Goal: Use online tool/utility: Utilize a website feature to perform a specific function

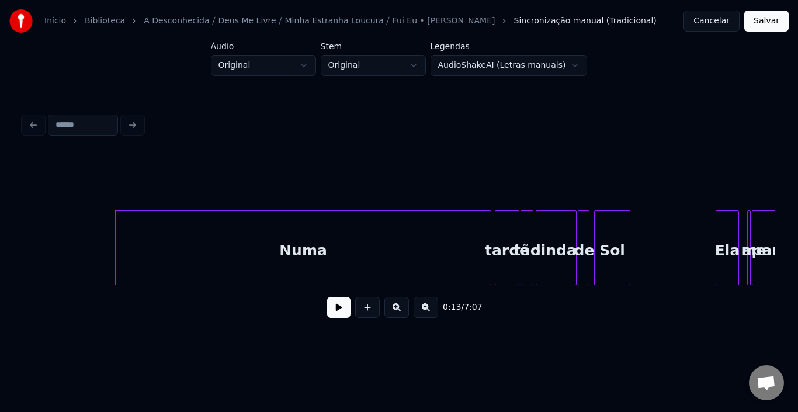
scroll to position [0, 539]
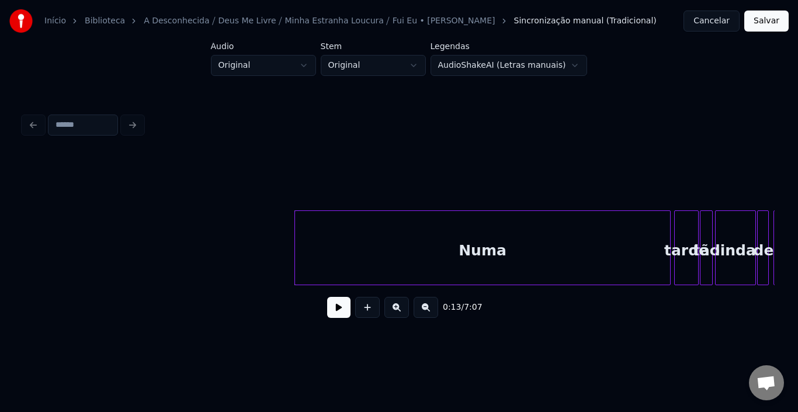
click at [338, 309] on button at bounding box center [338, 307] width 23 height 21
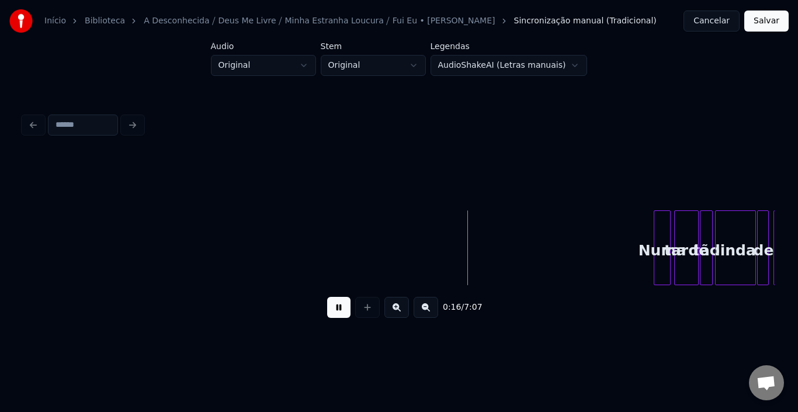
click at [656, 244] on div at bounding box center [657, 248] width 4 height 74
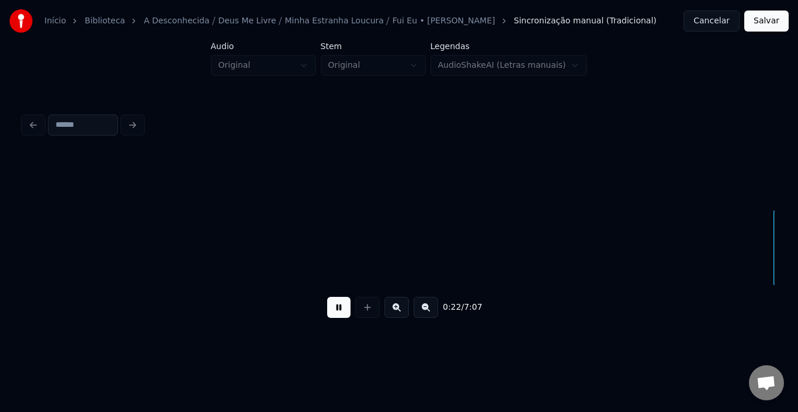
scroll to position [0, 1292]
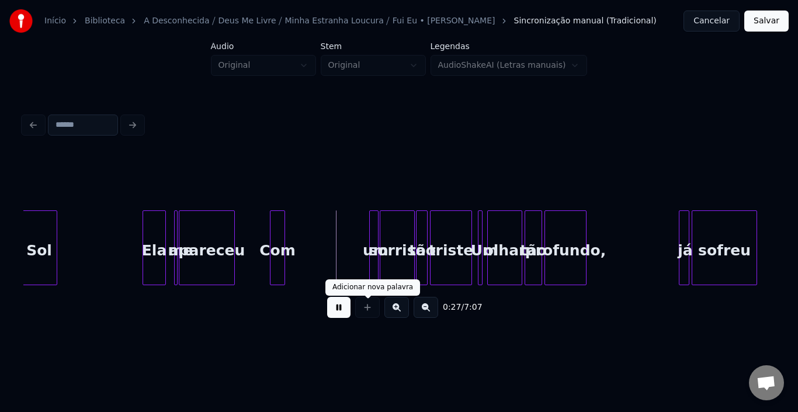
click at [344, 307] on button at bounding box center [338, 307] width 23 height 21
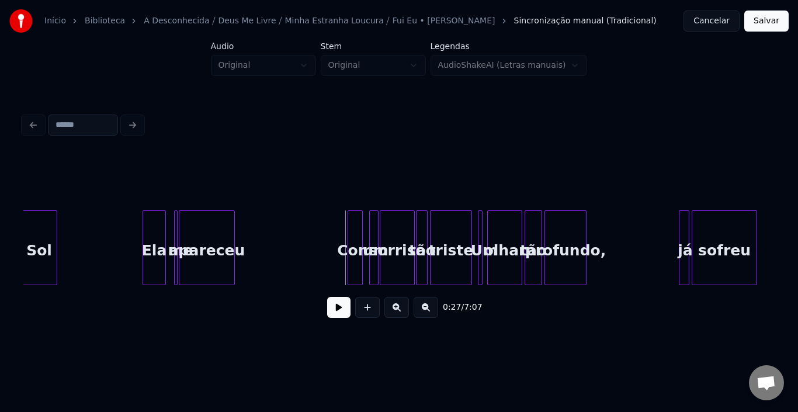
click at [355, 234] on div "Com" at bounding box center [355, 250] width 14 height 79
click at [357, 237] on div at bounding box center [356, 248] width 4 height 74
click at [363, 234] on div "Com" at bounding box center [365, 250] width 12 height 79
click at [344, 309] on button at bounding box center [338, 307] width 23 height 21
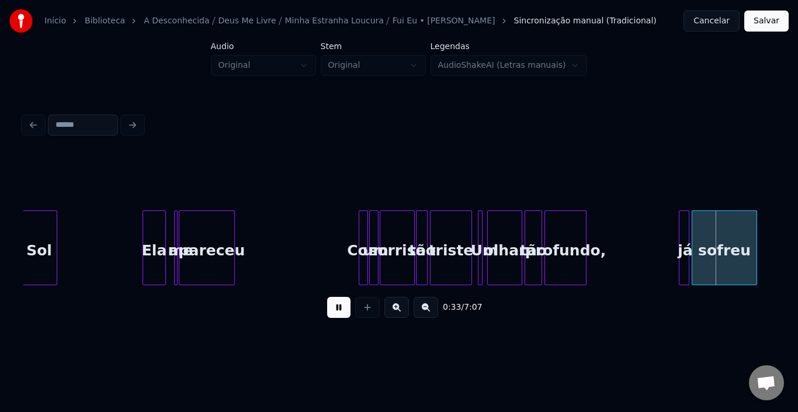
drag, startPoint x: 331, startPoint y: 309, endPoint x: 418, endPoint y: 309, distance: 86.5
click at [332, 309] on button at bounding box center [338, 307] width 23 height 21
click at [665, 233] on div at bounding box center [667, 248] width 4 height 74
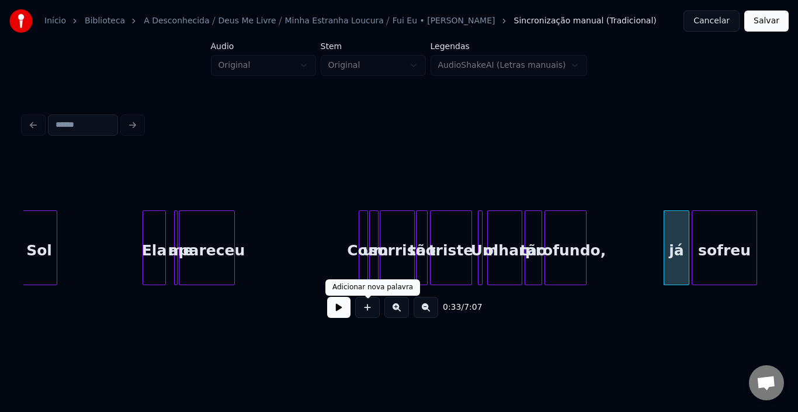
click at [330, 311] on button at bounding box center [338, 307] width 23 height 21
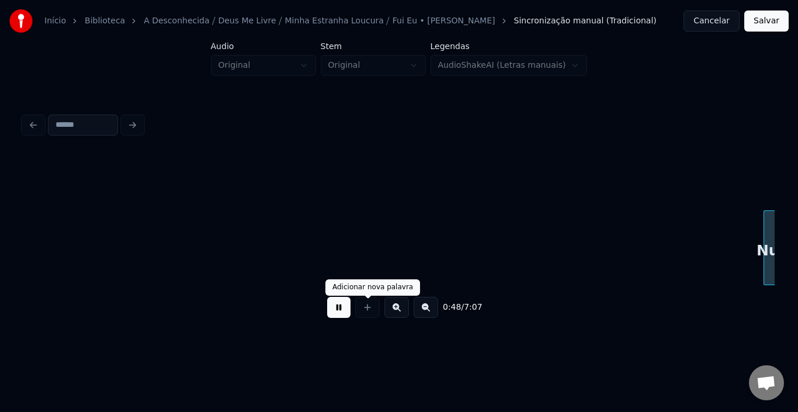
scroll to position [0, 2795]
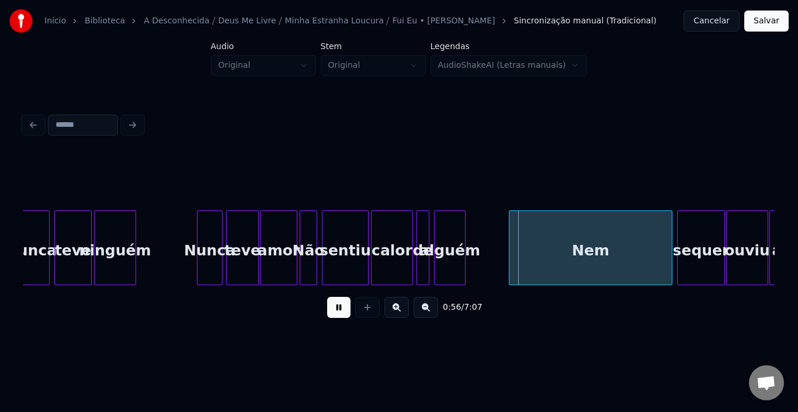
click at [344, 314] on button at bounding box center [338, 307] width 23 height 21
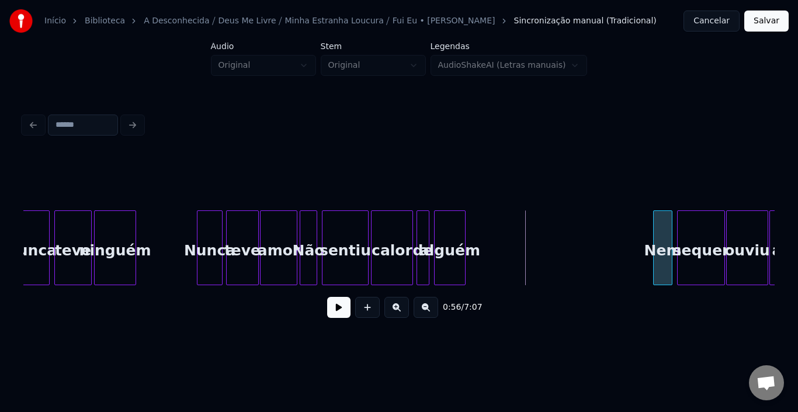
click at [654, 233] on div at bounding box center [656, 248] width 4 height 74
click at [337, 313] on button at bounding box center [338, 307] width 23 height 21
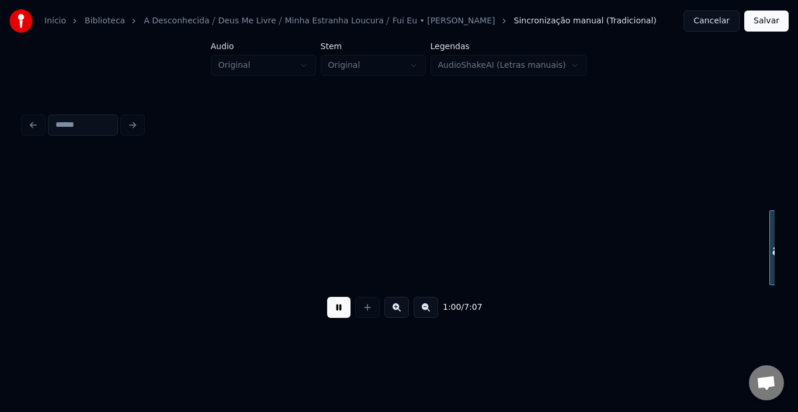
scroll to position [0, 3547]
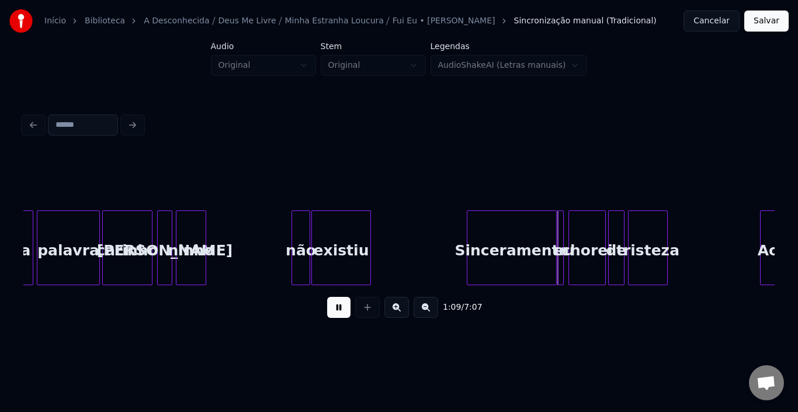
click at [331, 309] on button at bounding box center [338, 307] width 23 height 21
click at [483, 251] on div "Sinceramente" at bounding box center [512, 250] width 89 height 79
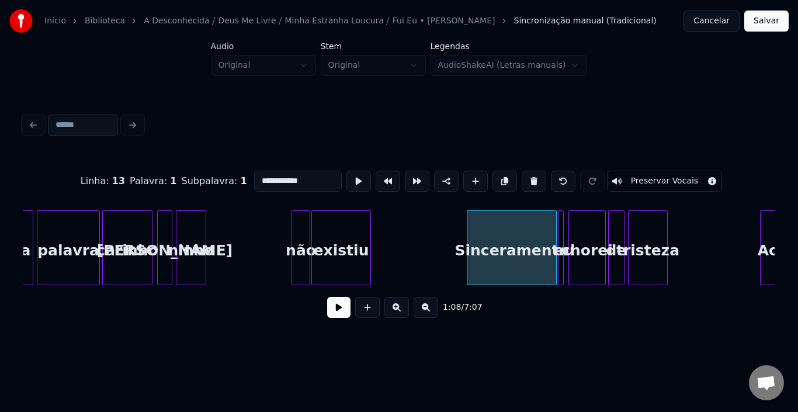
click at [337, 318] on button at bounding box center [338, 307] width 23 height 21
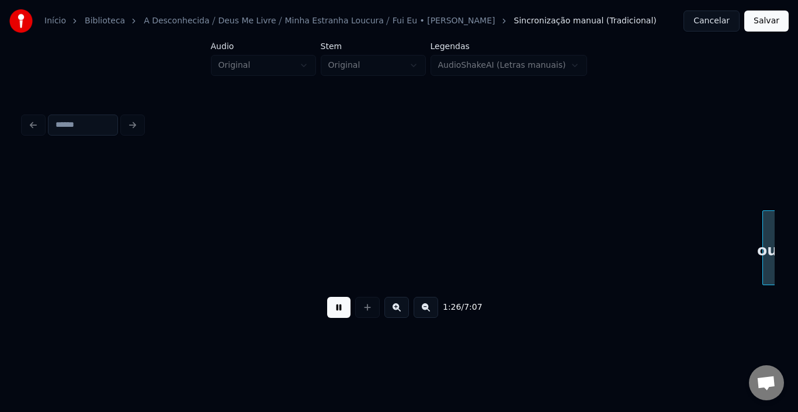
scroll to position [0, 5051]
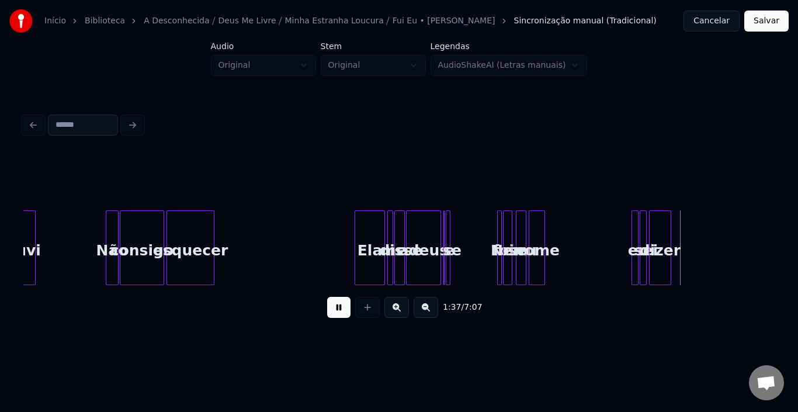
click at [340, 315] on button at bounding box center [338, 307] width 23 height 21
click at [500, 244] on div at bounding box center [500, 248] width 4 height 74
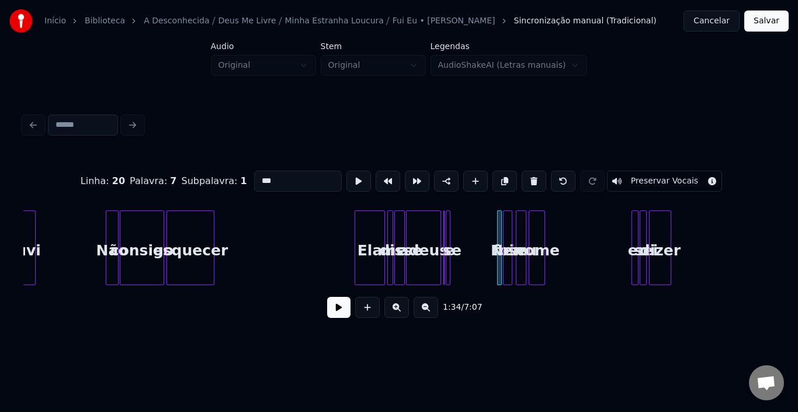
click at [517, 240] on div at bounding box center [519, 248] width 4 height 74
click at [534, 241] on div "nome" at bounding box center [537, 250] width 15 height 79
type input "****"
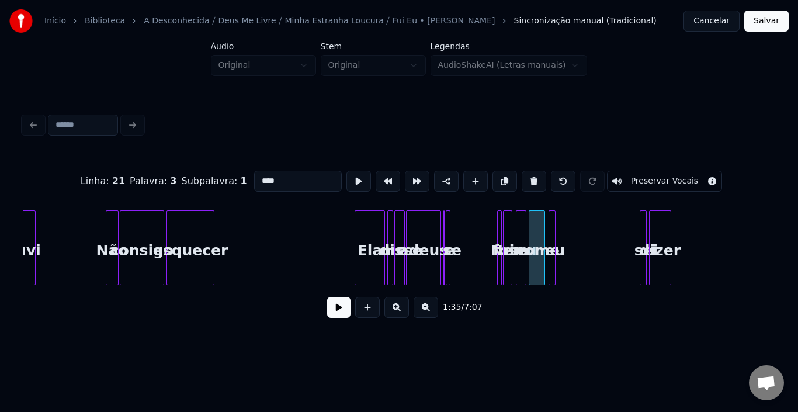
click at [549, 237] on div "eu" at bounding box center [555, 250] width 12 height 79
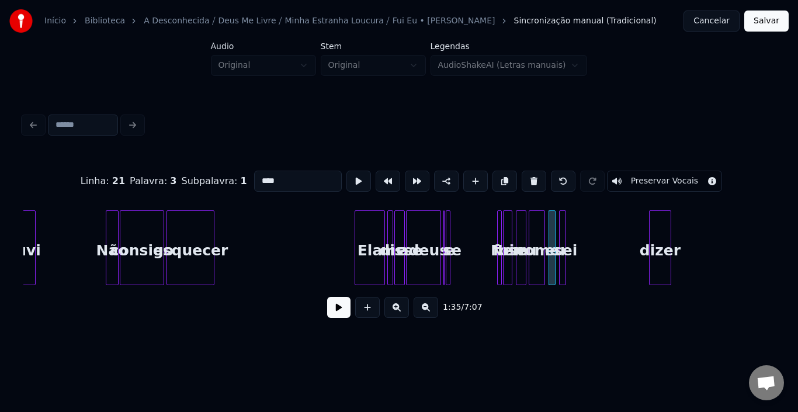
click at [559, 233] on div "sei" at bounding box center [562, 247] width 7 height 75
click at [653, 233] on div at bounding box center [652, 248] width 4 height 74
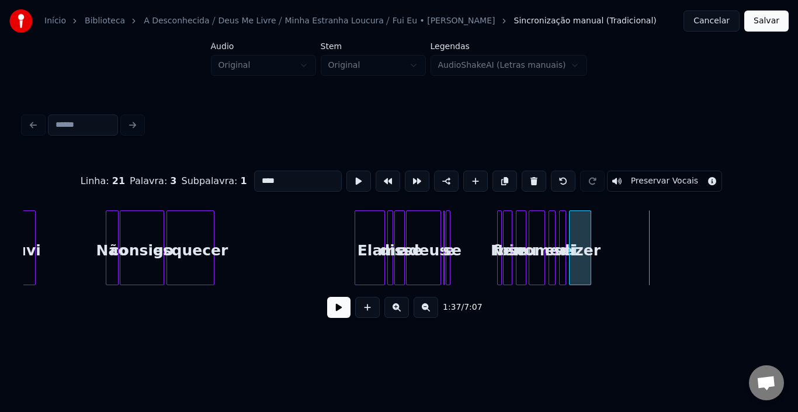
click at [577, 224] on div "dizer" at bounding box center [580, 250] width 21 height 79
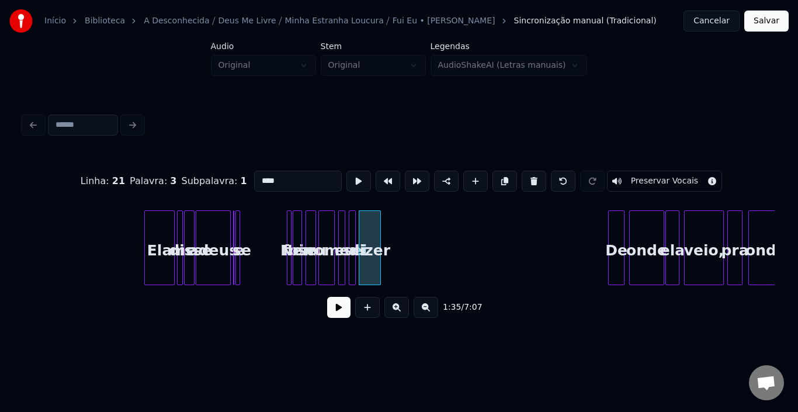
scroll to position [0, 5285]
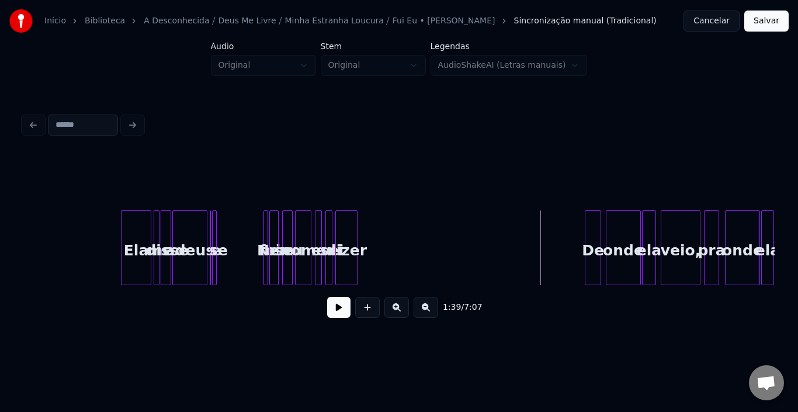
click at [339, 314] on button at bounding box center [338, 307] width 23 height 21
click at [342, 314] on button at bounding box center [338, 307] width 23 height 21
click at [344, 311] on button at bounding box center [338, 307] width 23 height 21
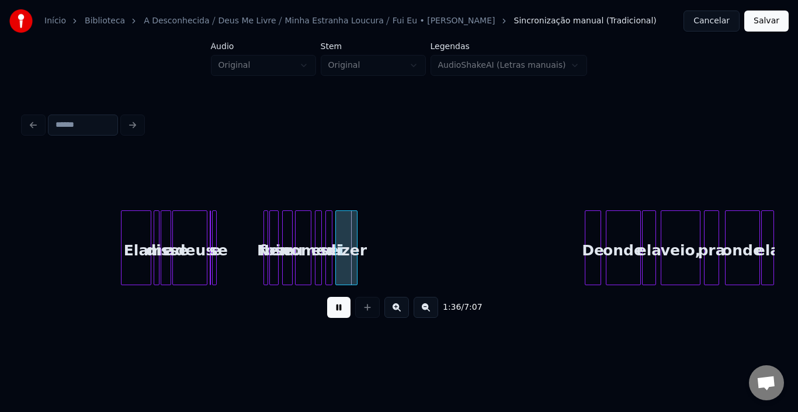
click at [344, 311] on button at bounding box center [338, 307] width 23 height 21
click at [264, 237] on div at bounding box center [266, 248] width 4 height 74
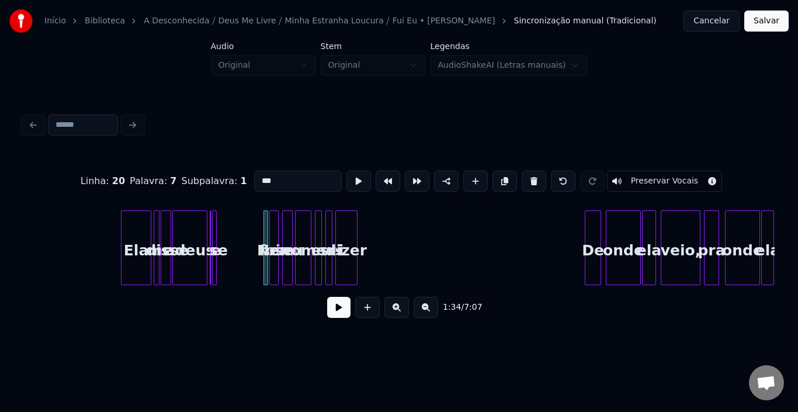
click at [216, 243] on div at bounding box center [215, 248] width 4 height 74
type input "**"
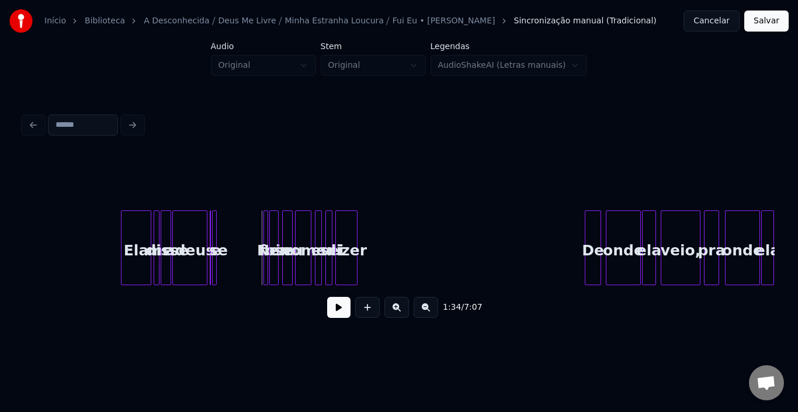
click at [264, 231] on div at bounding box center [266, 248] width 4 height 74
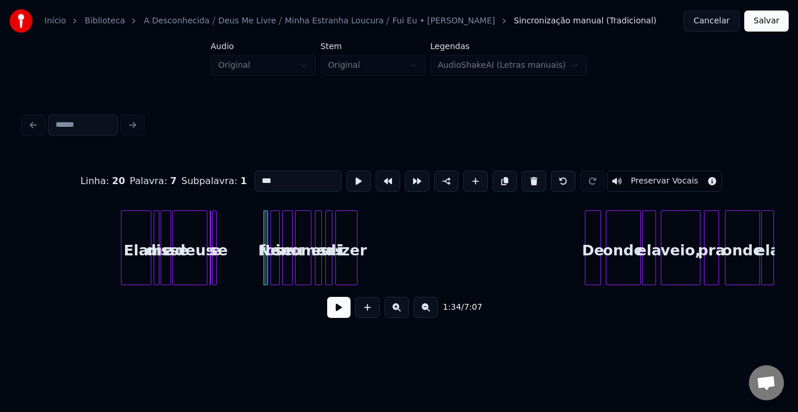
click at [271, 237] on div "Nem" at bounding box center [277, 250] width 12 height 79
click at [272, 239] on div "Nem" at bounding box center [278, 250] width 12 height 79
click at [224, 237] on div "se" at bounding box center [219, 250] width 12 height 79
type input "**"
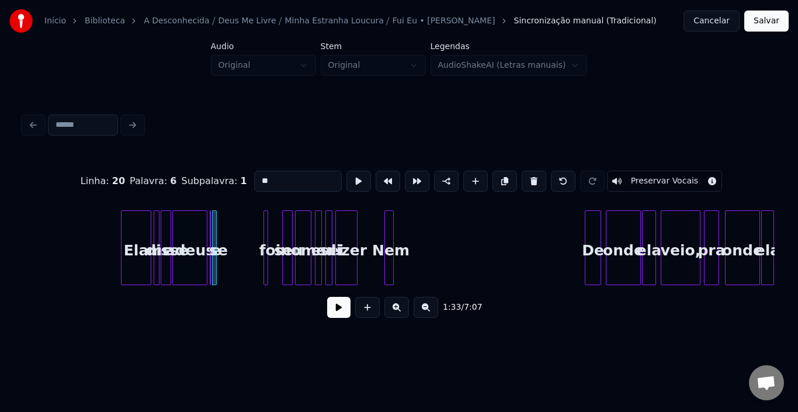
click at [385, 235] on div "Nem" at bounding box center [391, 250] width 12 height 79
click at [223, 236] on div "foi" at bounding box center [225, 250] width 12 height 79
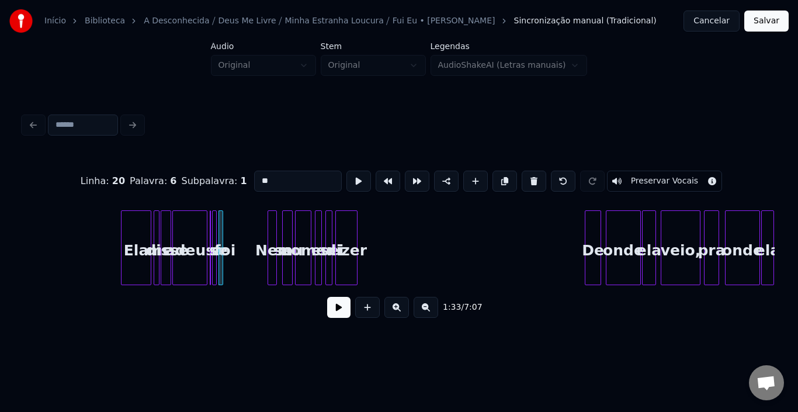
click at [268, 237] on div "Nem" at bounding box center [274, 250] width 12 height 79
click at [340, 313] on button at bounding box center [338, 307] width 23 height 21
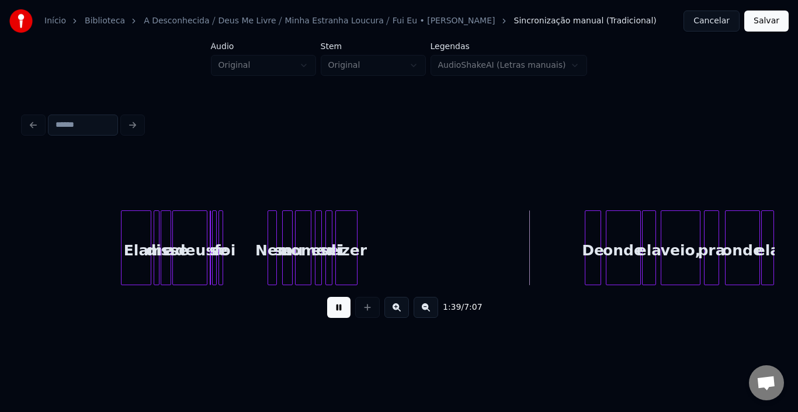
click at [340, 313] on button at bounding box center [338, 307] width 23 height 21
click at [371, 238] on div at bounding box center [372, 248] width 4 height 74
click at [341, 310] on button at bounding box center [338, 307] width 23 height 21
click at [341, 311] on button at bounding box center [338, 307] width 23 height 21
click at [393, 240] on div at bounding box center [392, 248] width 4 height 74
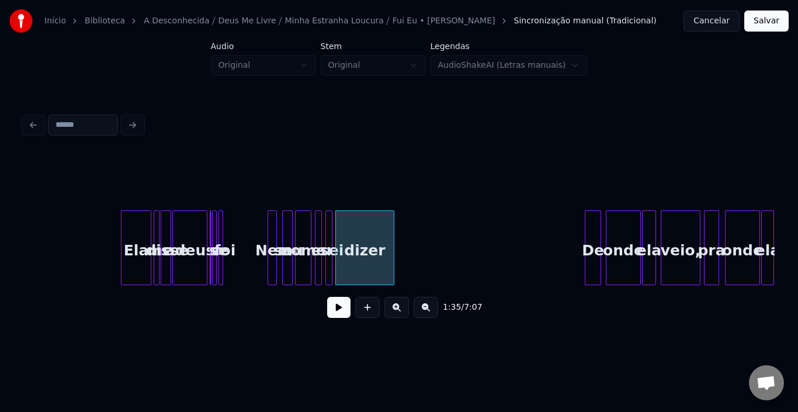
click at [337, 311] on button at bounding box center [338, 307] width 23 height 21
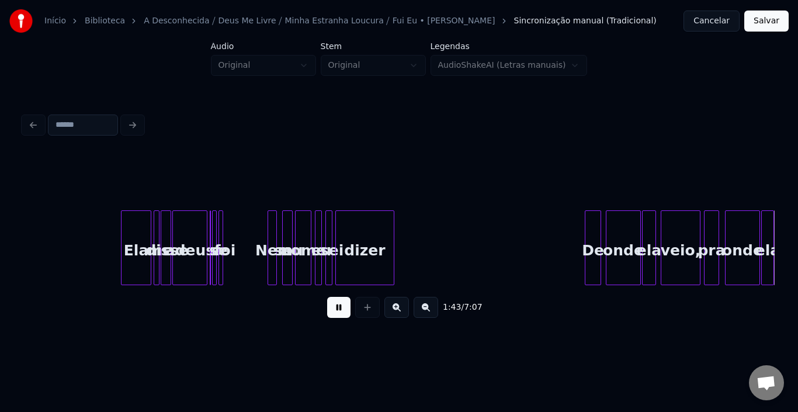
scroll to position [0, 6037]
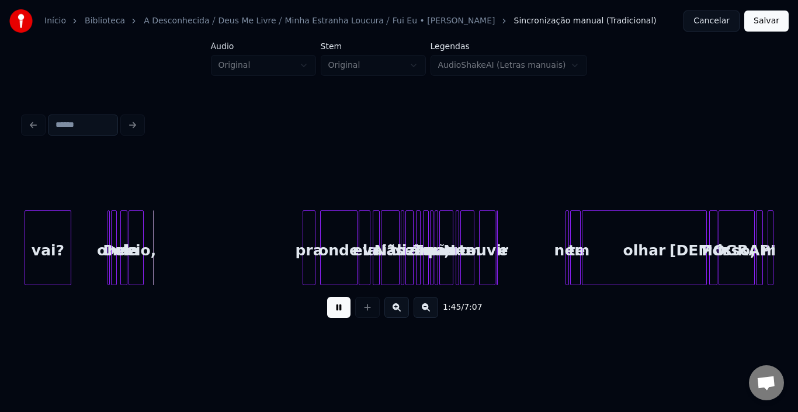
click at [337, 311] on button at bounding box center [338, 307] width 23 height 21
click at [344, 233] on div at bounding box center [343, 248] width 4 height 74
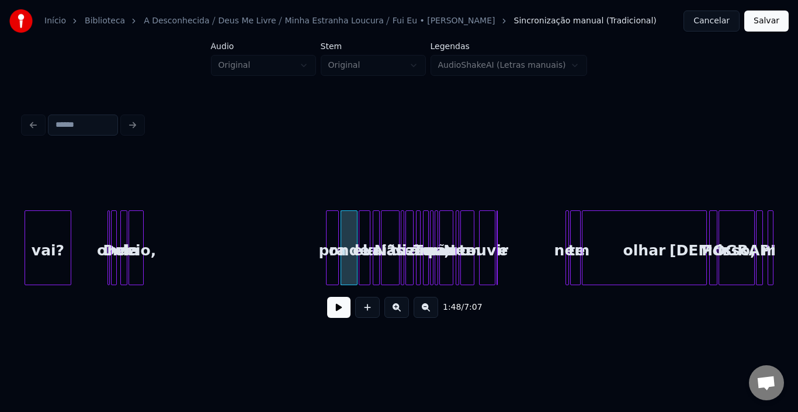
click at [331, 233] on div "pra" at bounding box center [333, 250] width 12 height 79
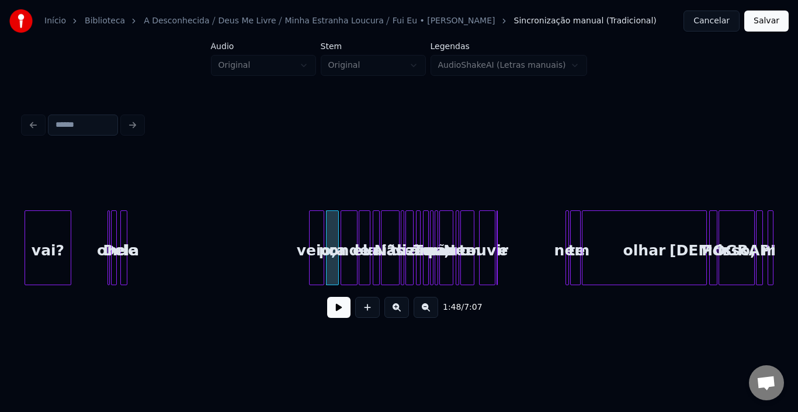
click at [317, 233] on div "veio," at bounding box center [317, 250] width 14 height 79
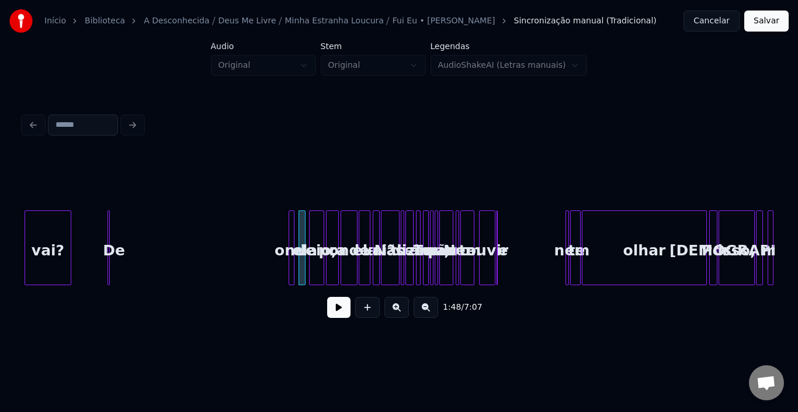
click at [318, 236] on div at bounding box center [318, 248] width 4 height 74
click at [331, 236] on div "pra" at bounding box center [333, 250] width 12 height 79
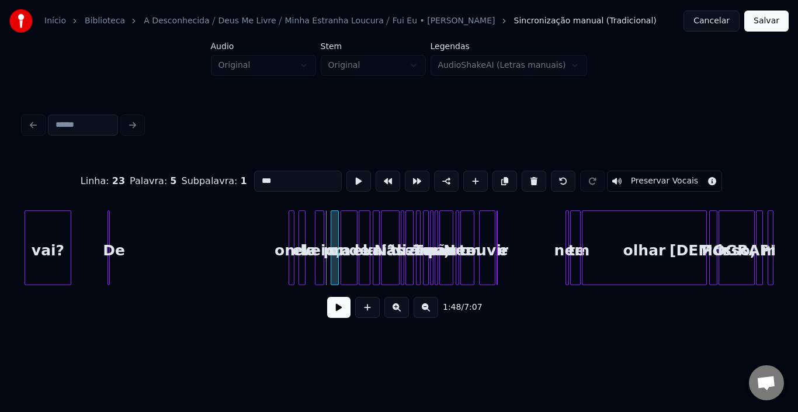
click at [332, 236] on div at bounding box center [333, 248] width 4 height 74
click at [302, 236] on div "onde" at bounding box center [308, 250] width 12 height 79
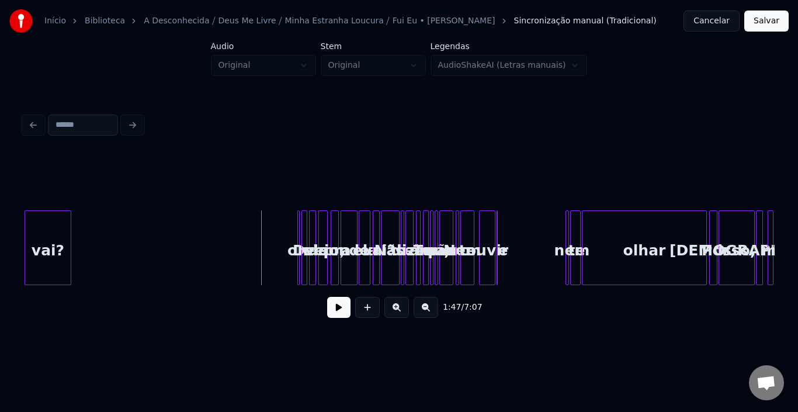
click at [332, 309] on button at bounding box center [338, 307] width 23 height 21
click at [330, 310] on button at bounding box center [338, 307] width 23 height 21
click at [566, 241] on div at bounding box center [567, 248] width 4 height 74
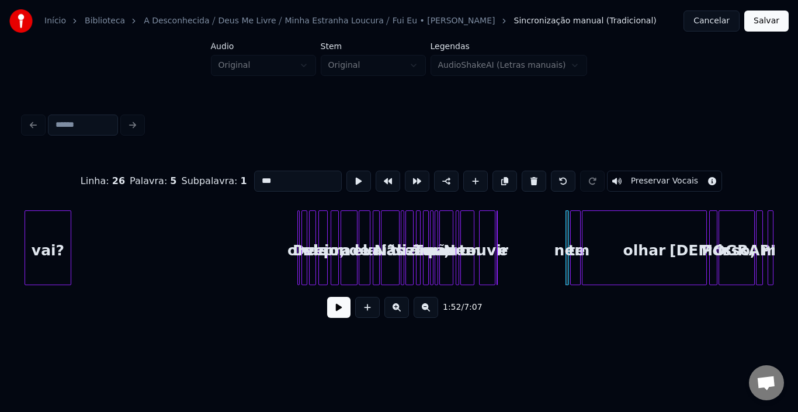
click at [500, 238] on div at bounding box center [499, 248] width 4 height 74
click at [487, 238] on div "ouvir" at bounding box center [487, 250] width 15 height 79
click at [480, 240] on div "ouvir" at bounding box center [487, 250] width 15 height 79
click at [450, 240] on div at bounding box center [451, 248] width 4 height 74
click at [440, 237] on div "quero" at bounding box center [446, 250] width 13 height 79
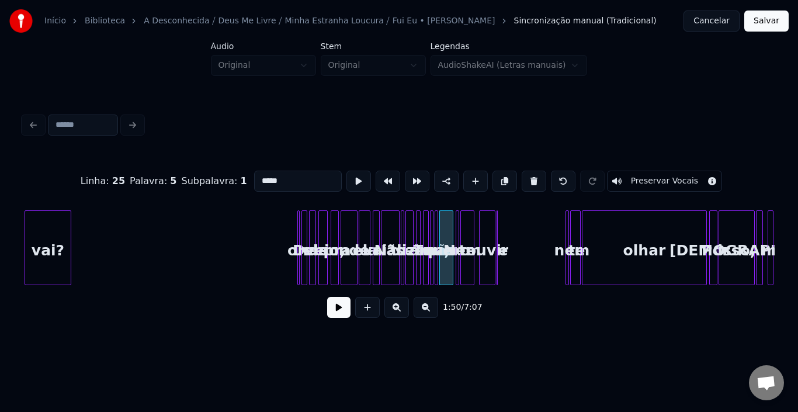
click at [424, 237] on div "amo," at bounding box center [430, 250] width 12 height 79
click at [385, 238] on div "Não" at bounding box center [391, 250] width 18 height 79
click at [348, 239] on div "onde" at bounding box center [349, 250] width 16 height 79
click at [304, 241] on div at bounding box center [305, 248] width 4 height 74
click at [314, 241] on div at bounding box center [314, 248] width 4 height 74
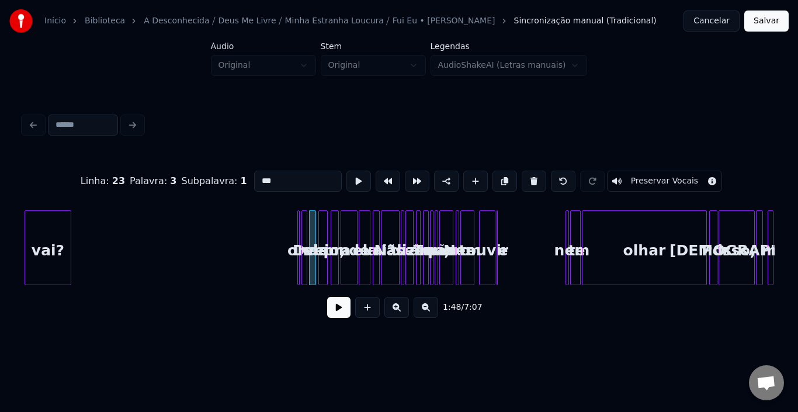
click at [324, 240] on div at bounding box center [326, 248] width 4 height 74
click at [337, 238] on div at bounding box center [337, 248] width 4 height 74
click at [351, 236] on div "onde" at bounding box center [349, 250] width 16 height 79
click at [368, 234] on div at bounding box center [368, 248] width 4 height 74
click at [379, 234] on div at bounding box center [378, 248] width 4 height 74
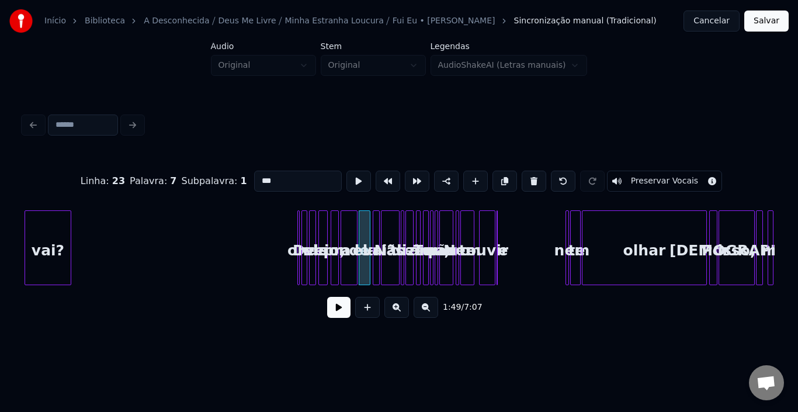
type input "****"
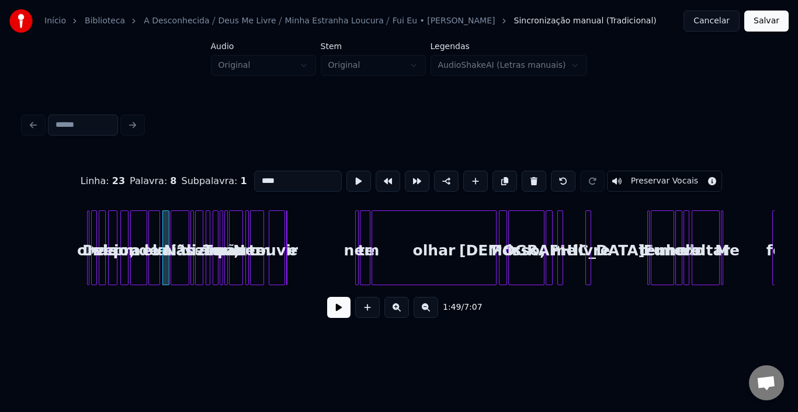
scroll to position [0, 6271]
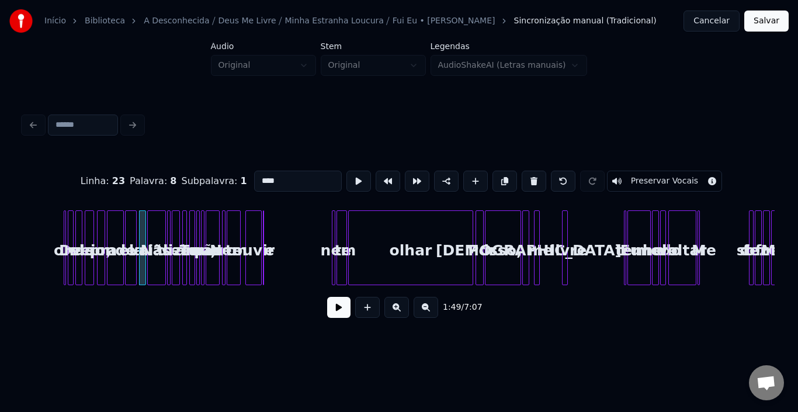
click at [347, 313] on button at bounding box center [338, 307] width 23 height 21
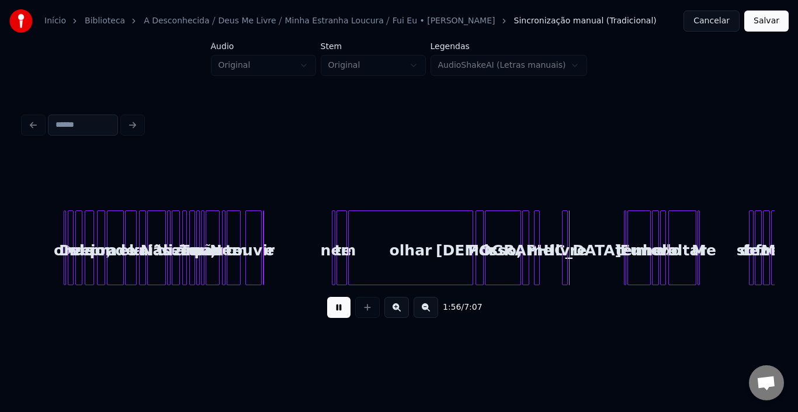
click at [347, 313] on button at bounding box center [338, 307] width 23 height 21
click at [396, 313] on button at bounding box center [397, 307] width 25 height 21
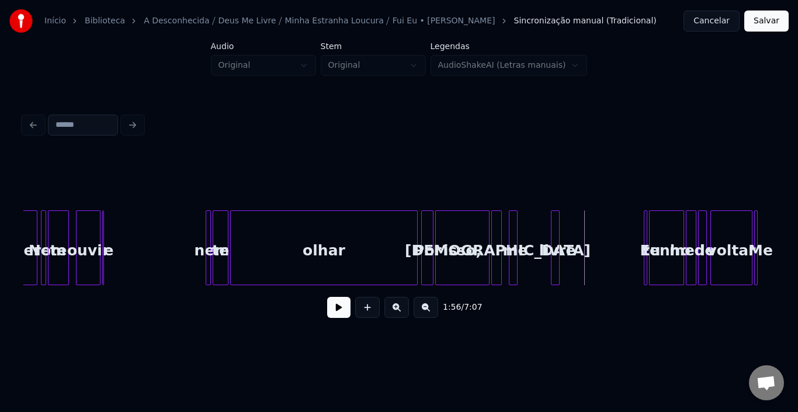
click at [396, 313] on button at bounding box center [397, 307] width 25 height 21
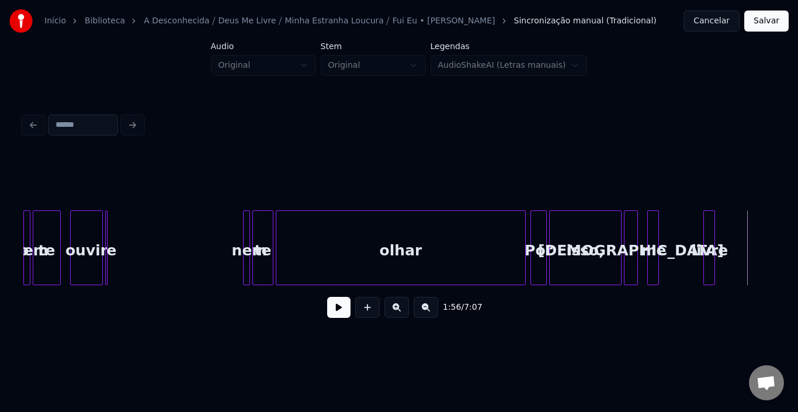
scroll to position [0, 12870]
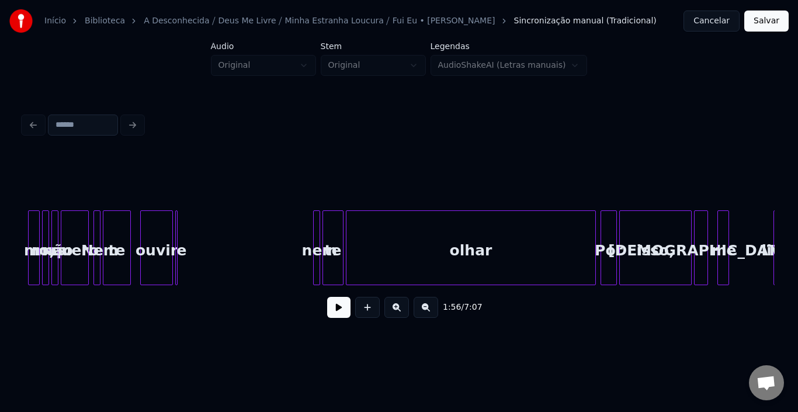
click at [345, 308] on button at bounding box center [338, 307] width 23 height 21
click at [342, 312] on button at bounding box center [338, 307] width 23 height 21
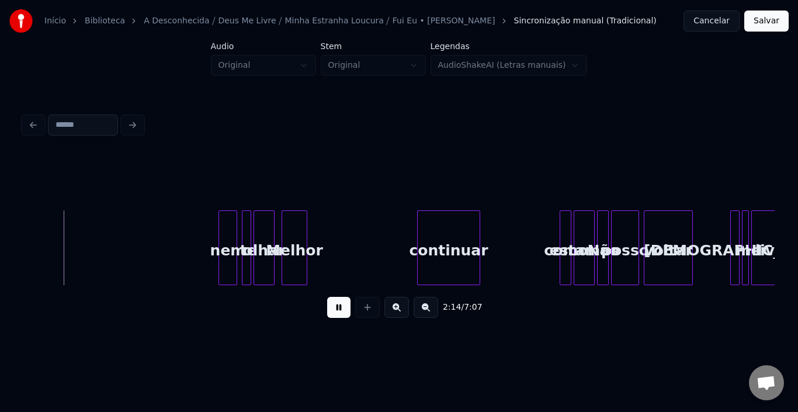
scroll to position [0, 15782]
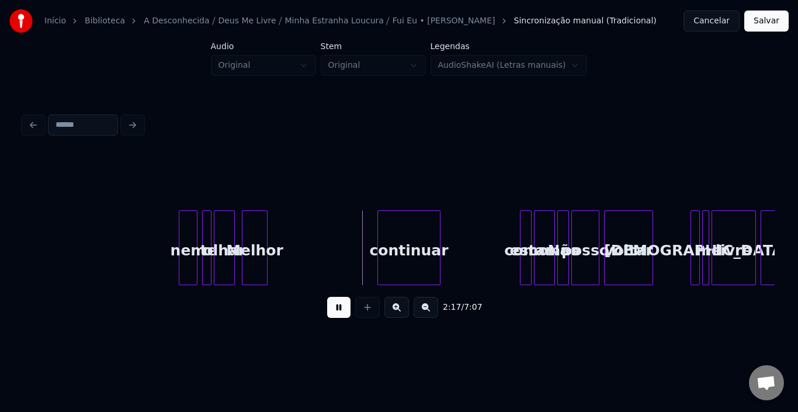
click at [343, 309] on button at bounding box center [338, 307] width 23 height 21
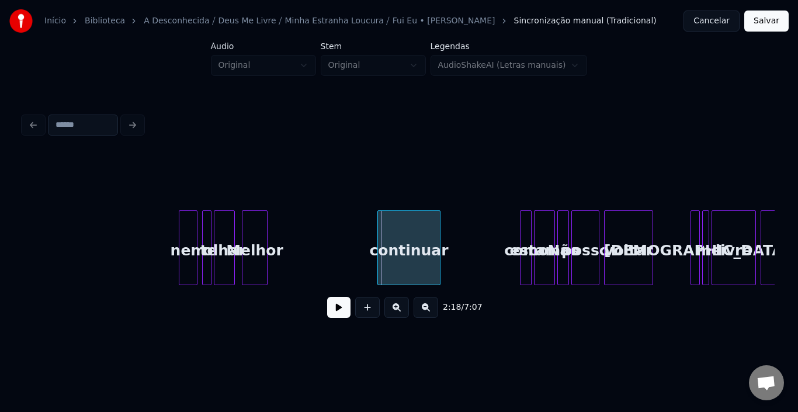
click at [428, 312] on button at bounding box center [426, 307] width 25 height 21
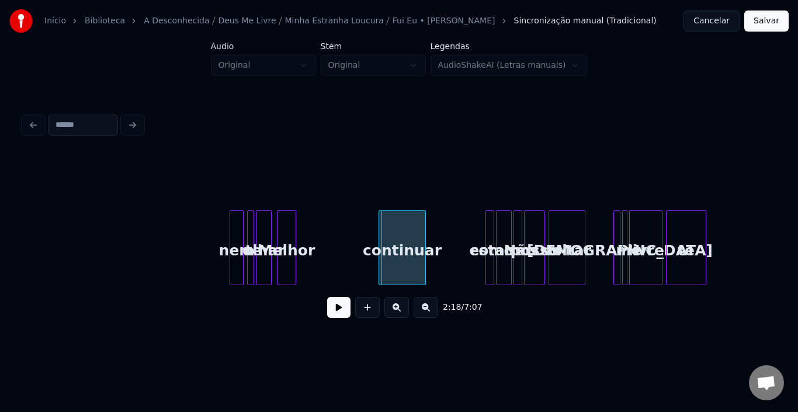
click at [428, 312] on button at bounding box center [426, 307] width 25 height 21
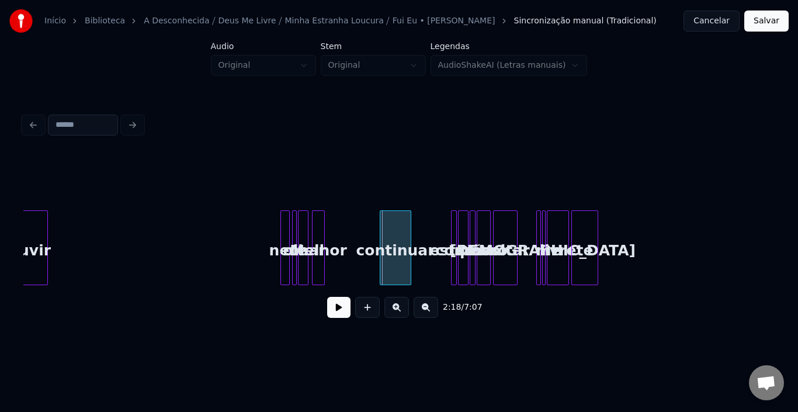
click at [428, 312] on button at bounding box center [426, 307] width 25 height 21
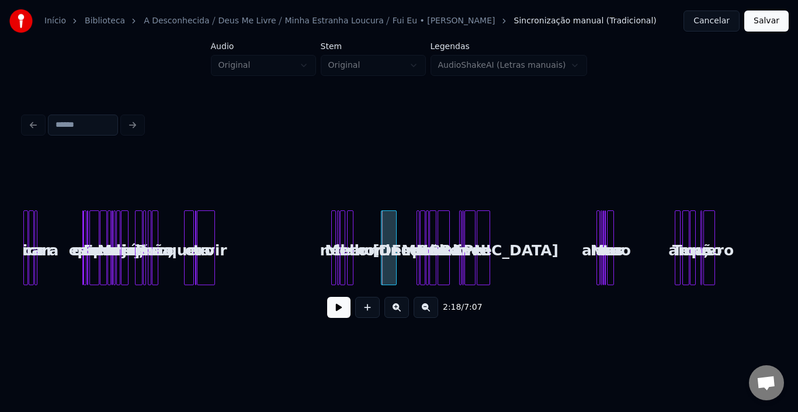
click at [428, 312] on button at bounding box center [426, 307] width 25 height 21
click at [504, 292] on div "2:18 / 7:07" at bounding box center [399, 307] width 752 height 44
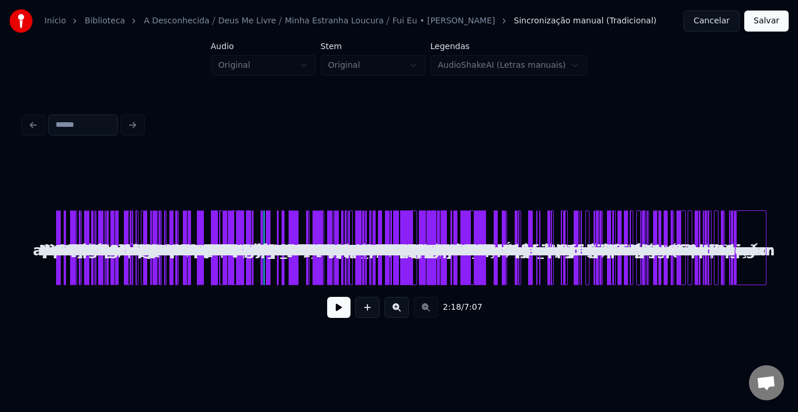
scroll to position [0, 0]
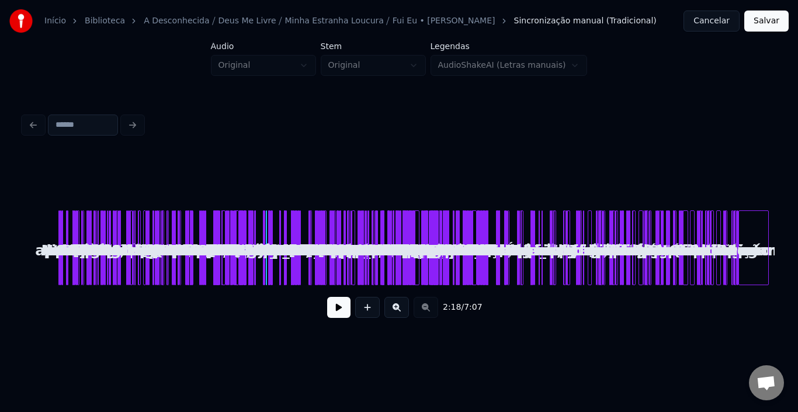
click at [395, 307] on button at bounding box center [397, 307] width 25 height 21
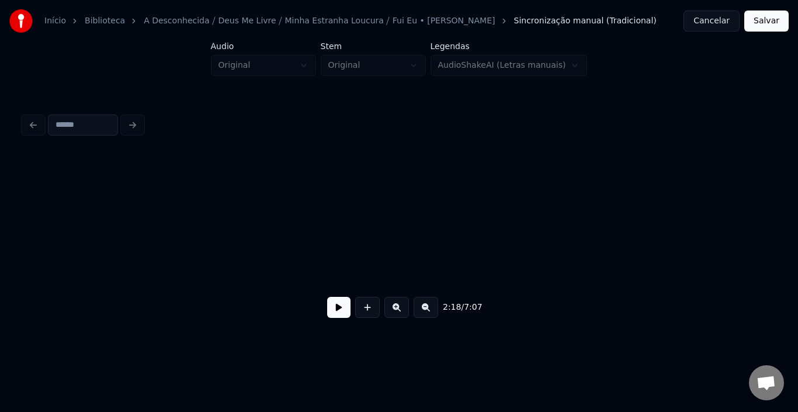
scroll to position [0, 3792]
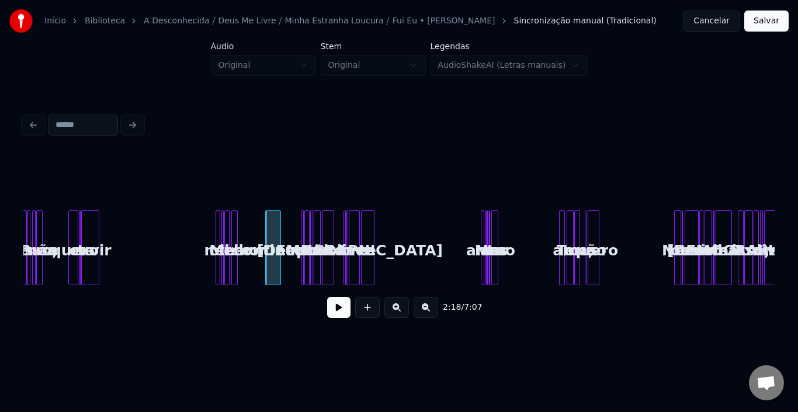
click at [395, 307] on button at bounding box center [397, 307] width 25 height 21
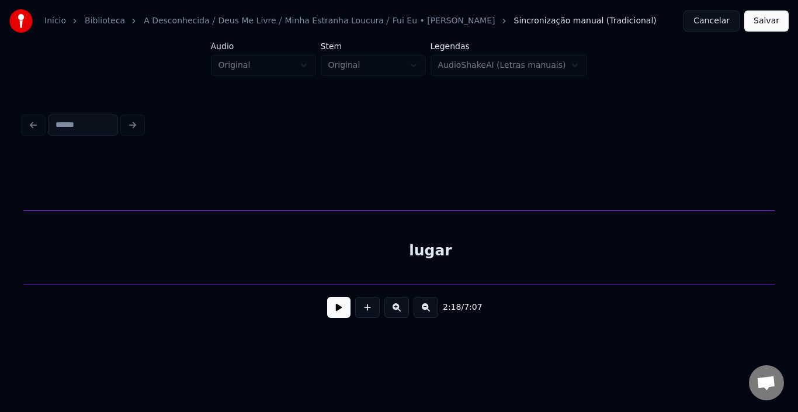
scroll to position [0, 24223]
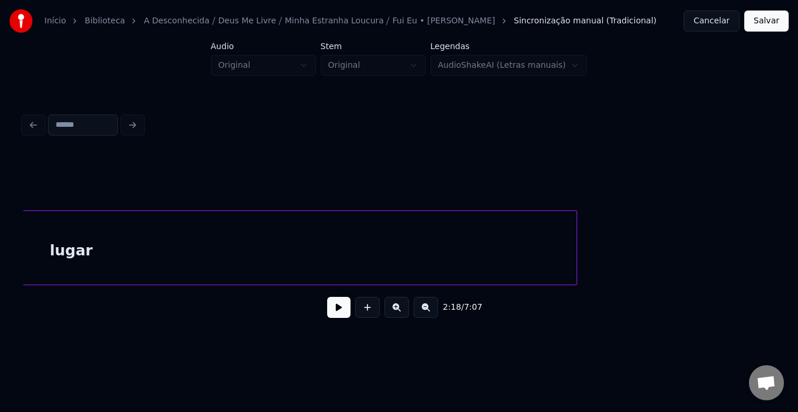
click at [114, 239] on div "lugar" at bounding box center [71, 250] width 1011 height 79
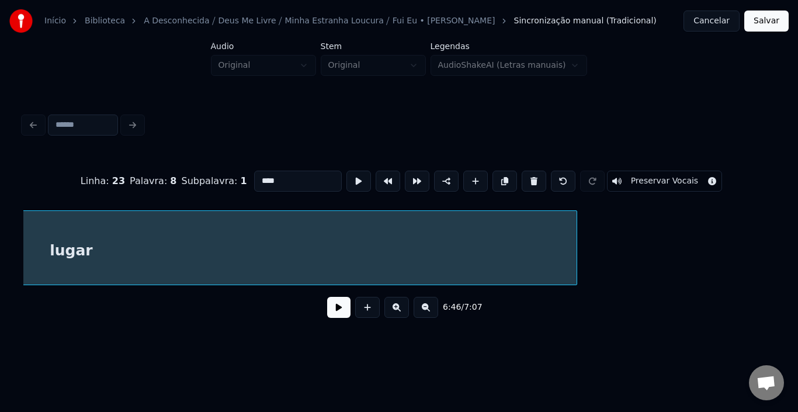
scroll to position [0, 23765]
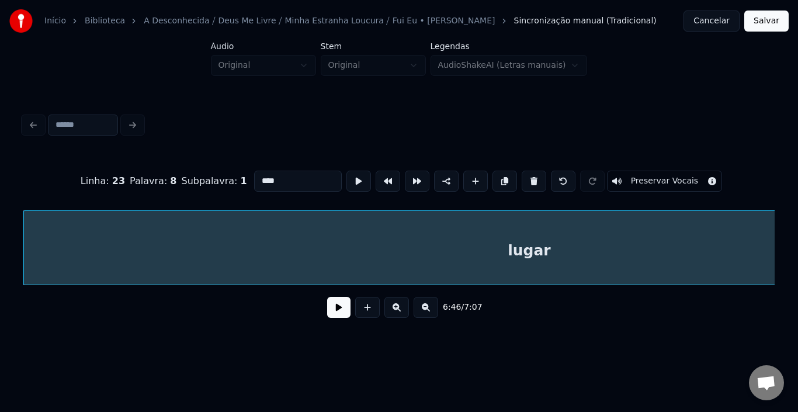
type input "*****"
click at [348, 313] on button at bounding box center [338, 307] width 23 height 21
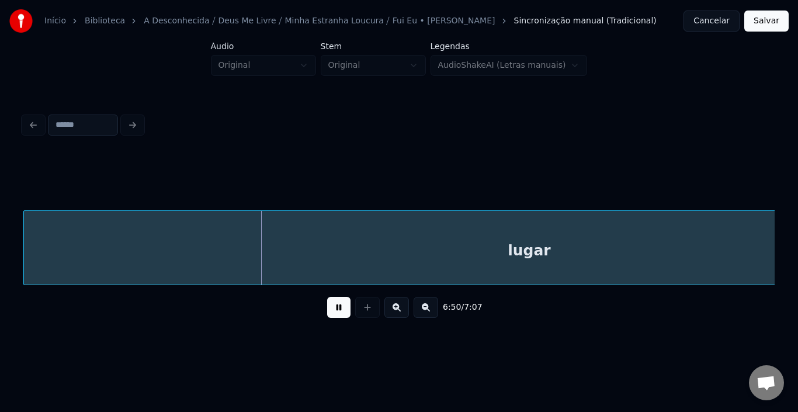
click at [348, 313] on button at bounding box center [338, 307] width 23 height 21
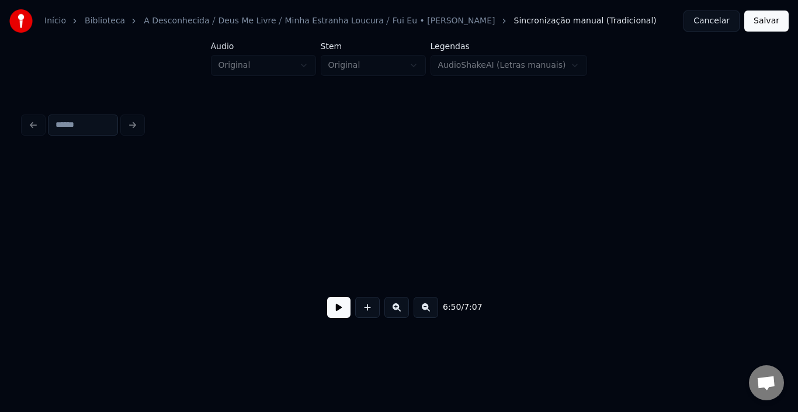
click at [0, 241] on div "Início Biblioteca A Desconhecida ⧸ [DEMOGRAPHIC_DATA] Me Livre ⧸ Minha Estranha…" at bounding box center [399, 171] width 798 height 342
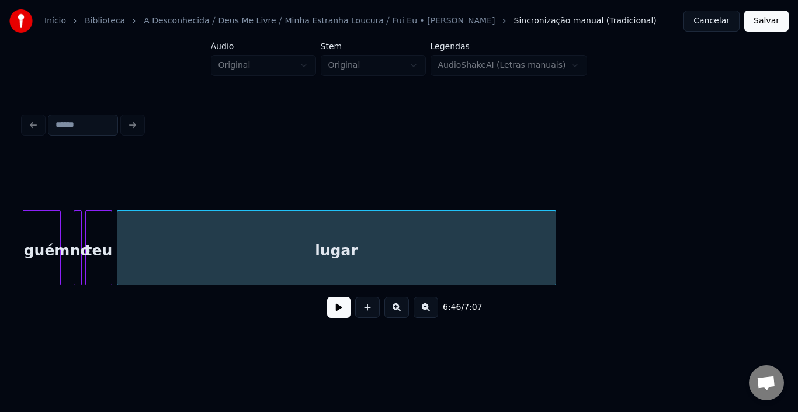
scroll to position [0, 23602]
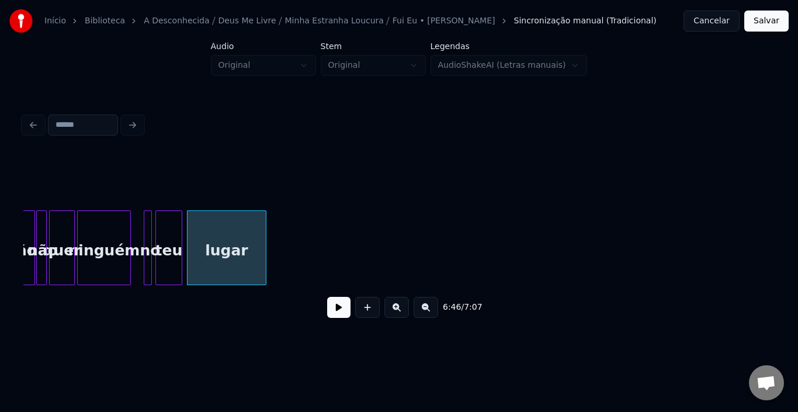
click at [265, 240] on div at bounding box center [264, 248] width 4 height 74
click at [341, 316] on button at bounding box center [338, 307] width 23 height 21
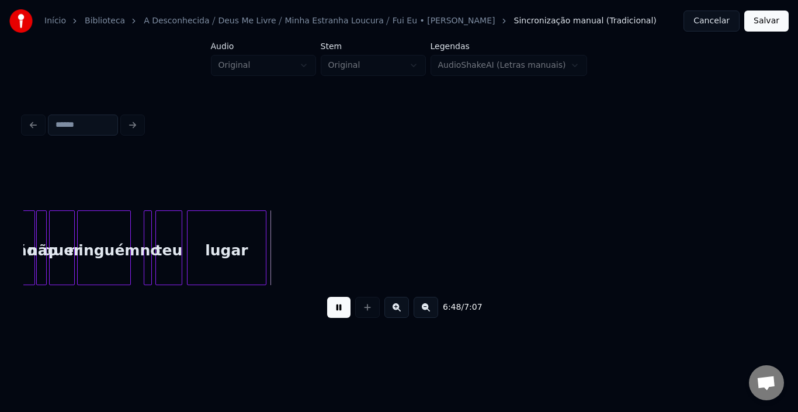
click at [331, 318] on button at bounding box center [338, 307] width 23 height 21
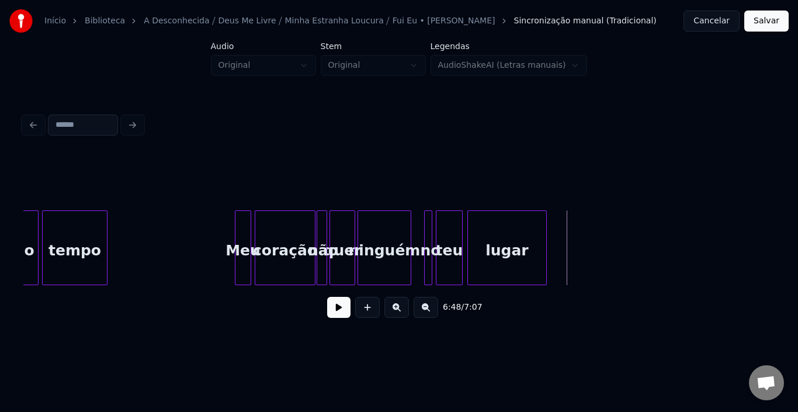
scroll to position [0, 23204]
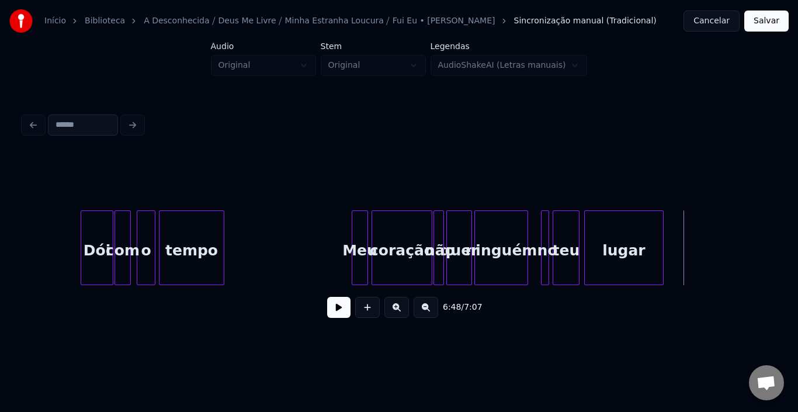
click at [351, 311] on div "6:42 / 7:07" at bounding box center [399, 308] width 733 height 26
click at [348, 315] on button at bounding box center [338, 307] width 23 height 21
drag, startPoint x: 361, startPoint y: 313, endPoint x: 355, endPoint y: 315, distance: 6.7
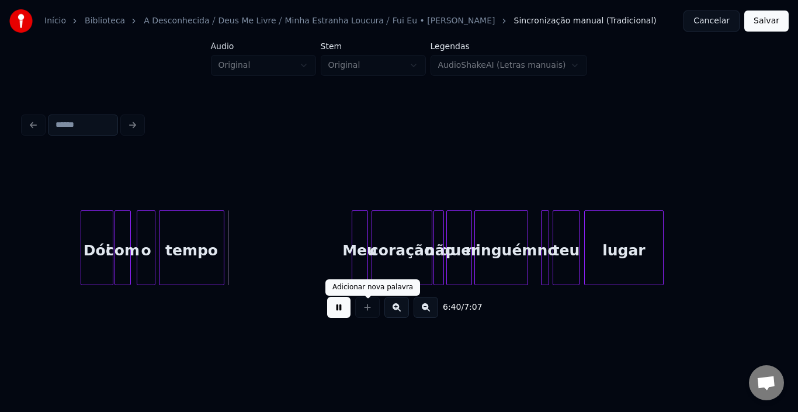
click at [361, 314] on div at bounding box center [367, 307] width 29 height 21
click at [341, 315] on button at bounding box center [338, 307] width 23 height 21
click at [22, 285] on div "6:41 / 7:07" at bounding box center [399, 218] width 761 height 231
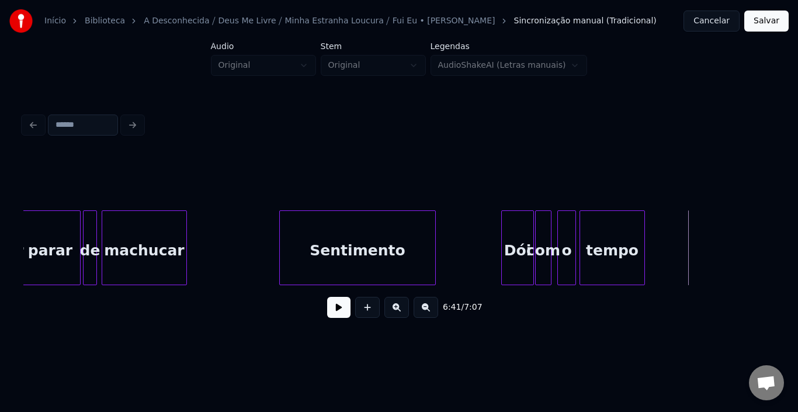
scroll to position [0, 22690]
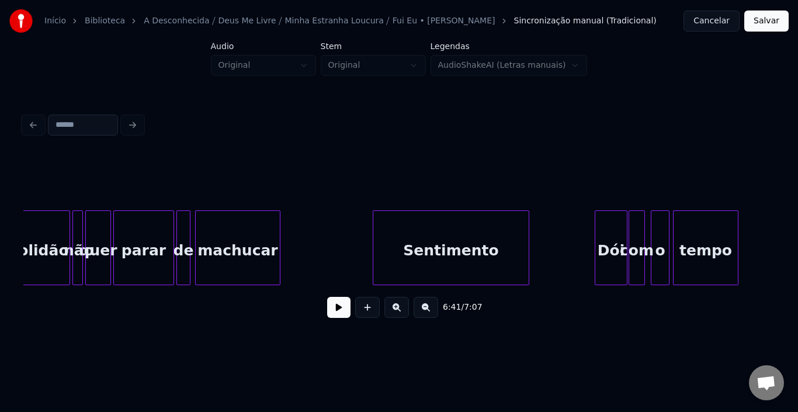
click at [337, 316] on button at bounding box center [338, 307] width 23 height 21
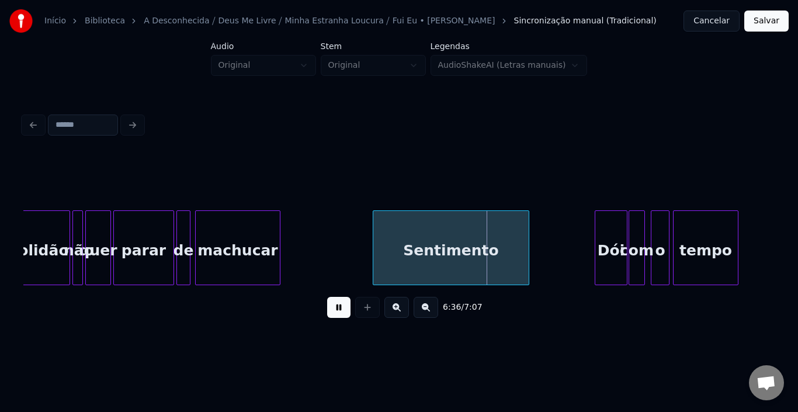
click at [337, 317] on button at bounding box center [338, 307] width 23 height 21
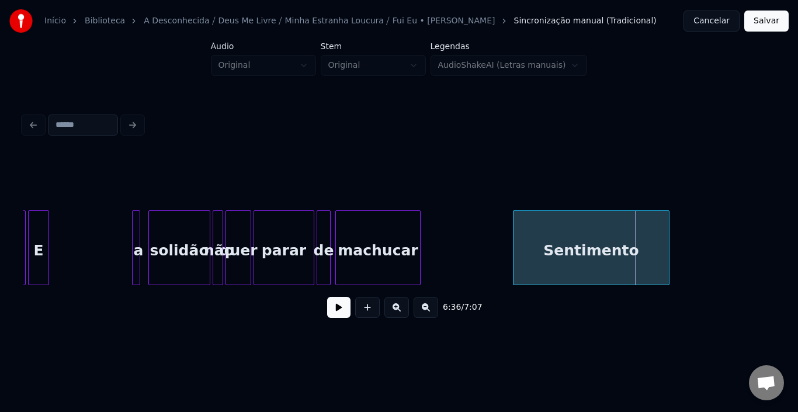
scroll to position [0, 22433]
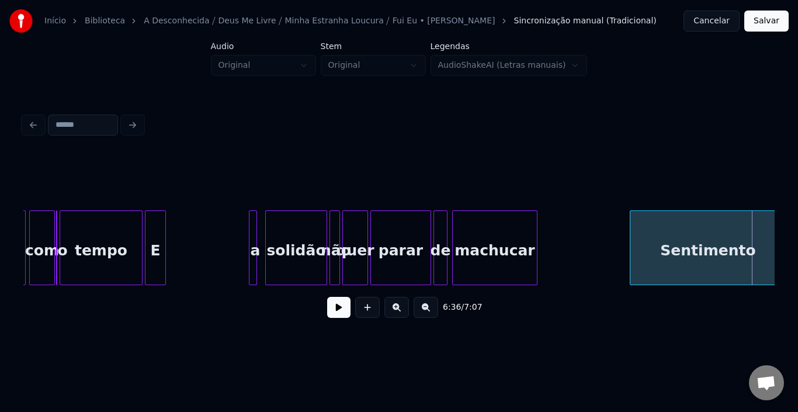
click at [424, 313] on button at bounding box center [426, 307] width 25 height 21
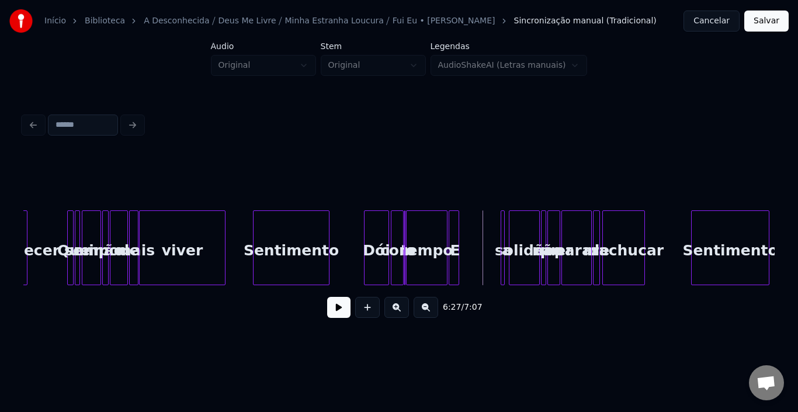
click at [333, 310] on button at bounding box center [338, 307] width 23 height 21
click at [344, 312] on button at bounding box center [338, 307] width 23 height 21
click at [492, 242] on div "E" at bounding box center [494, 250] width 12 height 79
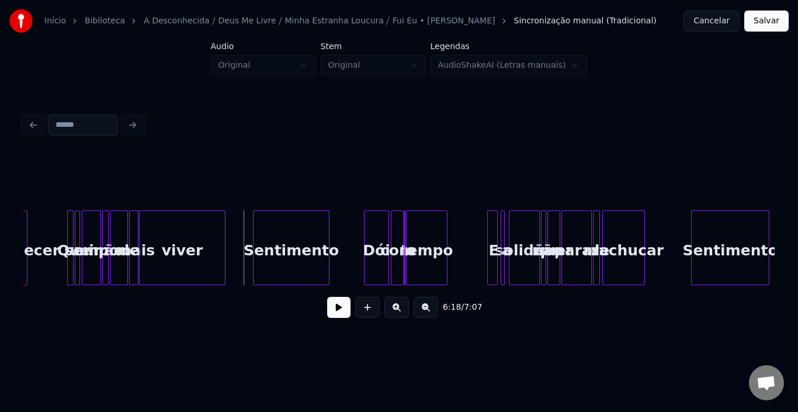
click at [334, 309] on button at bounding box center [338, 307] width 23 height 21
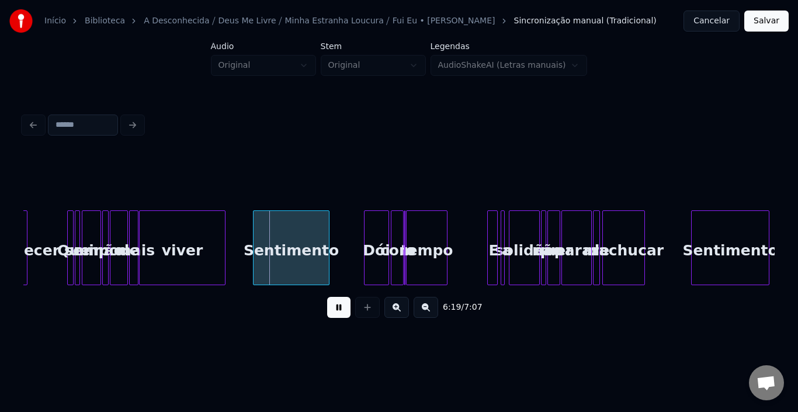
click at [342, 309] on button at bounding box center [338, 307] width 23 height 21
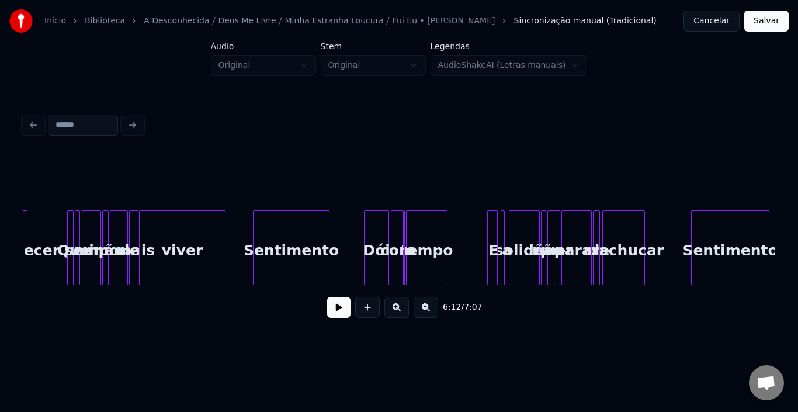
click at [335, 312] on button at bounding box center [338, 307] width 23 height 21
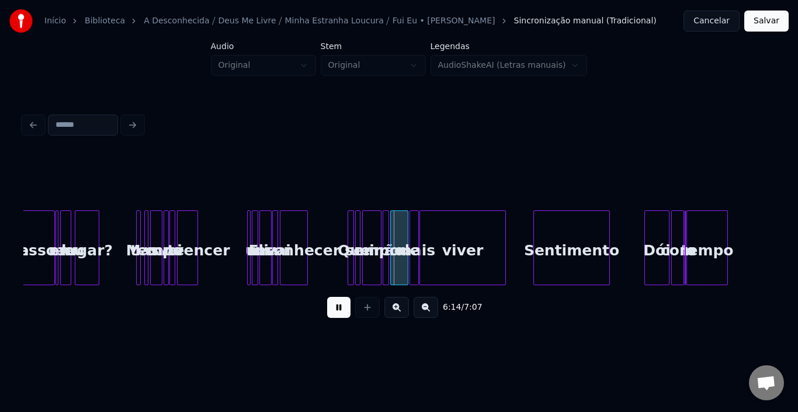
scroll to position [0, 10524]
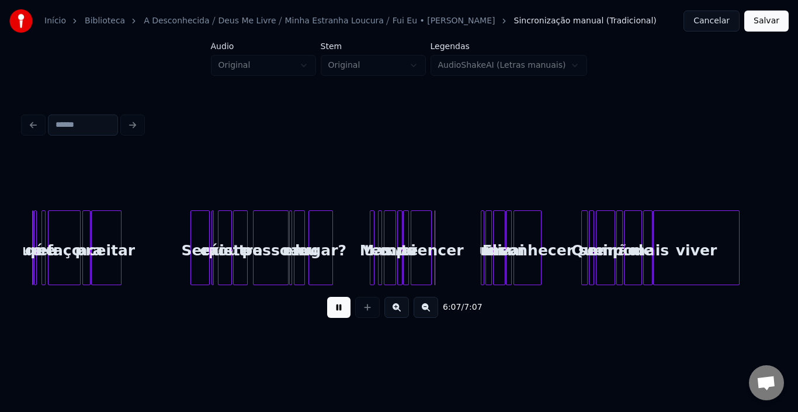
scroll to position [0, 10267]
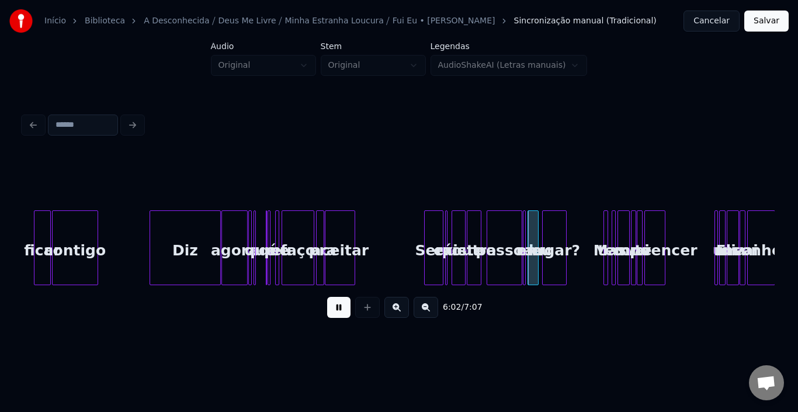
scroll to position [0, 10057]
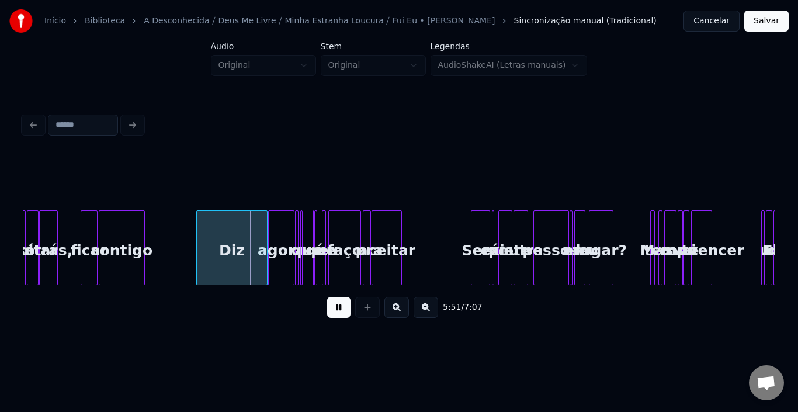
click at [351, 313] on div "5:51 / 7:07" at bounding box center [399, 308] width 733 height 26
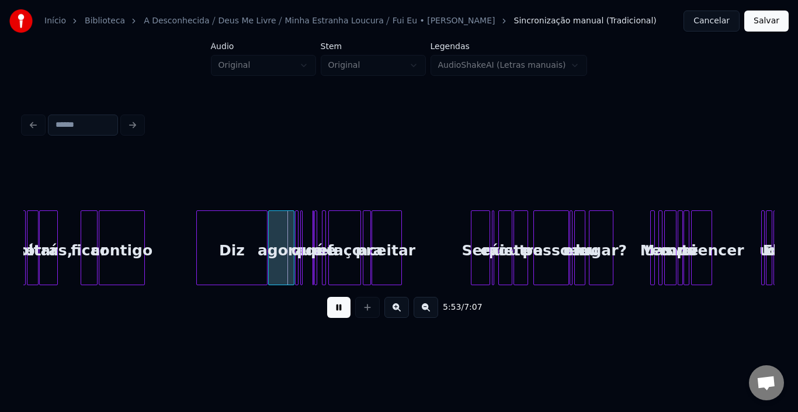
click at [339, 309] on button at bounding box center [338, 307] width 23 height 21
click at [255, 244] on div at bounding box center [257, 248] width 4 height 74
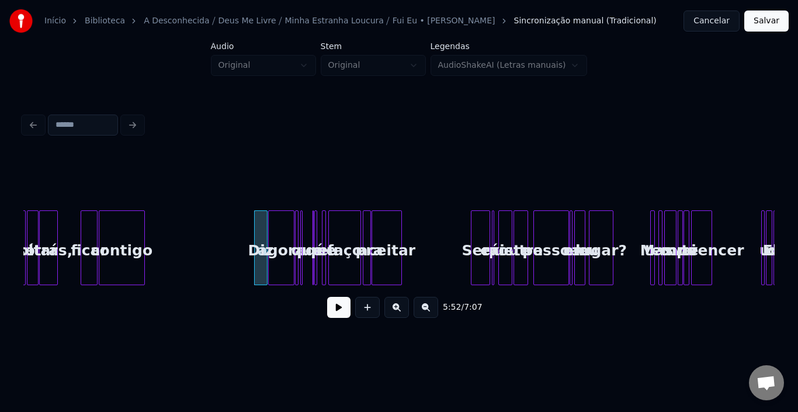
click at [337, 312] on button at bounding box center [338, 307] width 23 height 21
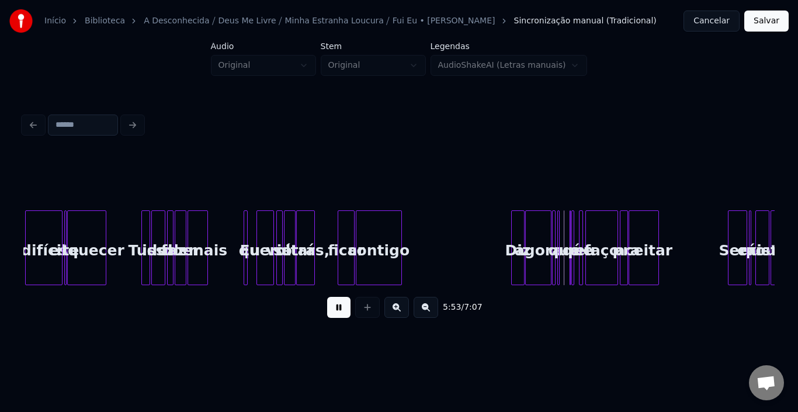
scroll to position [0, 9776]
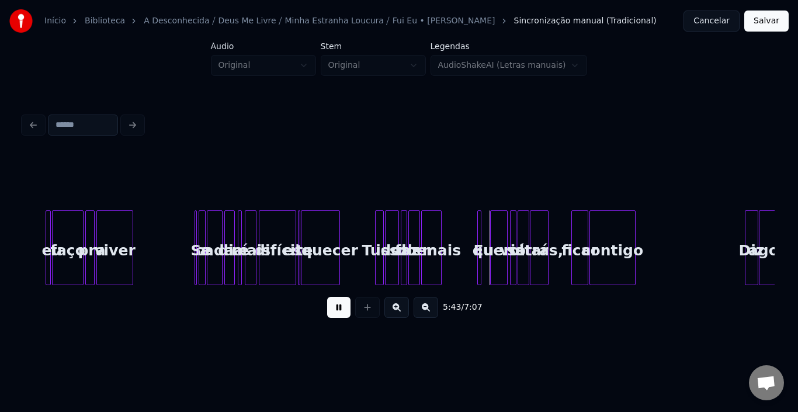
scroll to position [0, 9542]
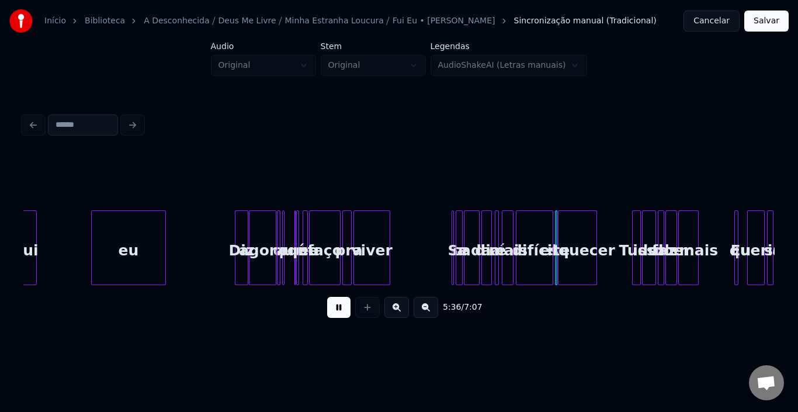
scroll to position [0, 9285]
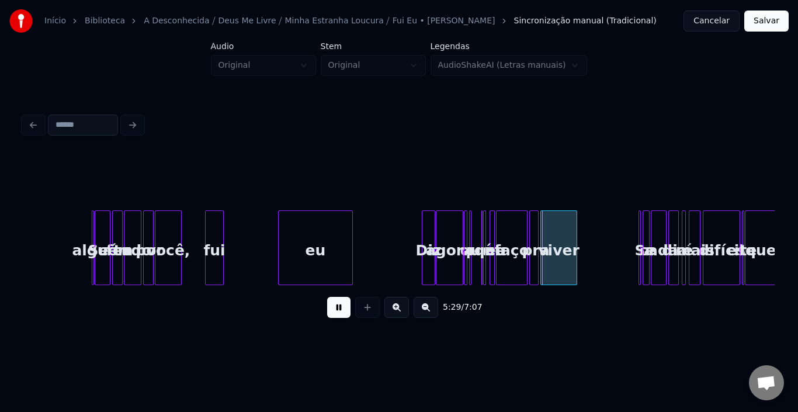
scroll to position [0, 9075]
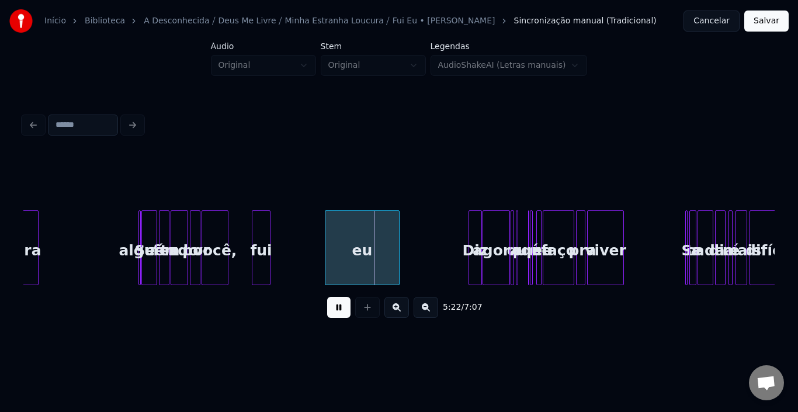
click at [334, 307] on button at bounding box center [338, 307] width 23 height 21
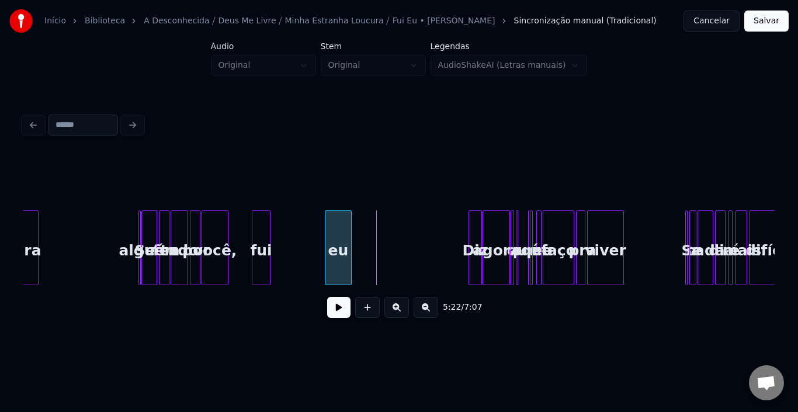
click at [348, 243] on div at bounding box center [350, 248] width 4 height 74
click at [314, 233] on div "fui" at bounding box center [315, 250] width 18 height 79
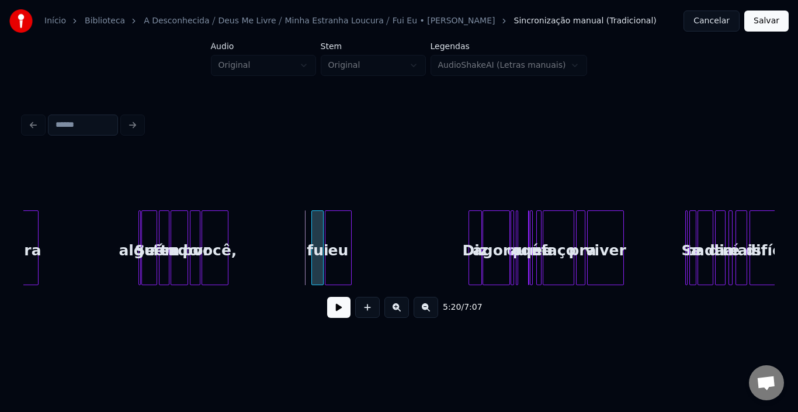
click at [314, 236] on div at bounding box center [314, 248] width 4 height 74
click at [337, 313] on button at bounding box center [338, 307] width 23 height 21
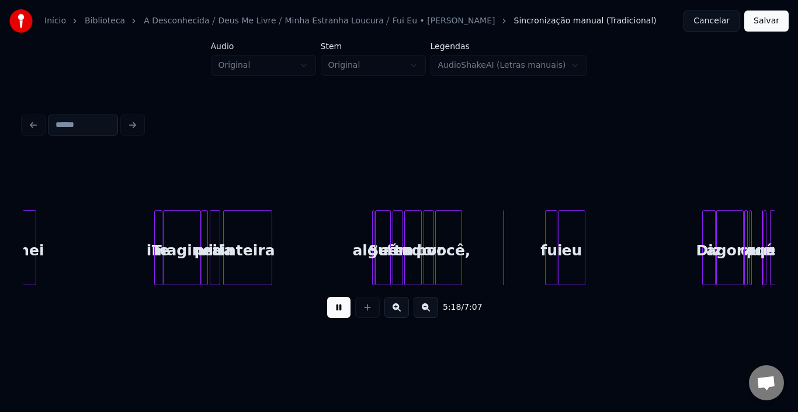
scroll to position [0, 8771]
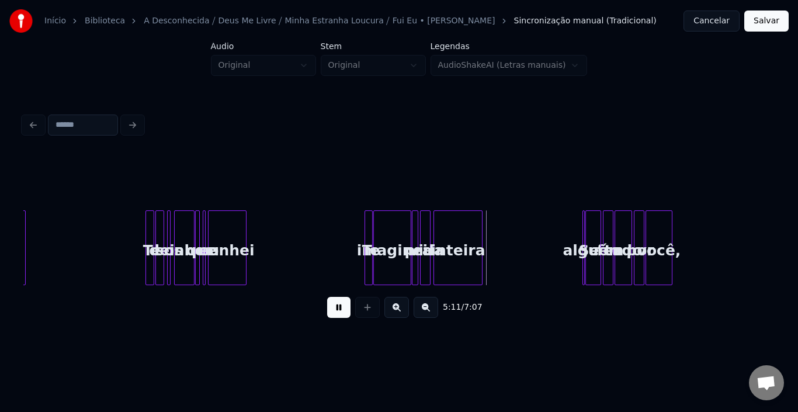
scroll to position [0, 8561]
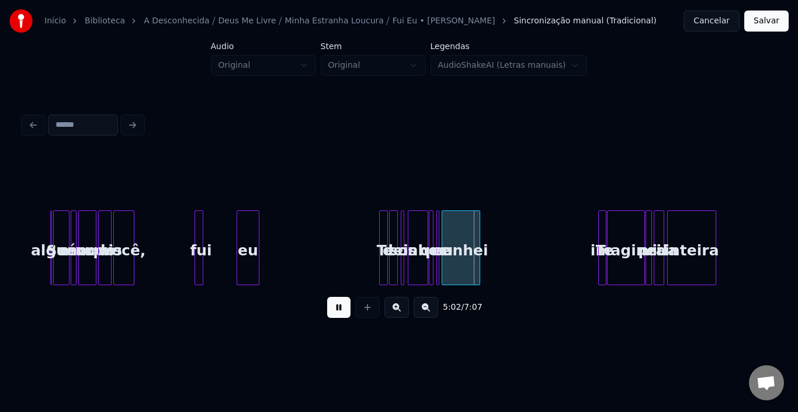
scroll to position [0, 8350]
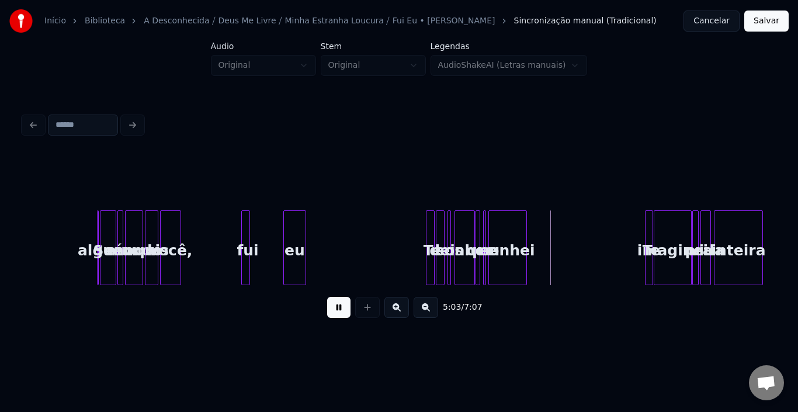
click at [338, 307] on button at bounding box center [338, 307] width 23 height 21
click at [274, 238] on div "fui" at bounding box center [280, 250] width 12 height 79
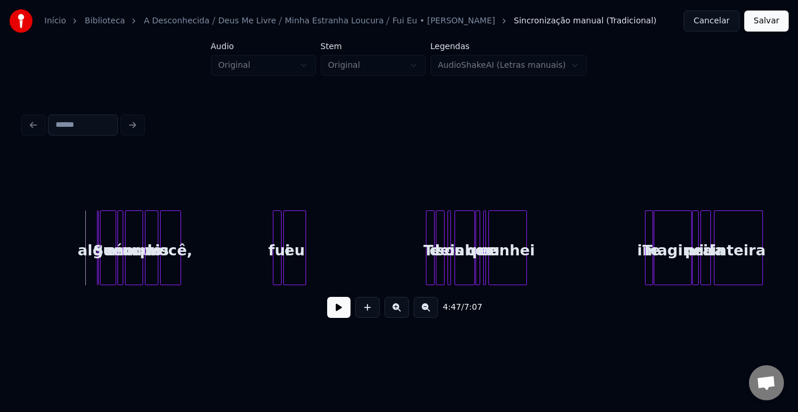
click at [341, 313] on button at bounding box center [338, 307] width 23 height 21
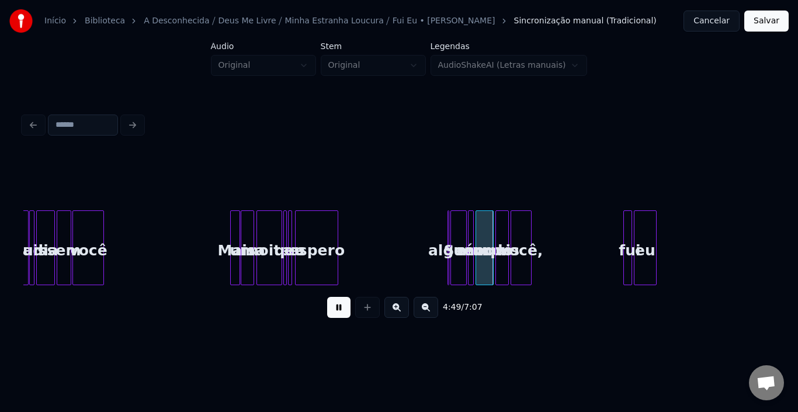
scroll to position [0, 7976]
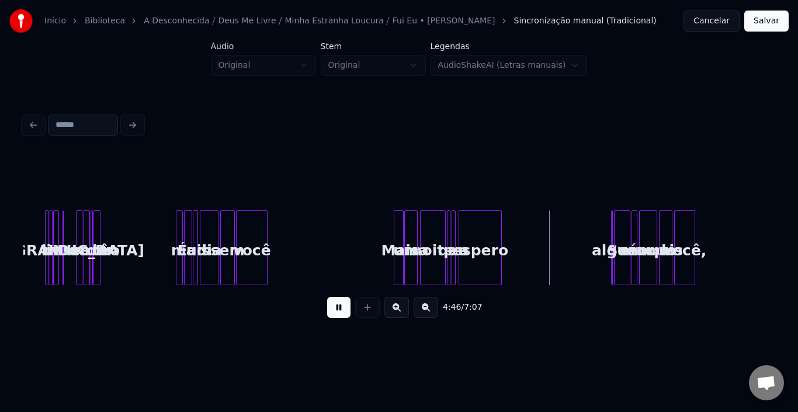
scroll to position [0, 7789]
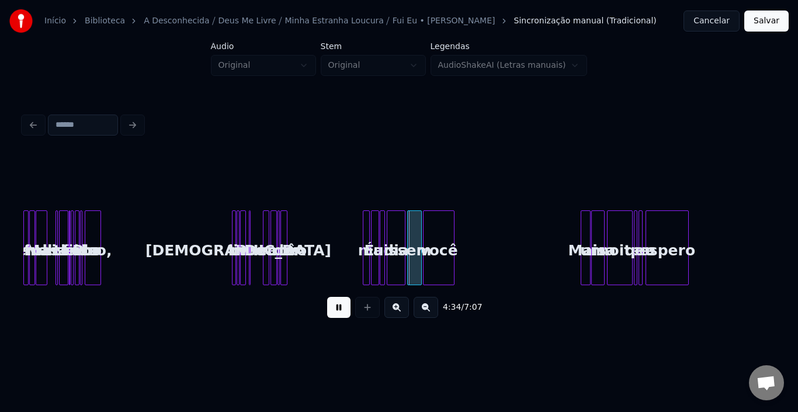
scroll to position [0, 7625]
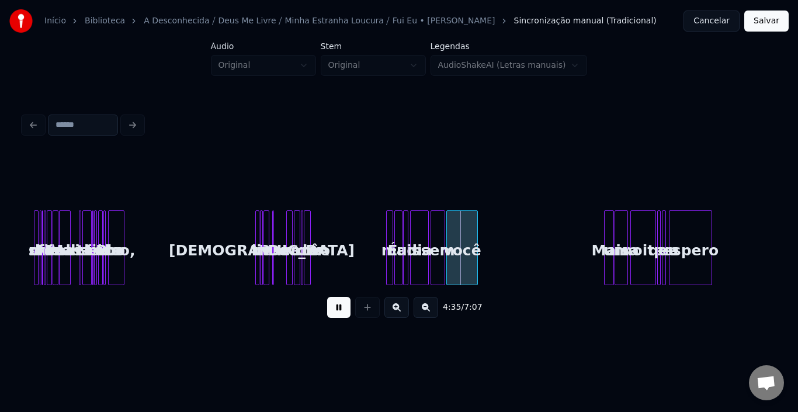
click at [338, 309] on button at bounding box center [338, 307] width 23 height 21
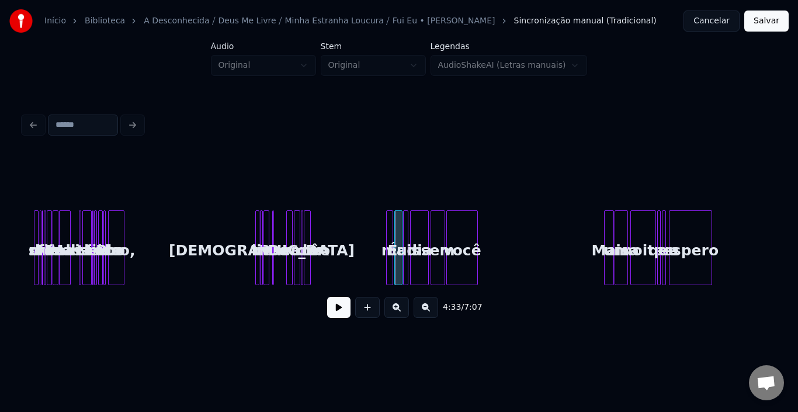
click at [387, 234] on div at bounding box center [389, 248] width 4 height 74
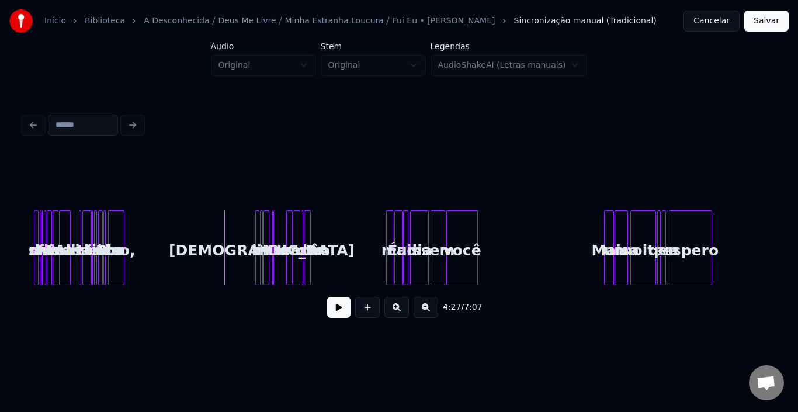
click at [328, 314] on button at bounding box center [338, 307] width 23 height 21
click at [257, 215] on div at bounding box center [257, 248] width 4 height 74
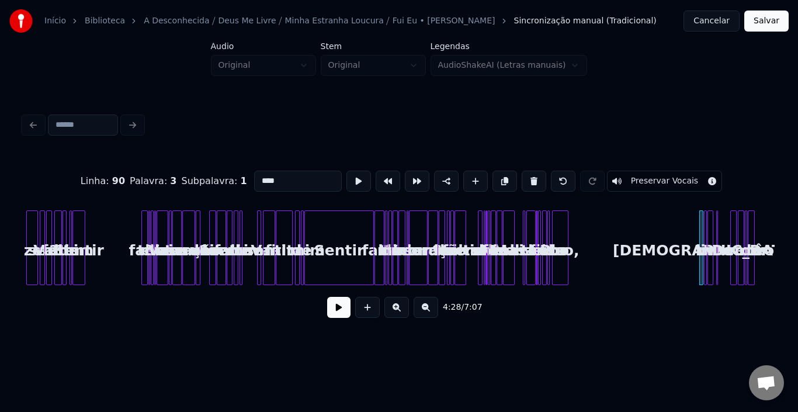
scroll to position [0, 7158]
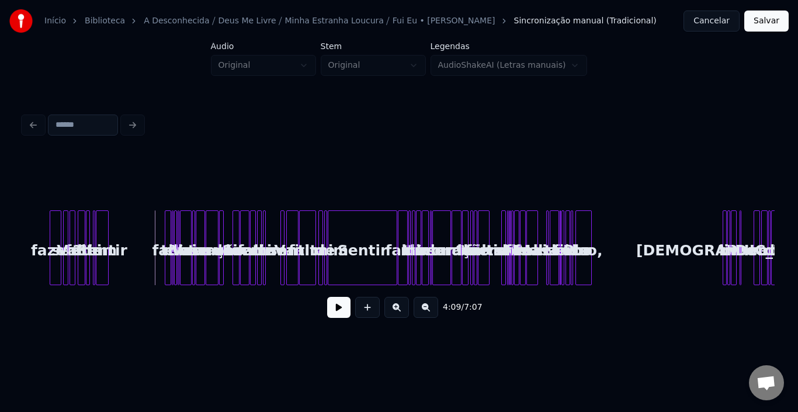
click at [337, 316] on button at bounding box center [338, 307] width 23 height 21
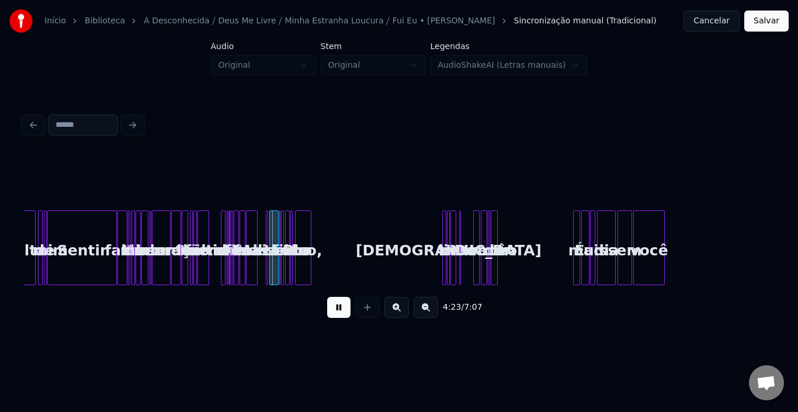
scroll to position [0, 7462]
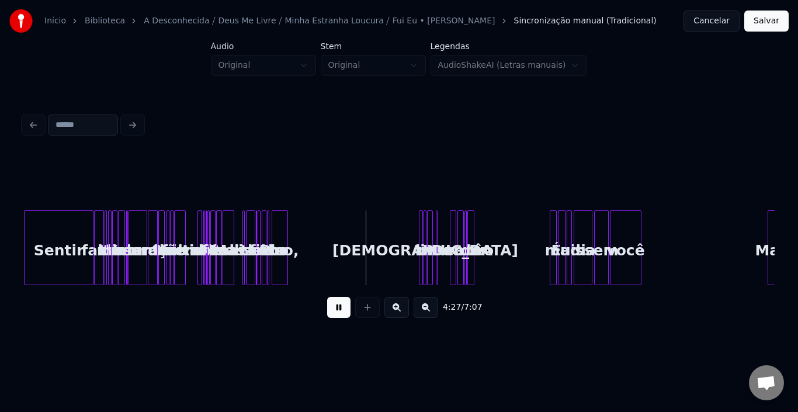
click at [551, 226] on div at bounding box center [553, 248] width 4 height 74
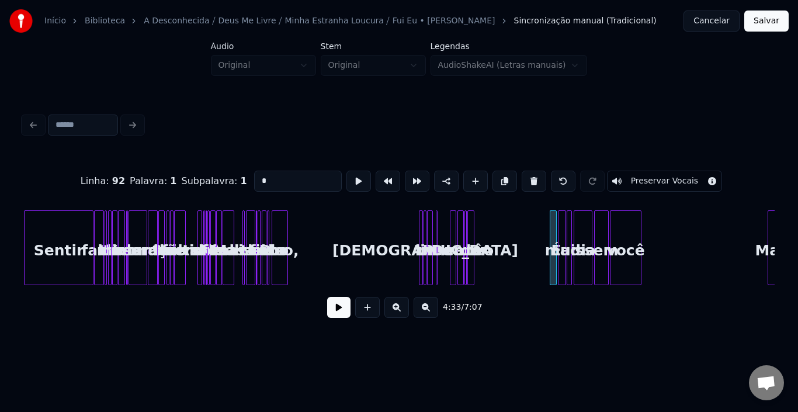
click at [423, 238] on div at bounding box center [425, 248] width 4 height 74
type input "**"
click at [423, 229] on div at bounding box center [425, 248] width 4 height 74
click at [338, 318] on button at bounding box center [338, 307] width 23 height 21
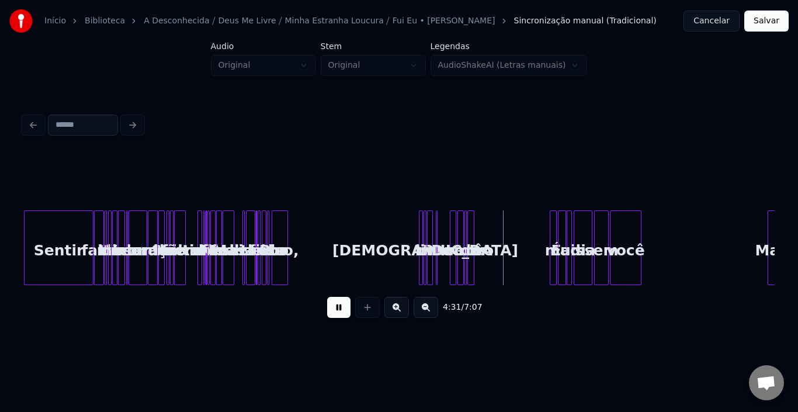
click at [340, 309] on button at bounding box center [338, 307] width 23 height 21
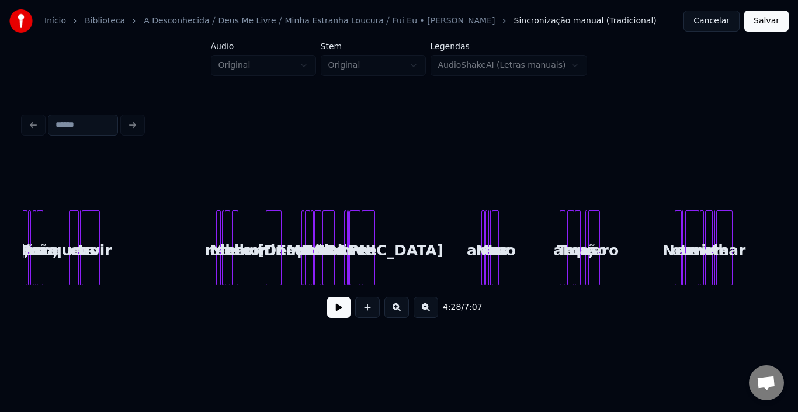
scroll to position [0, 3745]
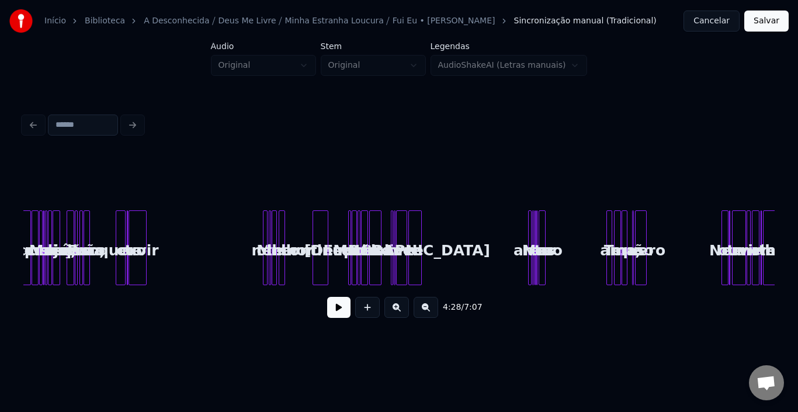
click at [349, 312] on button at bounding box center [338, 307] width 23 height 21
click at [116, 238] on div "quero" at bounding box center [122, 250] width 12 height 79
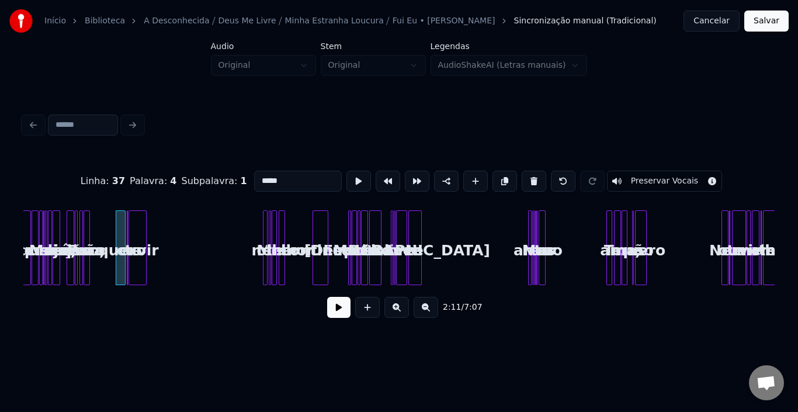
click at [26, 231] on div "quero" at bounding box center [28, 250] width 12 height 79
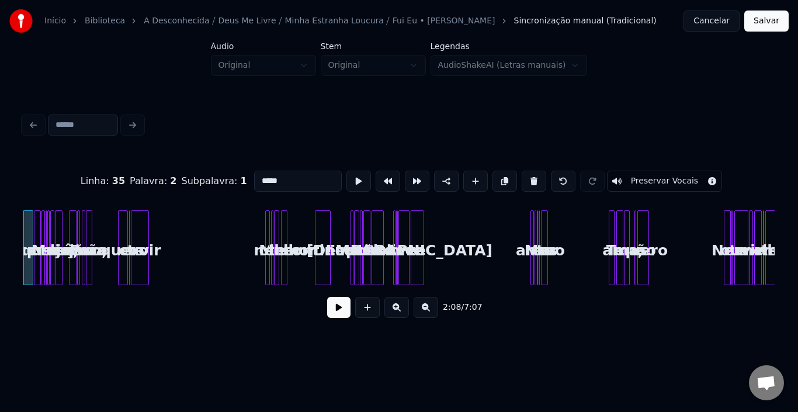
click at [334, 312] on button at bounding box center [338, 307] width 23 height 21
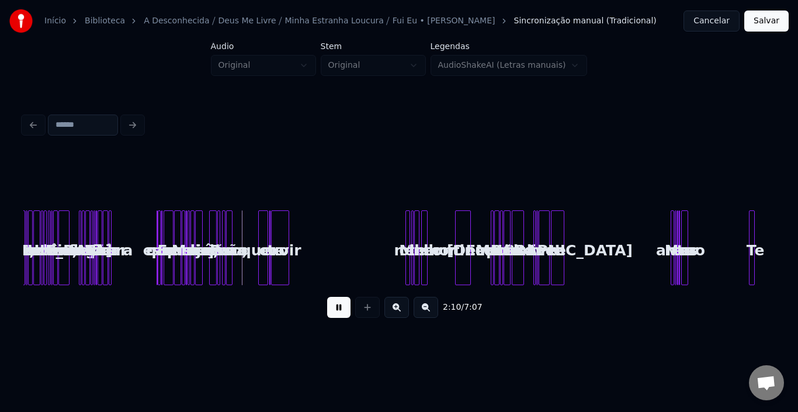
scroll to position [0, 3579]
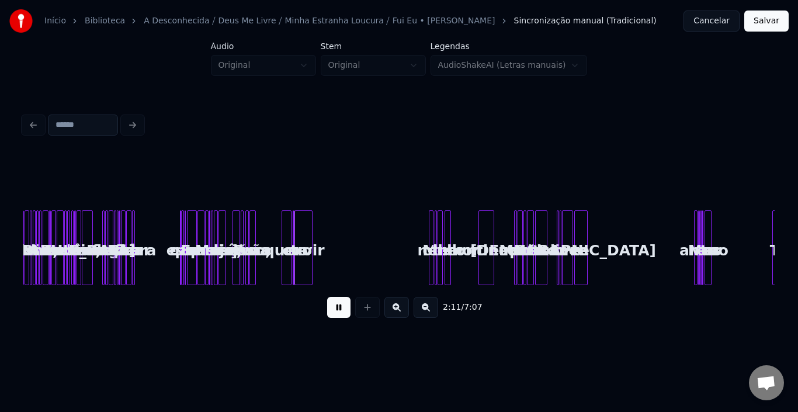
click at [393, 314] on button at bounding box center [397, 307] width 25 height 21
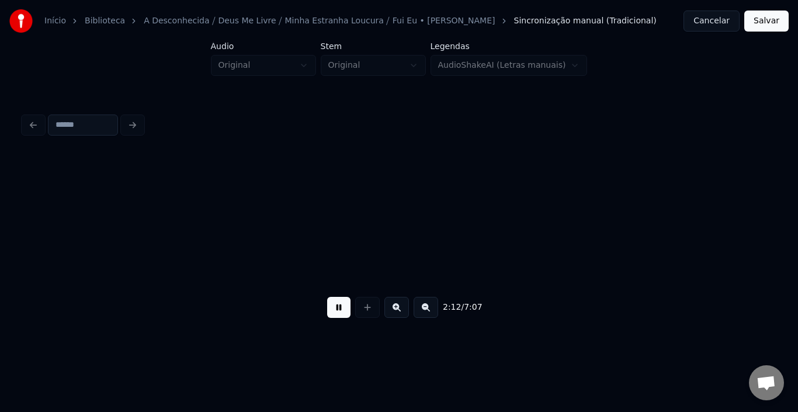
click at [393, 314] on button at bounding box center [397, 307] width 25 height 21
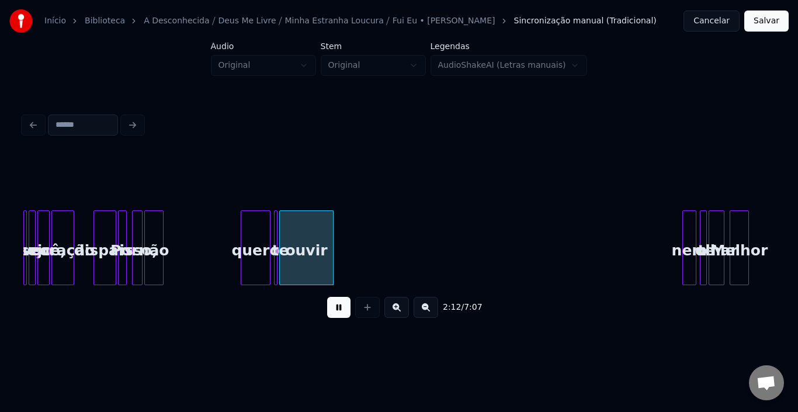
click at [393, 314] on button at bounding box center [397, 307] width 25 height 21
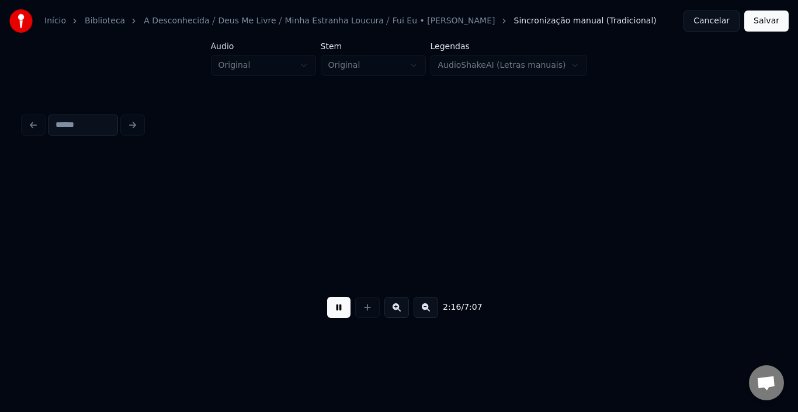
scroll to position [0, 19841]
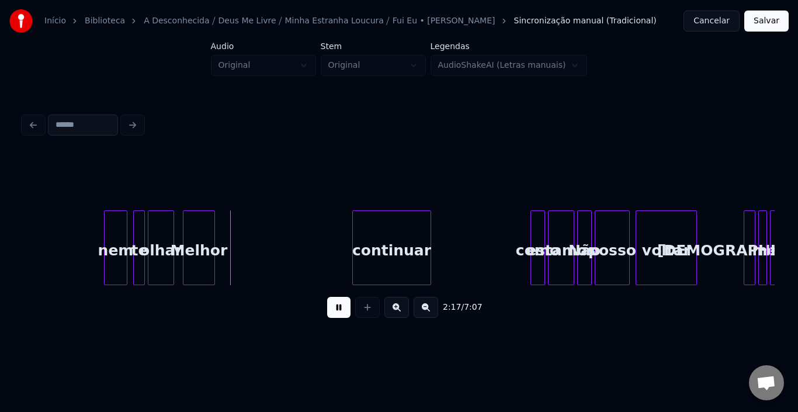
click at [339, 315] on button at bounding box center [338, 307] width 23 height 21
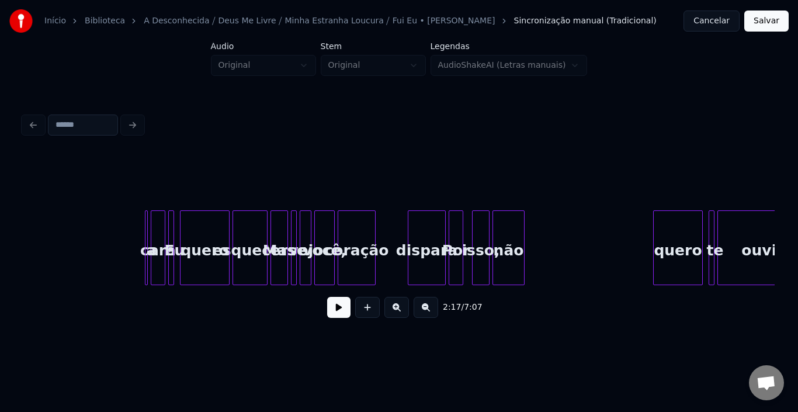
scroll to position [0, 18461]
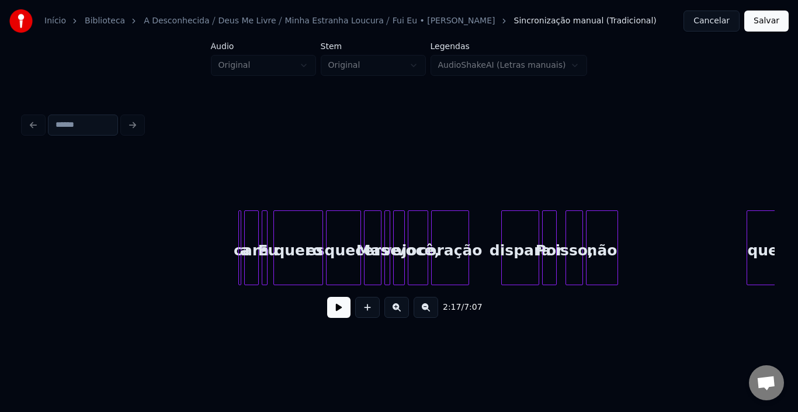
click at [335, 311] on button at bounding box center [338, 307] width 23 height 21
click at [337, 314] on button at bounding box center [338, 307] width 23 height 21
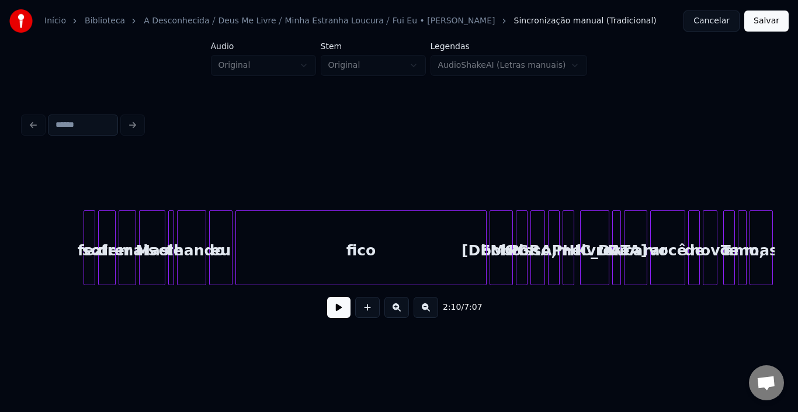
scroll to position [0, 17409]
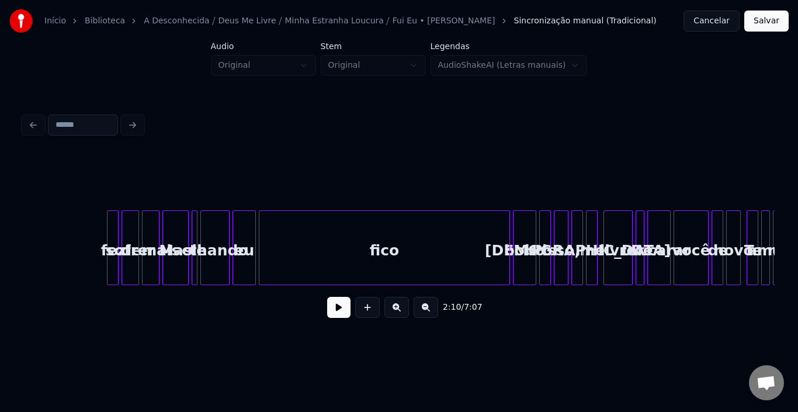
click at [358, 316] on button at bounding box center [367, 307] width 25 height 21
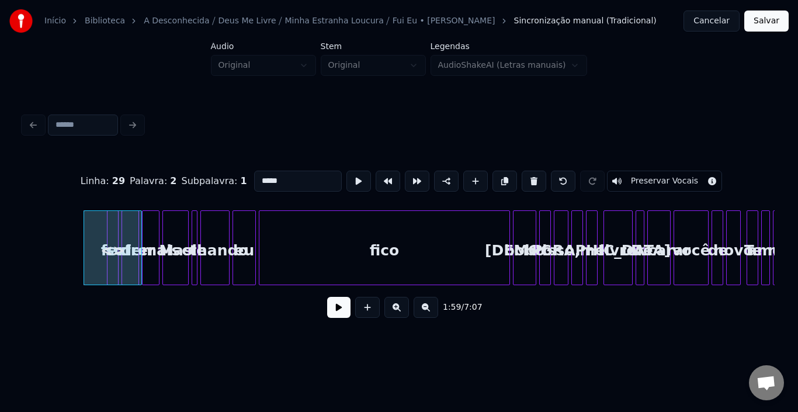
type input "**"
click at [335, 314] on button at bounding box center [338, 307] width 23 height 21
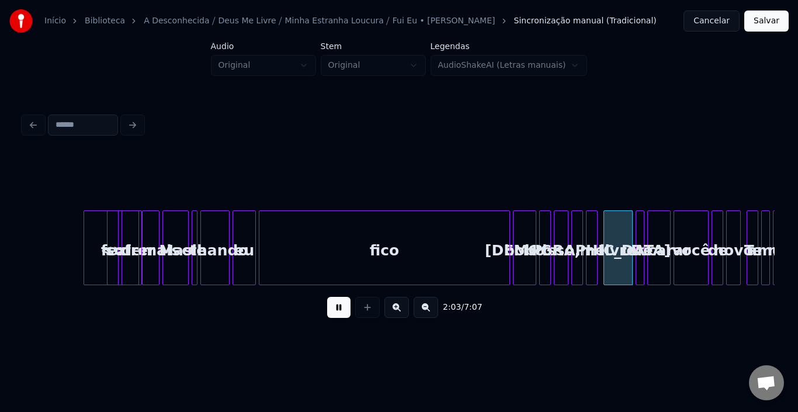
click at [335, 314] on button at bounding box center [338, 307] width 23 height 21
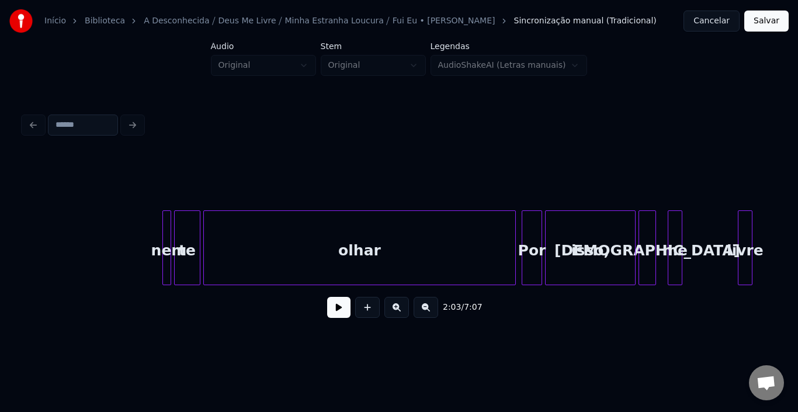
scroll to position [0, 16287]
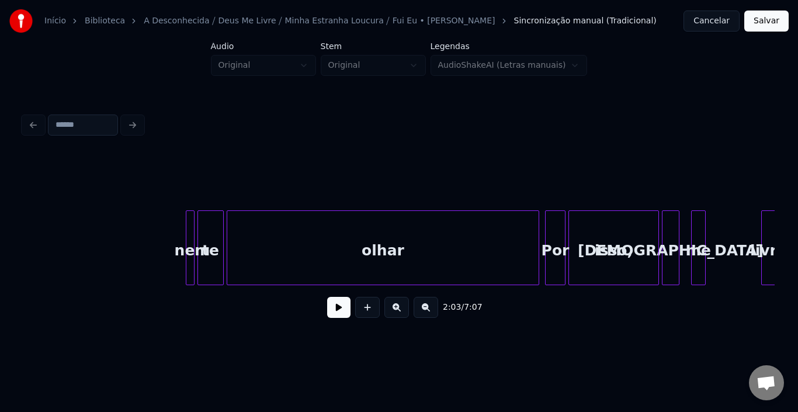
click at [337, 309] on button at bounding box center [338, 307] width 23 height 21
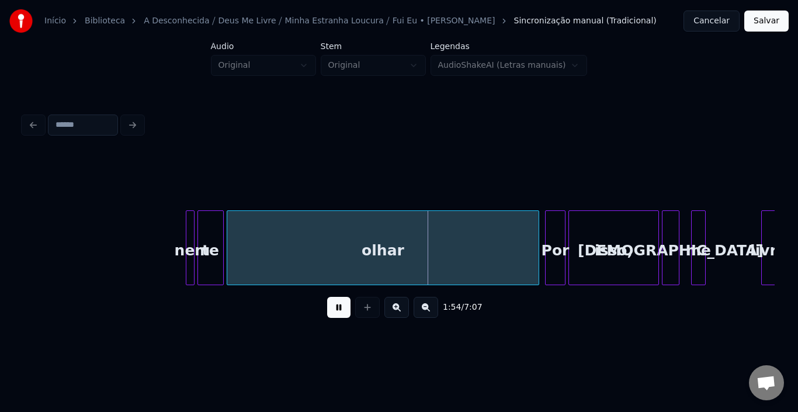
click at [337, 309] on button at bounding box center [338, 307] width 23 height 21
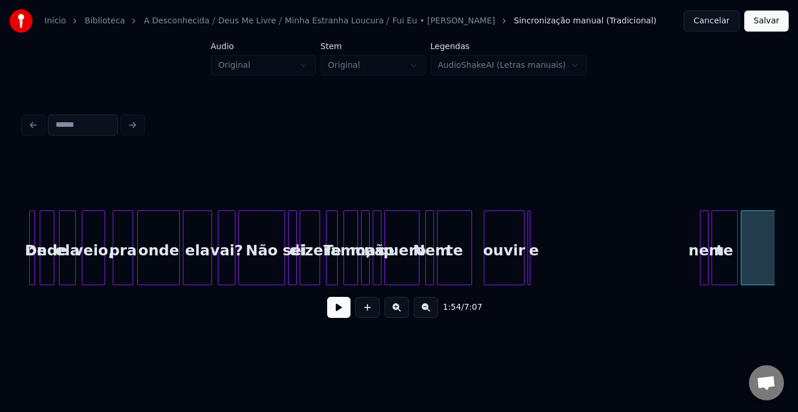
scroll to position [0, 15656]
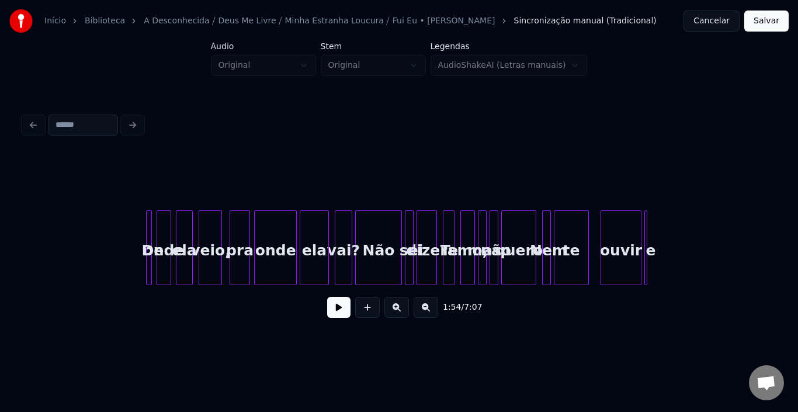
click at [342, 314] on button at bounding box center [338, 307] width 23 height 21
click at [539, 327] on div "1:50 / 7:07" at bounding box center [399, 307] width 752 height 44
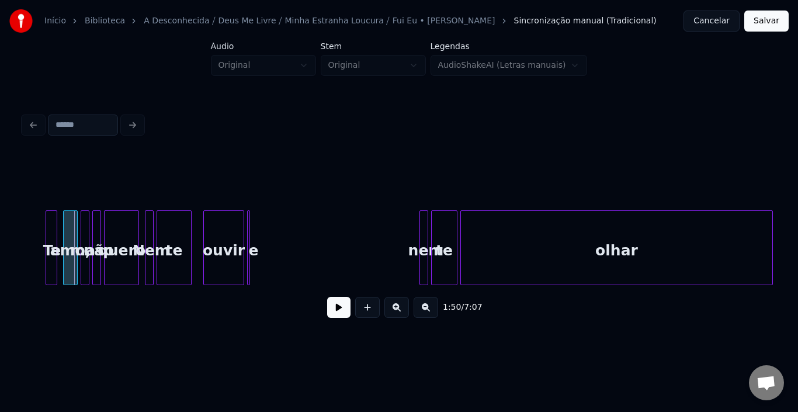
scroll to position [0, 16100]
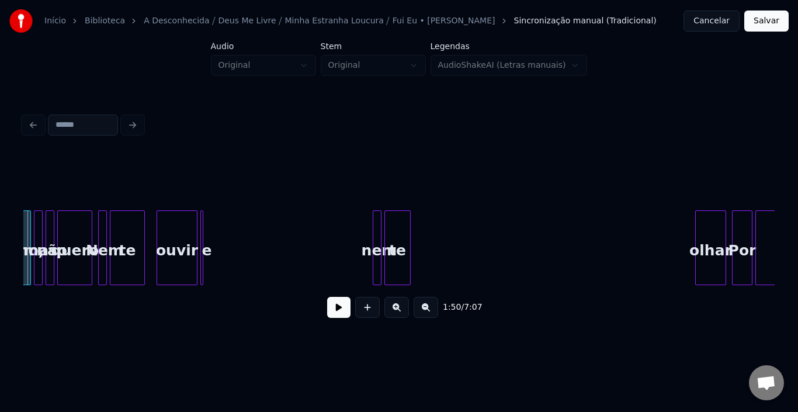
click at [696, 238] on div at bounding box center [698, 248] width 4 height 74
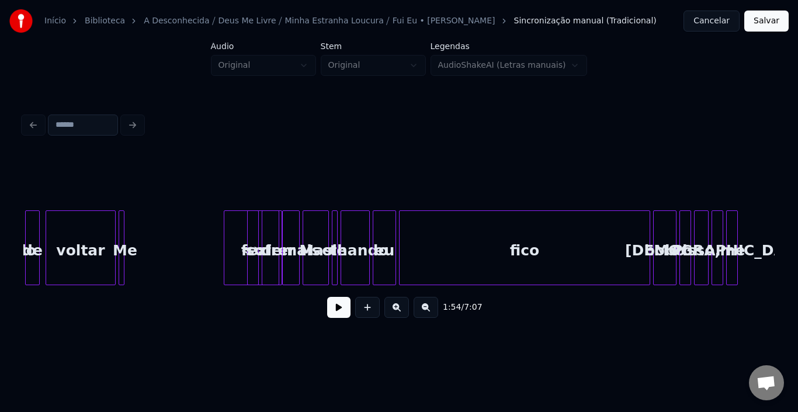
scroll to position [0, 17292]
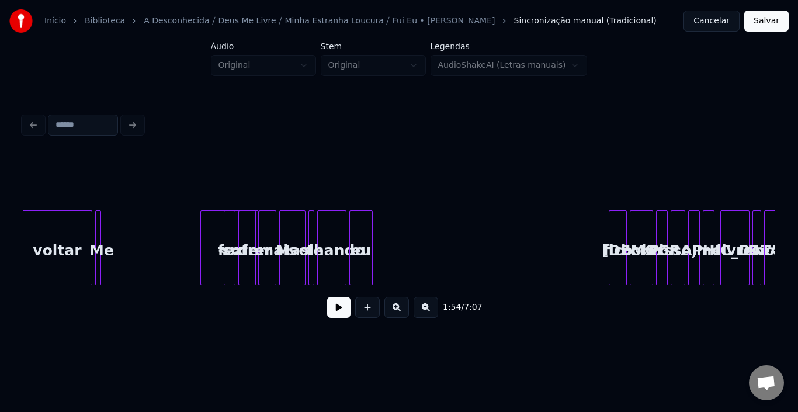
click at [611, 245] on div at bounding box center [612, 248] width 4 height 74
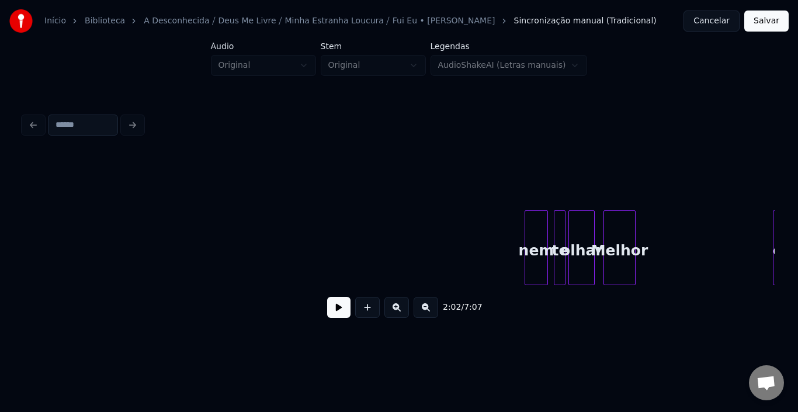
scroll to position [0, 19513]
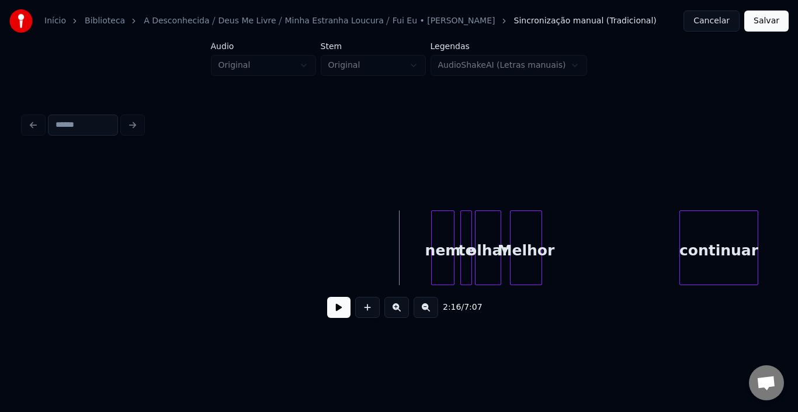
click at [340, 313] on button at bounding box center [338, 307] width 23 height 21
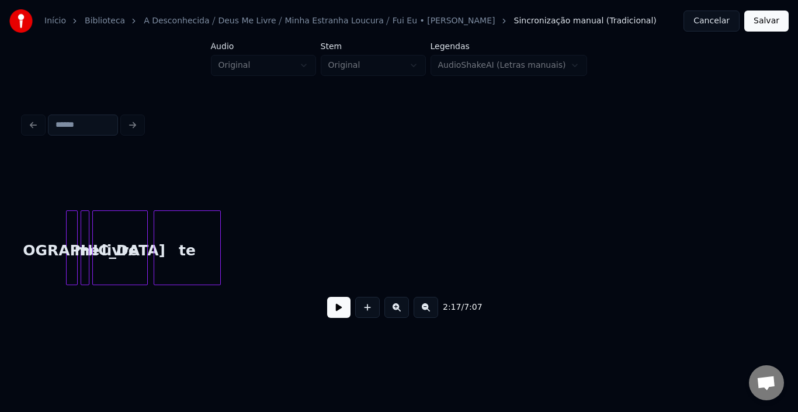
scroll to position [0, 20542]
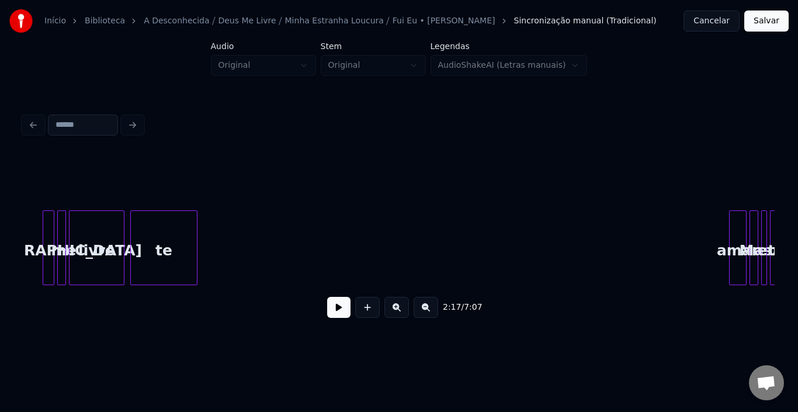
click at [185, 238] on div "te" at bounding box center [164, 250] width 66 height 79
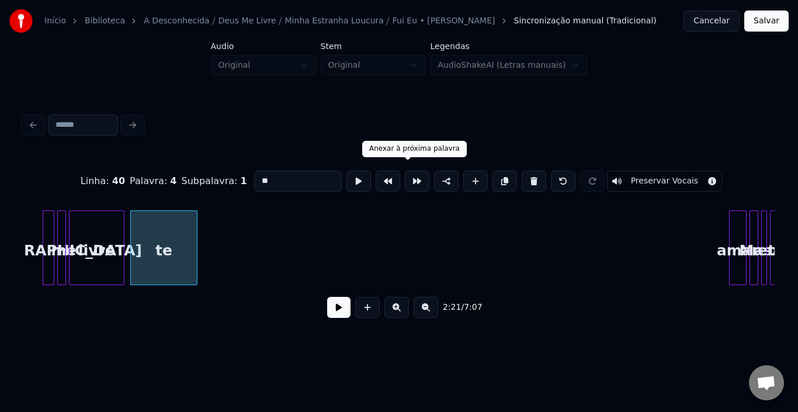
click at [410, 179] on button at bounding box center [417, 181] width 25 height 21
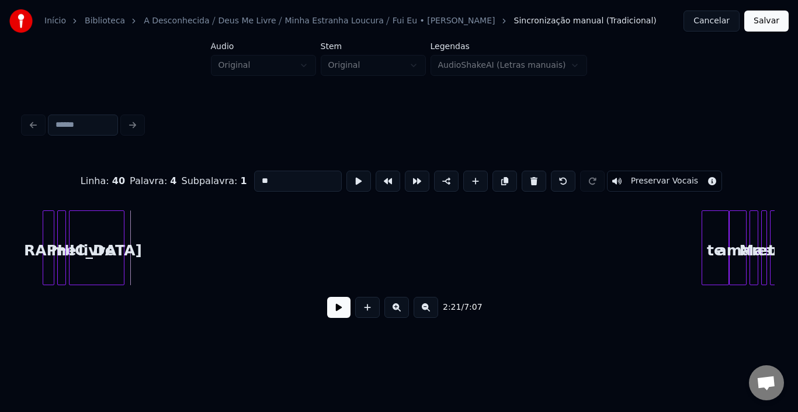
click at [703, 230] on div at bounding box center [705, 248] width 4 height 74
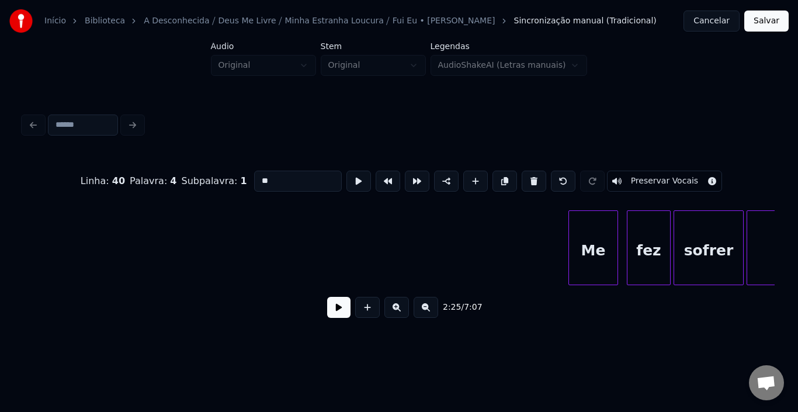
scroll to position [0, 23184]
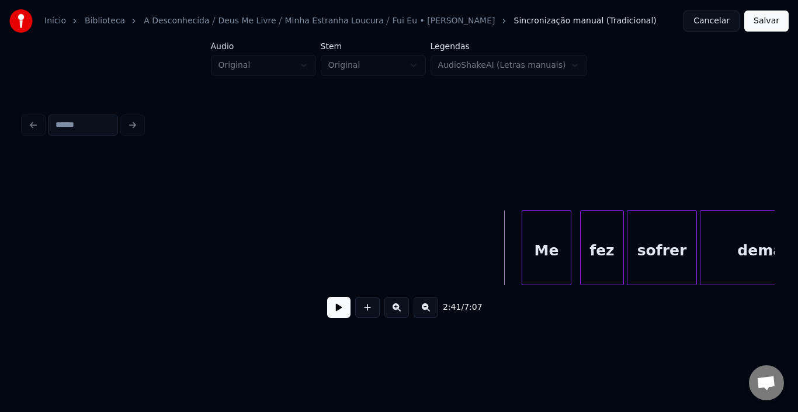
click at [339, 318] on button at bounding box center [338, 307] width 23 height 21
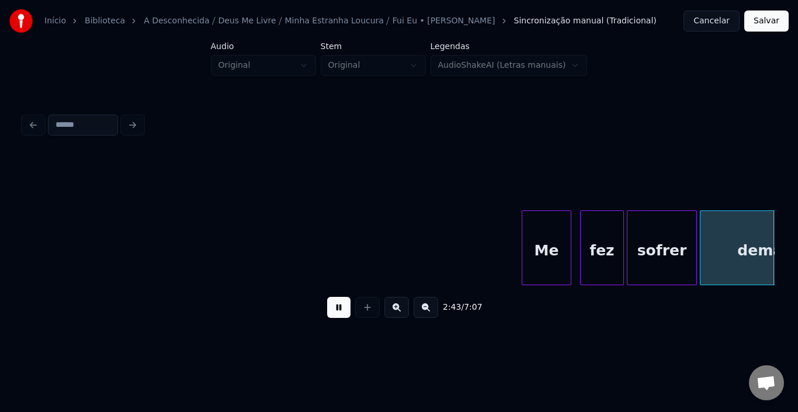
scroll to position [0, 23939]
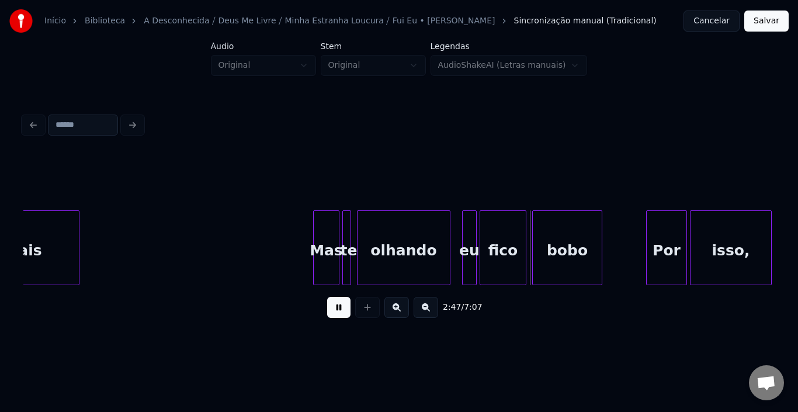
click at [342, 312] on button at bounding box center [338, 307] width 23 height 21
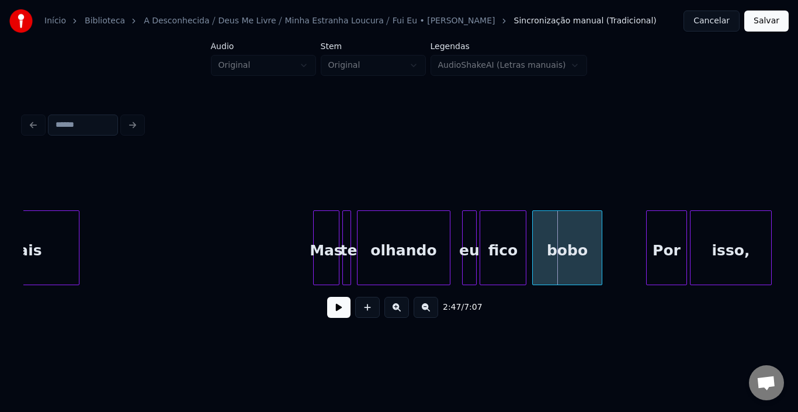
click at [331, 309] on button at bounding box center [338, 307] width 23 height 21
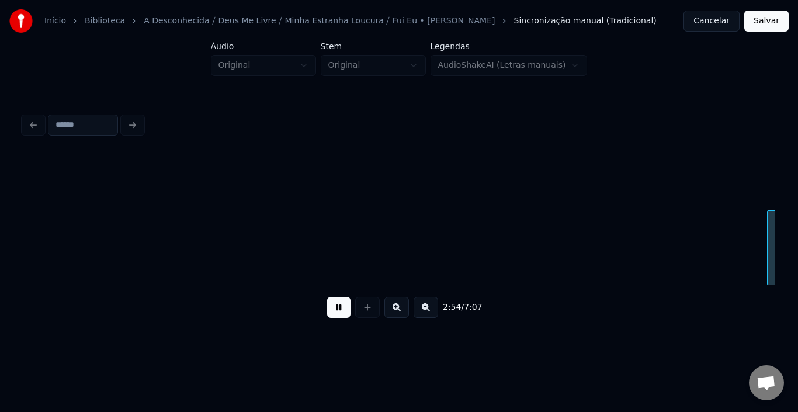
scroll to position [0, 25443]
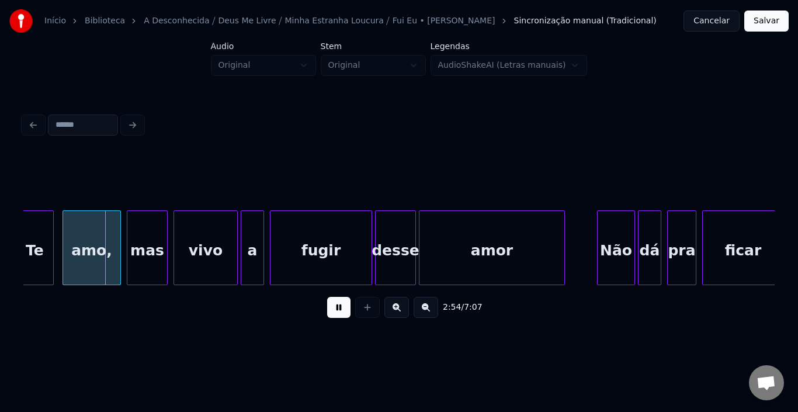
click at [331, 309] on button at bounding box center [338, 307] width 23 height 21
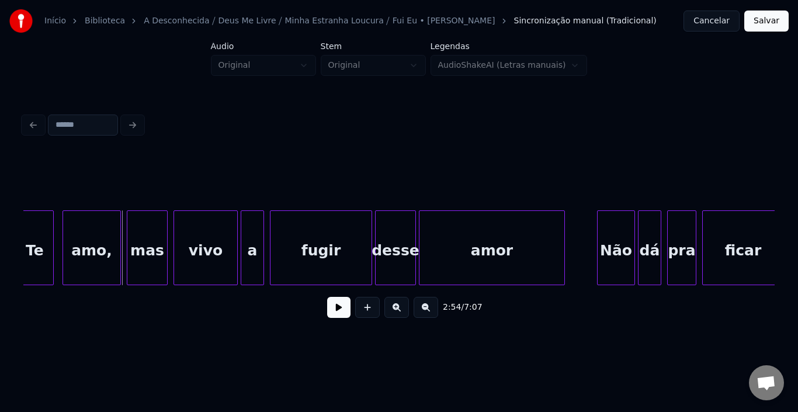
click at [331, 309] on button at bounding box center [338, 307] width 23 height 21
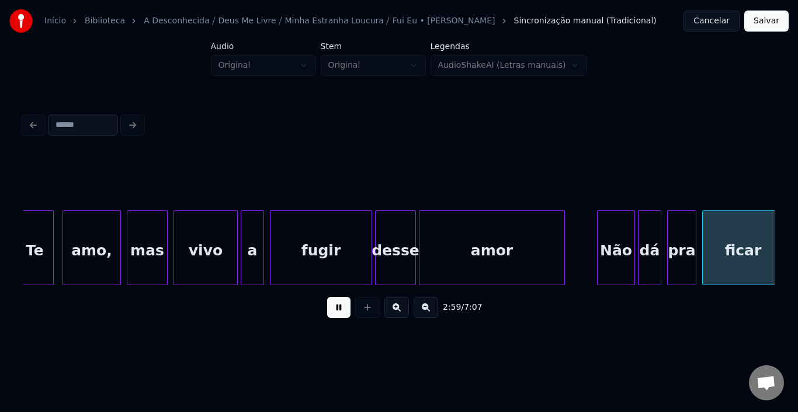
scroll to position [0, 26198]
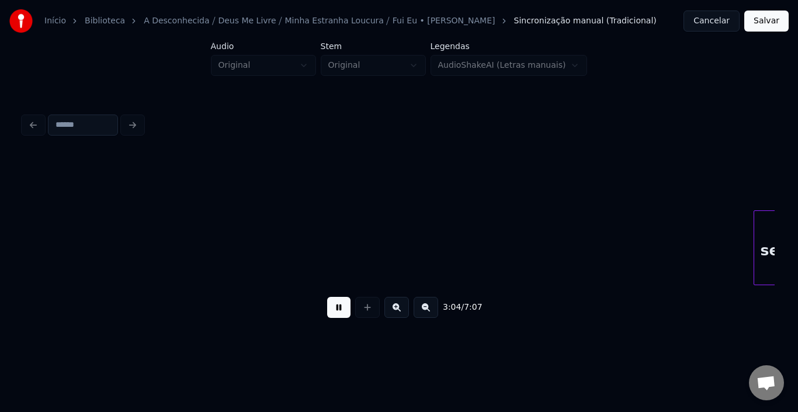
click at [331, 309] on button at bounding box center [338, 307] width 23 height 21
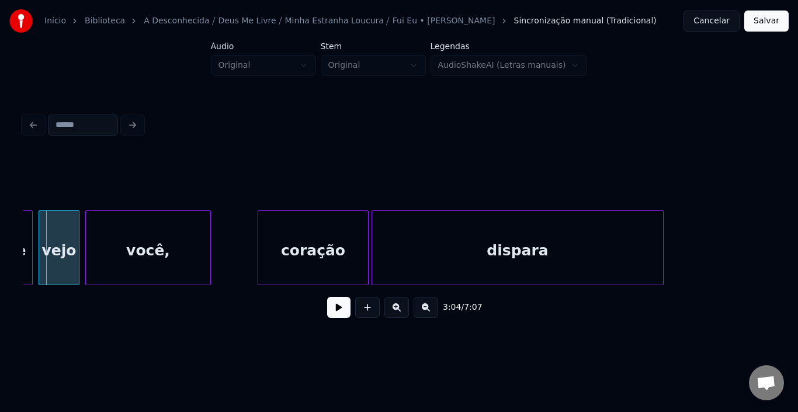
click at [331, 309] on button at bounding box center [338, 307] width 23 height 21
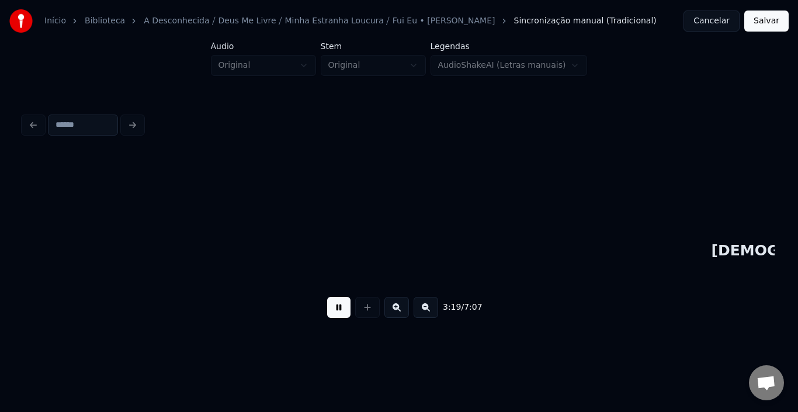
scroll to position [0, 29210]
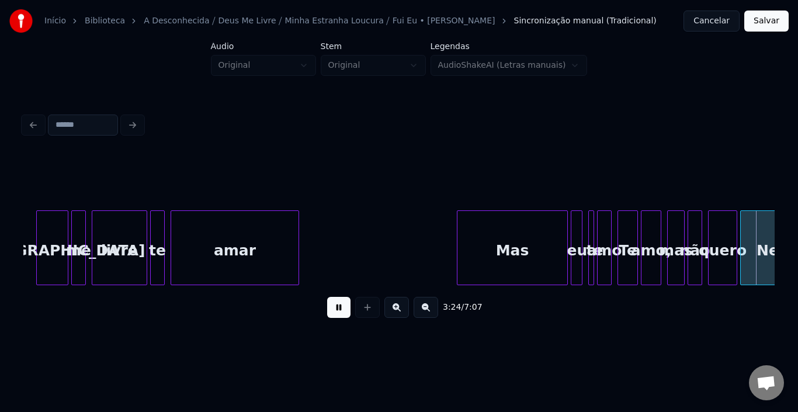
click at [331, 309] on button at bounding box center [338, 307] width 23 height 21
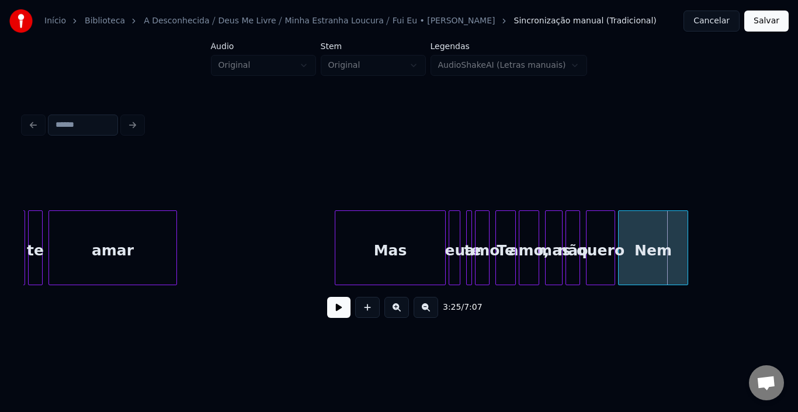
scroll to position [0, 29309]
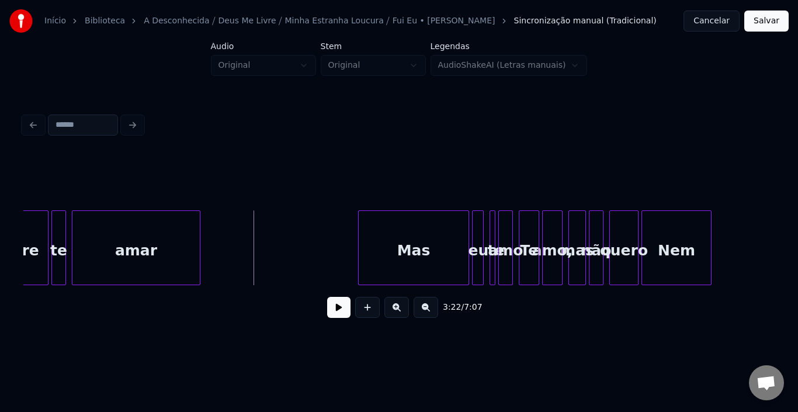
click at [333, 312] on button at bounding box center [338, 307] width 23 height 21
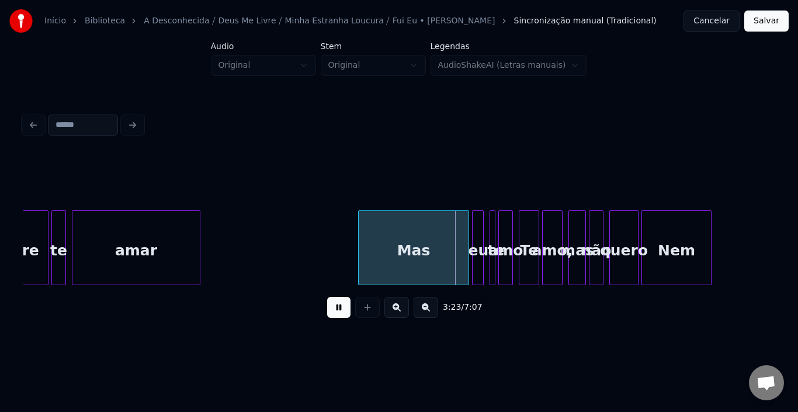
click at [333, 312] on button at bounding box center [338, 307] width 23 height 21
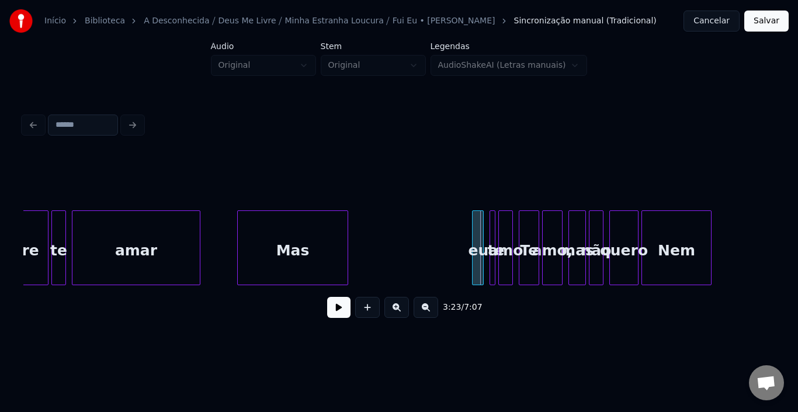
click at [257, 252] on div "Mas" at bounding box center [293, 250] width 110 height 79
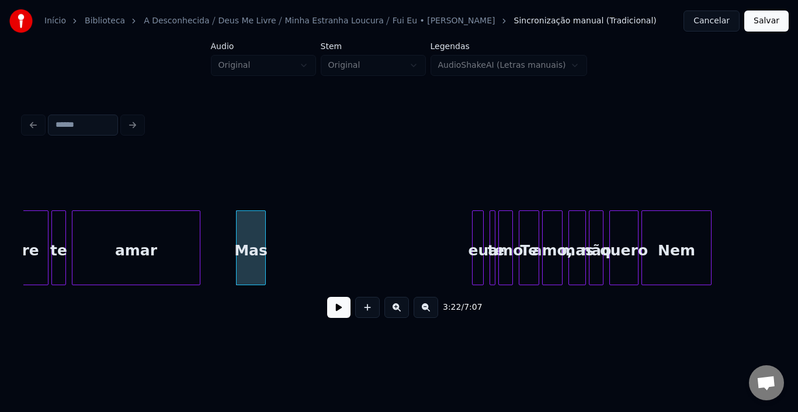
click at [264, 247] on div at bounding box center [264, 248] width 4 height 74
click at [274, 237] on div "eu" at bounding box center [275, 250] width 12 height 79
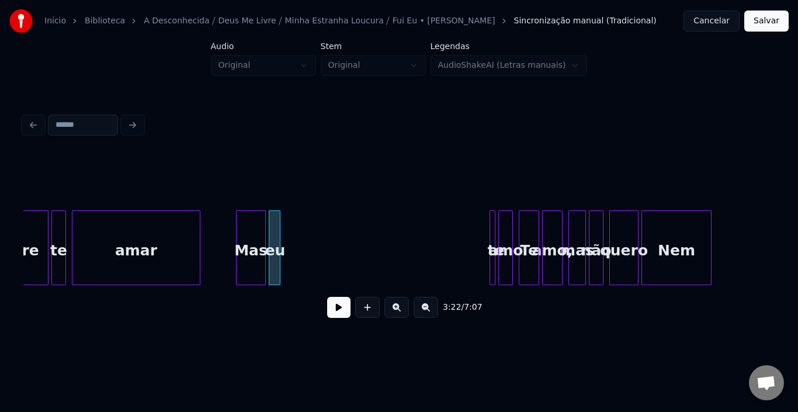
click at [492, 229] on div at bounding box center [494, 248] width 4 height 74
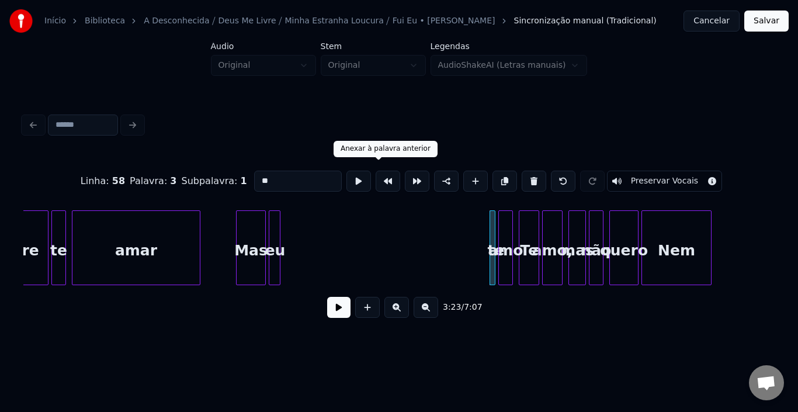
click at [376, 177] on button at bounding box center [388, 181] width 25 height 21
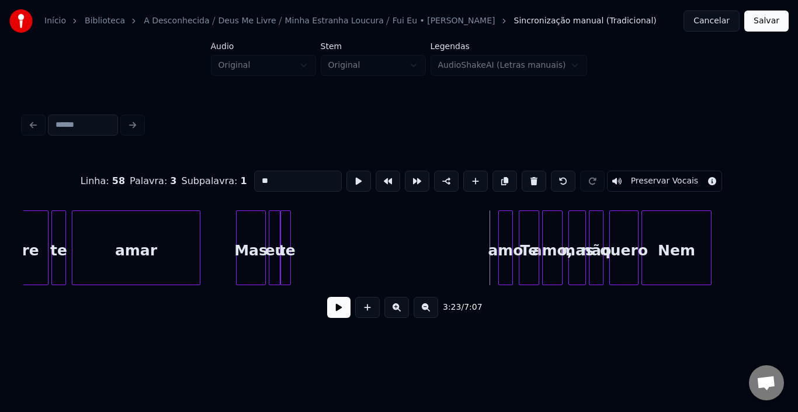
click at [287, 242] on div at bounding box center [289, 248] width 4 height 74
click at [301, 237] on div "amo" at bounding box center [301, 250] width 13 height 79
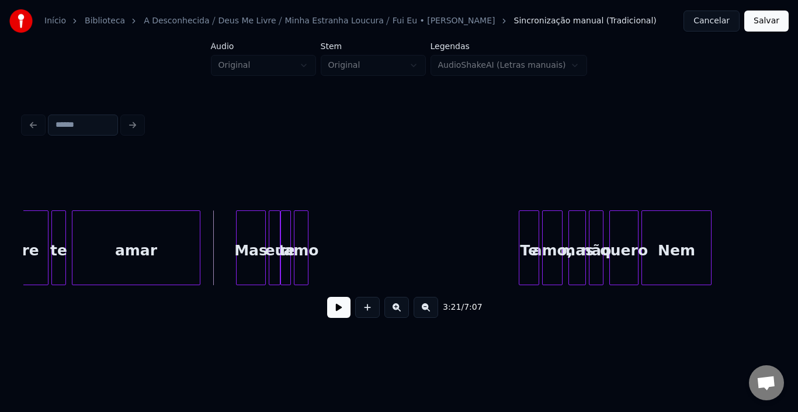
click at [341, 315] on button at bounding box center [338, 307] width 23 height 21
click at [442, 237] on div "amo" at bounding box center [441, 250] width 13 height 79
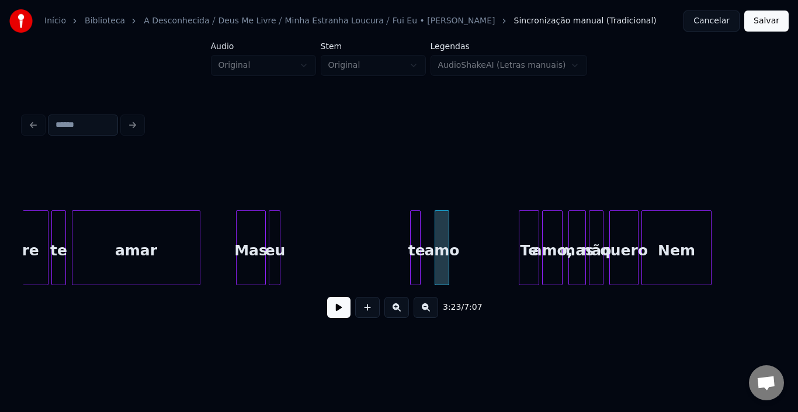
click at [416, 237] on div "te" at bounding box center [417, 250] width 12 height 79
click at [423, 240] on div at bounding box center [425, 248] width 4 height 74
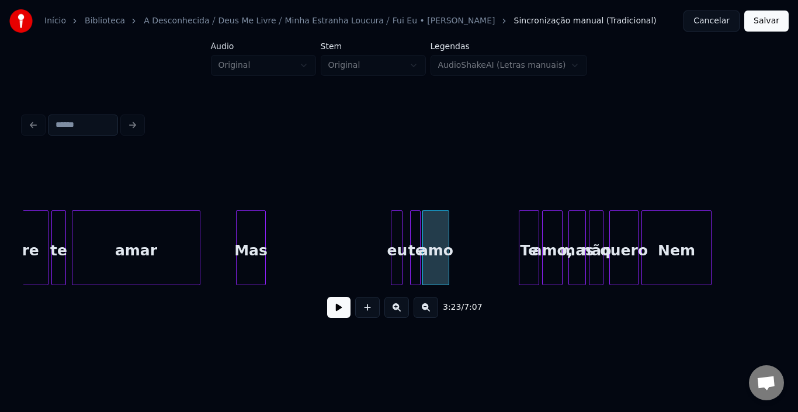
click at [395, 232] on div "eu" at bounding box center [398, 250] width 12 height 79
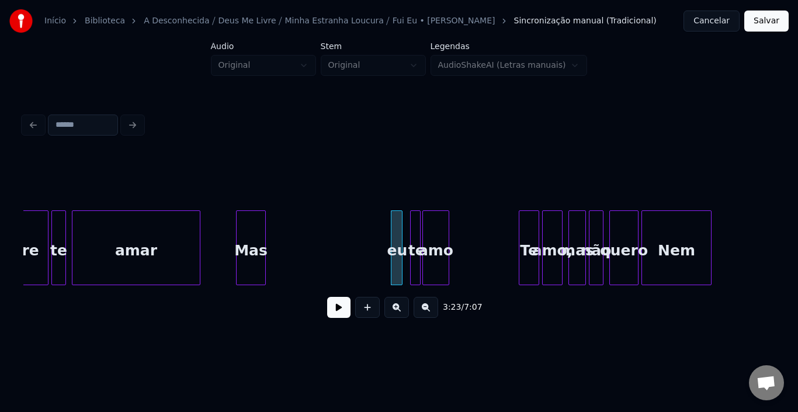
click at [243, 237] on div "Mas" at bounding box center [251, 250] width 29 height 79
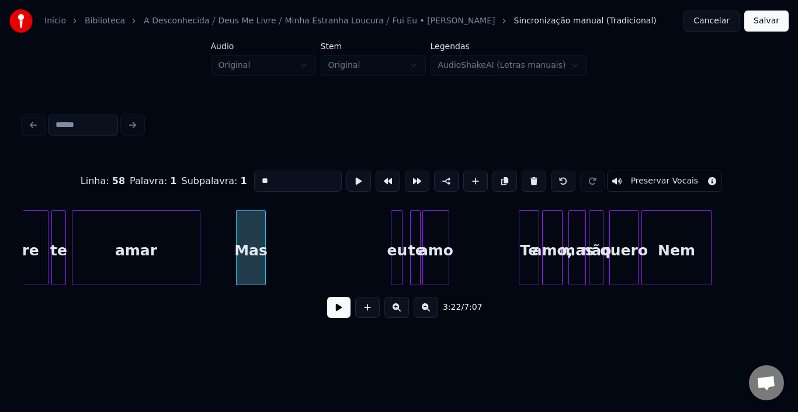
type input "***"
click at [337, 313] on button at bounding box center [338, 307] width 23 height 21
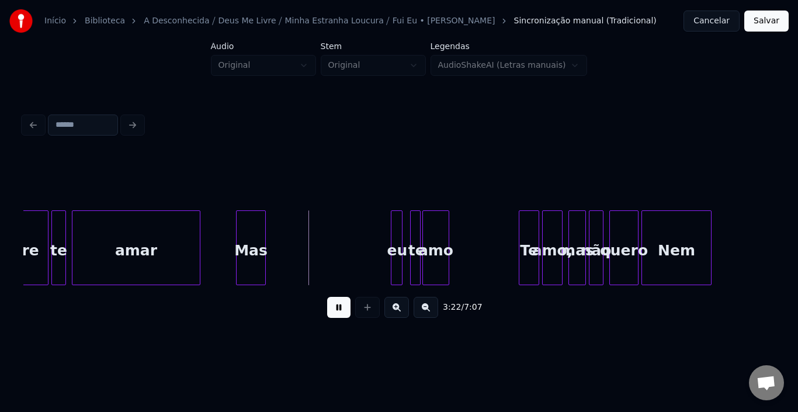
click at [337, 313] on button at bounding box center [338, 307] width 23 height 21
click at [302, 232] on div at bounding box center [302, 248] width 4 height 74
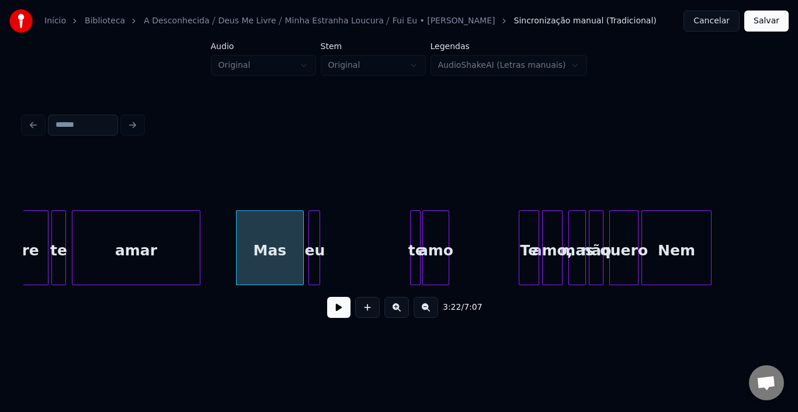
click at [314, 227] on div "eu" at bounding box center [315, 250] width 12 height 79
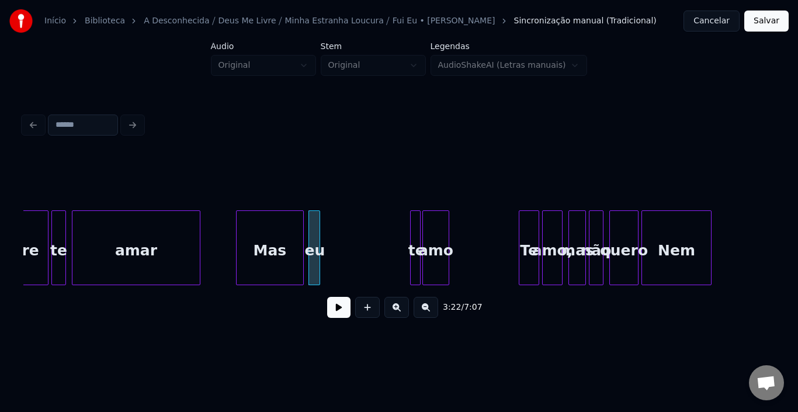
click at [335, 309] on button at bounding box center [338, 307] width 23 height 21
click at [356, 239] on div at bounding box center [356, 248] width 4 height 74
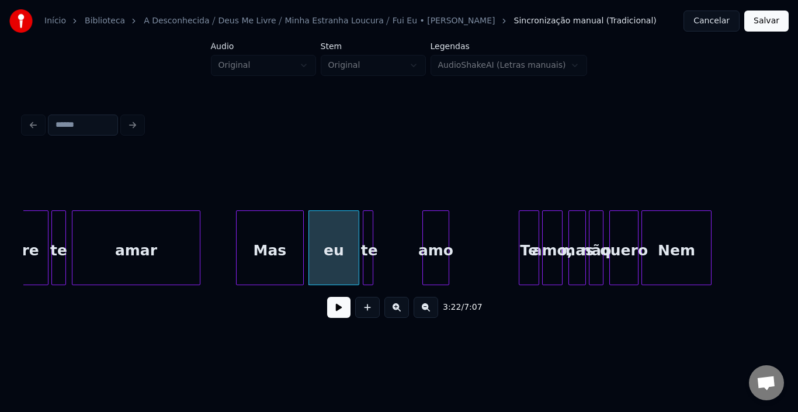
click at [368, 240] on div "te" at bounding box center [370, 250] width 12 height 79
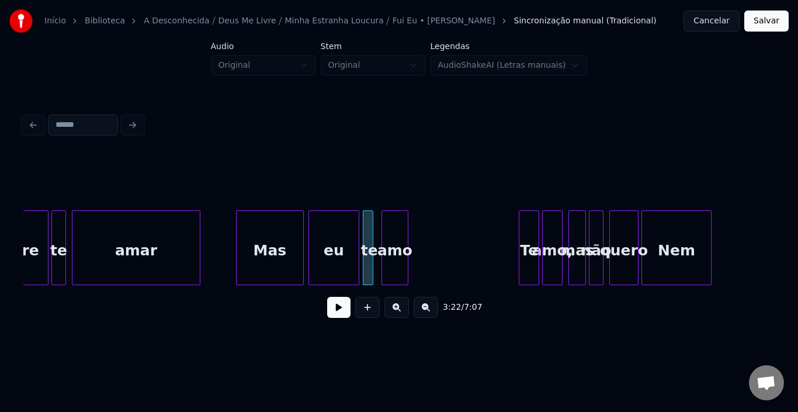
click at [395, 240] on div "amo" at bounding box center [395, 250] width 26 height 79
click at [282, 254] on div "Mas" at bounding box center [270, 250] width 67 height 79
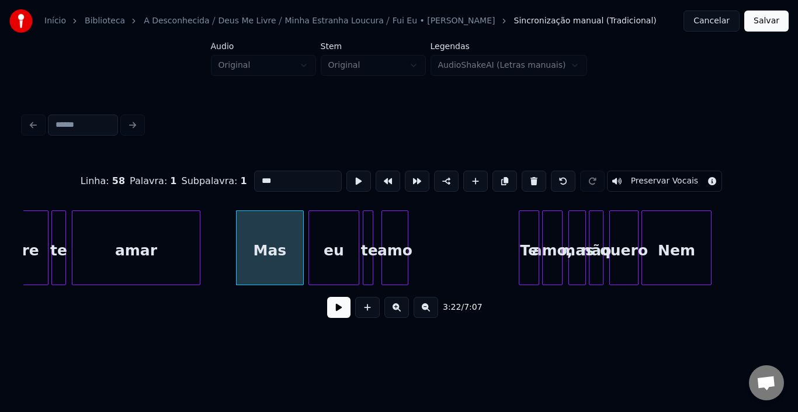
click at [338, 318] on button at bounding box center [338, 307] width 23 height 21
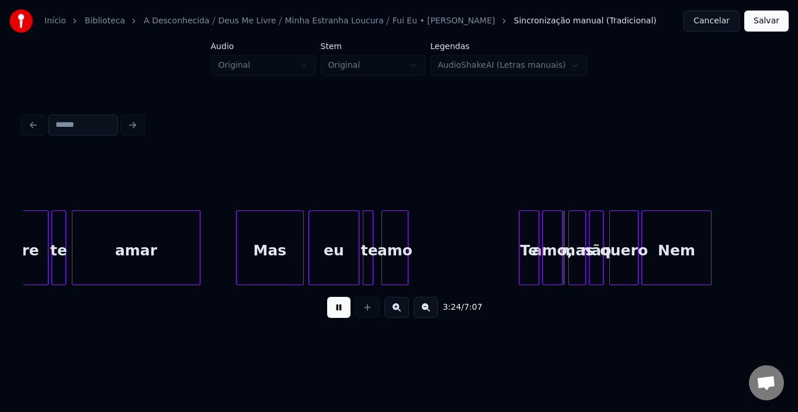
click at [338, 318] on button at bounding box center [338, 307] width 23 height 21
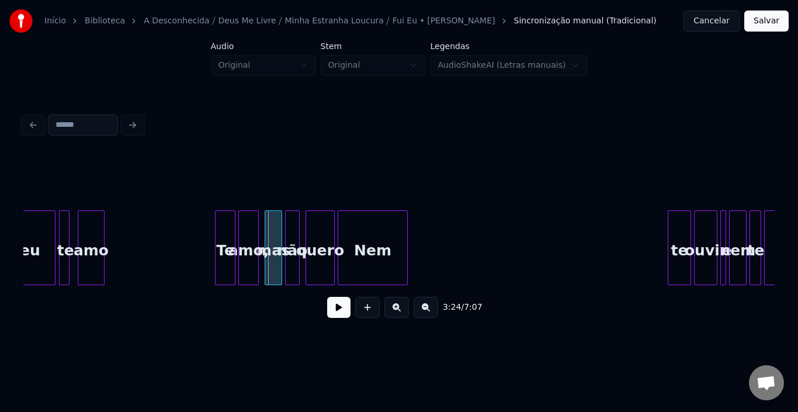
scroll to position [0, 29659]
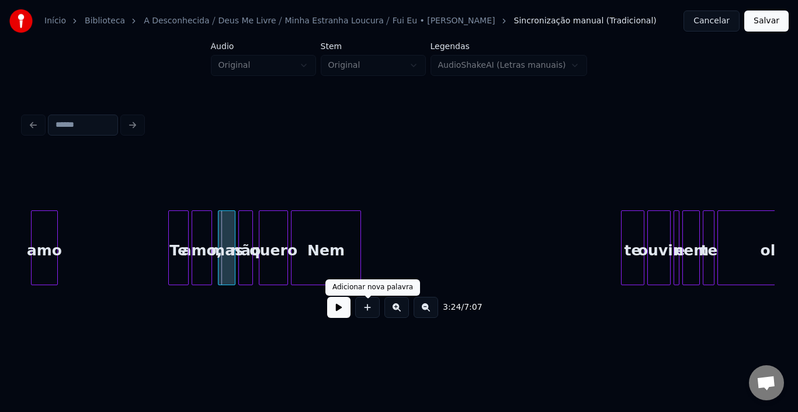
click at [347, 310] on button at bounding box center [338, 307] width 23 height 21
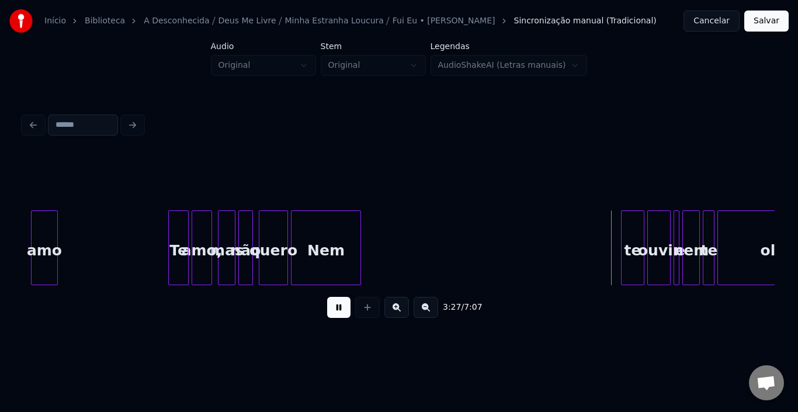
click at [343, 313] on button at bounding box center [338, 307] width 23 height 21
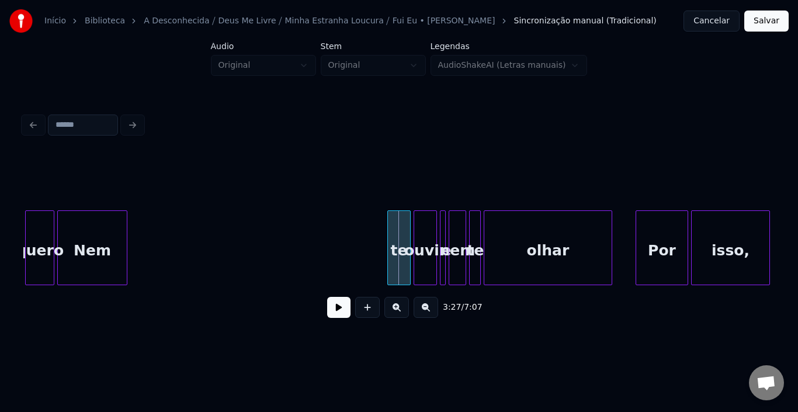
scroll to position [0, 29917]
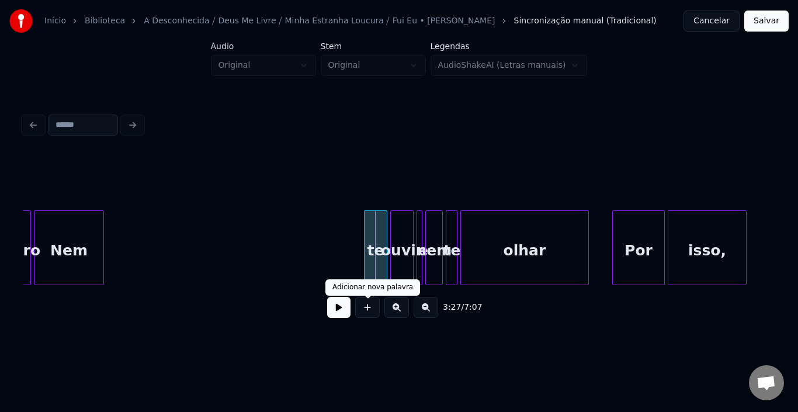
click at [352, 310] on div "3:27 / 7:07" at bounding box center [399, 308] width 733 height 26
click at [345, 312] on button at bounding box center [338, 307] width 23 height 21
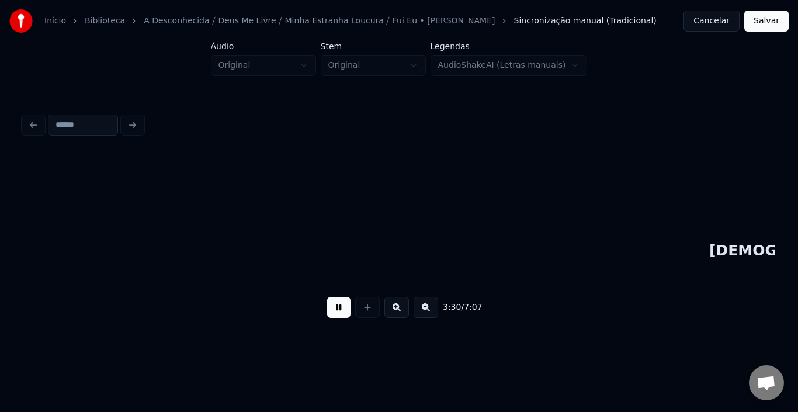
scroll to position [0, 30669]
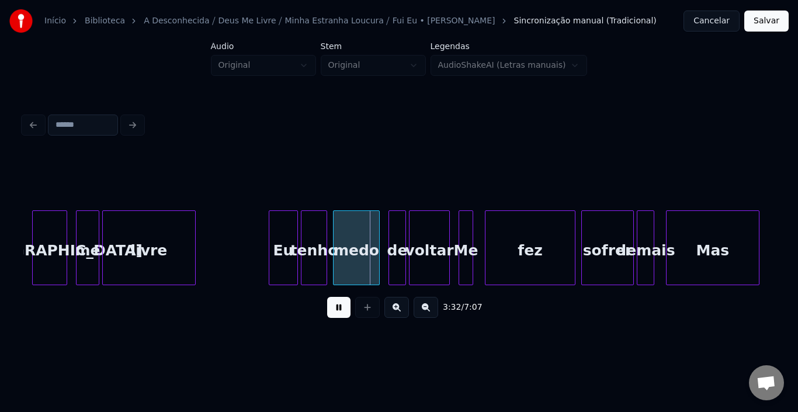
click at [345, 312] on button at bounding box center [338, 307] width 23 height 21
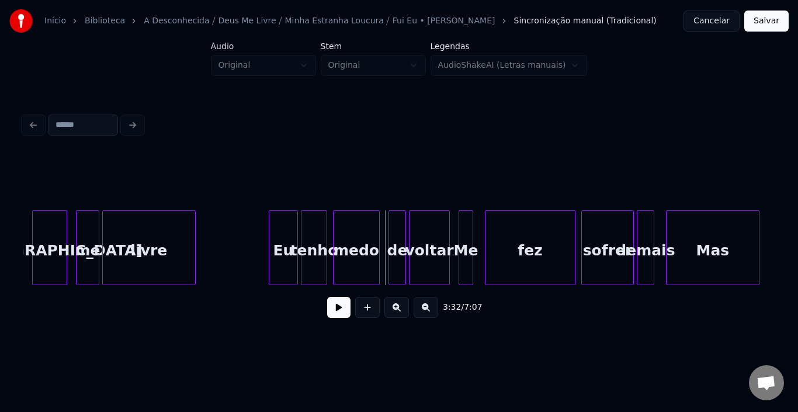
click at [345, 312] on button at bounding box center [338, 307] width 23 height 21
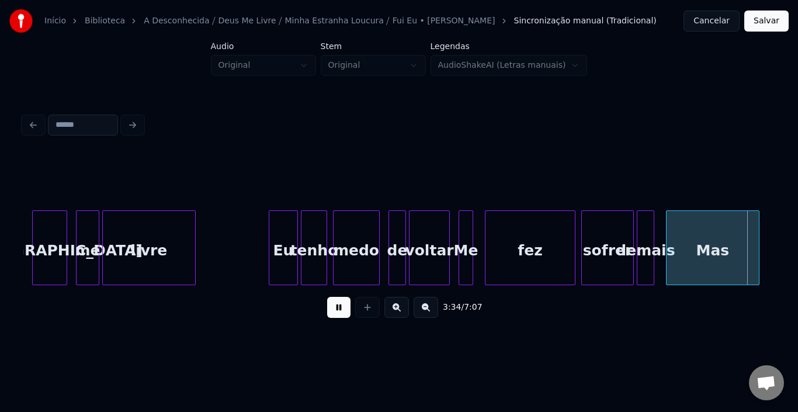
click at [345, 312] on button at bounding box center [338, 307] width 23 height 21
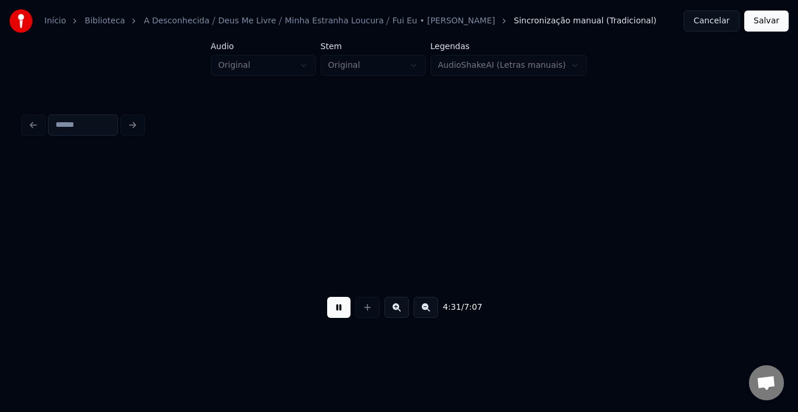
scroll to position [0, 39704]
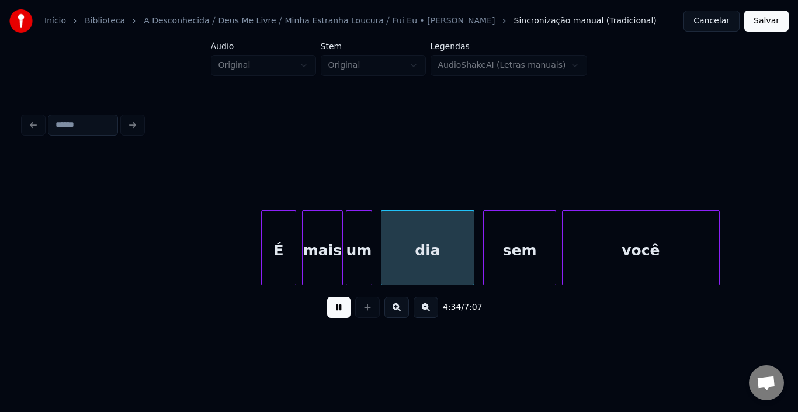
click at [345, 312] on button at bounding box center [338, 307] width 23 height 21
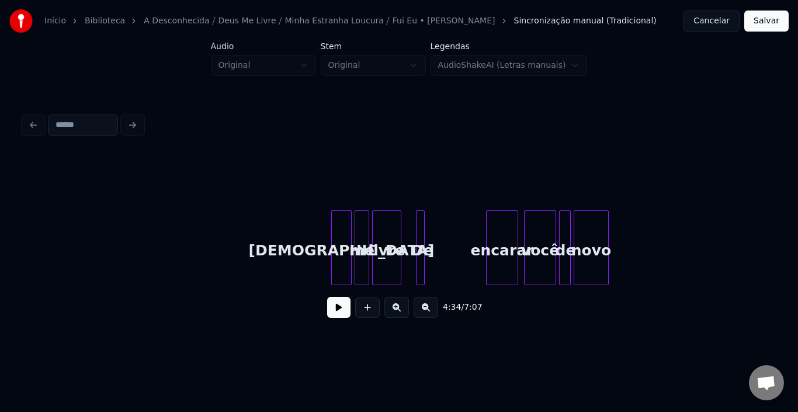
scroll to position [0, 38956]
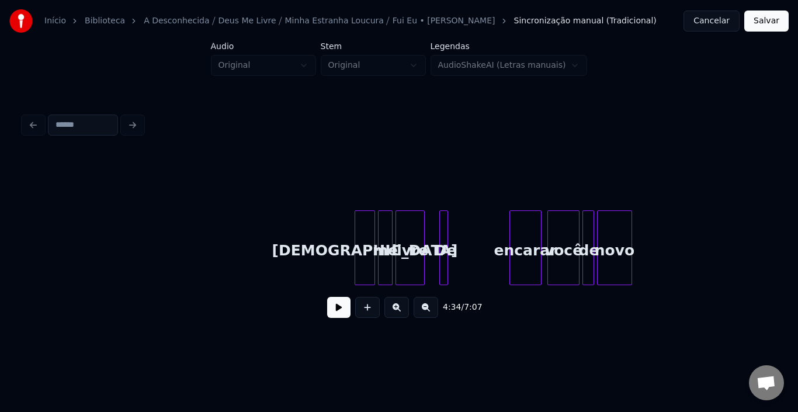
click at [357, 227] on div at bounding box center [357, 248] width 4 height 74
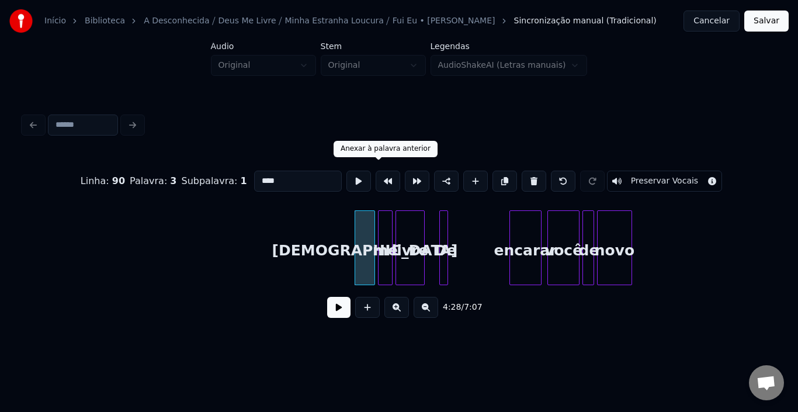
click at [376, 175] on button at bounding box center [388, 181] width 25 height 21
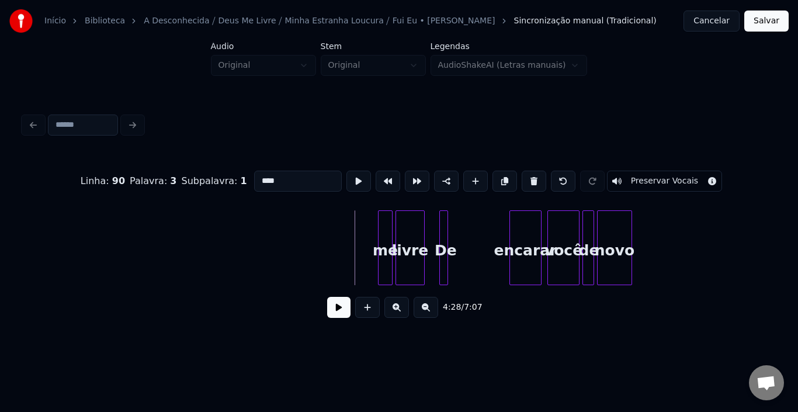
click at [8, 238] on div "Início Biblioteca A Desconhecida ⧸ [DEMOGRAPHIC_DATA] Me Livre ⧸ Minha Estranha…" at bounding box center [399, 171] width 798 height 342
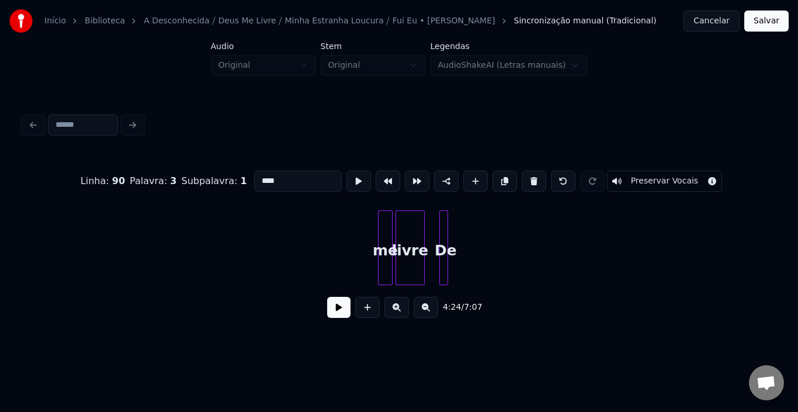
scroll to position [0, 38633]
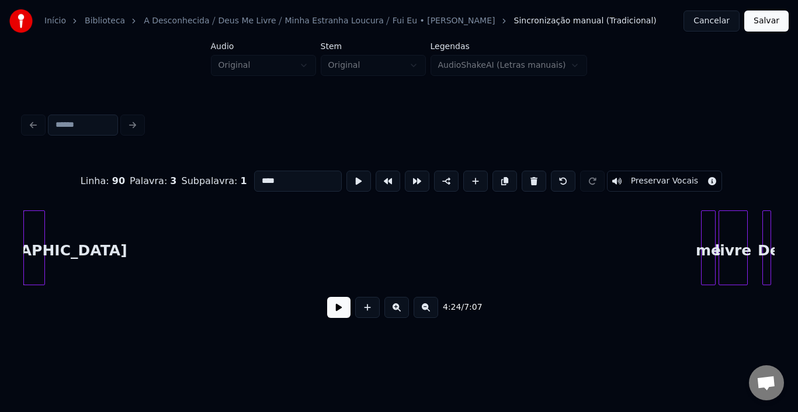
click at [41, 241] on div at bounding box center [43, 248] width 4 height 74
click at [54, 205] on div "Linha : 90 Palavra : 3 Subpalavra : 1 **** Preservar Vocais 4:24 / 7:07" at bounding box center [399, 241] width 752 height 178
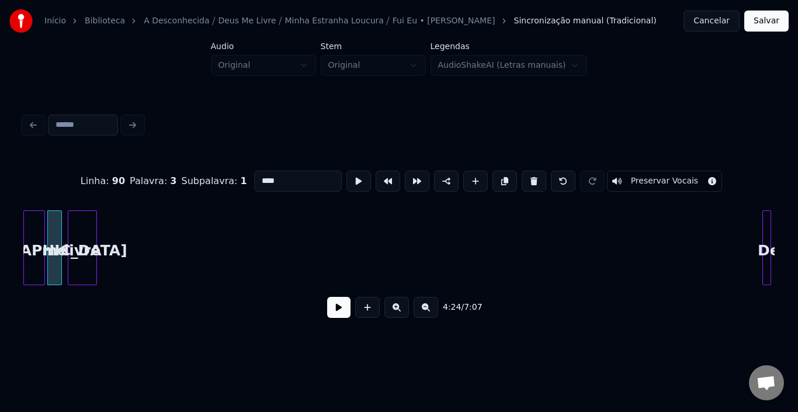
click at [83, 202] on div "Linha : 90 Palavra : 3 Subpalavra : 1 **** Preservar Vocais 4:24 / 7:07" at bounding box center [399, 241] width 752 height 178
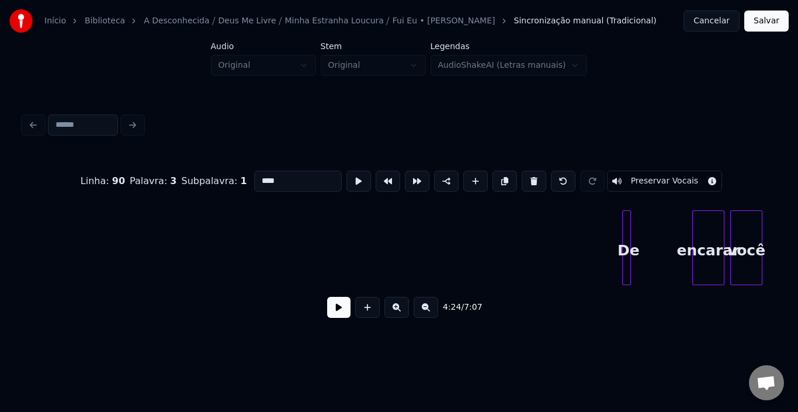
scroll to position [0, 38820]
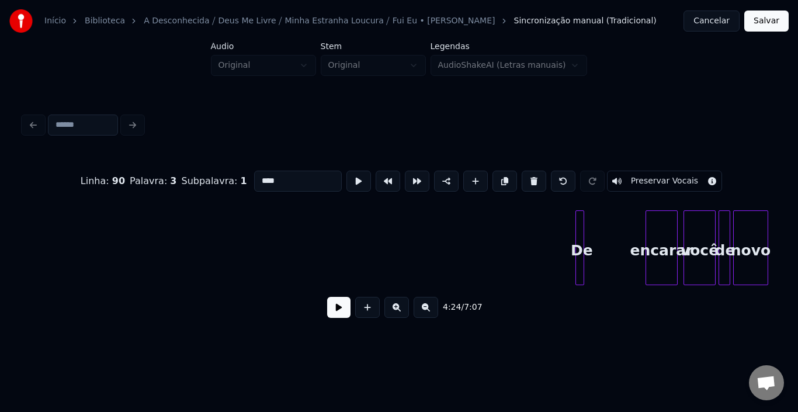
click at [579, 230] on div at bounding box center [578, 248] width 4 height 74
type input "**"
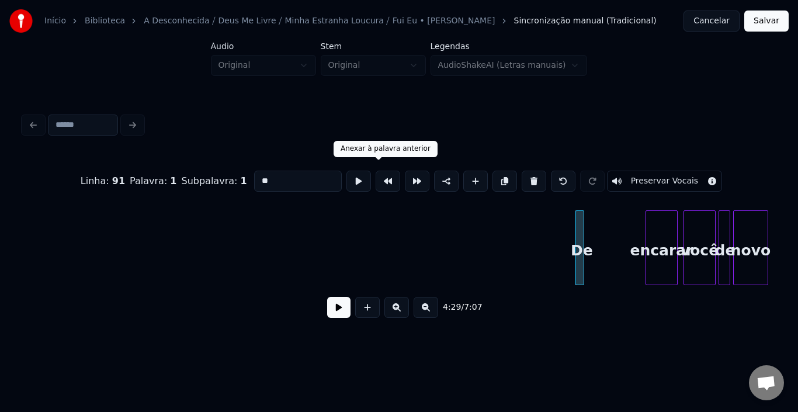
click at [376, 174] on button at bounding box center [388, 181] width 25 height 21
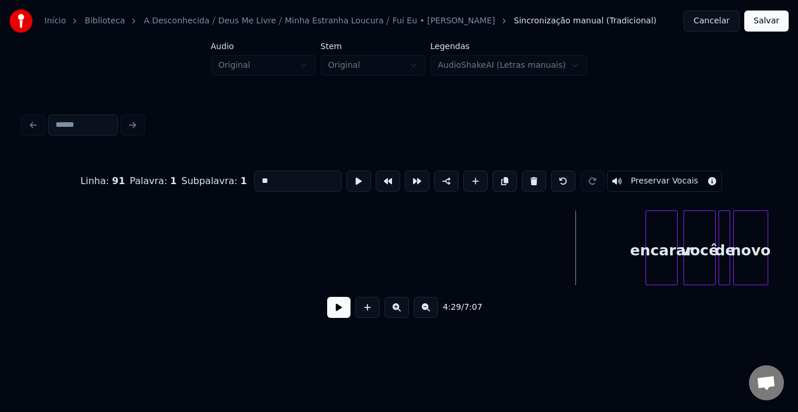
click at [0, 237] on div "Início Biblioteca A Desconhecida ⧸ [DEMOGRAPHIC_DATA] Me Livre ⧸ Minha Estranha…" at bounding box center [399, 171] width 798 height 342
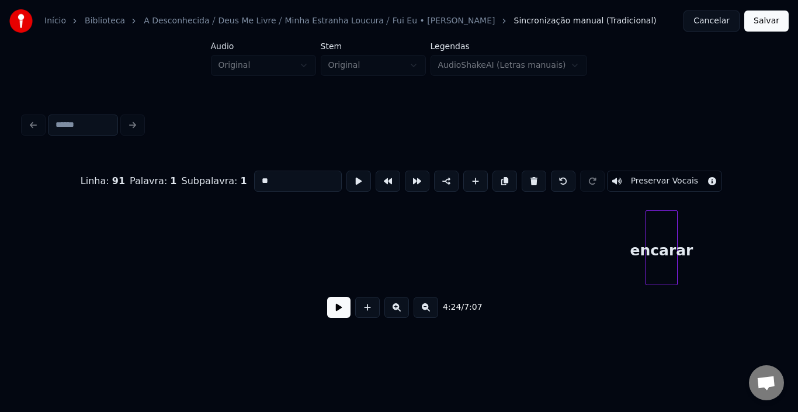
scroll to position [0, 38706]
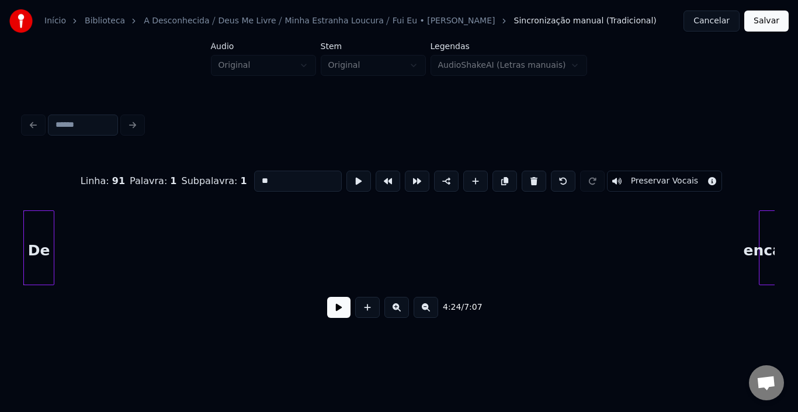
click at [29, 241] on div "De" at bounding box center [38, 247] width 31 height 75
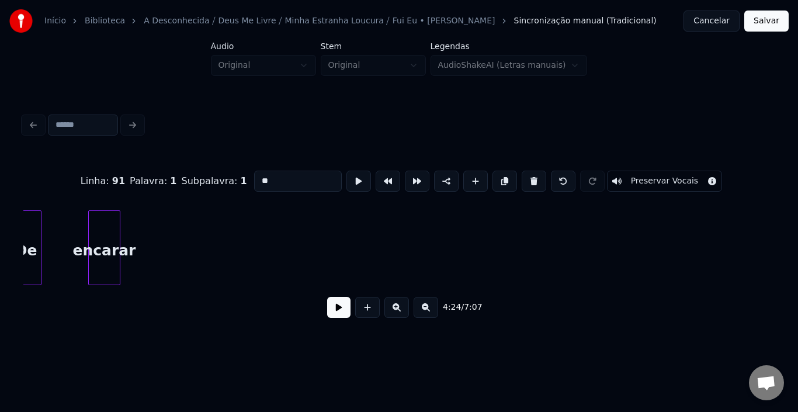
scroll to position [0, 38678]
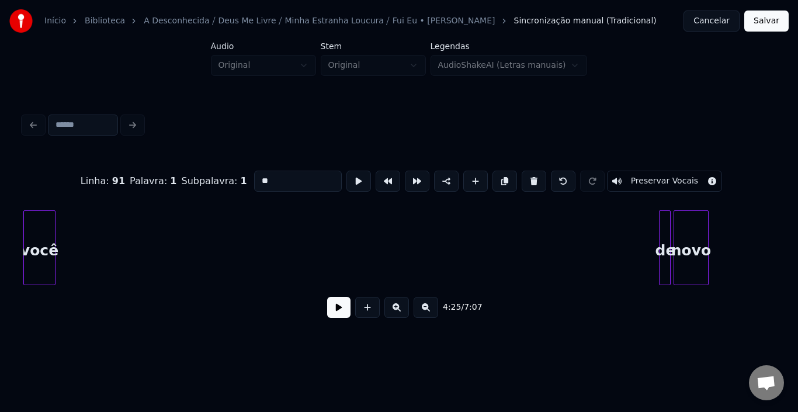
scroll to position [0, 38878]
click at [27, 223] on div "você" at bounding box center [41, 247] width 32 height 75
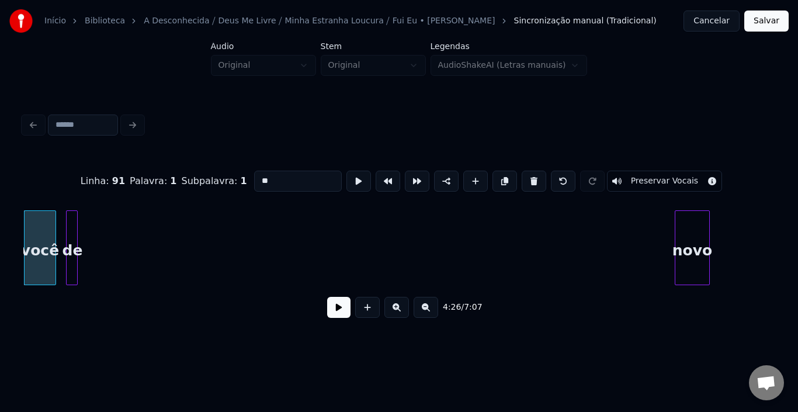
click at [71, 240] on div "de" at bounding box center [73, 250] width 12 height 79
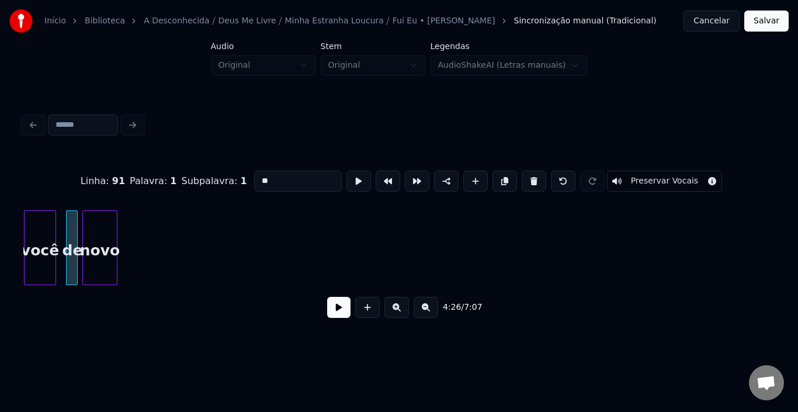
click at [94, 241] on div "novo" at bounding box center [100, 250] width 34 height 79
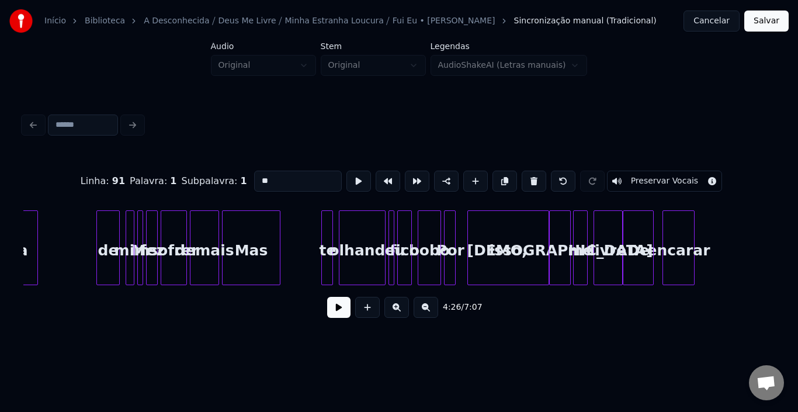
scroll to position [0, 38036]
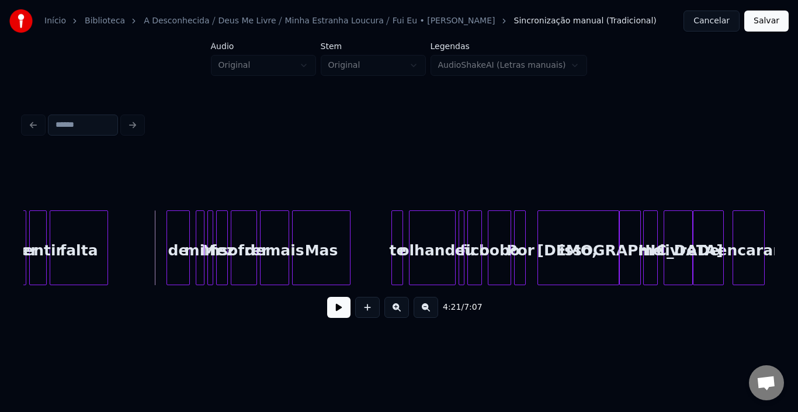
click at [334, 317] on button at bounding box center [338, 307] width 23 height 21
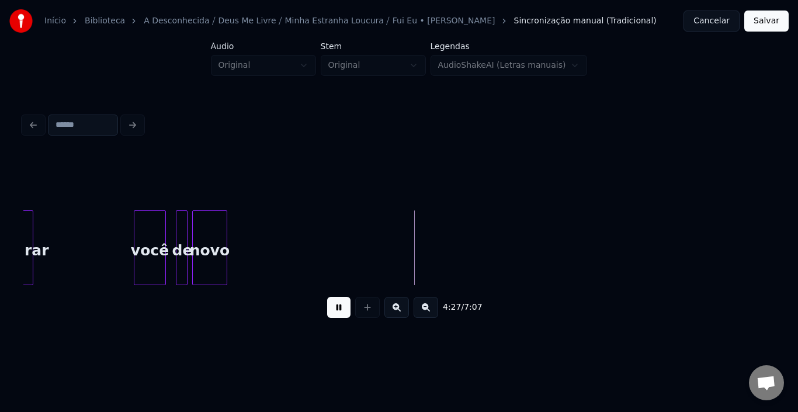
scroll to position [0, 38745]
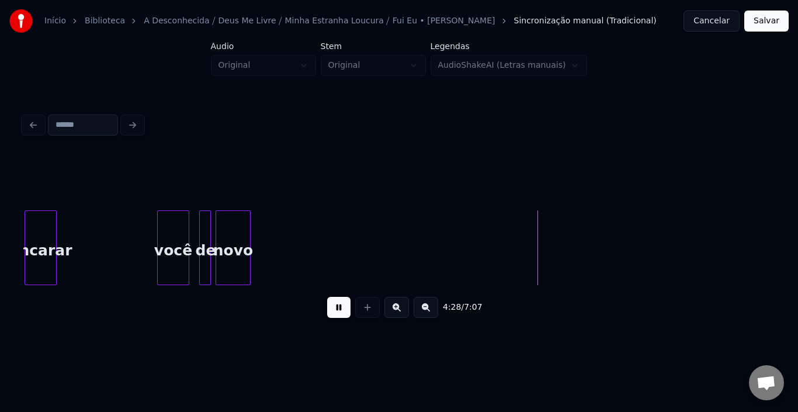
click at [345, 309] on button at bounding box center [338, 307] width 23 height 21
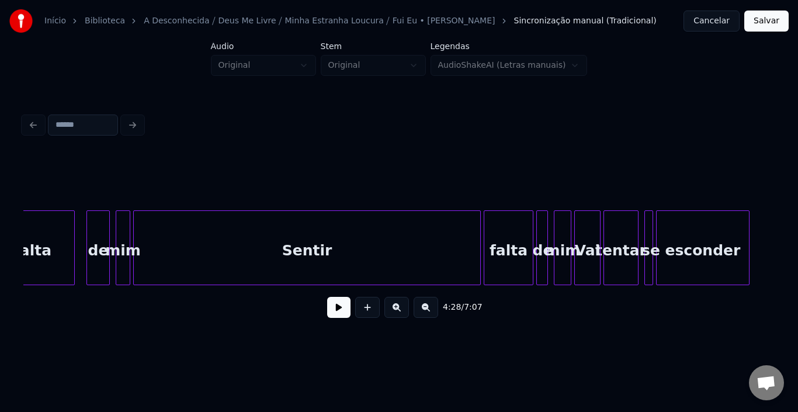
scroll to position [0, 37062]
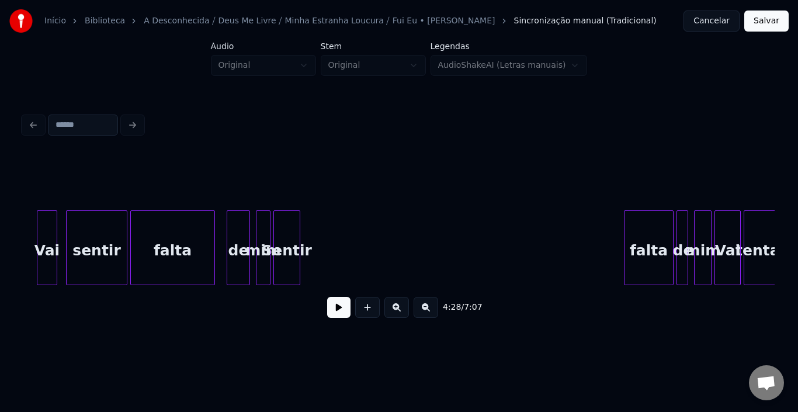
click at [288, 240] on div "Sentir" at bounding box center [287, 247] width 27 height 75
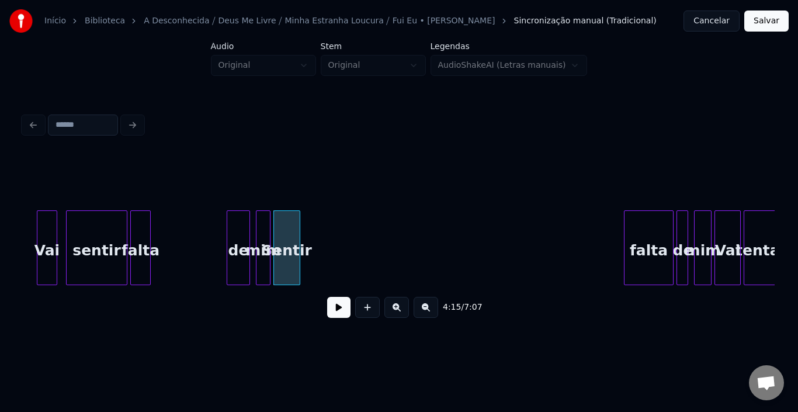
click at [147, 237] on div at bounding box center [149, 248] width 4 height 74
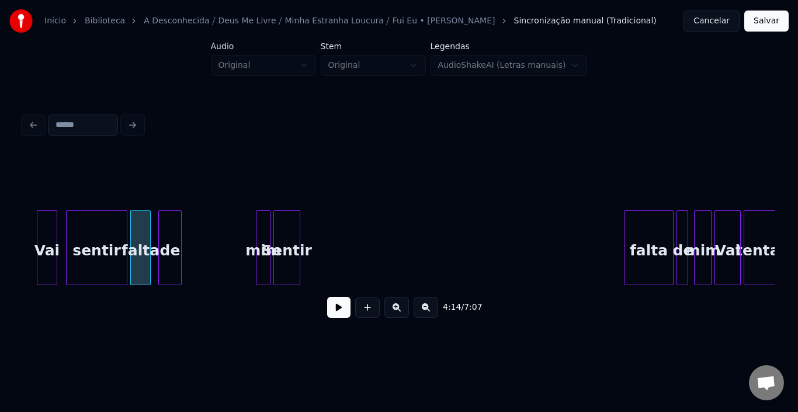
click at [169, 230] on div "de" at bounding box center [170, 250] width 22 height 79
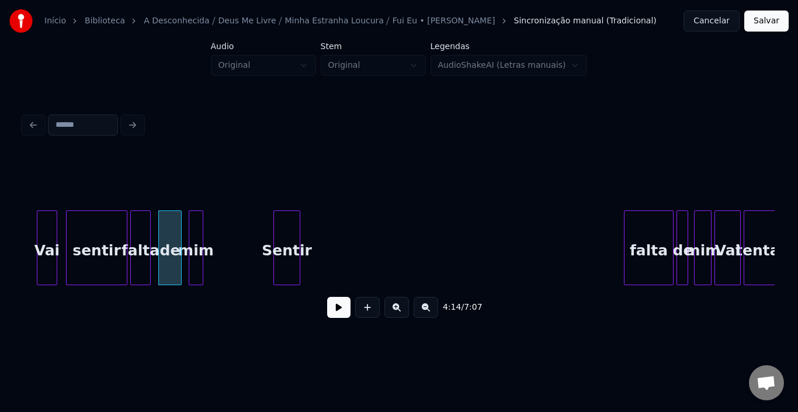
click at [197, 230] on div "mim" at bounding box center [195, 250] width 13 height 79
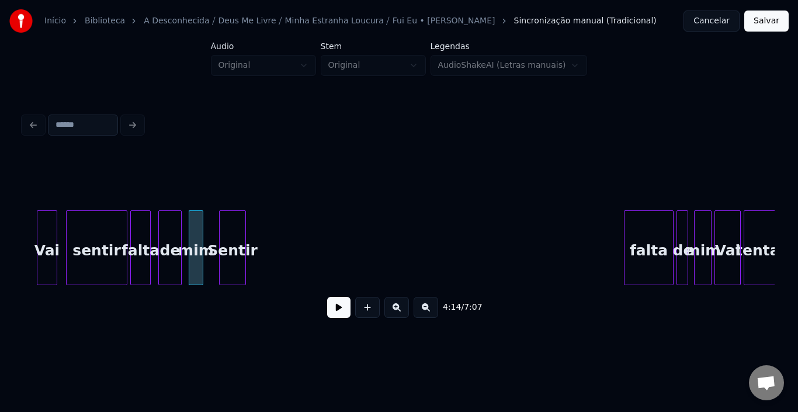
click at [235, 231] on div "Sentir" at bounding box center [233, 250] width 26 height 79
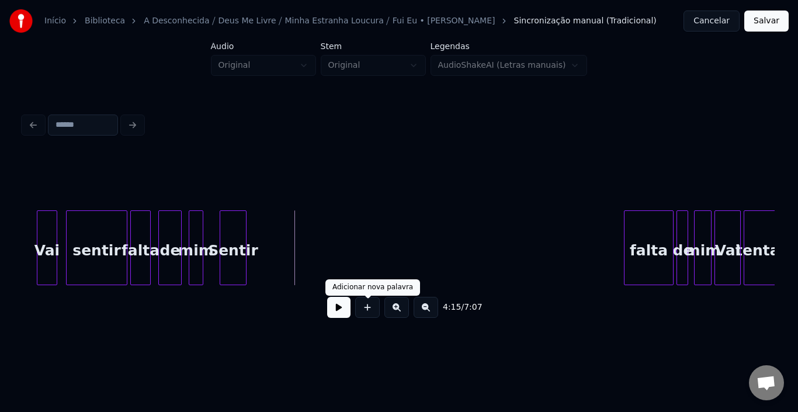
click at [341, 312] on button at bounding box center [338, 307] width 23 height 21
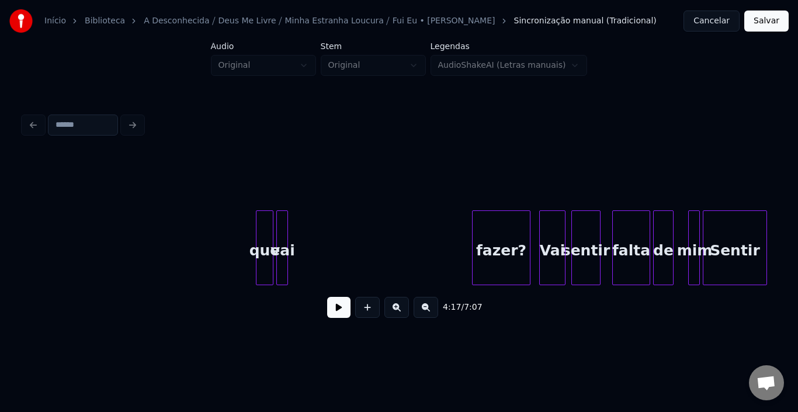
scroll to position [0, 35378]
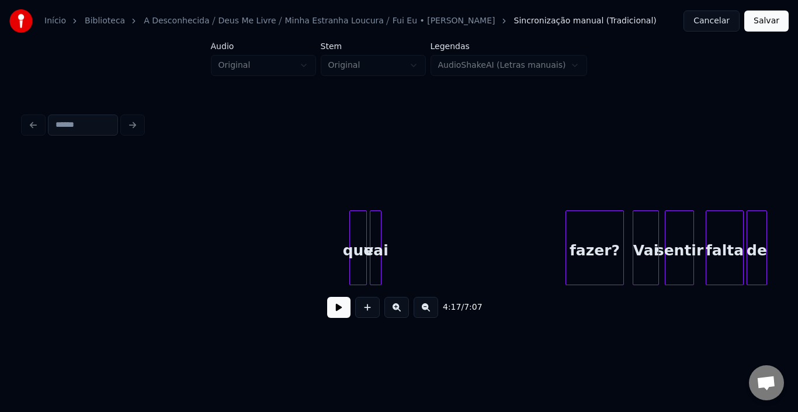
click at [344, 309] on button at bounding box center [338, 307] width 23 height 21
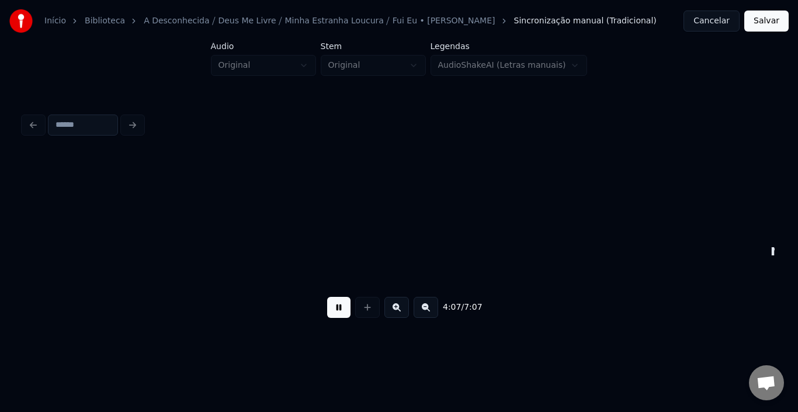
scroll to position [0, 36131]
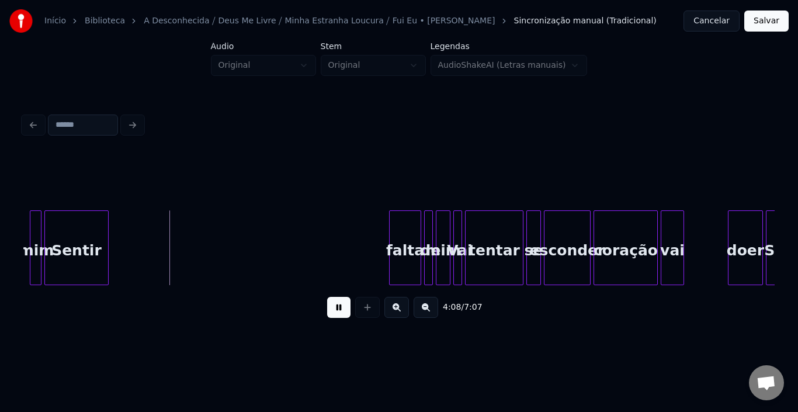
click at [330, 310] on button at bounding box center [338, 307] width 23 height 21
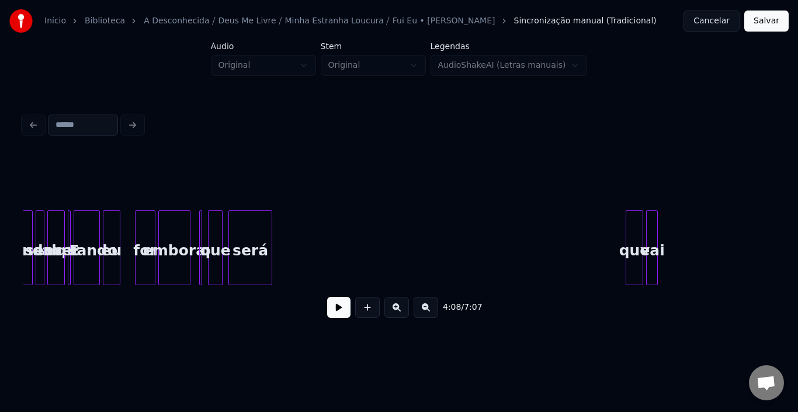
scroll to position [0, 35055]
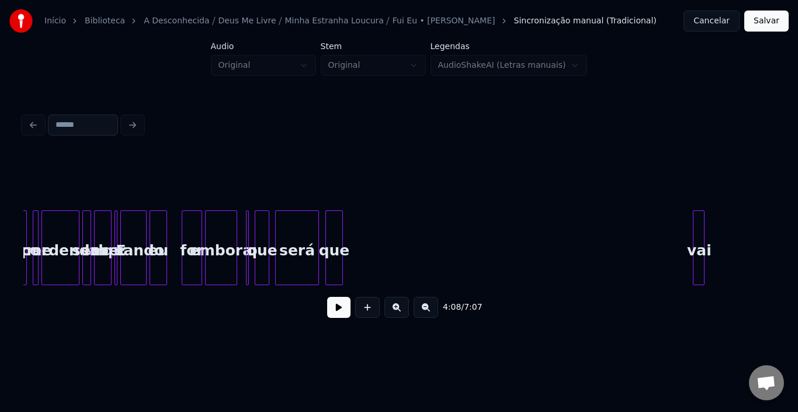
click at [335, 223] on div "que" at bounding box center [334, 250] width 16 height 79
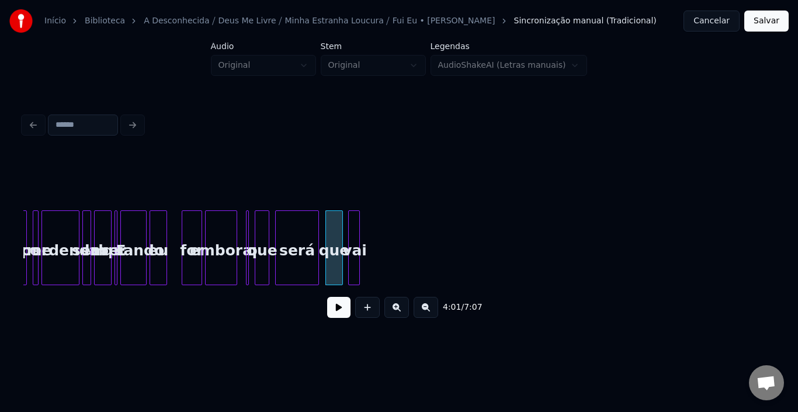
click at [355, 230] on div "vai" at bounding box center [355, 250] width 12 height 79
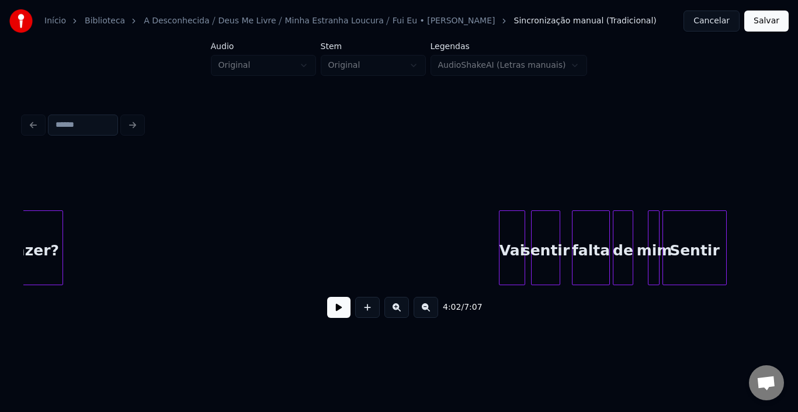
scroll to position [0, 35493]
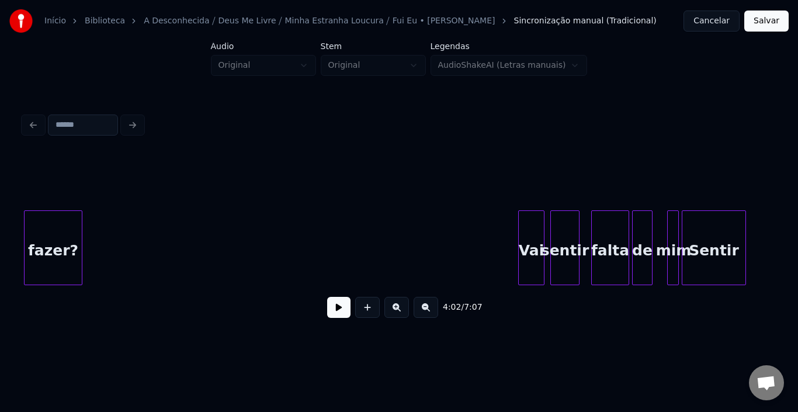
click at [1, 226] on div "Início Biblioteca A Desconhecida ⧸ [DEMOGRAPHIC_DATA] Me Livre ⧸ Minha Estranha…" at bounding box center [399, 171] width 798 height 342
click at [41, 236] on div at bounding box center [43, 248] width 4 height 74
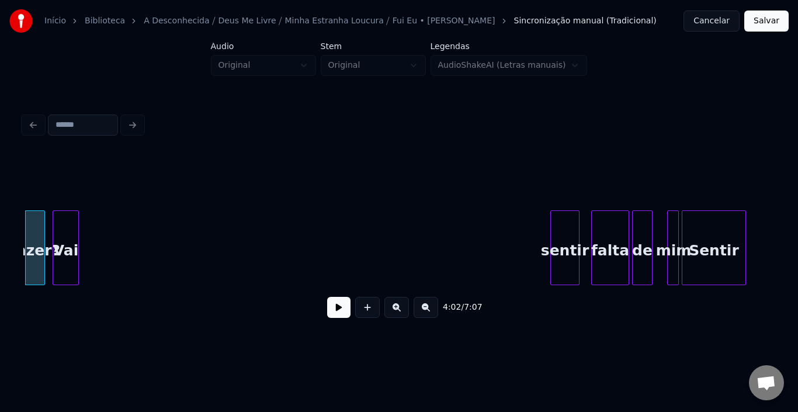
click at [66, 219] on div "Vai" at bounding box center [65, 250] width 25 height 79
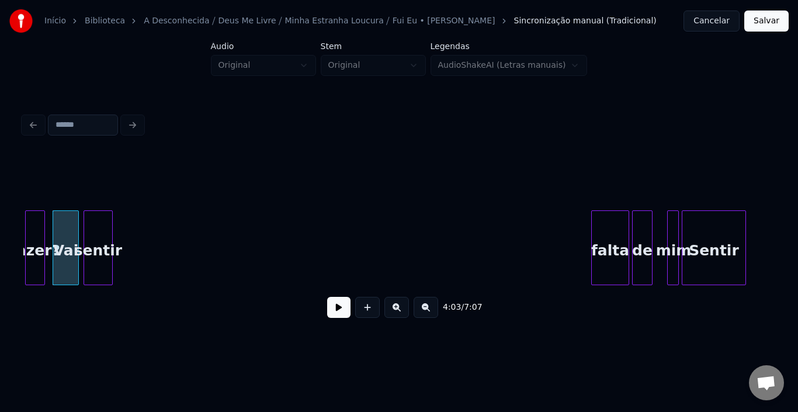
click at [100, 220] on div "sentir" at bounding box center [98, 250] width 28 height 79
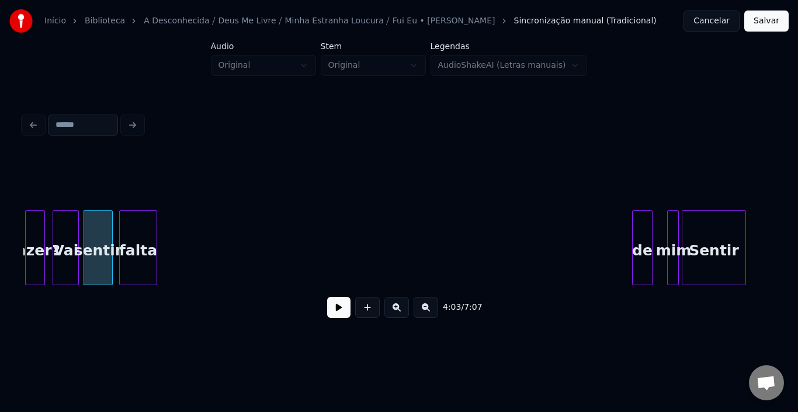
click at [143, 237] on div "falta" at bounding box center [138, 250] width 37 height 79
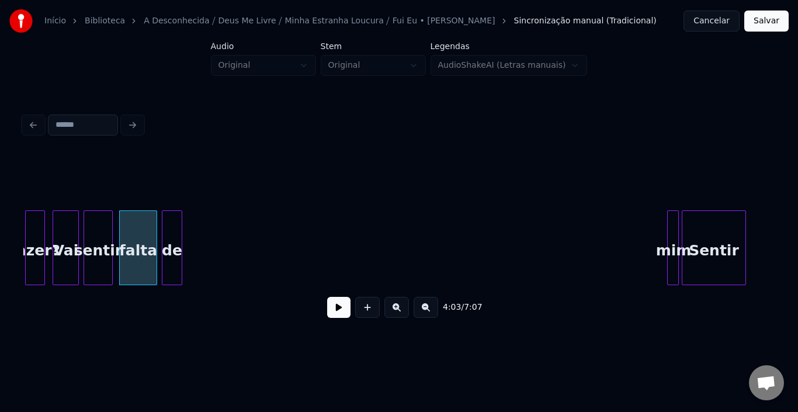
click at [175, 238] on div "de" at bounding box center [171, 250] width 19 height 79
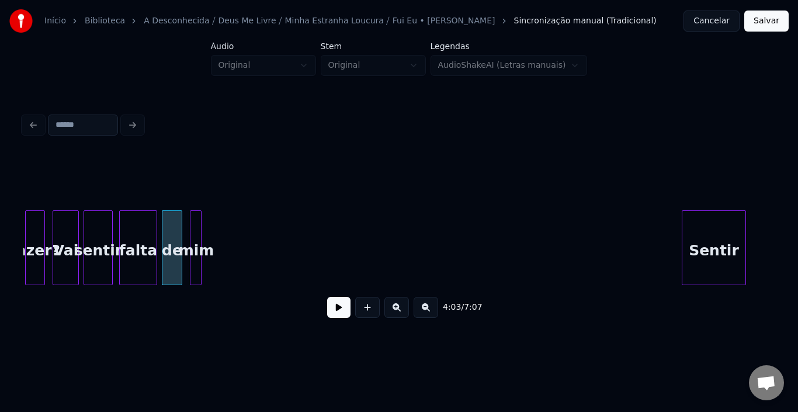
click at [195, 234] on div "mim" at bounding box center [197, 250] width 12 height 79
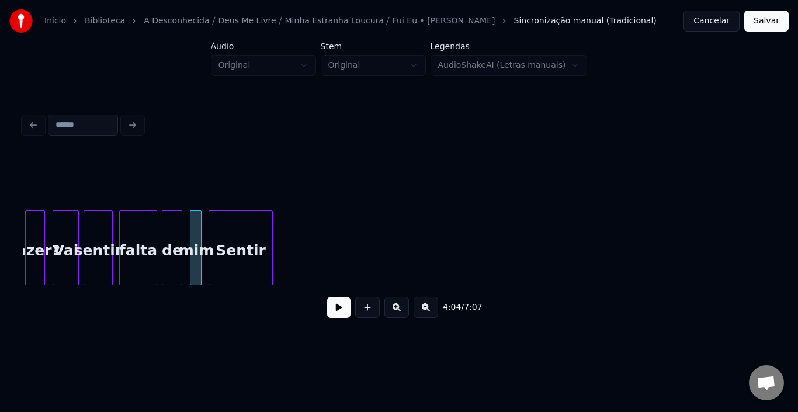
click at [227, 227] on div "Sentir" at bounding box center [240, 250] width 63 height 79
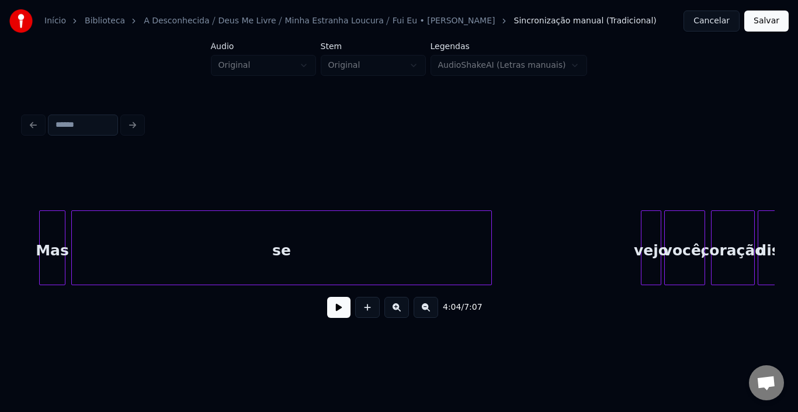
scroll to position [0, 32430]
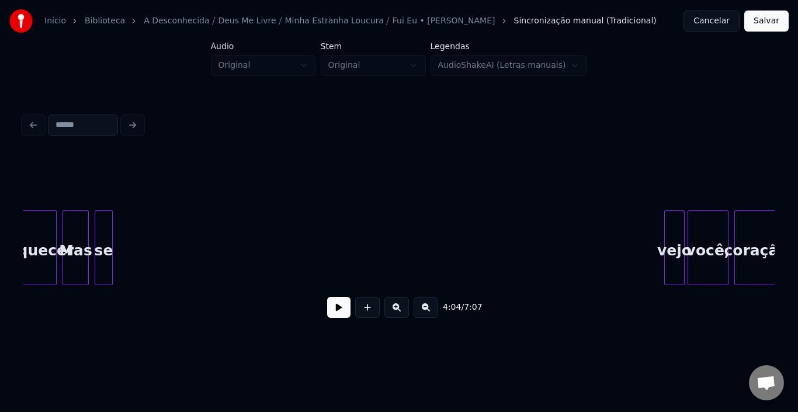
click at [95, 244] on div "se" at bounding box center [104, 247] width 18 height 75
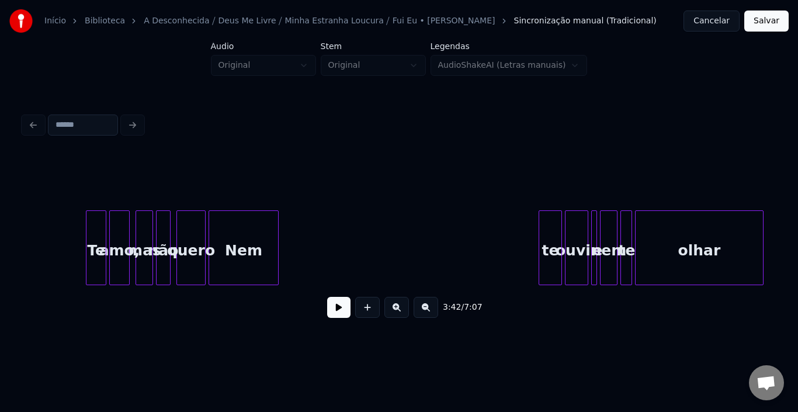
scroll to position [0, 29695]
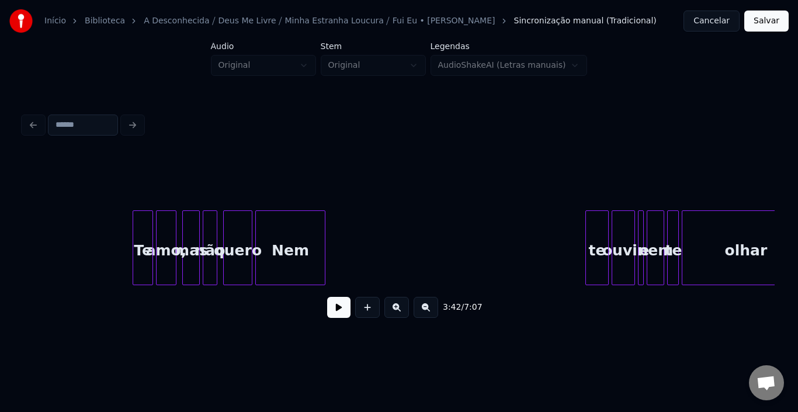
click at [335, 313] on button at bounding box center [338, 307] width 23 height 21
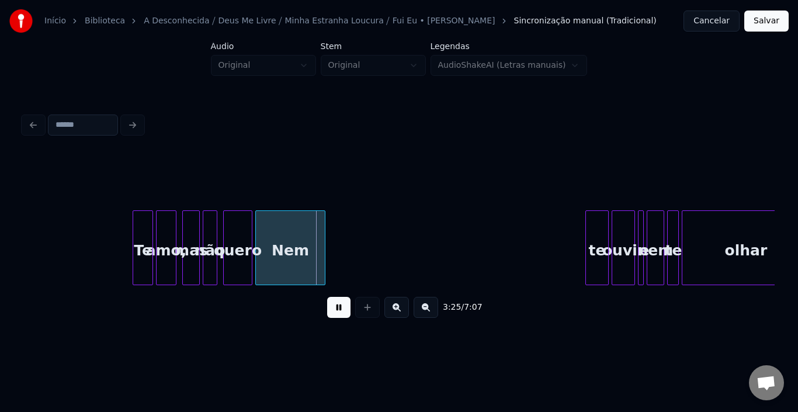
click at [335, 313] on button at bounding box center [338, 307] width 23 height 21
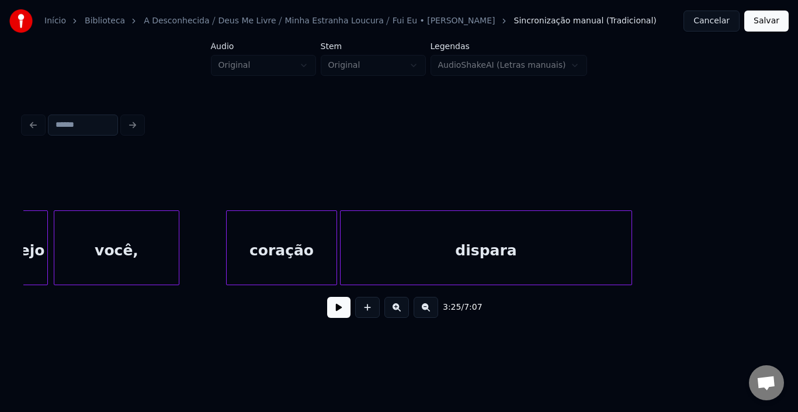
scroll to position [0, 26913]
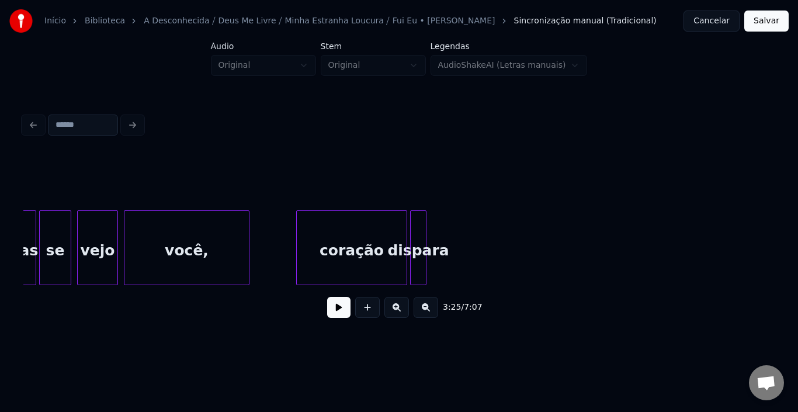
click at [425, 237] on div at bounding box center [425, 248] width 4 height 74
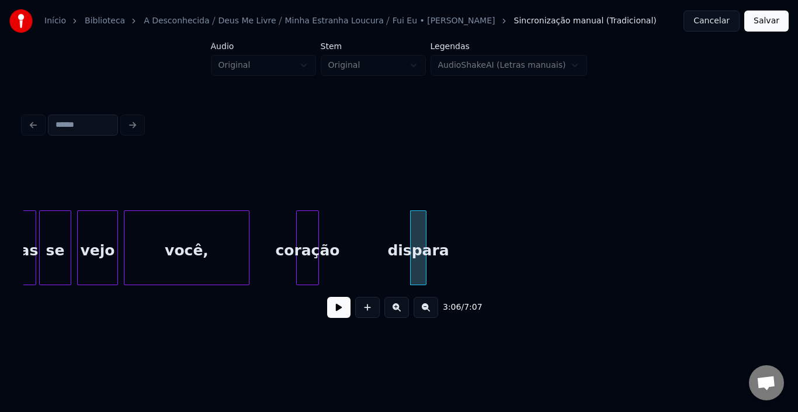
click at [315, 232] on div at bounding box center [317, 248] width 4 height 74
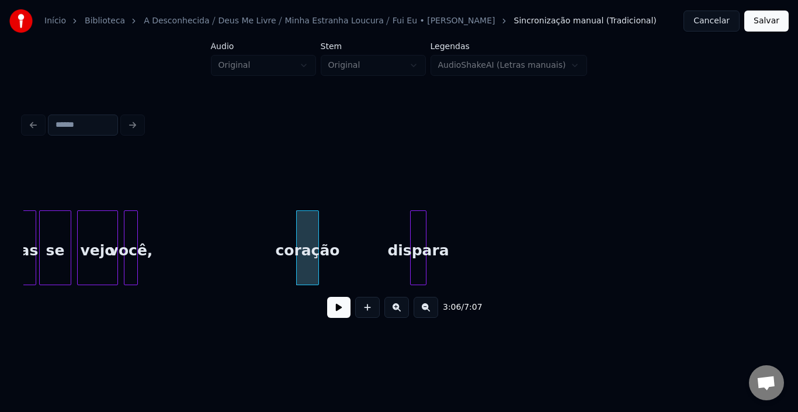
click at [136, 234] on div at bounding box center [136, 248] width 4 height 74
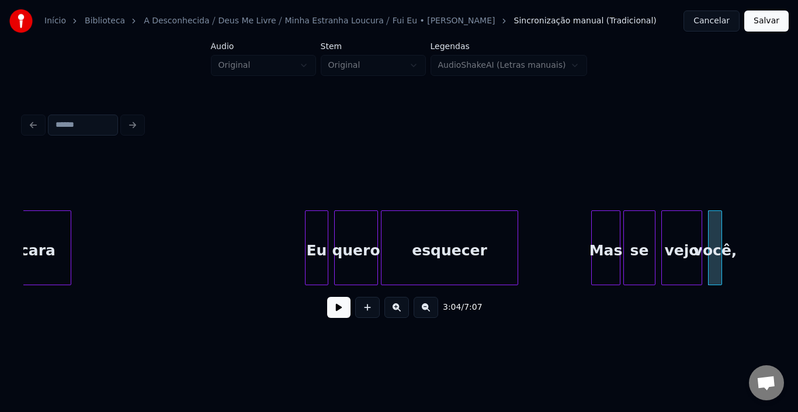
scroll to position [0, 26259]
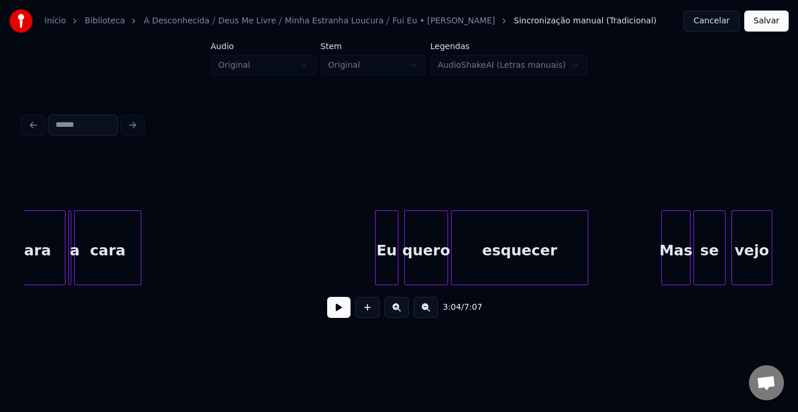
click at [337, 314] on button at bounding box center [338, 307] width 23 height 21
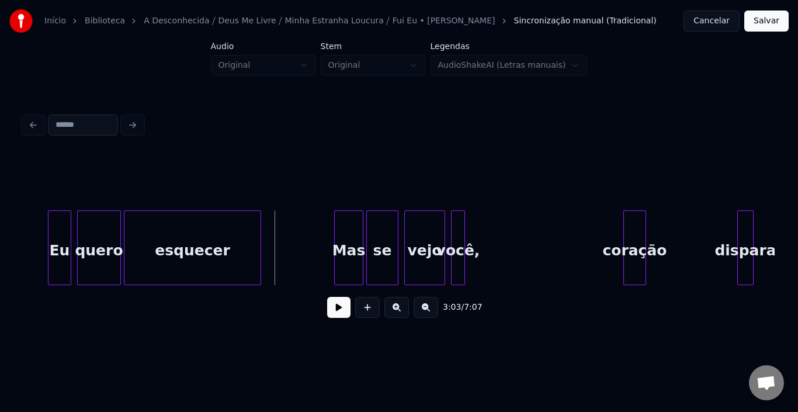
scroll to position [0, 26633]
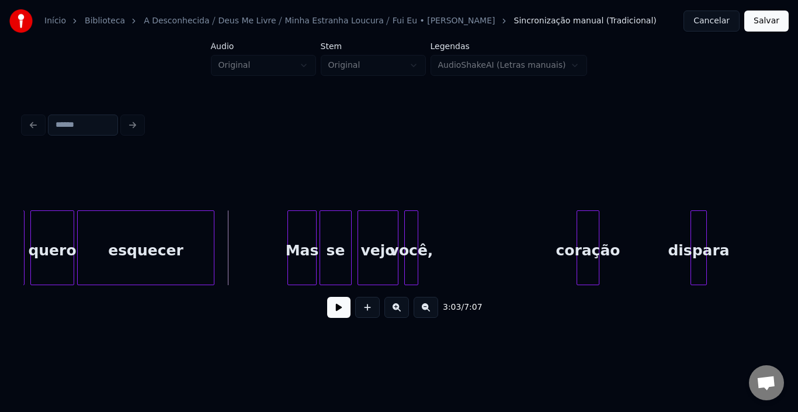
click at [337, 307] on button at bounding box center [338, 307] width 23 height 21
click at [341, 310] on button at bounding box center [338, 307] width 23 height 21
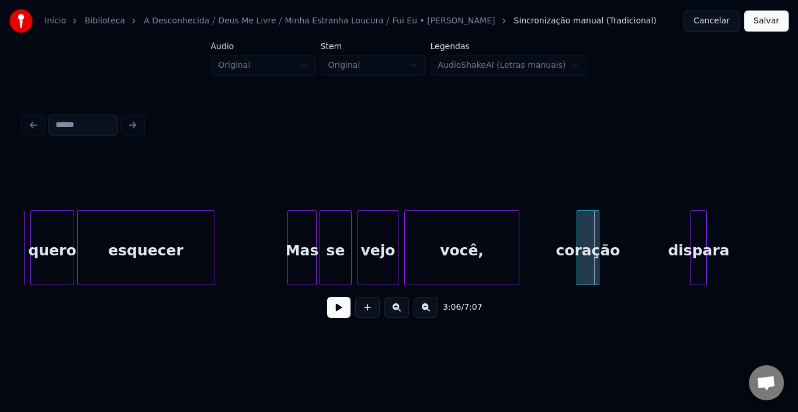
click at [519, 238] on div at bounding box center [517, 248] width 4 height 74
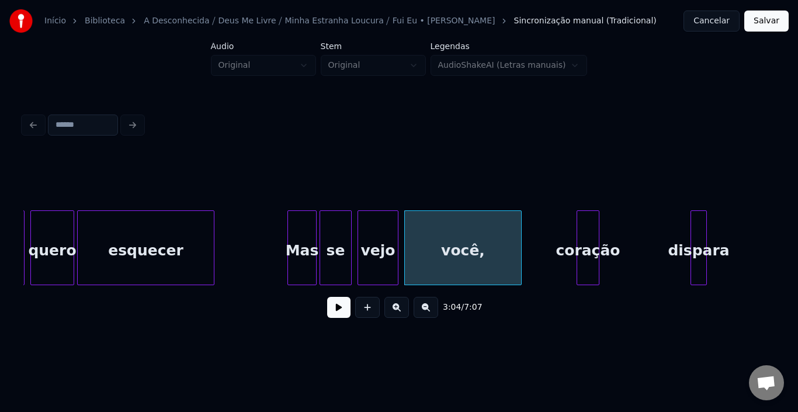
click at [333, 311] on button at bounding box center [338, 307] width 23 height 21
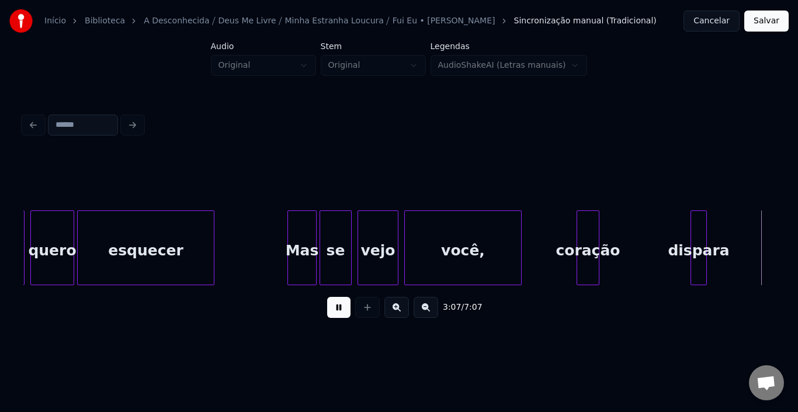
click at [333, 312] on button at bounding box center [338, 307] width 23 height 21
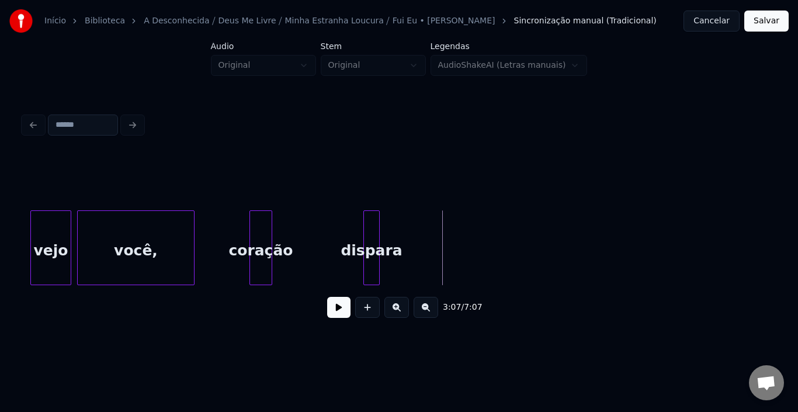
scroll to position [0, 27007]
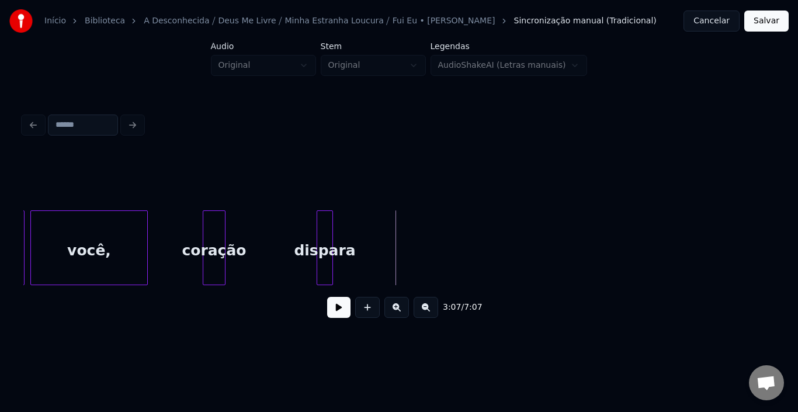
click at [345, 312] on button at bounding box center [338, 307] width 23 height 21
click at [344, 312] on button at bounding box center [338, 307] width 23 height 21
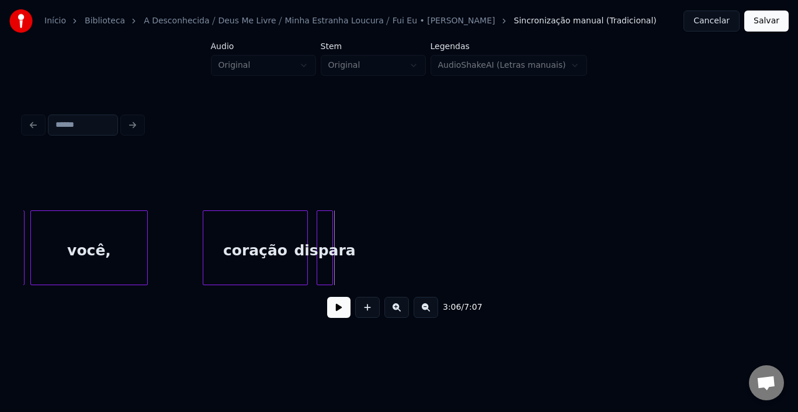
click at [306, 235] on div at bounding box center [306, 248] width 4 height 74
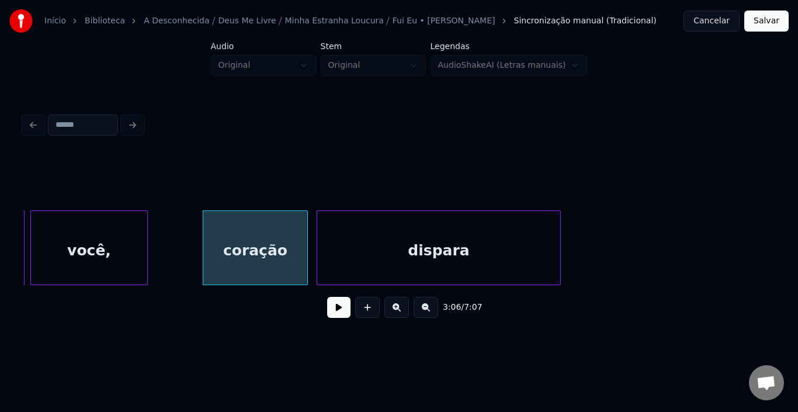
click at [560, 235] on div at bounding box center [559, 248] width 4 height 74
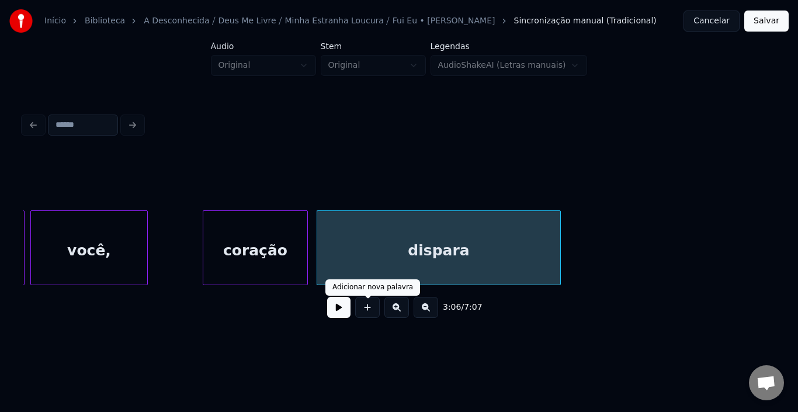
click at [337, 311] on button at bounding box center [338, 307] width 23 height 21
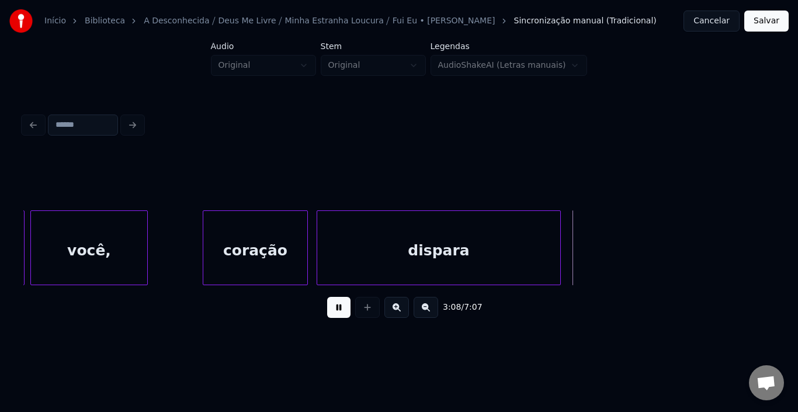
click at [337, 311] on button at bounding box center [338, 307] width 23 height 21
click at [590, 247] on div at bounding box center [592, 248] width 4 height 74
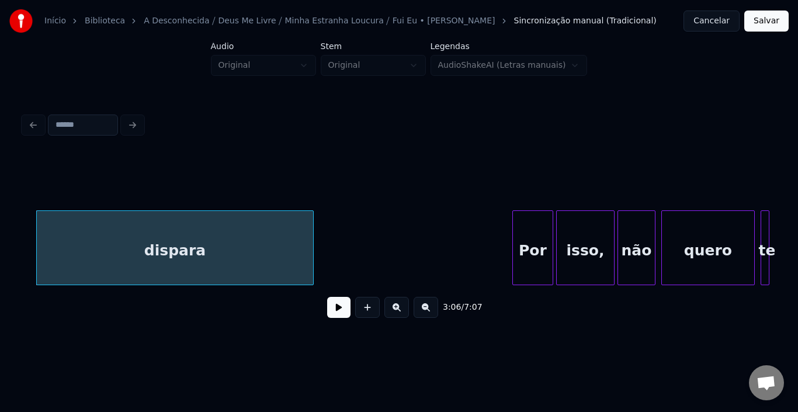
scroll to position [0, 27357]
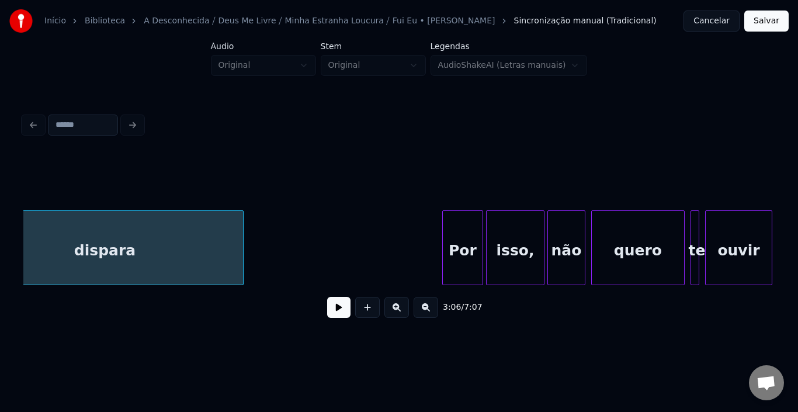
click at [338, 318] on button at bounding box center [338, 307] width 23 height 21
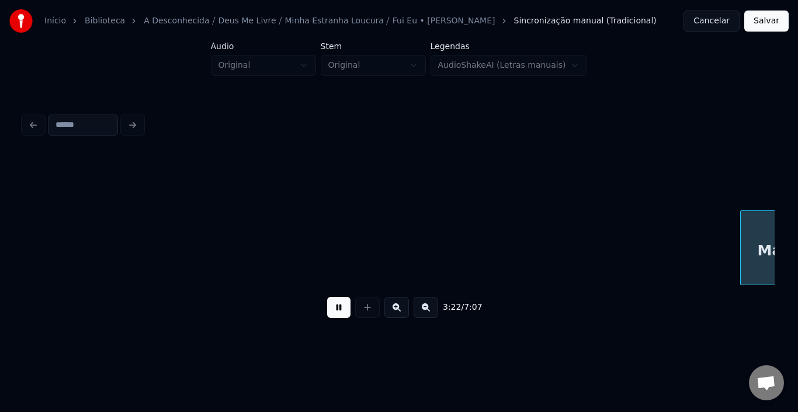
scroll to position [0, 29556]
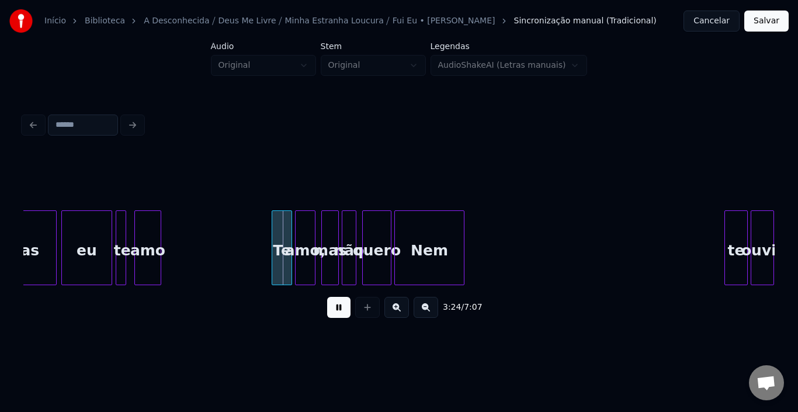
click at [338, 318] on button at bounding box center [338, 307] width 23 height 21
click at [281, 233] on div "Te" at bounding box center [281, 250] width 19 height 79
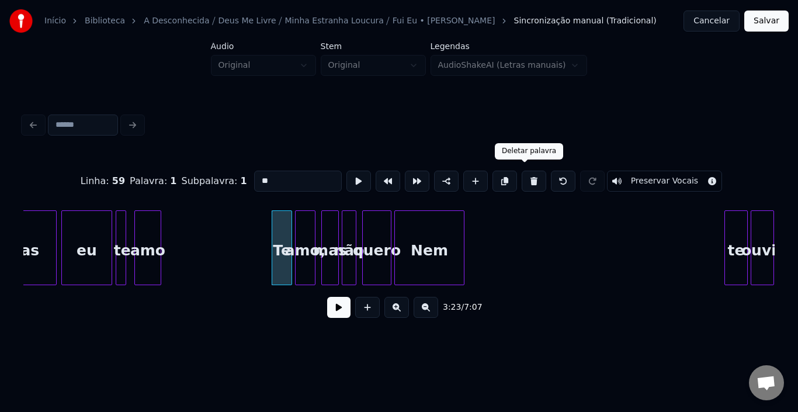
click at [524, 178] on button at bounding box center [534, 181] width 25 height 21
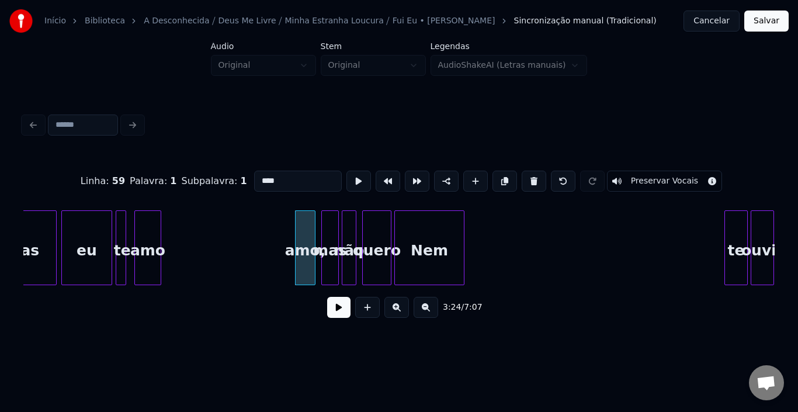
click at [524, 178] on button at bounding box center [534, 181] width 25 height 21
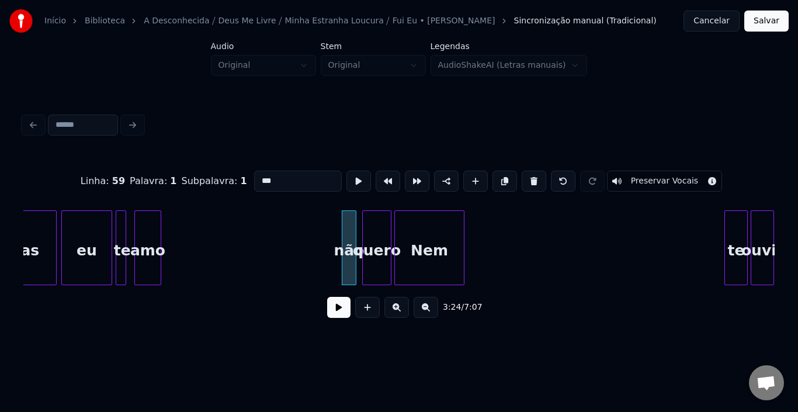
click at [524, 178] on button at bounding box center [534, 181] width 25 height 21
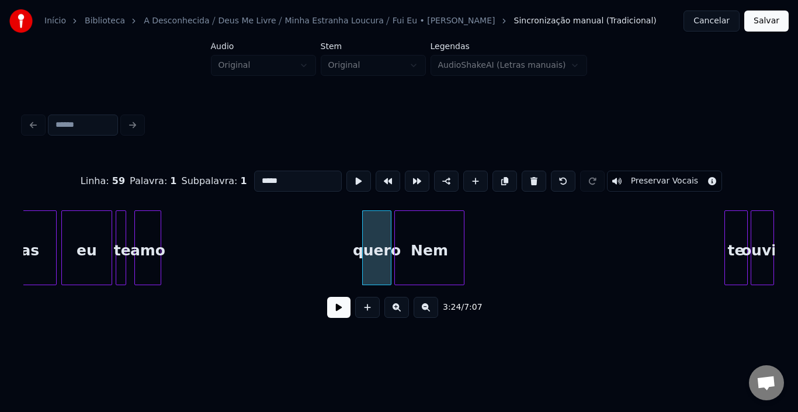
click at [524, 178] on button at bounding box center [534, 181] width 25 height 21
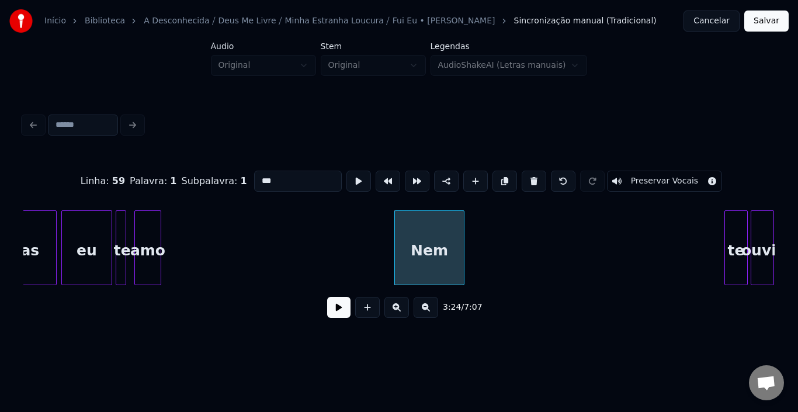
click at [524, 178] on button at bounding box center [534, 181] width 25 height 21
type input "**"
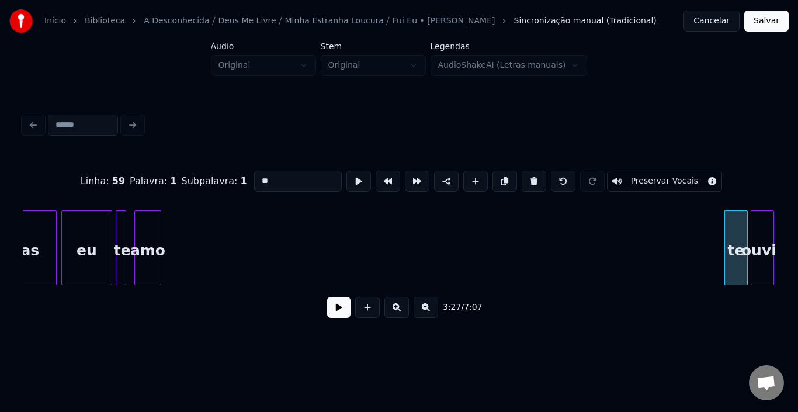
click at [336, 312] on button at bounding box center [338, 307] width 23 height 21
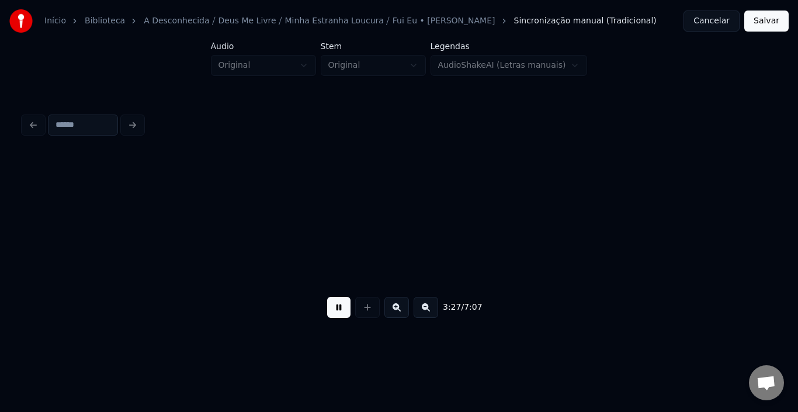
scroll to position [0, 30308]
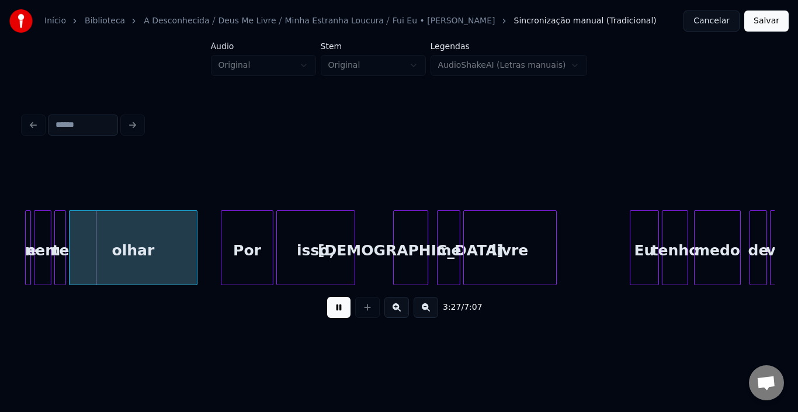
click at [338, 312] on button at bounding box center [338, 307] width 23 height 21
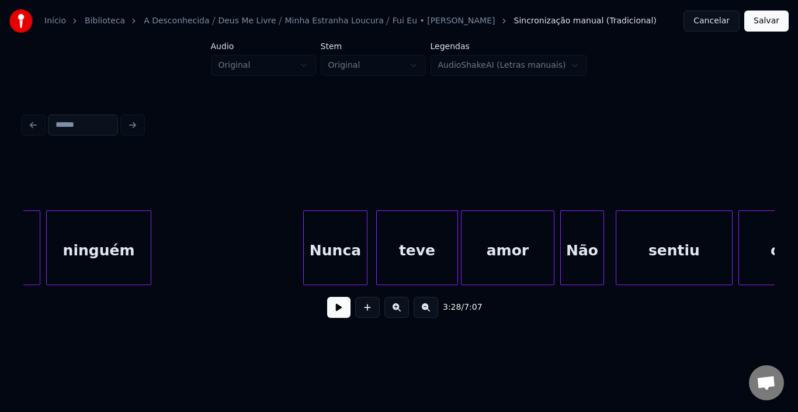
scroll to position [0, 7043]
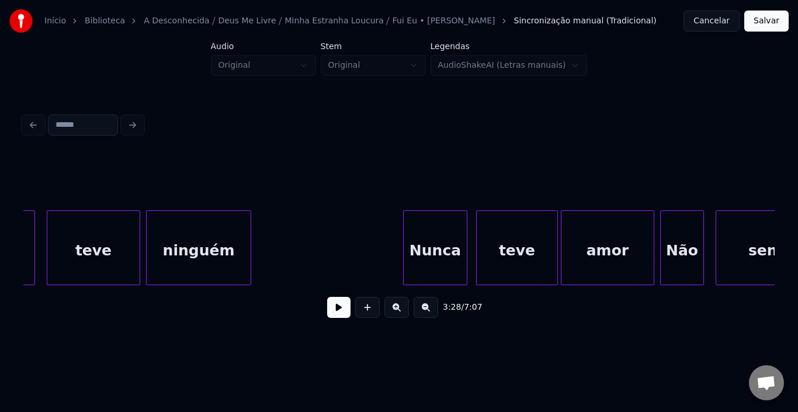
click at [105, 249] on div "teve" at bounding box center [93, 250] width 92 height 79
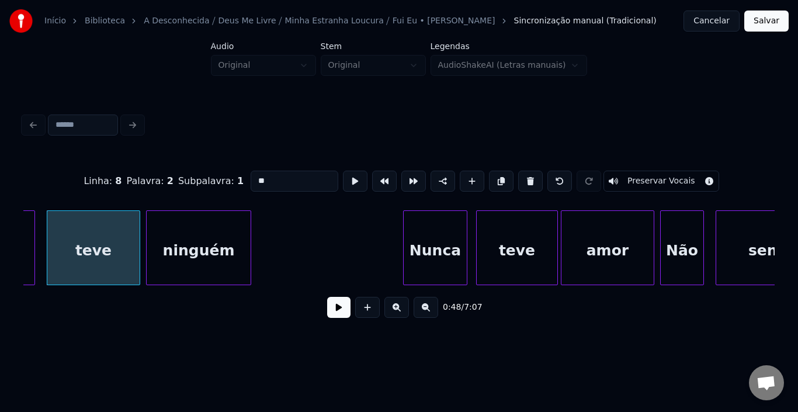
type input "****"
click at [331, 313] on button at bounding box center [338, 307] width 23 height 21
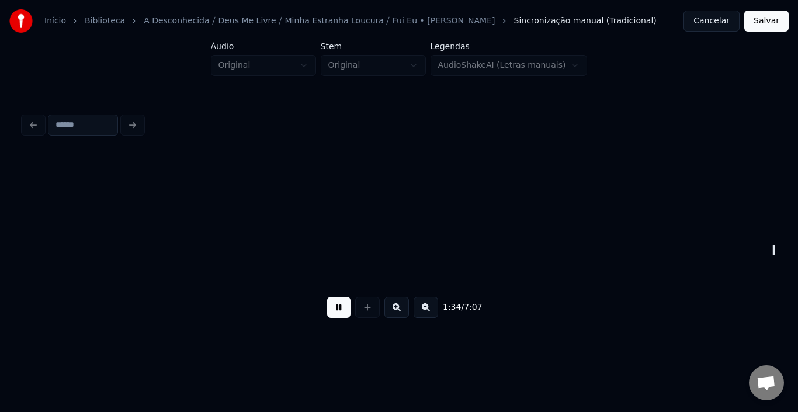
scroll to position [0, 13822]
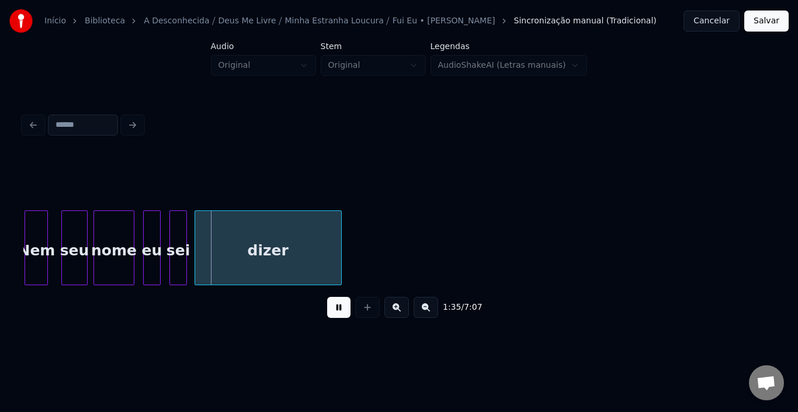
click at [335, 317] on button at bounding box center [338, 307] width 23 height 21
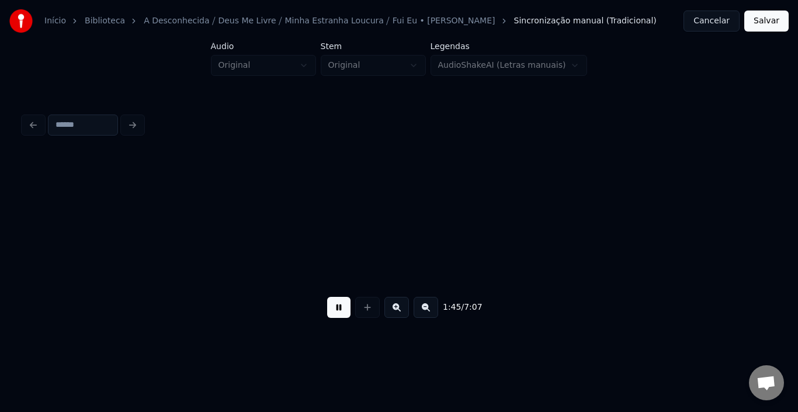
scroll to position [0, 15328]
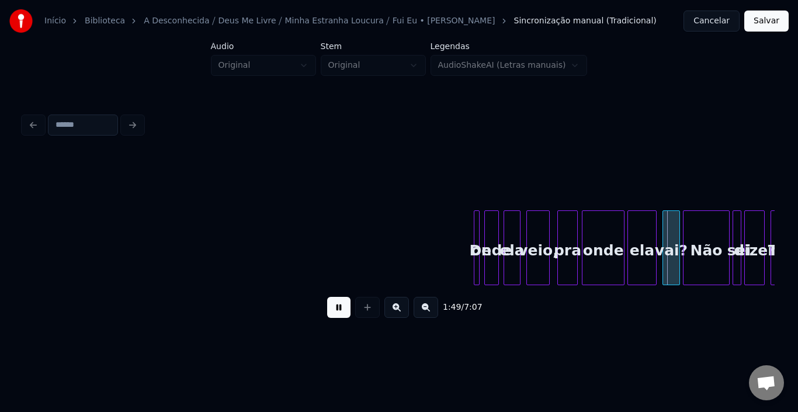
click at [335, 317] on button at bounding box center [338, 307] width 23 height 21
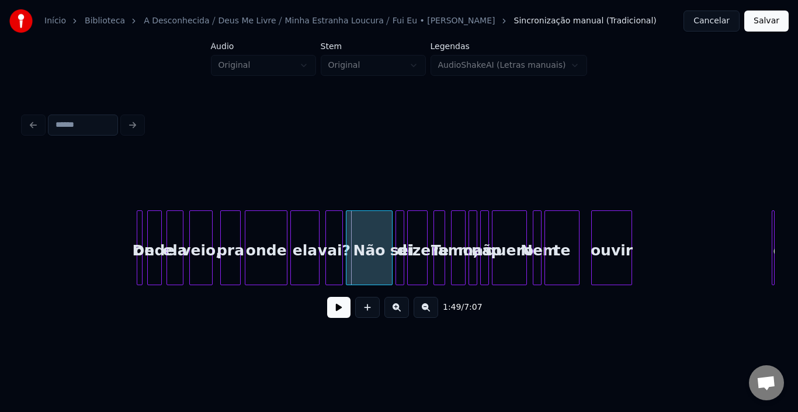
scroll to position [0, 15673]
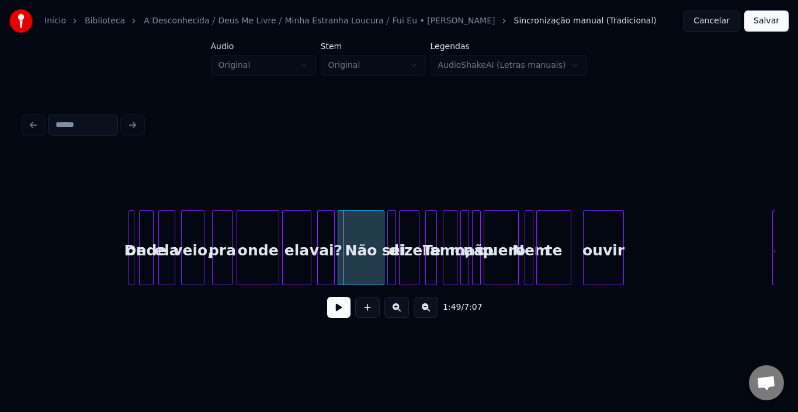
click at [798, 236] on div "Início Biblioteca A Desconhecida ⧸ [DEMOGRAPHIC_DATA] Me Livre ⧸ Minha Estranha…" at bounding box center [399, 171] width 798 height 342
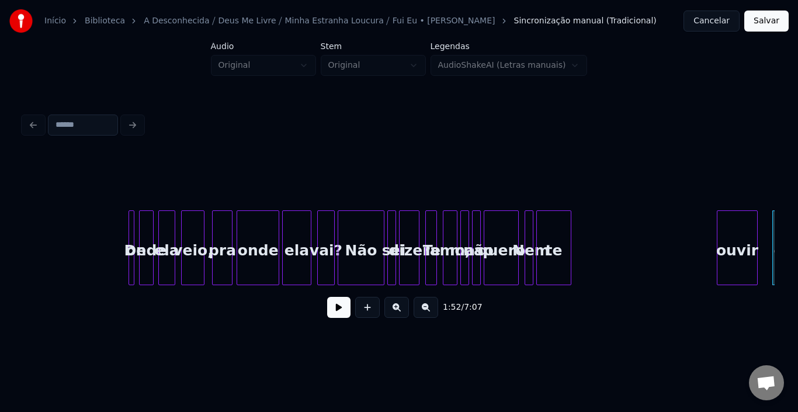
click at [744, 237] on div "ouvir" at bounding box center [738, 250] width 40 height 79
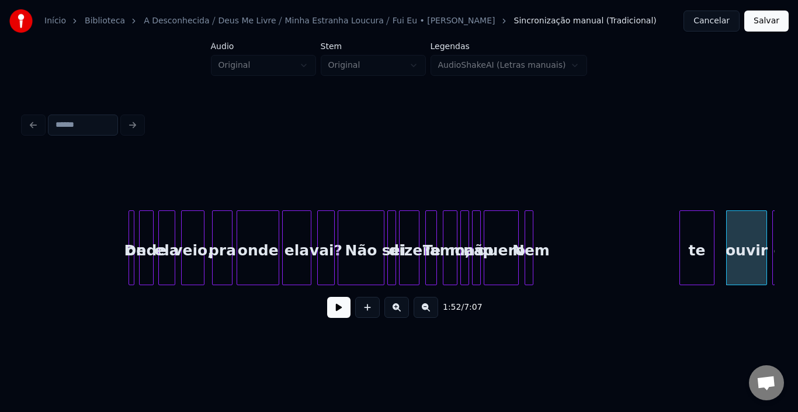
click at [690, 240] on div "te" at bounding box center [697, 250] width 34 height 79
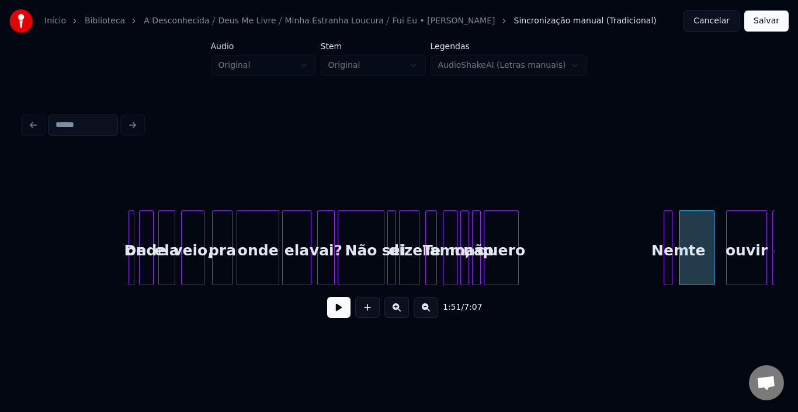
click at [673, 241] on div "Nem" at bounding box center [671, 250] width 12 height 79
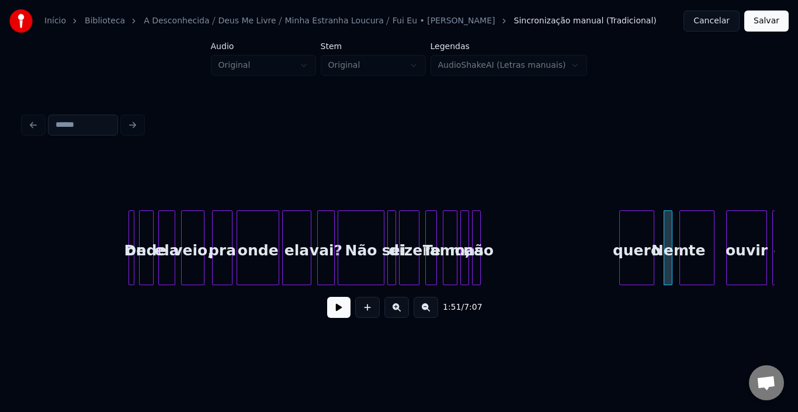
click at [638, 247] on div "quero" at bounding box center [637, 250] width 34 height 79
click at [479, 237] on div at bounding box center [479, 248] width 4 height 74
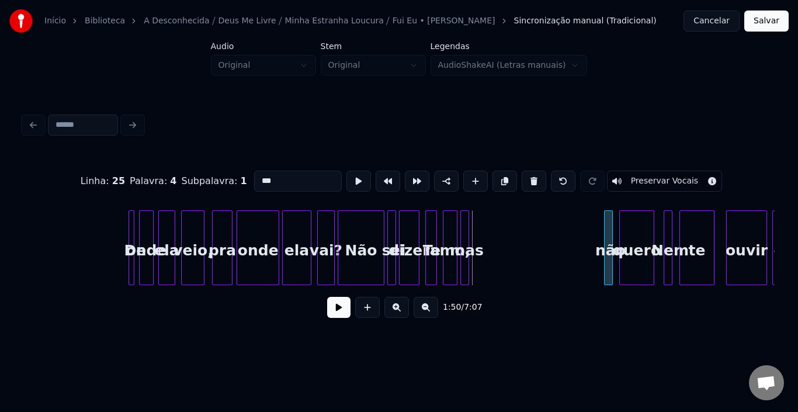
click at [615, 235] on div "não" at bounding box center [611, 250] width 12 height 79
click at [463, 229] on div at bounding box center [463, 248] width 4 height 74
type input "***"
click at [595, 234] on div "mas" at bounding box center [591, 250] width 12 height 79
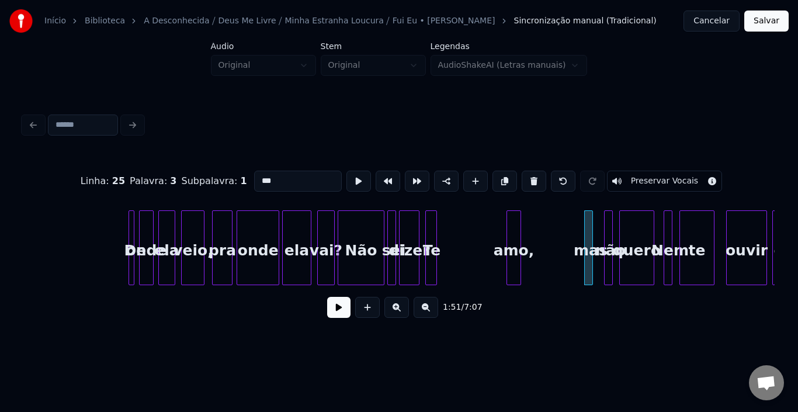
click at [521, 227] on div "amo," at bounding box center [513, 250] width 13 height 79
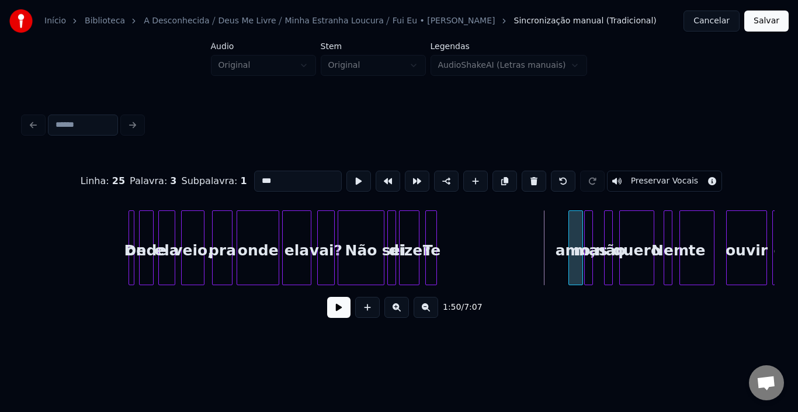
click at [577, 230] on div "amo," at bounding box center [575, 250] width 13 height 79
click at [558, 232] on div "Te" at bounding box center [559, 250] width 12 height 79
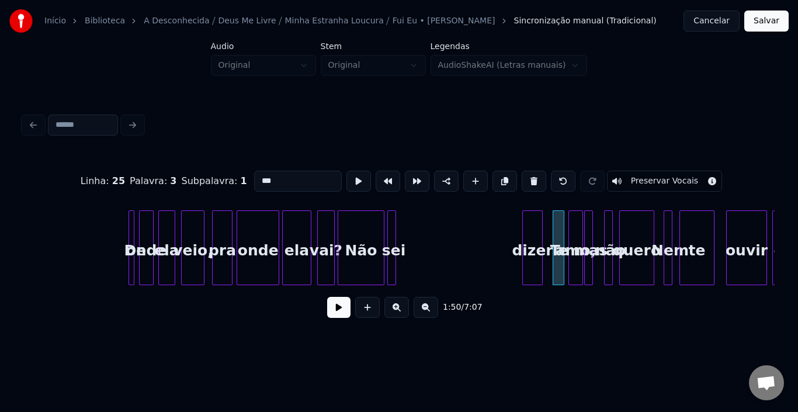
click at [531, 227] on div "dizer" at bounding box center [532, 250] width 19 height 79
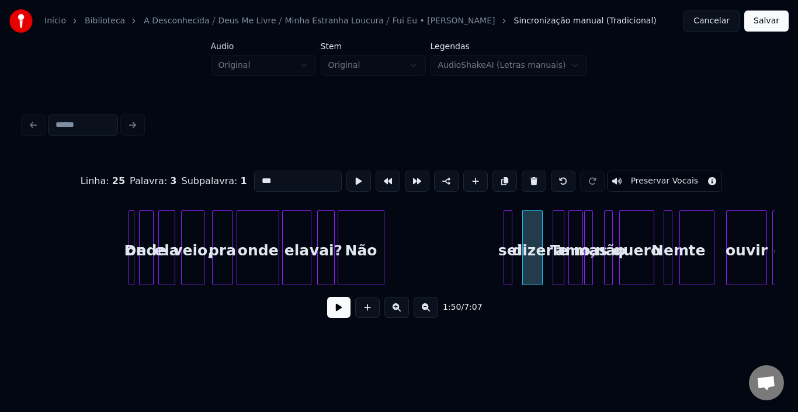
click at [515, 231] on div "sei" at bounding box center [510, 250] width 12 height 79
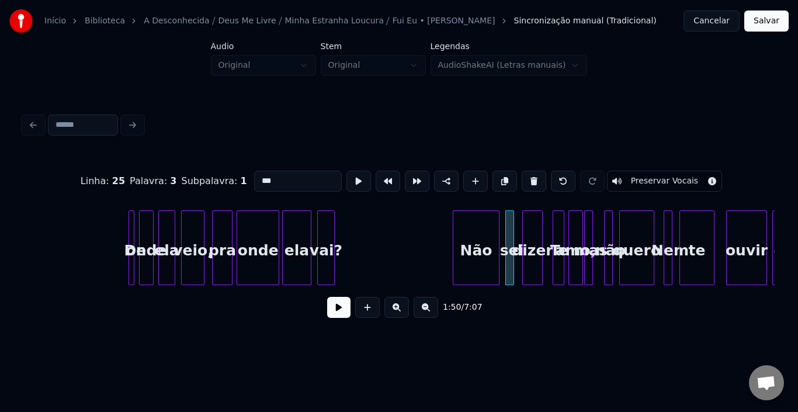
click at [483, 229] on div "Não" at bounding box center [477, 250] width 46 height 79
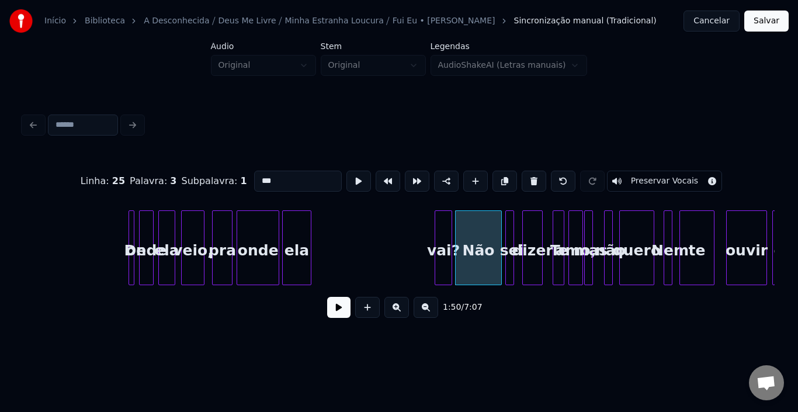
click at [439, 229] on div "vai?" at bounding box center [443, 250] width 16 height 79
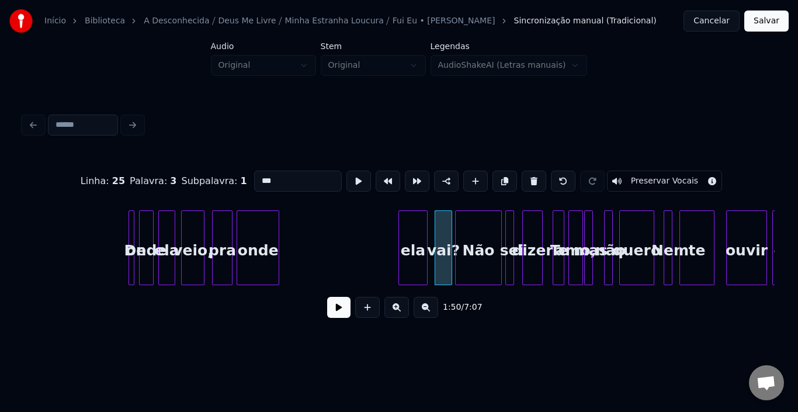
click at [418, 230] on div "ela" at bounding box center [413, 250] width 28 height 79
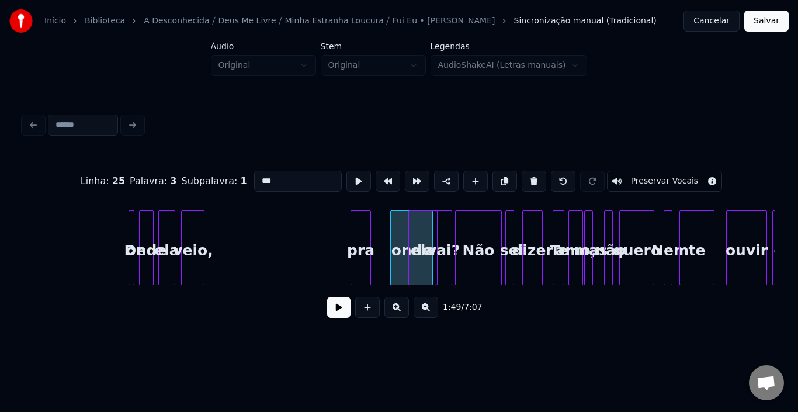
click at [366, 241] on div "pra" at bounding box center [361, 247] width 20 height 75
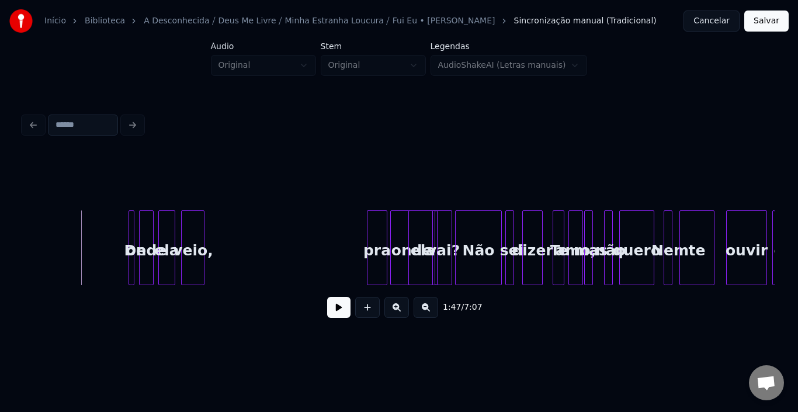
click at [333, 312] on button at bounding box center [338, 307] width 23 height 21
click at [331, 312] on button at bounding box center [338, 307] width 23 height 21
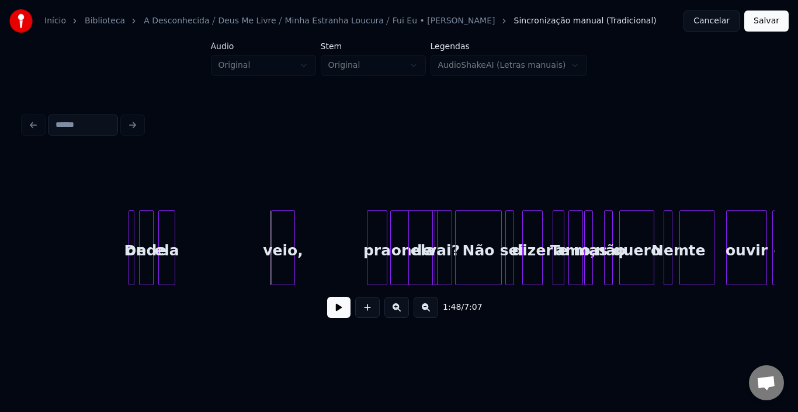
click at [278, 238] on div "veio," at bounding box center [283, 250] width 22 height 79
click at [302, 240] on div at bounding box center [302, 248] width 4 height 74
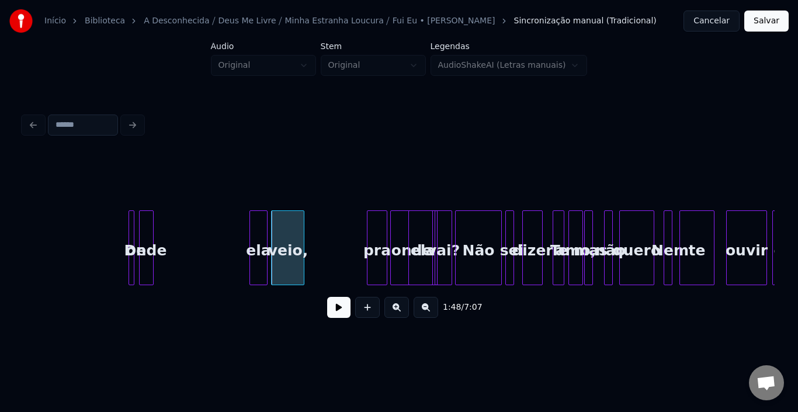
click at [261, 231] on div "ela" at bounding box center [258, 250] width 16 height 79
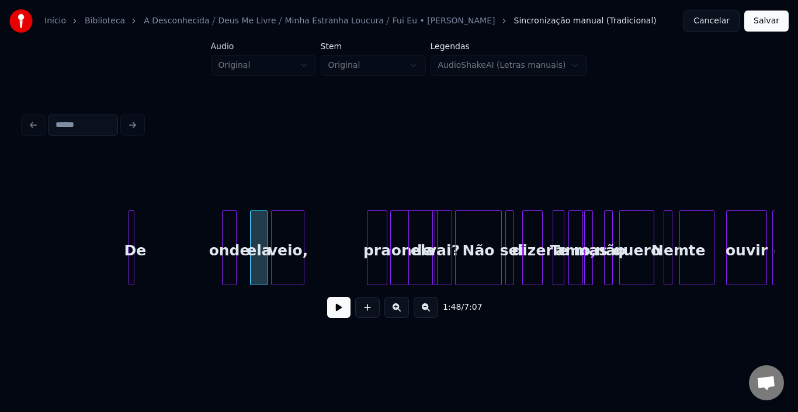
click at [227, 230] on div "onde" at bounding box center [229, 250] width 13 height 79
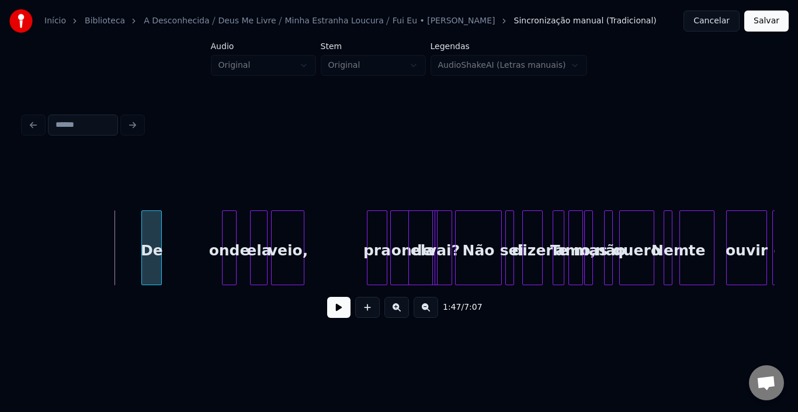
click at [148, 234] on div "De" at bounding box center [151, 250] width 19 height 79
click at [336, 313] on button at bounding box center [338, 307] width 23 height 21
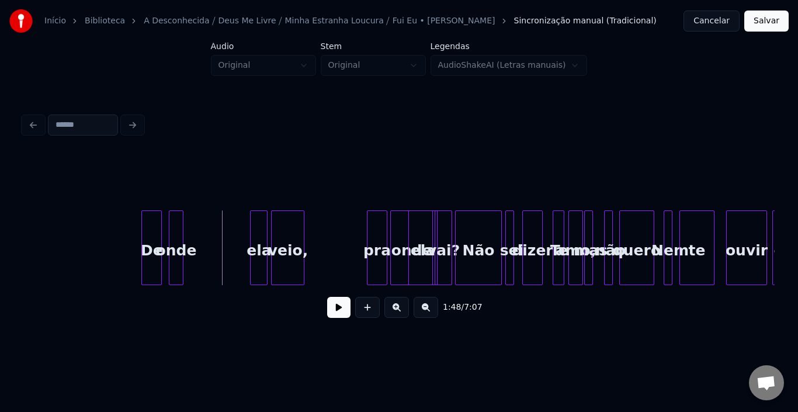
click at [179, 234] on div "onde" at bounding box center [175, 250] width 13 height 79
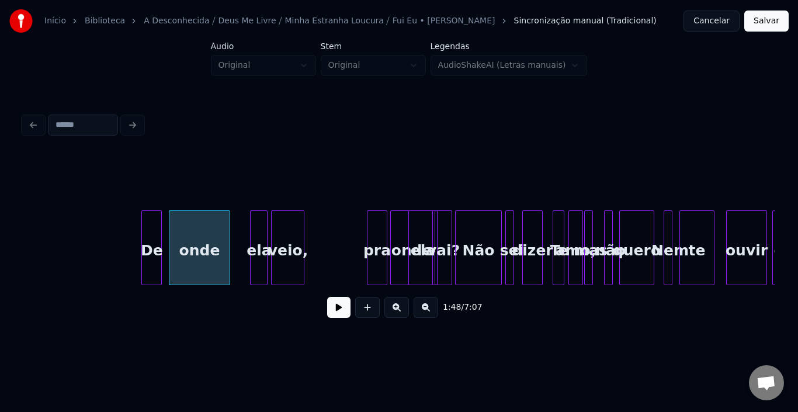
click at [229, 233] on div at bounding box center [228, 248] width 4 height 74
click at [240, 239] on div at bounding box center [239, 248] width 4 height 74
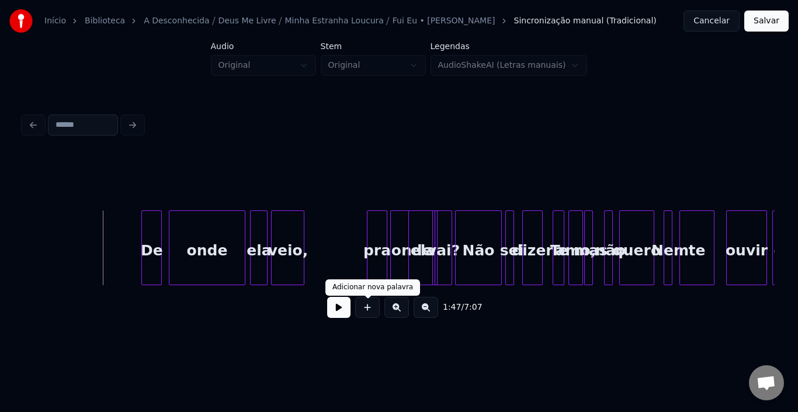
click at [338, 314] on button at bounding box center [338, 307] width 23 height 21
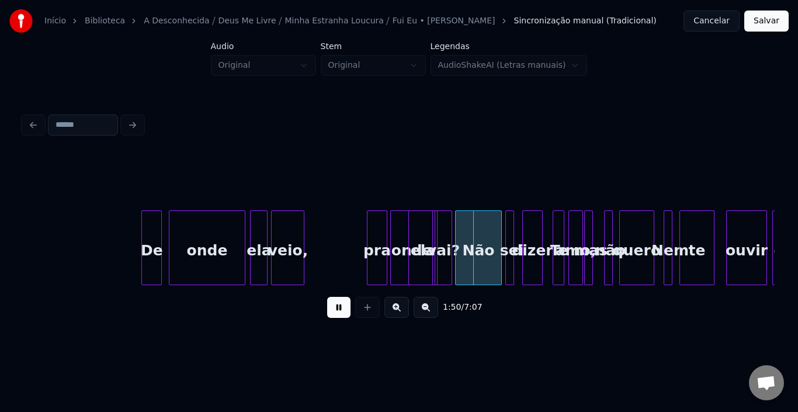
click at [341, 313] on button at bounding box center [338, 307] width 23 height 21
click at [309, 234] on div at bounding box center [309, 248] width 4 height 74
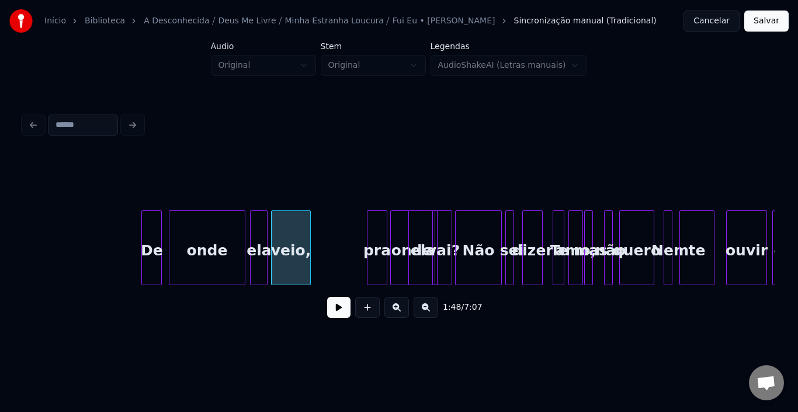
click at [287, 238] on div "veio," at bounding box center [291, 250] width 38 height 79
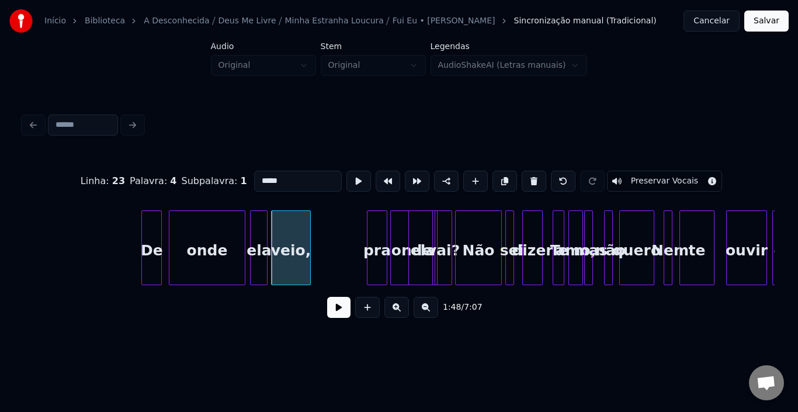
click at [334, 313] on button at bounding box center [338, 307] width 23 height 21
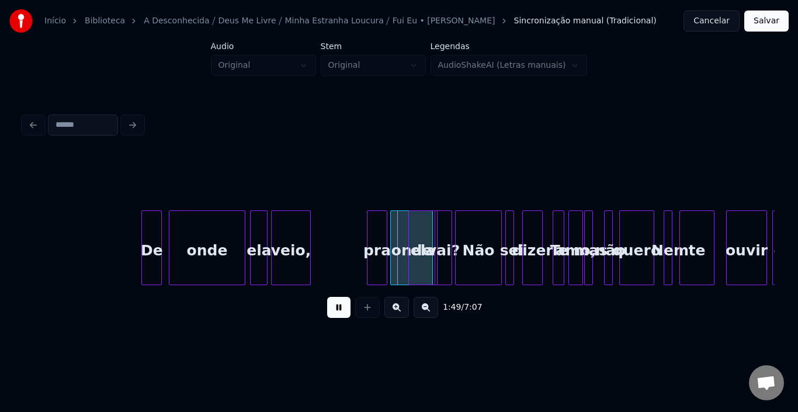
click at [334, 313] on button at bounding box center [338, 307] width 23 height 21
click at [255, 247] on div "ela" at bounding box center [259, 250] width 16 height 79
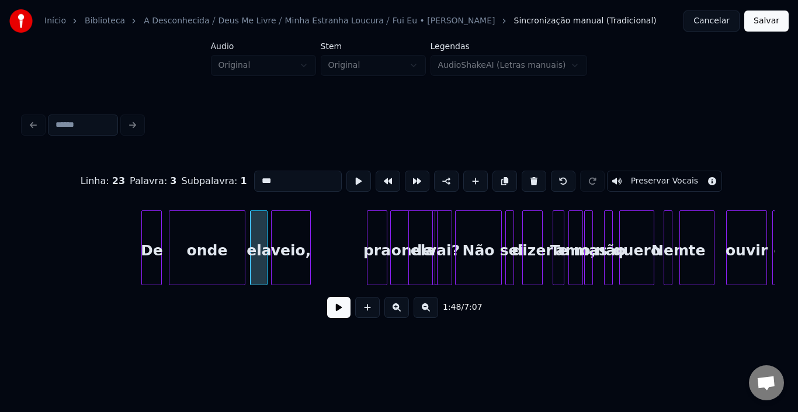
click at [336, 312] on button at bounding box center [338, 307] width 23 height 21
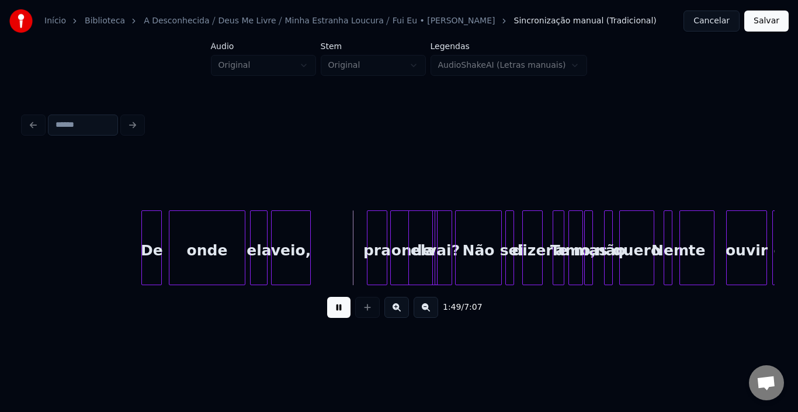
click at [336, 312] on button at bounding box center [338, 307] width 23 height 21
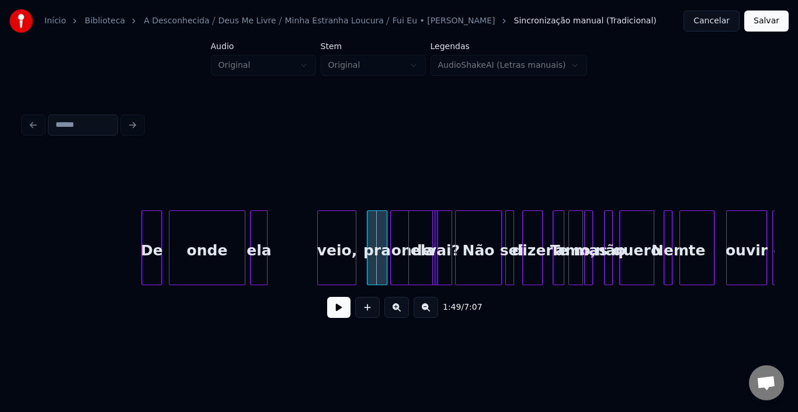
click at [334, 234] on div "veio," at bounding box center [337, 250] width 38 height 79
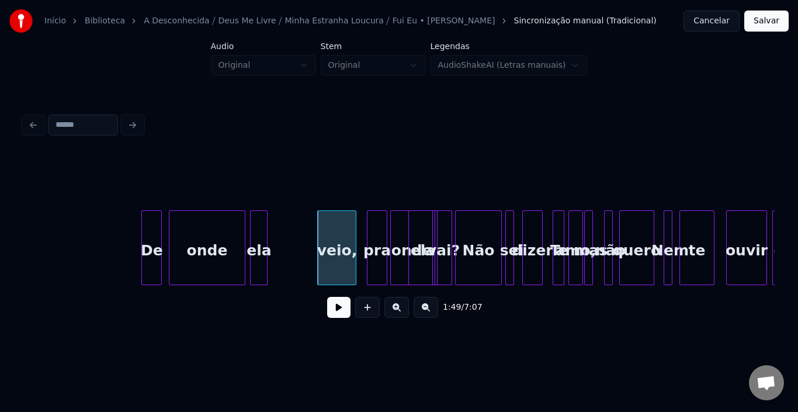
click at [267, 237] on div "ela" at bounding box center [259, 250] width 16 height 79
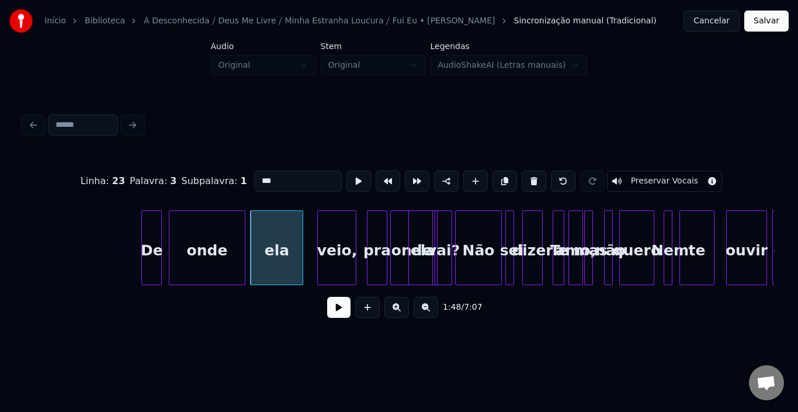
click at [302, 234] on div at bounding box center [301, 248] width 4 height 74
click at [340, 310] on button at bounding box center [338, 307] width 23 height 21
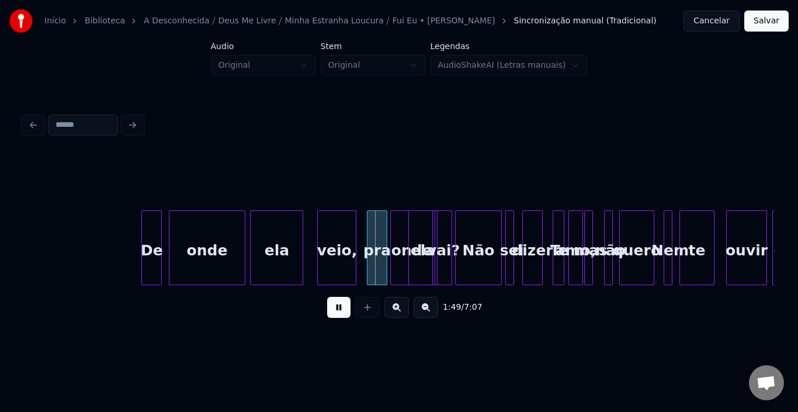
click at [340, 310] on button at bounding box center [338, 307] width 23 height 21
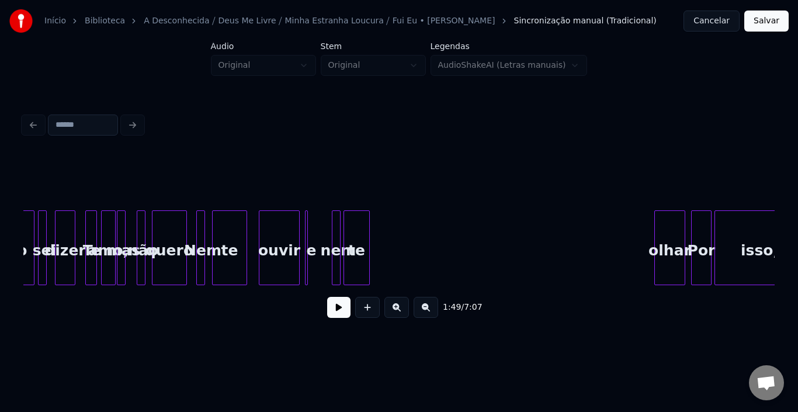
scroll to position [0, 16211]
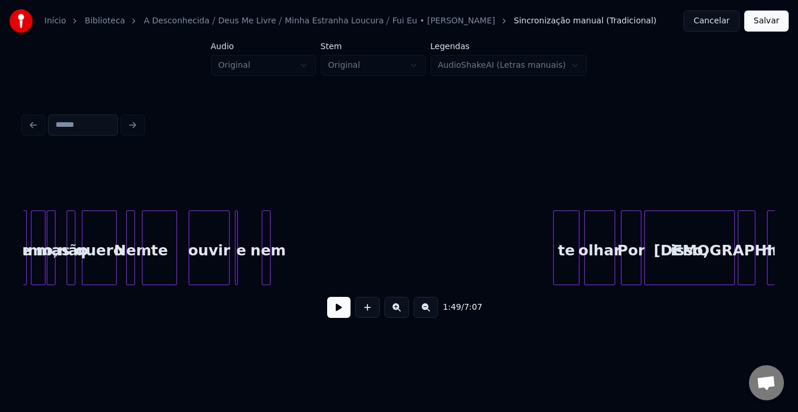
click at [566, 214] on div "te" at bounding box center [566, 250] width 25 height 79
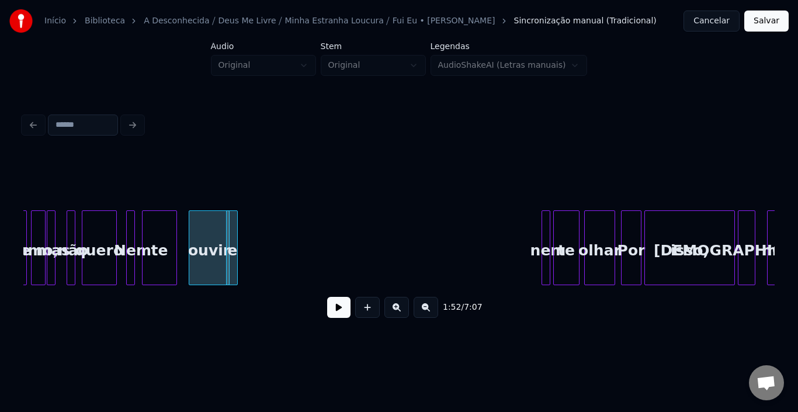
click at [234, 223] on div "e" at bounding box center [232, 247] width 12 height 75
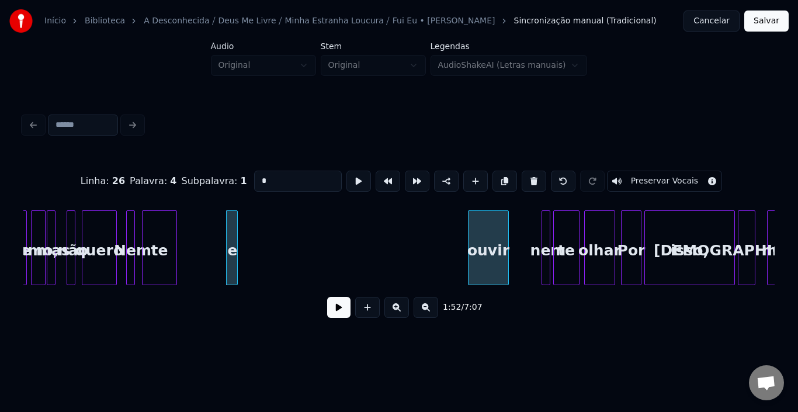
click at [481, 213] on div "ouvir" at bounding box center [489, 250] width 40 height 79
click at [531, 219] on div "e" at bounding box center [532, 250] width 12 height 79
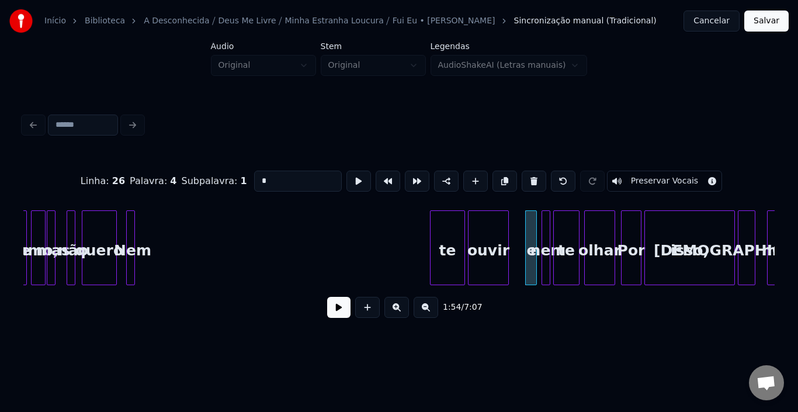
click at [439, 223] on div "te" at bounding box center [448, 250] width 34 height 79
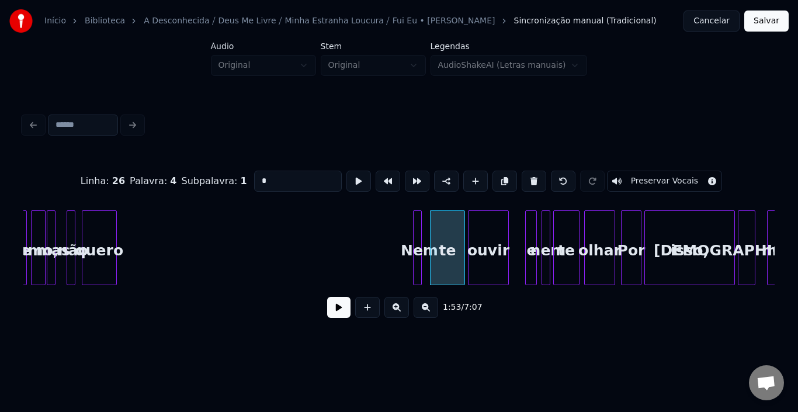
click at [425, 235] on div "Nem" at bounding box center [420, 250] width 12 height 79
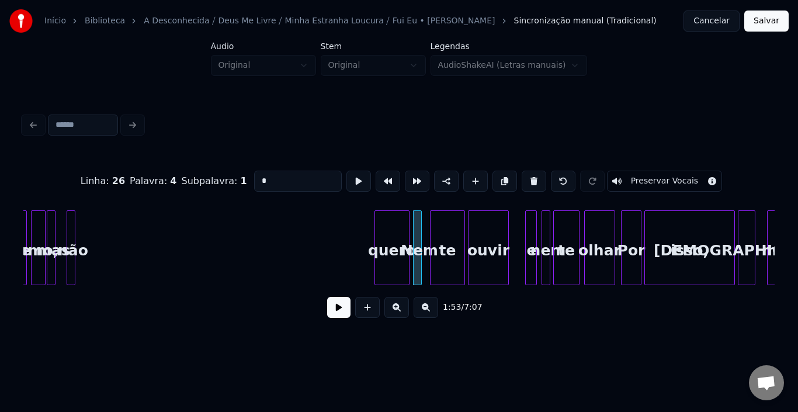
click at [390, 227] on div "quero" at bounding box center [392, 250] width 34 height 79
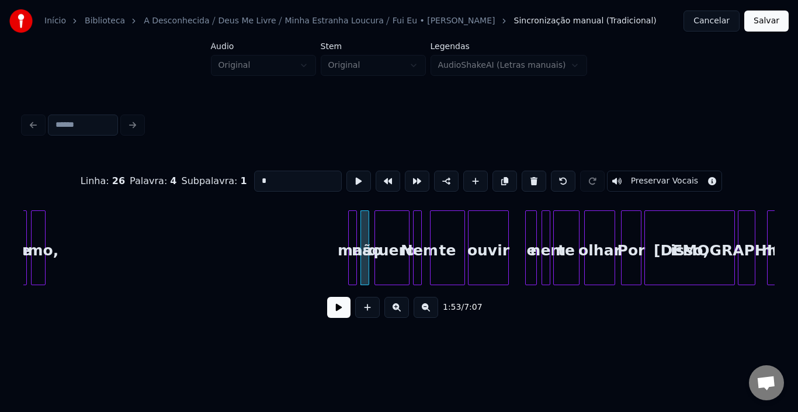
click at [359, 230] on div "mas" at bounding box center [355, 250] width 12 height 79
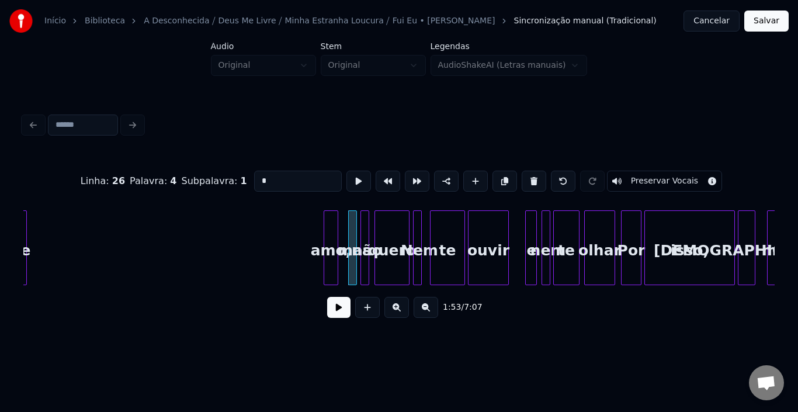
click at [333, 226] on div "amo," at bounding box center [330, 250] width 13 height 79
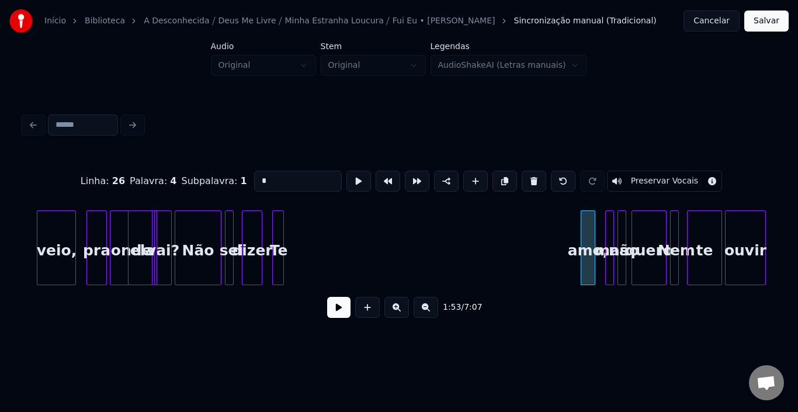
scroll to position [0, 15931]
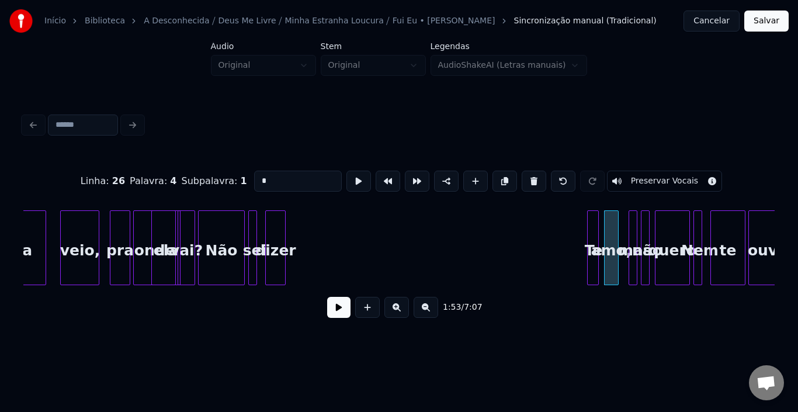
click at [591, 225] on div "Te" at bounding box center [594, 250] width 12 height 79
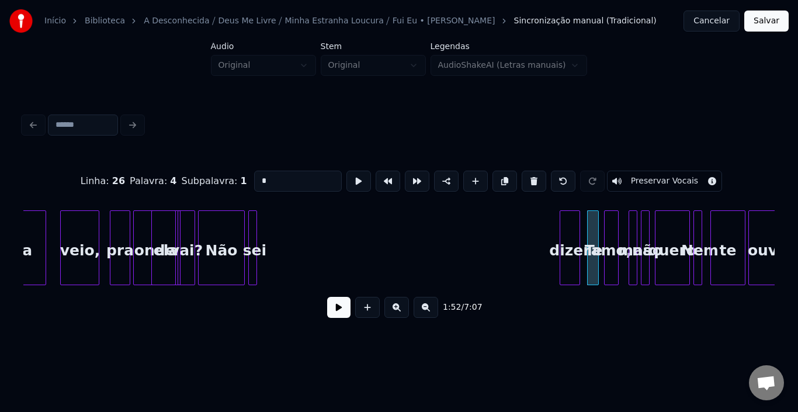
click at [573, 223] on div "dizer" at bounding box center [569, 250] width 19 height 79
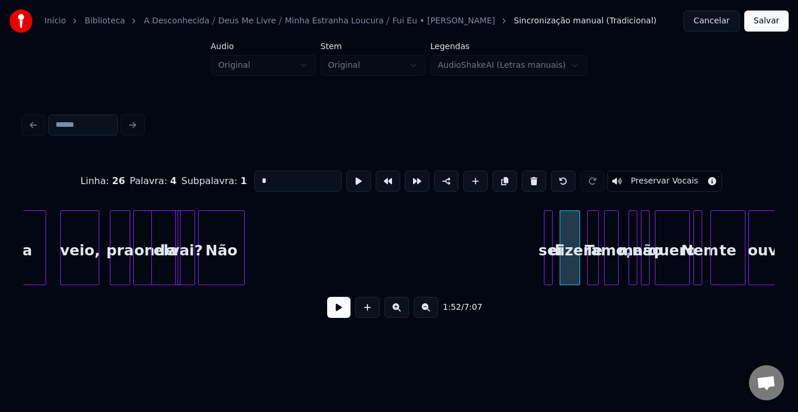
click at [556, 224] on div "sei" at bounding box center [551, 250] width 12 height 79
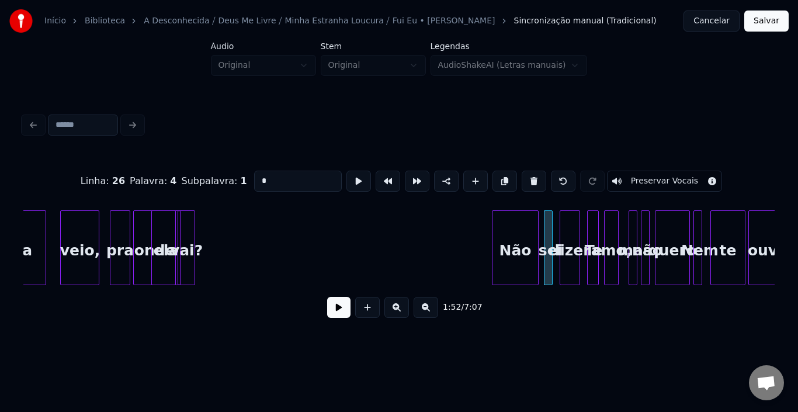
click at [514, 222] on div "Não" at bounding box center [516, 250] width 46 height 79
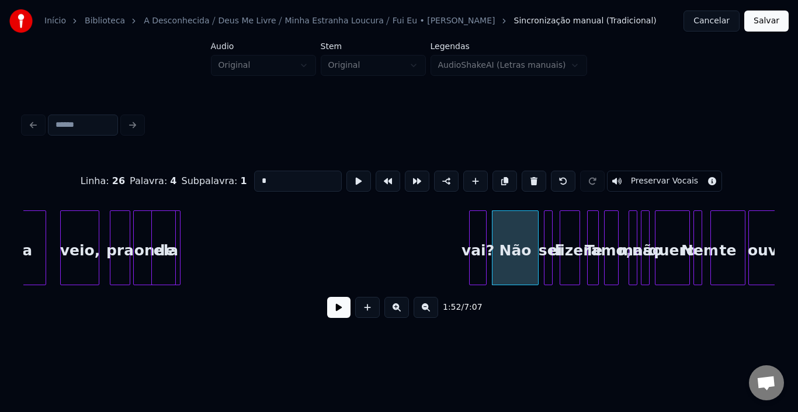
click at [478, 227] on div "vai?" at bounding box center [478, 250] width 16 height 79
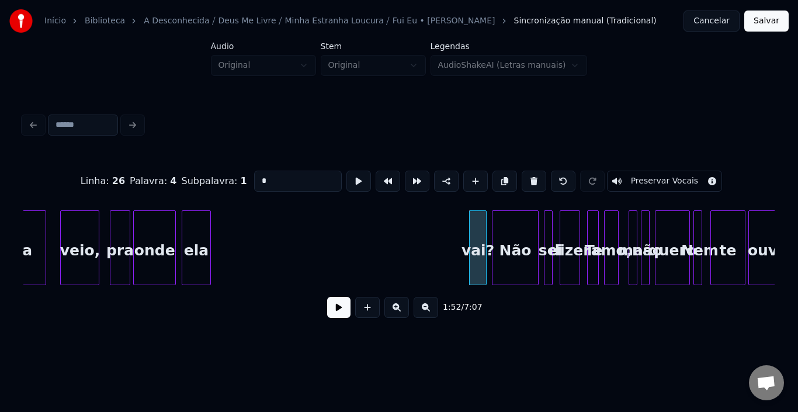
click at [194, 236] on div "ela" at bounding box center [196, 250] width 28 height 79
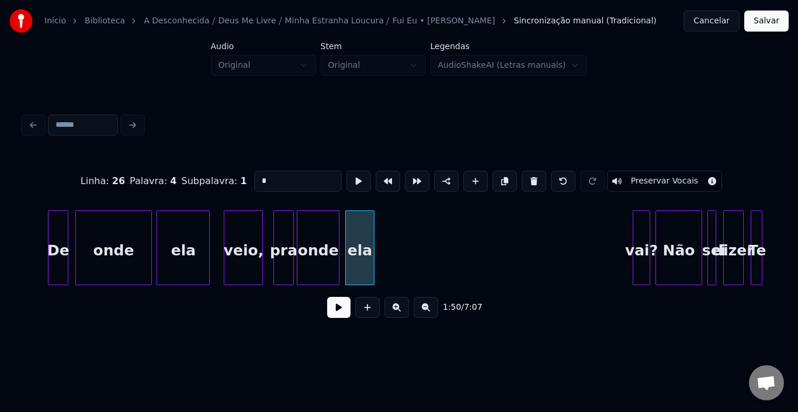
scroll to position [0, 15744]
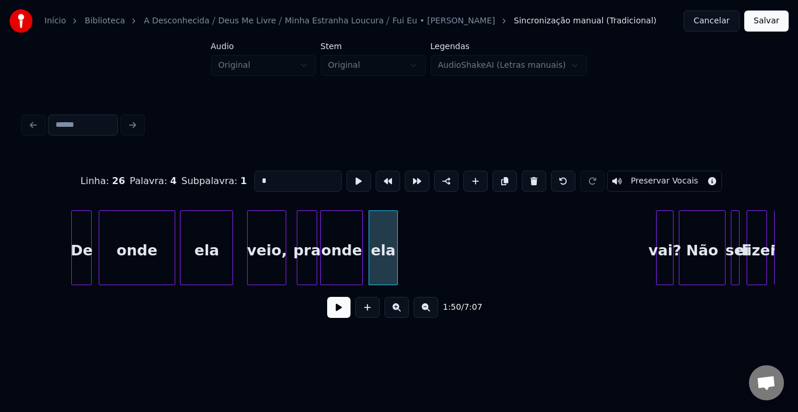
click at [214, 244] on div "ela" at bounding box center [207, 250] width 52 height 79
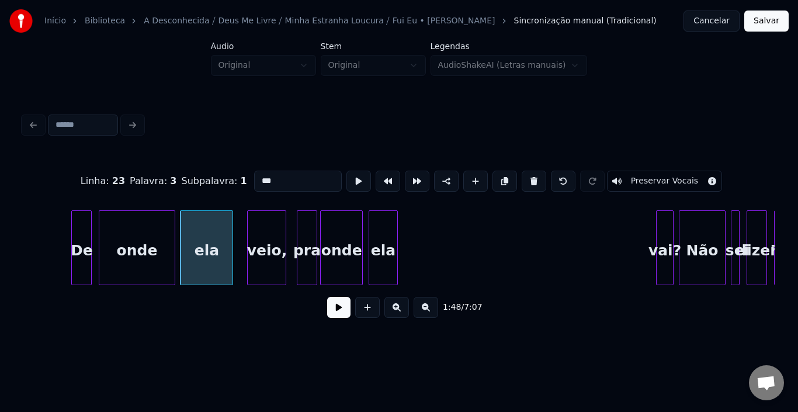
click at [112, 248] on div "onde" at bounding box center [136, 250] width 75 height 79
type input "****"
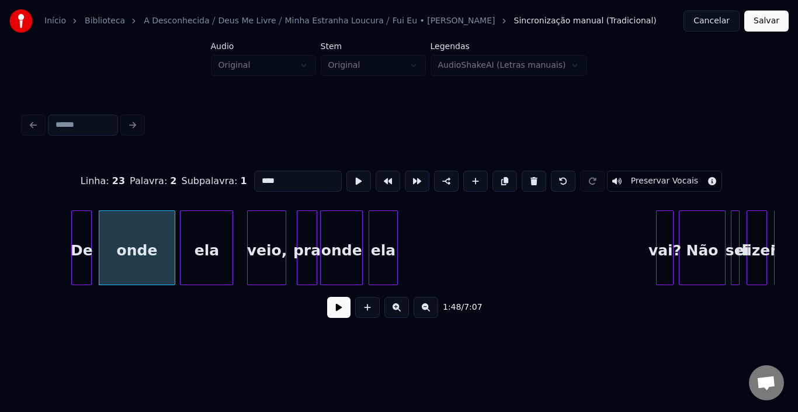
click at [338, 310] on button at bounding box center [338, 307] width 23 height 21
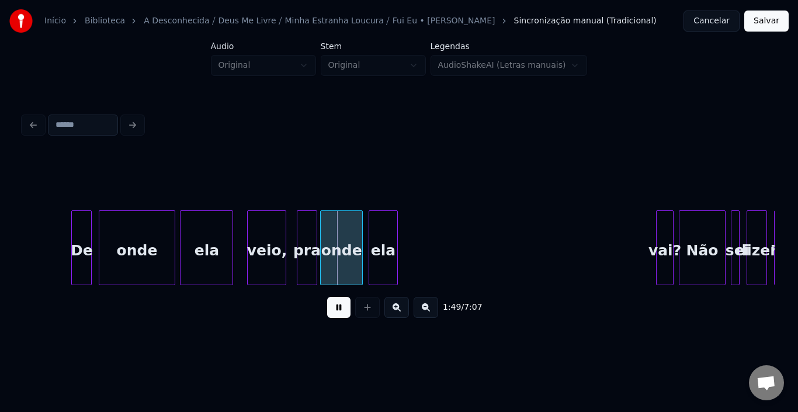
click at [338, 310] on button at bounding box center [338, 307] width 23 height 21
click at [544, 240] on div "ela" at bounding box center [529, 250] width 28 height 79
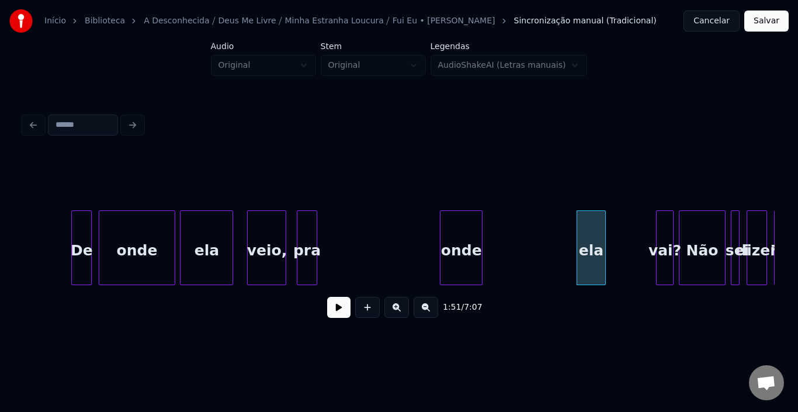
click at [465, 230] on div "onde" at bounding box center [461, 250] width 41 height 79
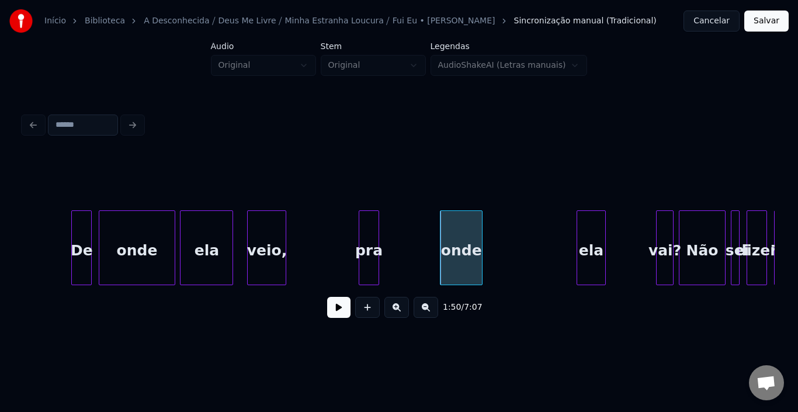
click at [366, 230] on div "pra" at bounding box center [368, 250] width 19 height 79
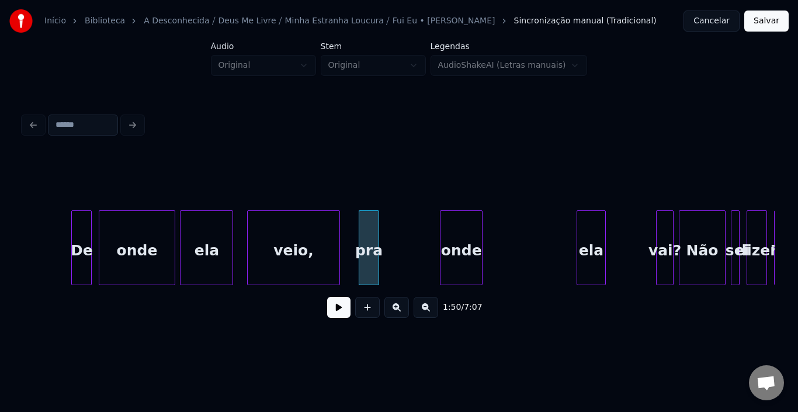
click at [337, 231] on div at bounding box center [338, 248] width 4 height 74
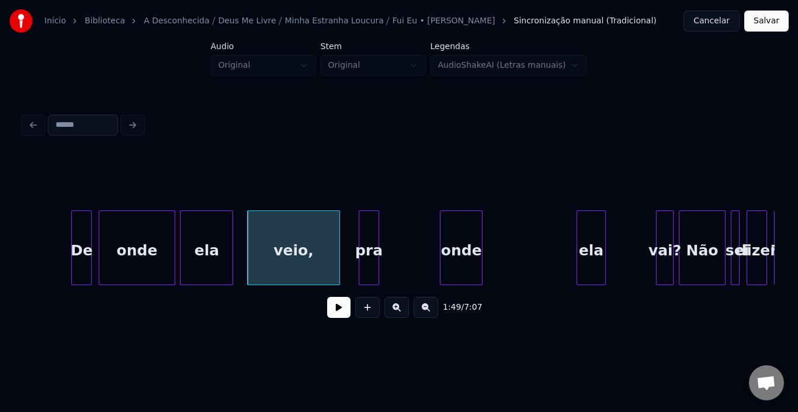
click at [283, 246] on div "veio," at bounding box center [293, 250] width 91 height 79
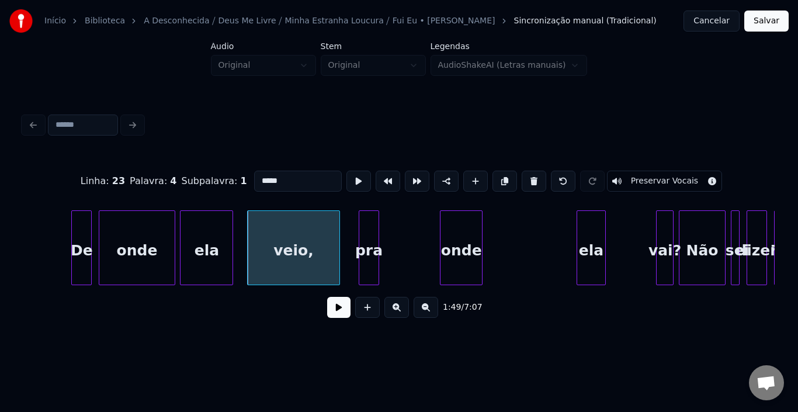
click at [342, 312] on button at bounding box center [338, 307] width 23 height 21
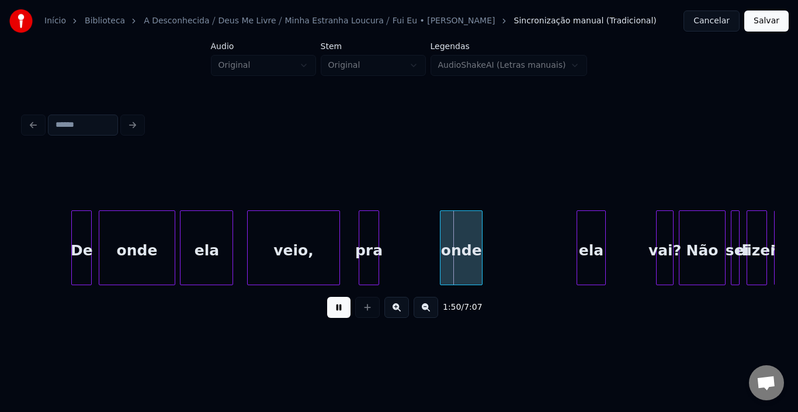
click at [342, 312] on button at bounding box center [338, 307] width 23 height 21
click at [441, 240] on div at bounding box center [443, 248] width 4 height 74
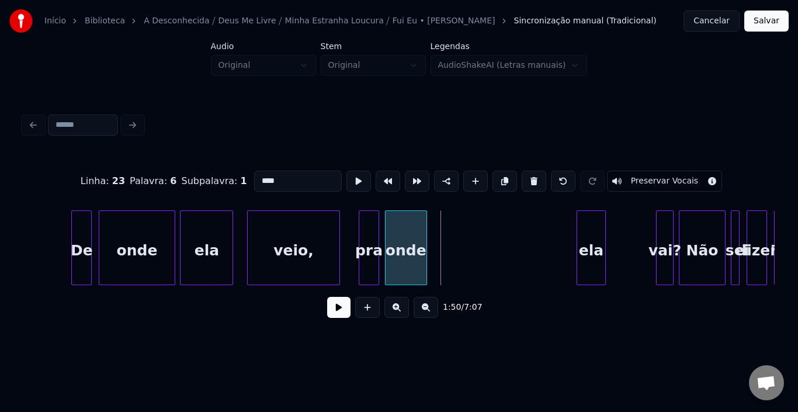
click at [396, 244] on div "onde" at bounding box center [406, 250] width 41 height 79
click at [459, 236] on div at bounding box center [459, 248] width 4 height 74
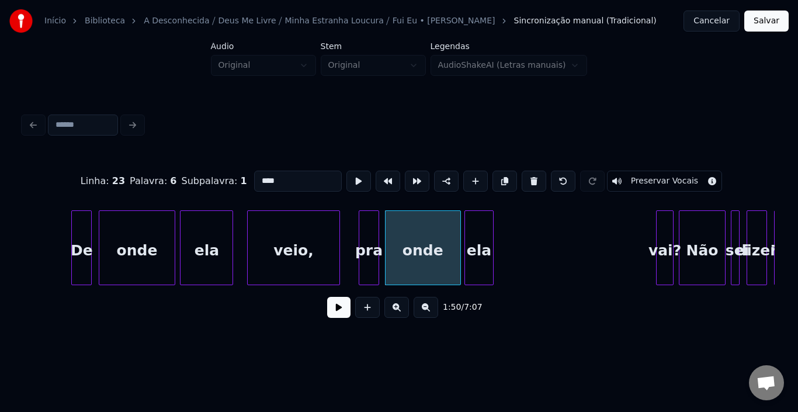
click at [484, 232] on div "ela" at bounding box center [479, 250] width 28 height 79
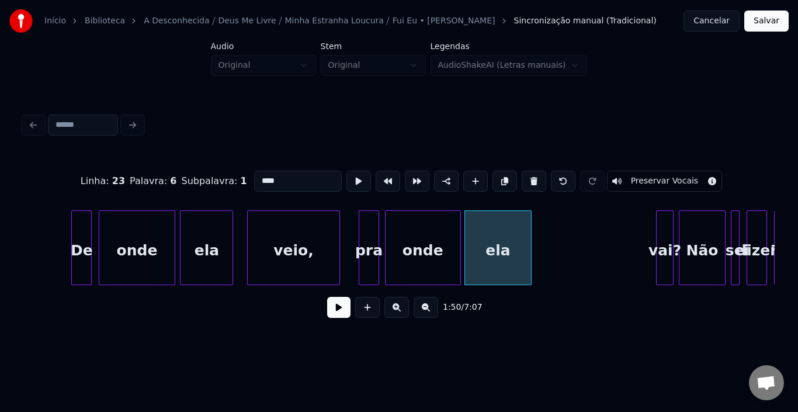
click at [531, 230] on div at bounding box center [530, 248] width 4 height 74
click at [363, 252] on div "pra" at bounding box center [368, 250] width 19 height 79
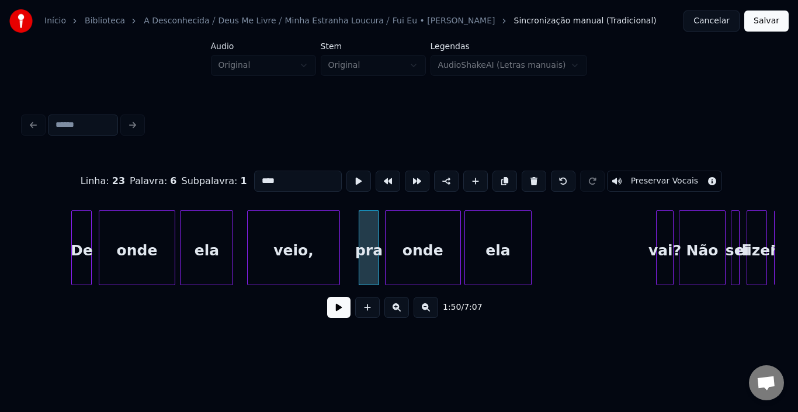
type input "***"
click at [330, 311] on button at bounding box center [338, 307] width 23 height 21
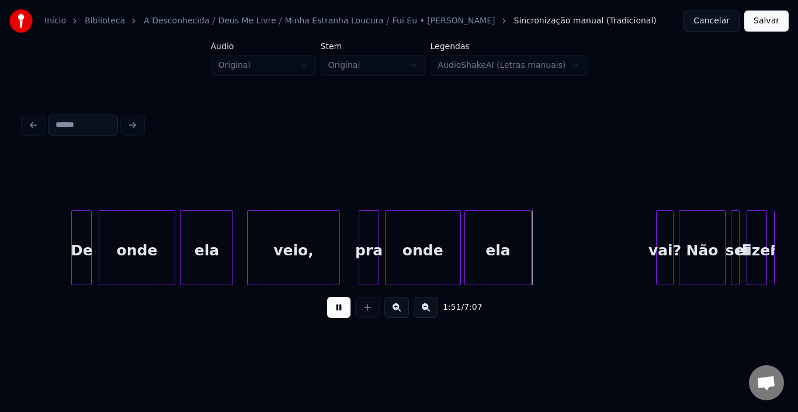
click at [330, 311] on button at bounding box center [338, 307] width 23 height 21
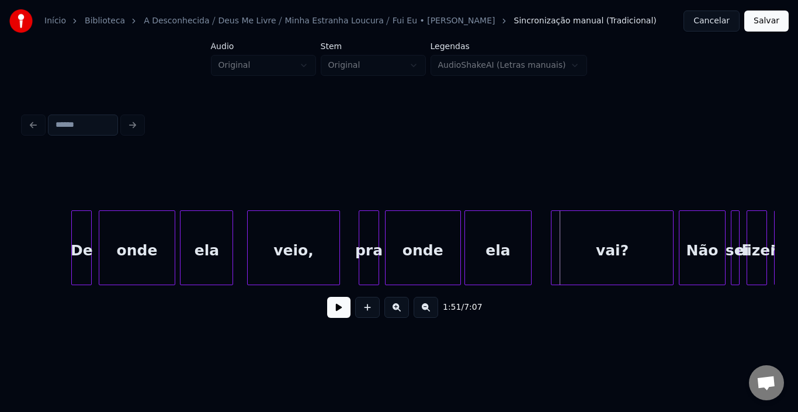
click at [552, 229] on div at bounding box center [554, 248] width 4 height 74
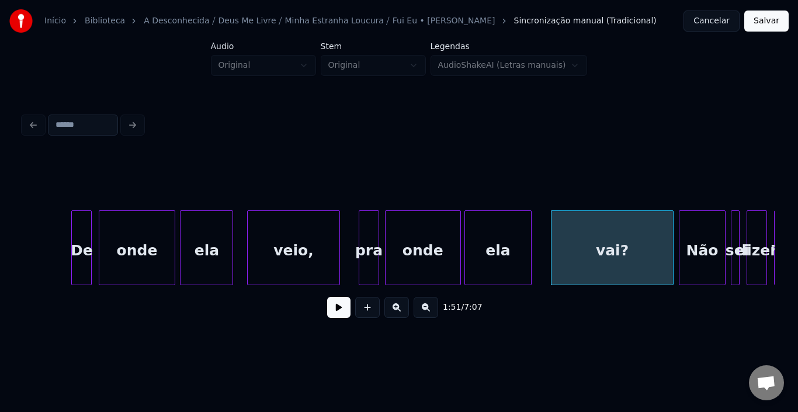
click at [334, 318] on button at bounding box center [338, 307] width 23 height 21
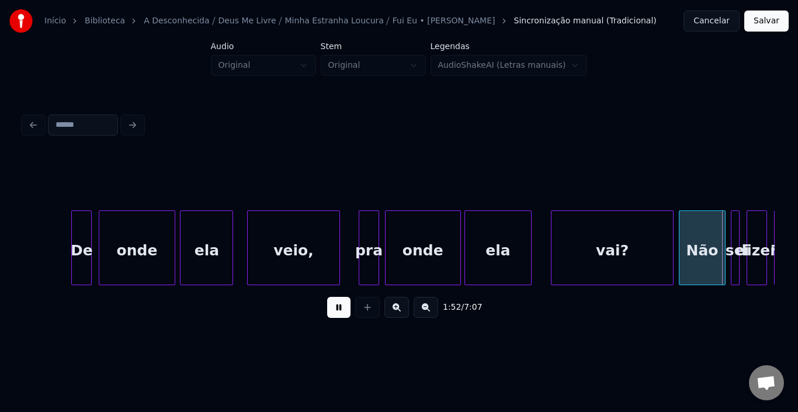
click at [334, 318] on button at bounding box center [338, 307] width 23 height 21
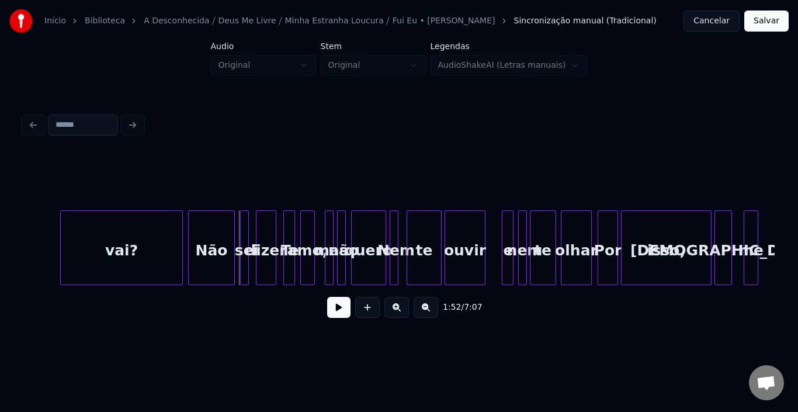
scroll to position [0, 16281]
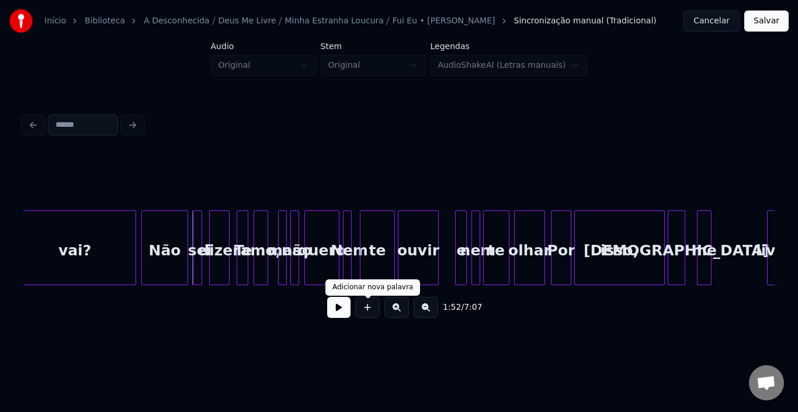
click at [347, 316] on button at bounding box center [338, 307] width 23 height 21
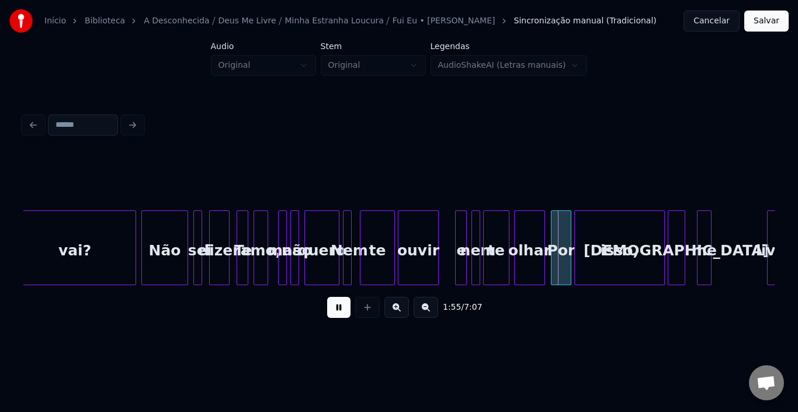
click at [347, 316] on button at bounding box center [338, 307] width 23 height 21
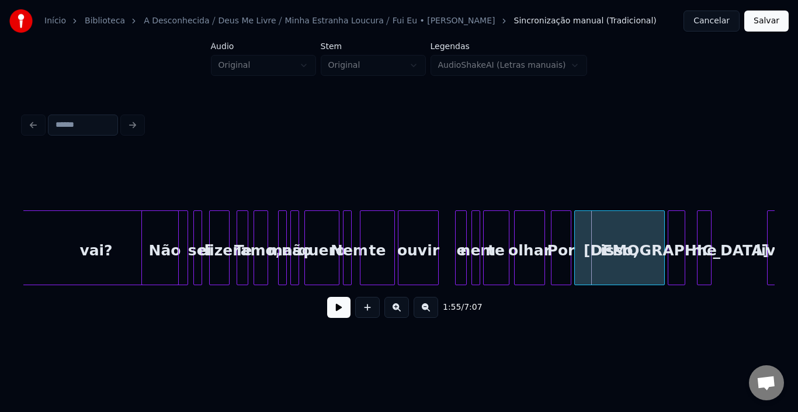
click at [177, 241] on div at bounding box center [177, 248] width 4 height 74
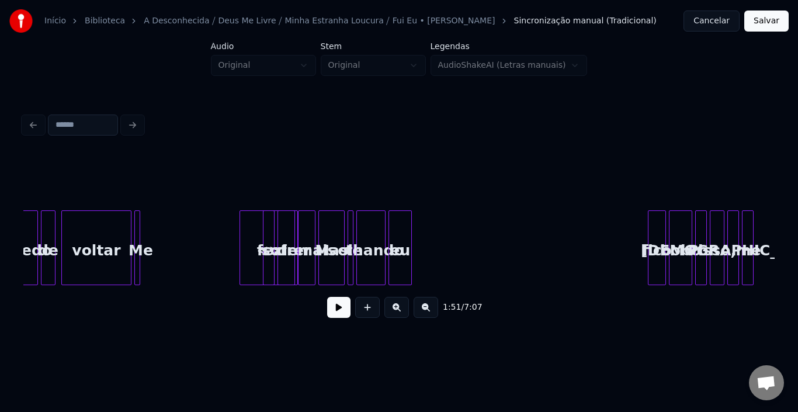
scroll to position [0, 17323]
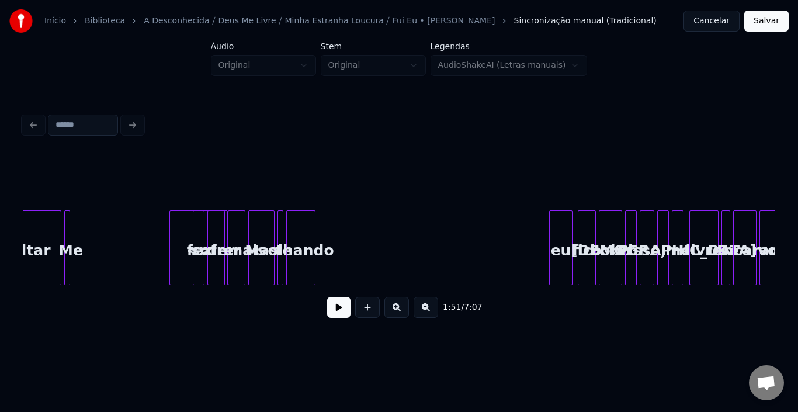
click at [560, 223] on div "eu" at bounding box center [561, 250] width 22 height 79
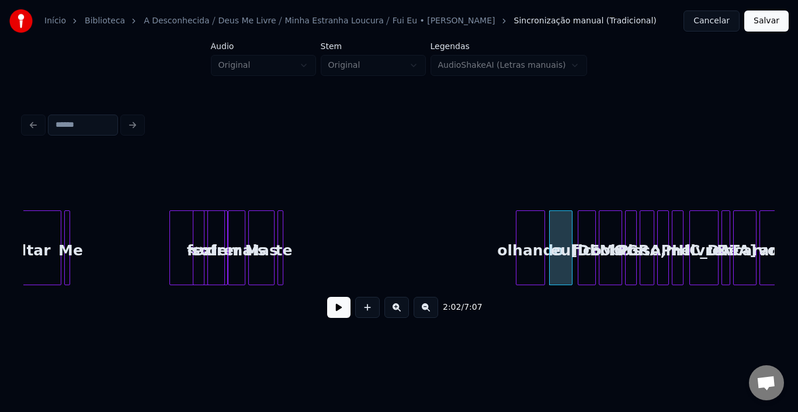
click at [529, 221] on div "olhando" at bounding box center [531, 250] width 28 height 79
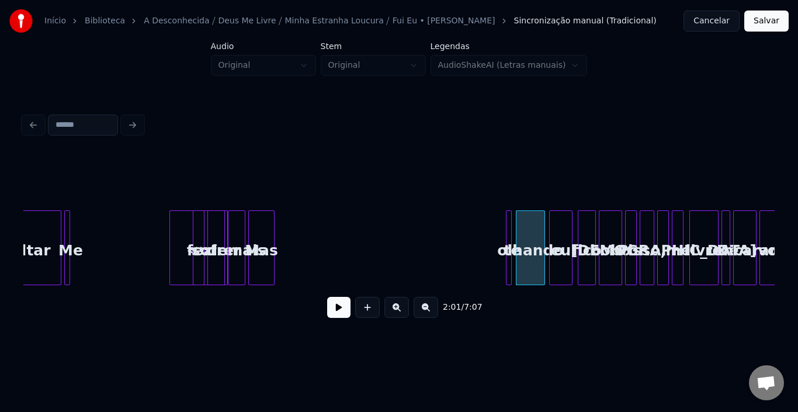
click at [512, 231] on div "te" at bounding box center [513, 250] width 12 height 79
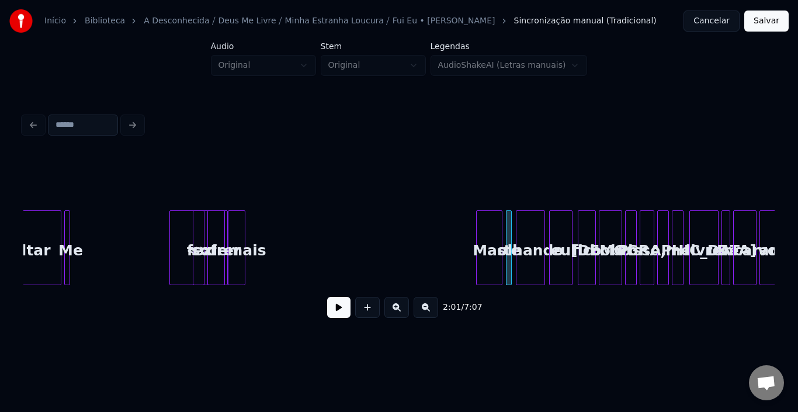
click at [494, 235] on div "Mas" at bounding box center [489, 250] width 25 height 79
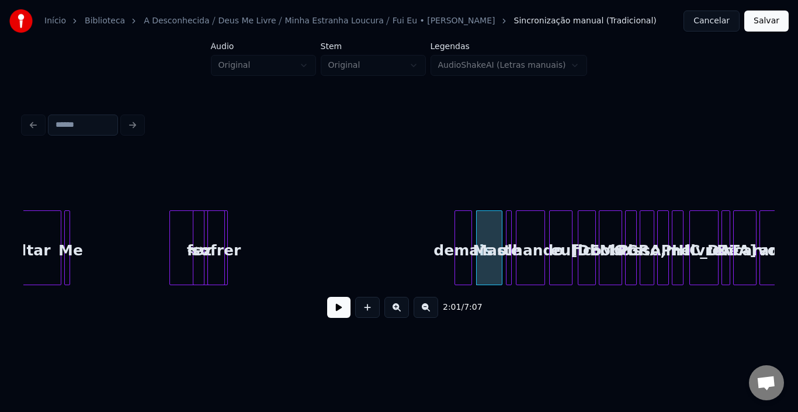
click at [462, 229] on div "demais" at bounding box center [463, 250] width 16 height 79
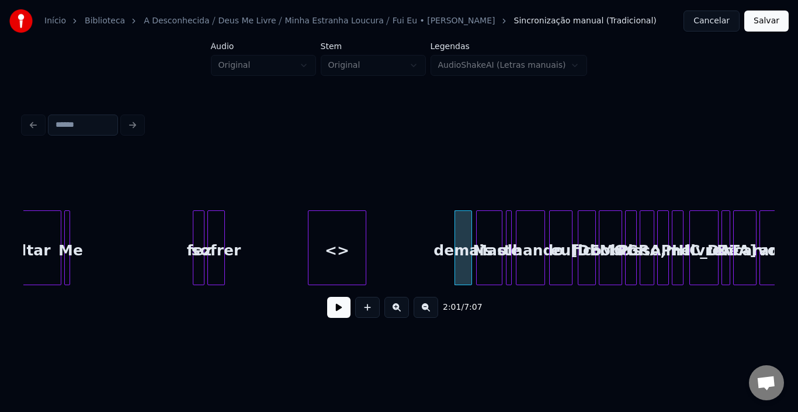
click at [366, 234] on div "<>" at bounding box center [337, 247] width 58 height 75
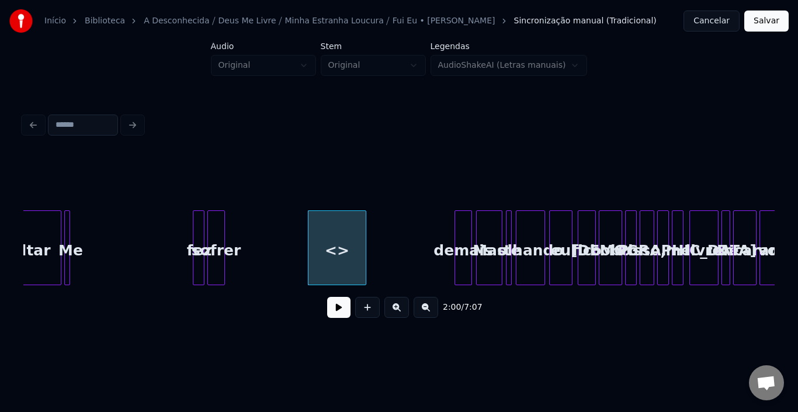
click at [349, 234] on div "<>" at bounding box center [337, 250] width 57 height 79
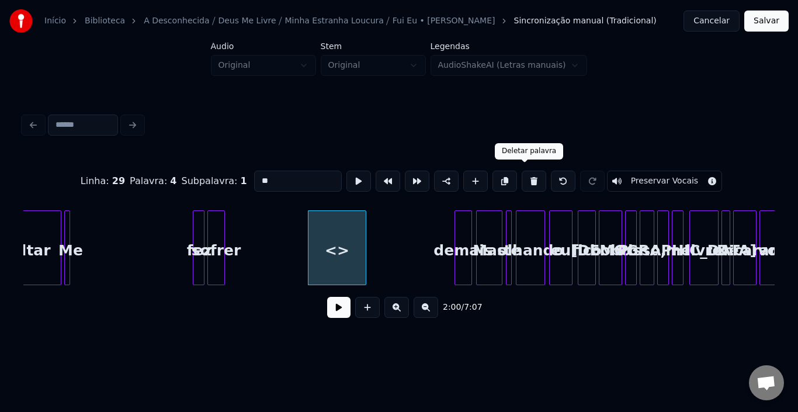
drag, startPoint x: 525, startPoint y: 174, endPoint x: 504, endPoint y: 184, distance: 23.0
click at [525, 175] on button at bounding box center [534, 181] width 25 height 21
type input "******"
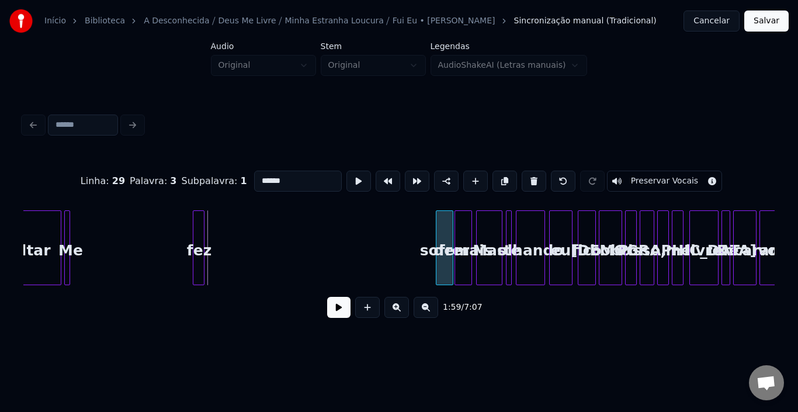
click at [447, 223] on div "sofrer" at bounding box center [445, 250] width 16 height 79
click at [427, 226] on div "fez" at bounding box center [427, 250] width 12 height 79
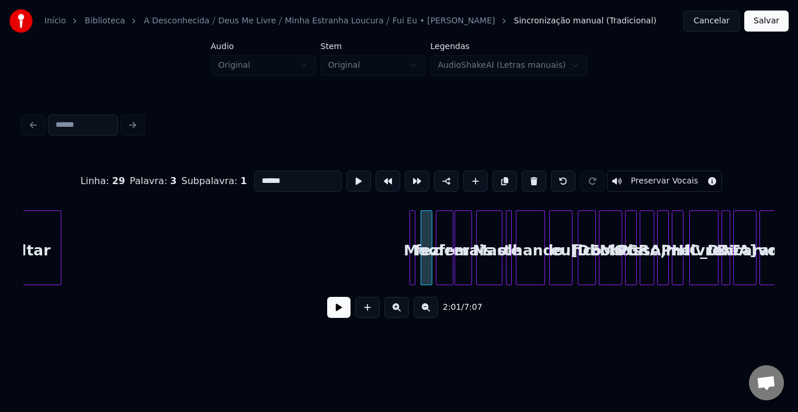
click at [418, 233] on div "Me" at bounding box center [416, 250] width 12 height 79
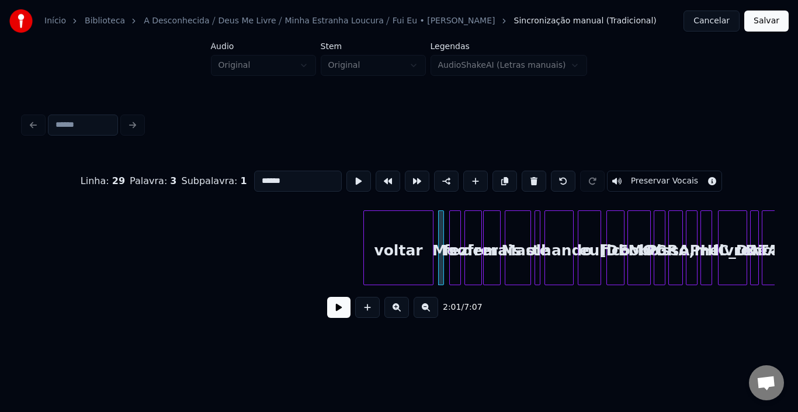
click at [386, 232] on div "voltar" at bounding box center [398, 250] width 69 height 79
click at [418, 230] on div at bounding box center [420, 248] width 4 height 74
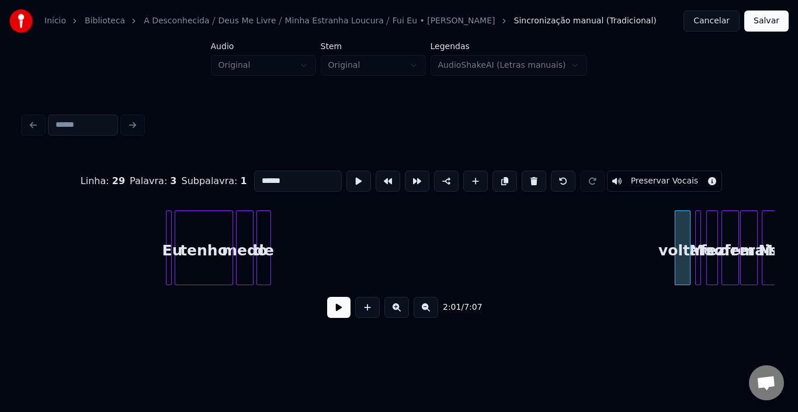
scroll to position [0, 17014]
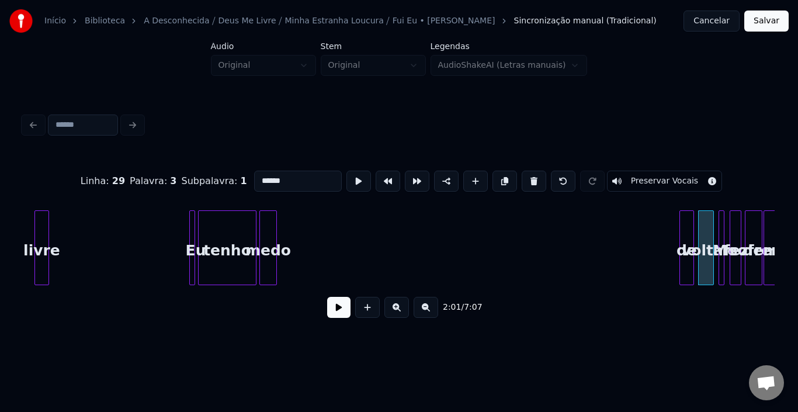
click at [684, 223] on div "de" at bounding box center [686, 250] width 13 height 79
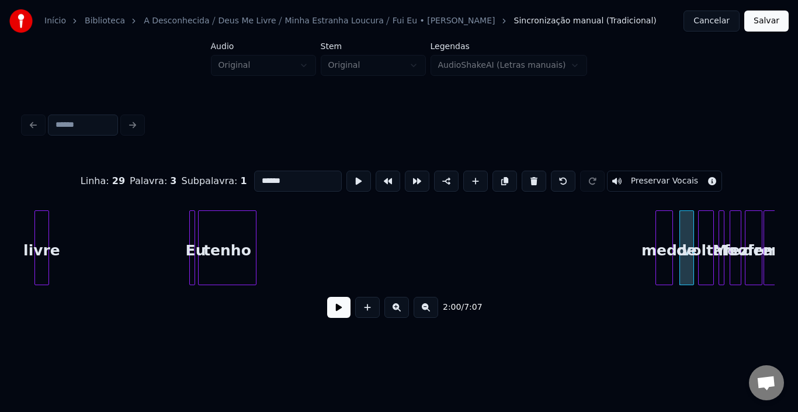
click at [667, 217] on div "medo" at bounding box center [664, 250] width 16 height 79
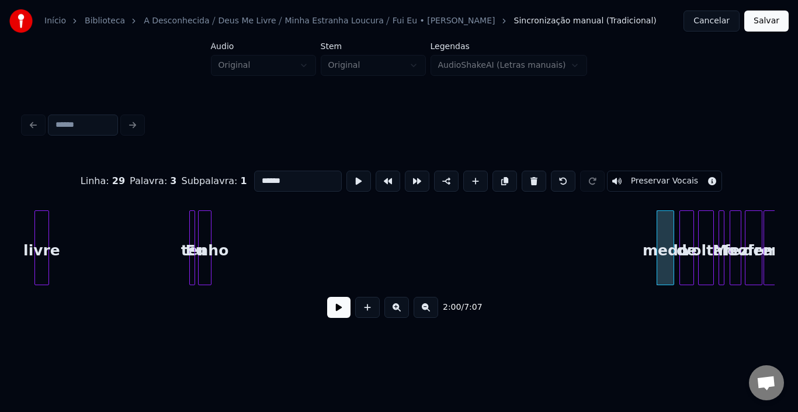
click at [207, 233] on div "tenho" at bounding box center [204, 247] width 13 height 75
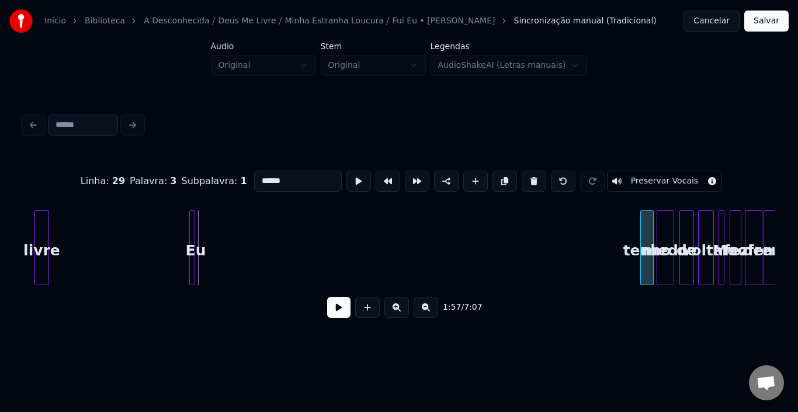
click at [649, 221] on div "tenho" at bounding box center [647, 250] width 12 height 79
click at [198, 227] on div at bounding box center [199, 248] width 4 height 74
click at [631, 217] on div "Eu" at bounding box center [633, 250] width 12 height 79
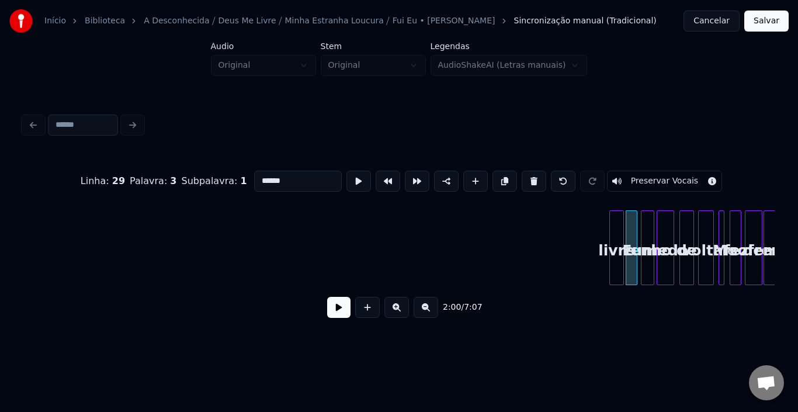
click at [614, 211] on div "livre" at bounding box center [616, 250] width 13 height 79
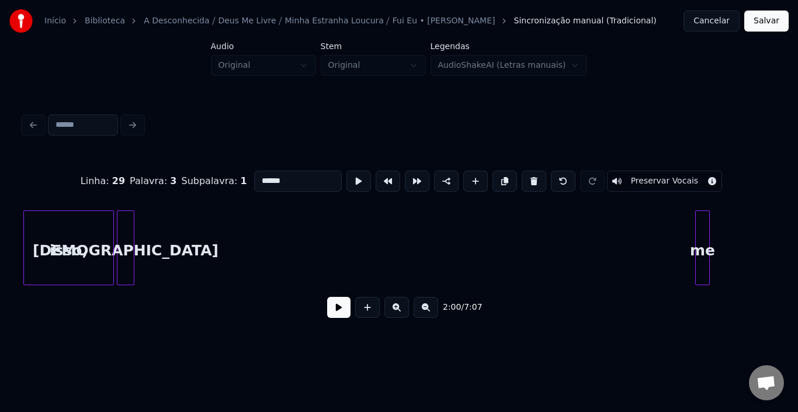
scroll to position [0, 16836]
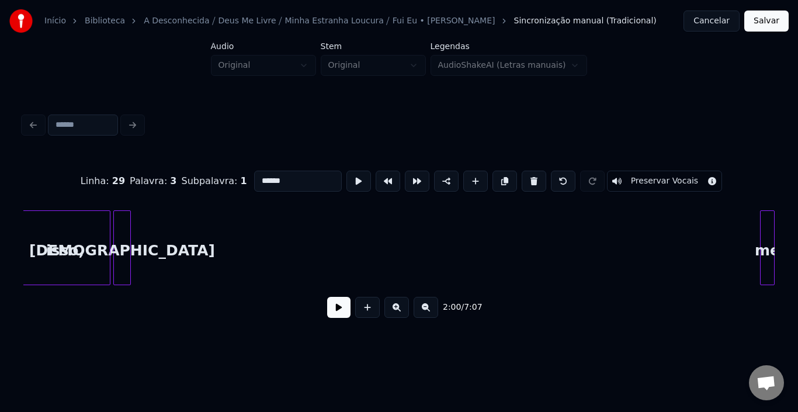
click at [772, 219] on div "me" at bounding box center [767, 247] width 15 height 75
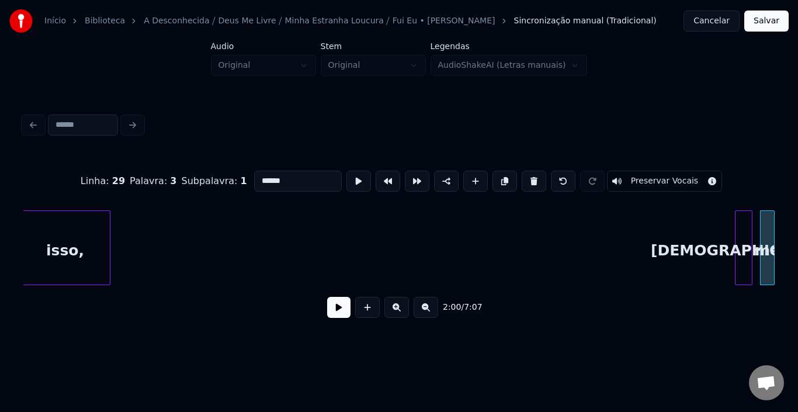
click at [742, 216] on div "[DEMOGRAPHIC_DATA]" at bounding box center [744, 250] width 16 height 79
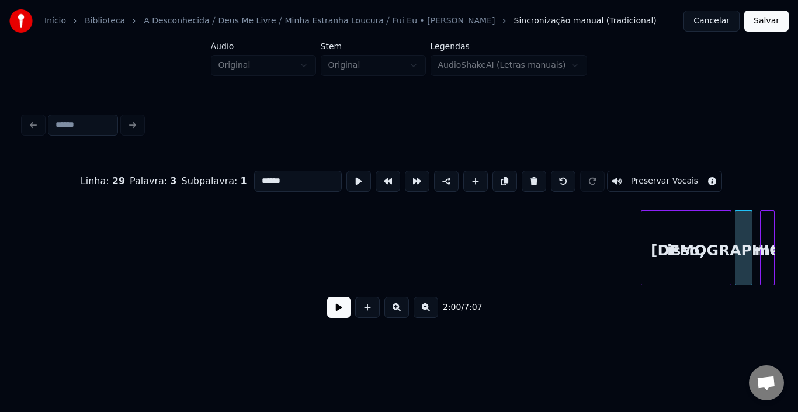
click at [690, 227] on div "isso," at bounding box center [686, 250] width 89 height 79
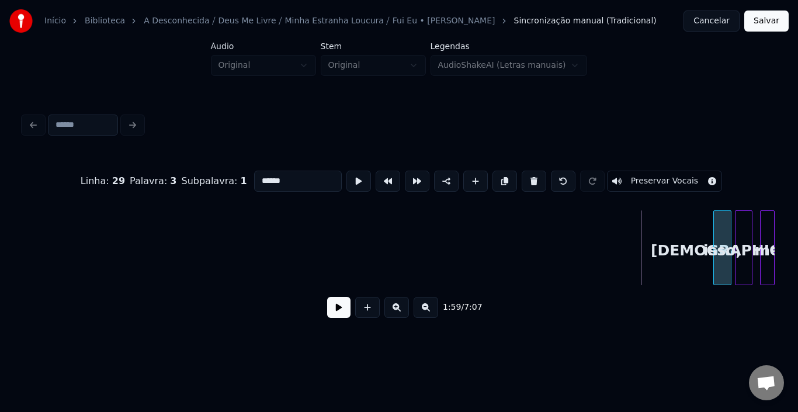
click at [714, 231] on div at bounding box center [716, 248] width 4 height 74
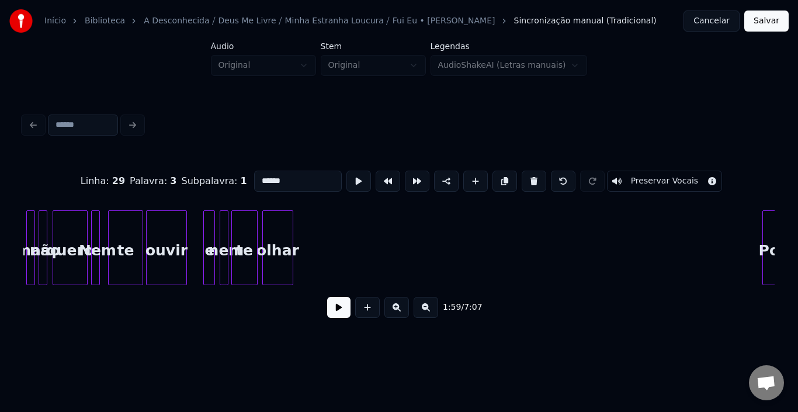
scroll to position [0, 16566]
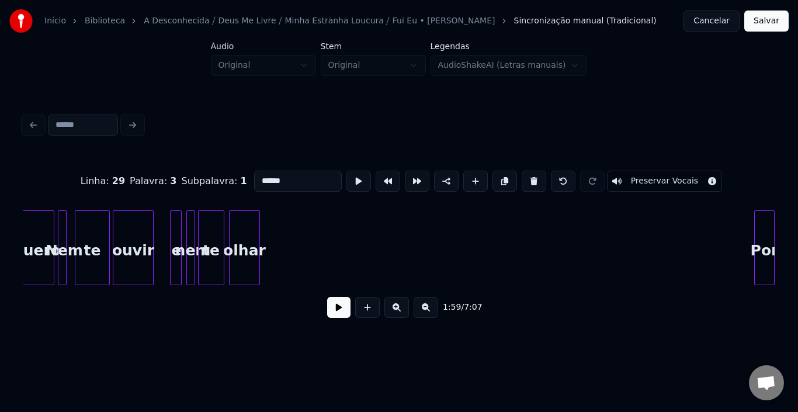
click at [798, 241] on div "Início Biblioteca A Desconhecida ⧸ [DEMOGRAPHIC_DATA] Me Livre ⧸ Minha Estranha…" at bounding box center [399, 171] width 798 height 342
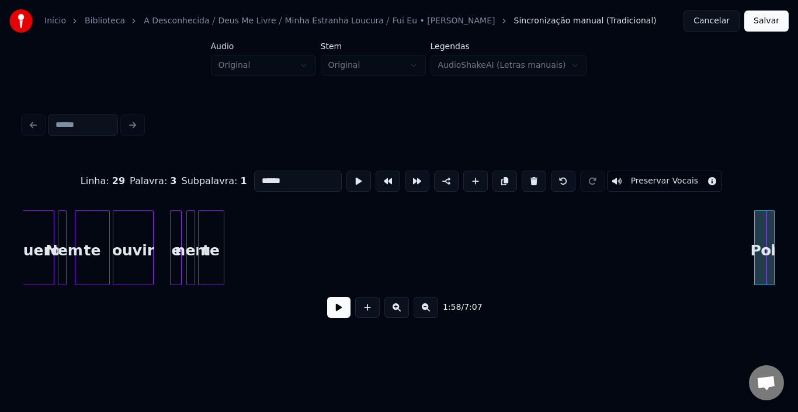
scroll to position [0, 16601]
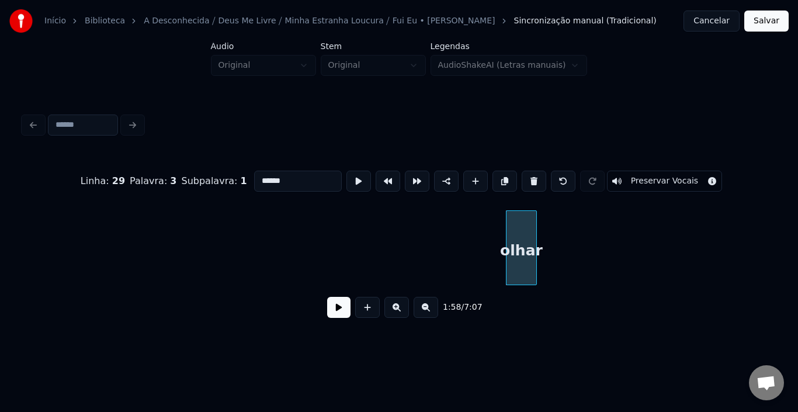
scroll to position [0, 16793]
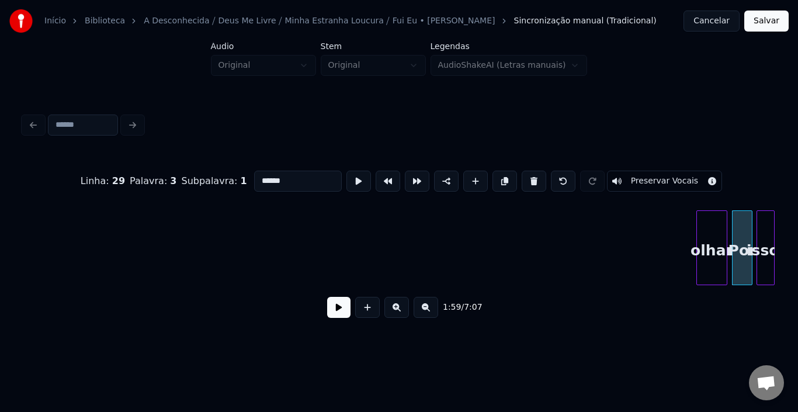
click at [715, 226] on div "olhar" at bounding box center [712, 250] width 30 height 79
click at [710, 230] on div at bounding box center [709, 248] width 4 height 74
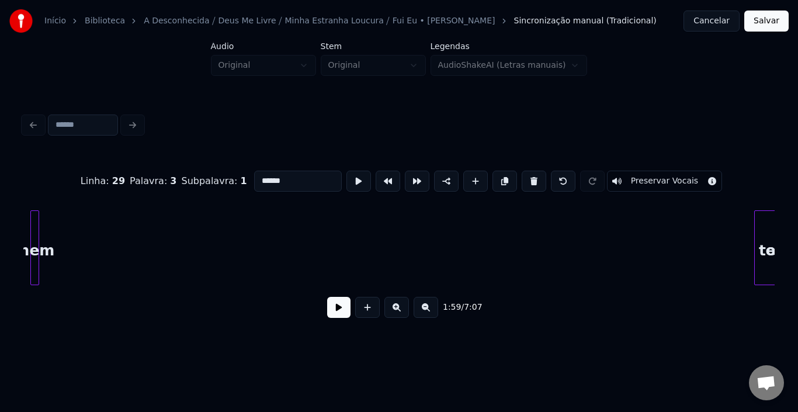
scroll to position [0, 16751]
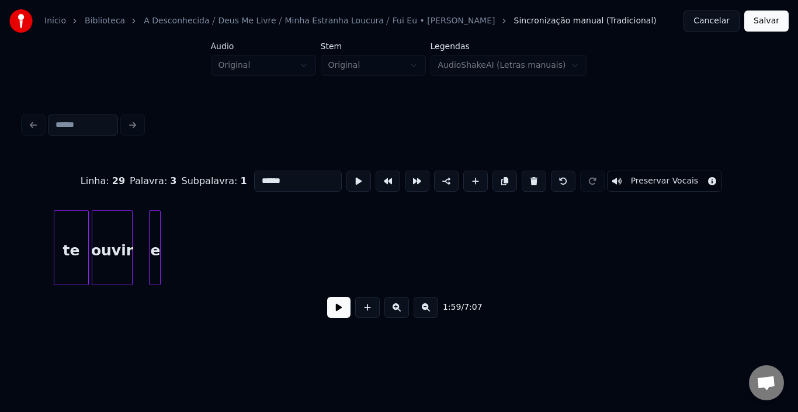
scroll to position [0, 16610]
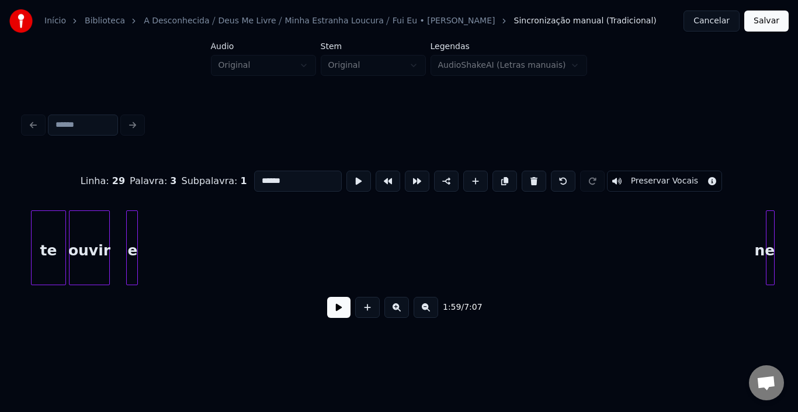
click at [798, 226] on div "Início Biblioteca A Desconhecida ⧸ [DEMOGRAPHIC_DATA] Me Livre ⧸ Minha Estranha…" at bounding box center [399, 171] width 798 height 342
click at [755, 199] on div "Linha : 29 Palavra : 3 Subpalavra : 1 ****** Preservar Vocais 1:58 / 7:07" at bounding box center [399, 241] width 752 height 178
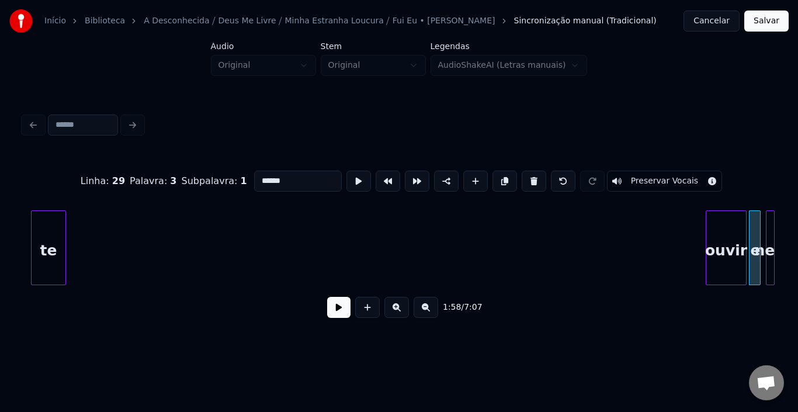
click at [729, 216] on div "ouvir" at bounding box center [727, 250] width 40 height 79
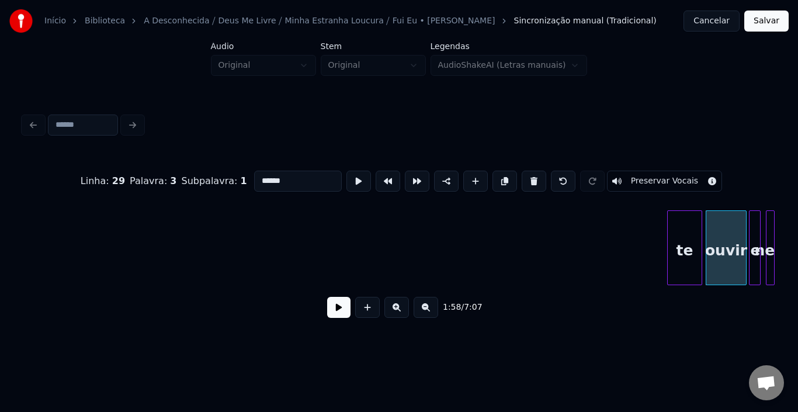
click at [689, 219] on div "te" at bounding box center [685, 250] width 34 height 79
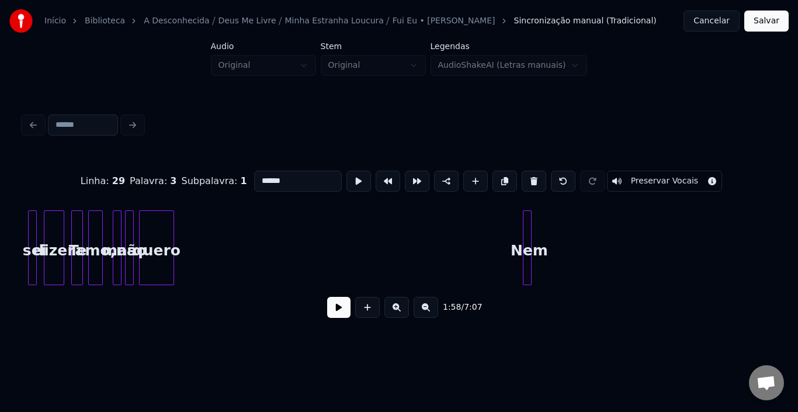
scroll to position [0, 16470]
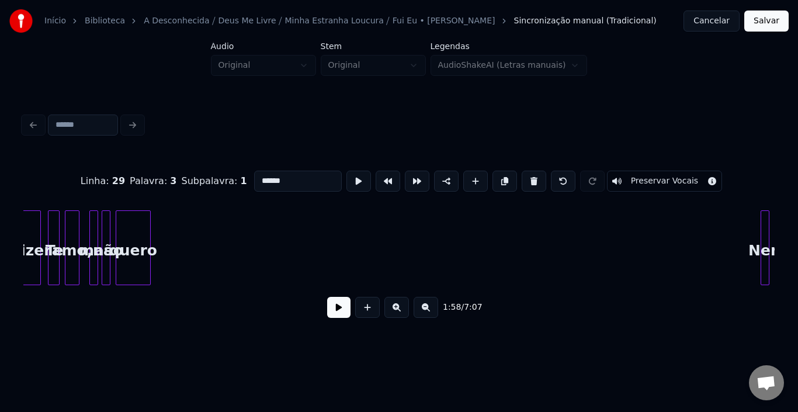
click at [793, 213] on div "Início Biblioteca A Desconhecida ⧸ [DEMOGRAPHIC_DATA] Me Livre ⧸ Minha Estranha…" at bounding box center [399, 171] width 798 height 342
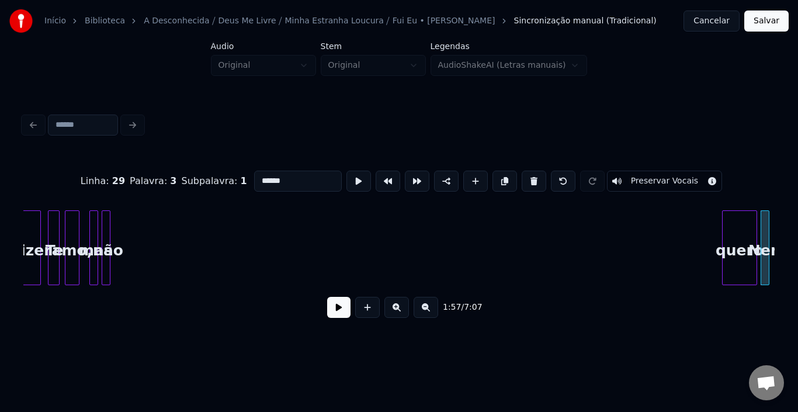
click at [746, 221] on div "quero" at bounding box center [740, 250] width 34 height 79
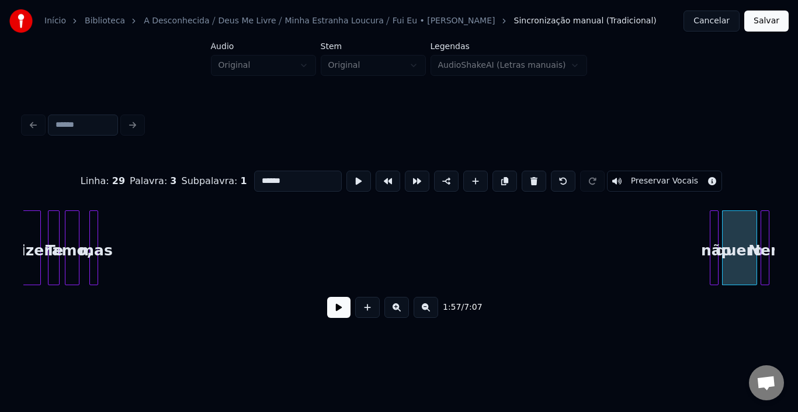
click at [718, 220] on div "não" at bounding box center [717, 250] width 12 height 79
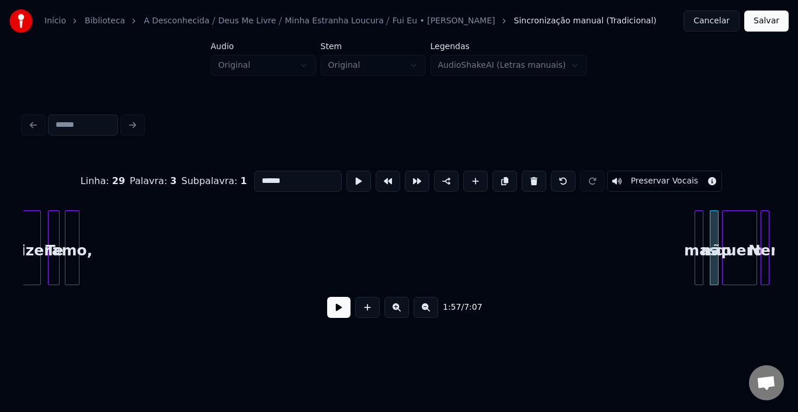
click at [706, 219] on div "mas" at bounding box center [702, 250] width 12 height 79
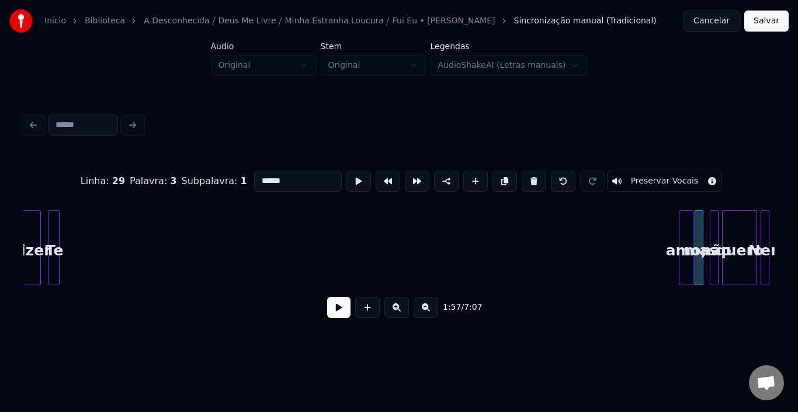
click at [683, 223] on div "amo," at bounding box center [686, 250] width 13 height 79
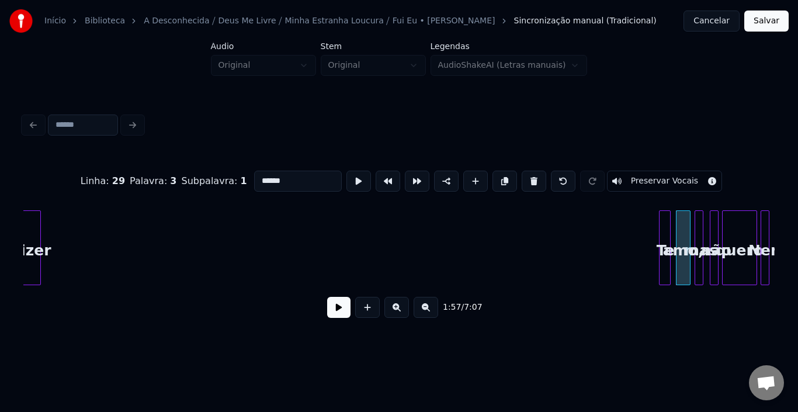
click at [664, 230] on div "Te" at bounding box center [666, 250] width 12 height 79
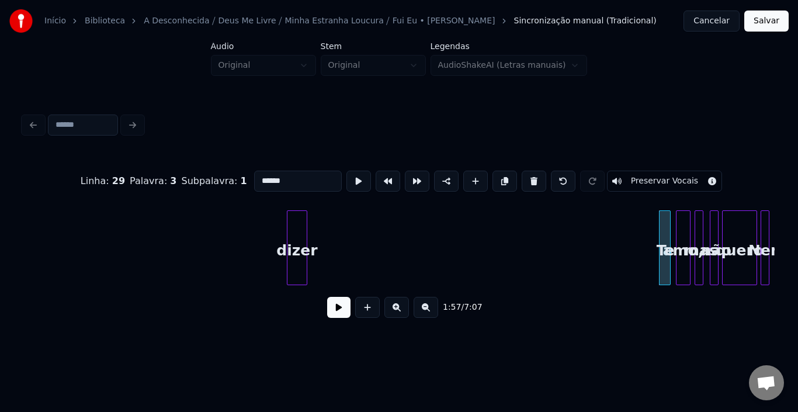
click at [301, 222] on div "dizer" at bounding box center [297, 250] width 19 height 79
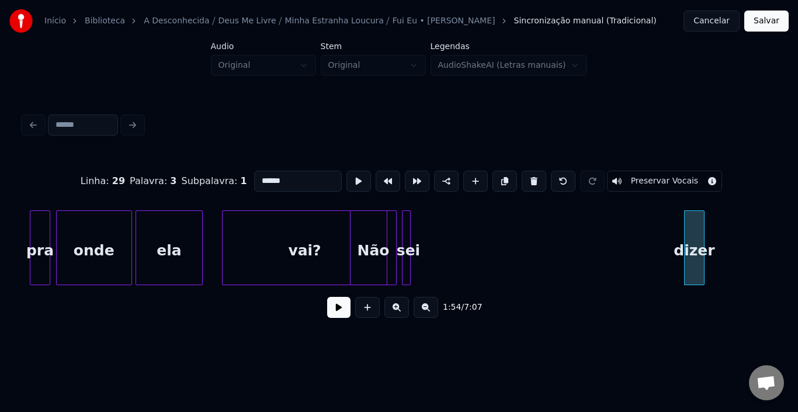
scroll to position [0, 16049]
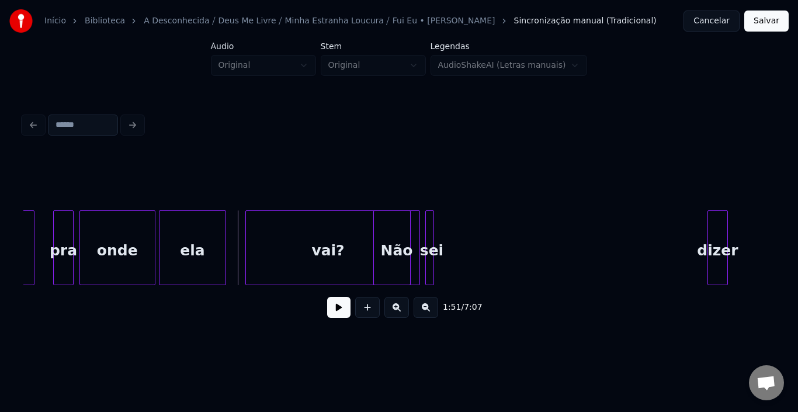
click at [334, 309] on button at bounding box center [338, 307] width 23 height 21
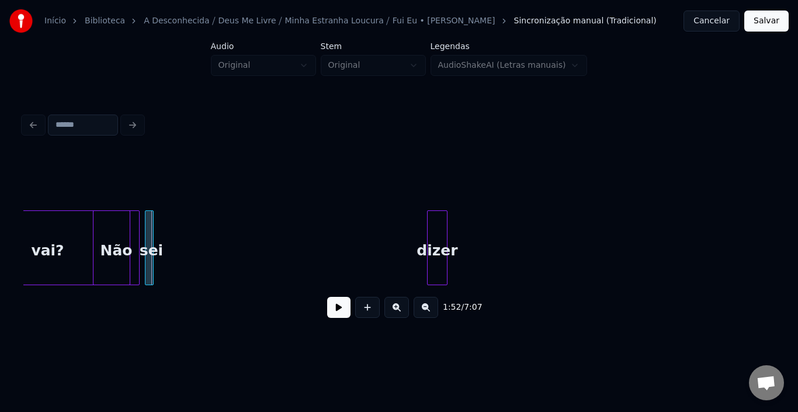
scroll to position [0, 16400]
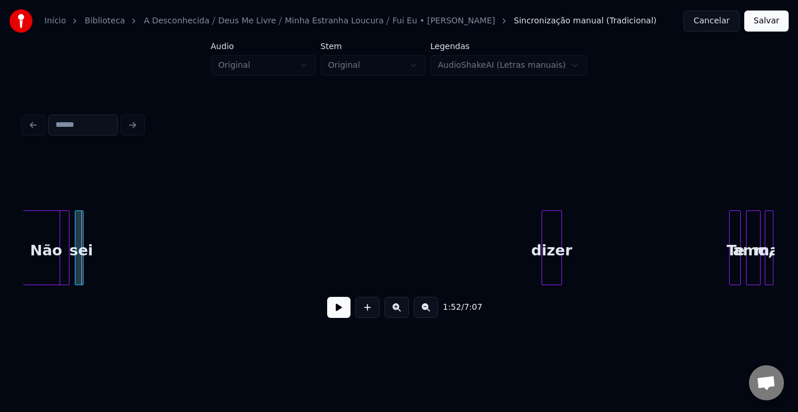
click at [557, 221] on div "dizer" at bounding box center [551, 250] width 19 height 79
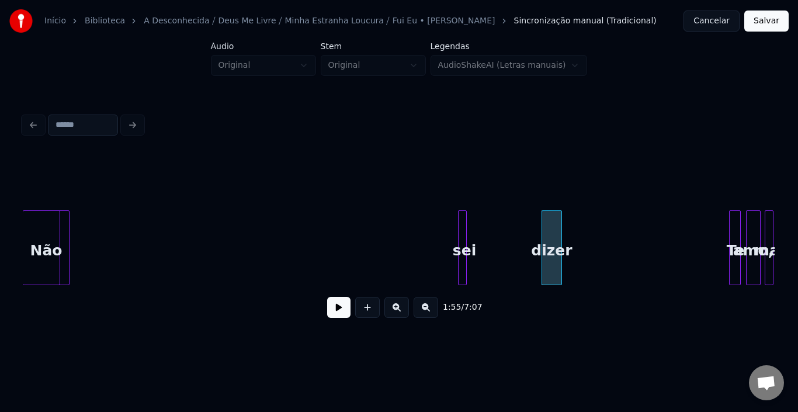
click at [467, 223] on div "sei" at bounding box center [465, 250] width 12 height 79
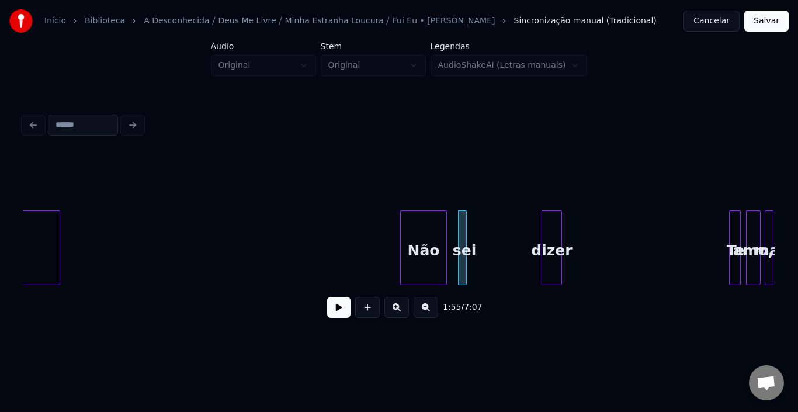
click at [413, 227] on div "Não" at bounding box center [424, 250] width 46 height 79
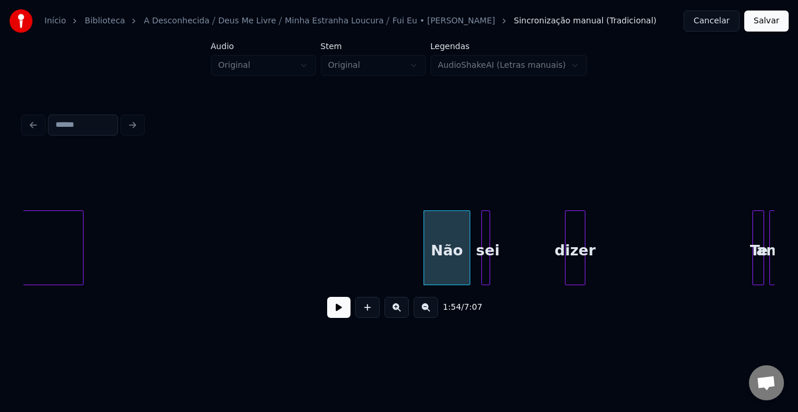
click at [60, 240] on div "vai?" at bounding box center [1, 250] width 164 height 79
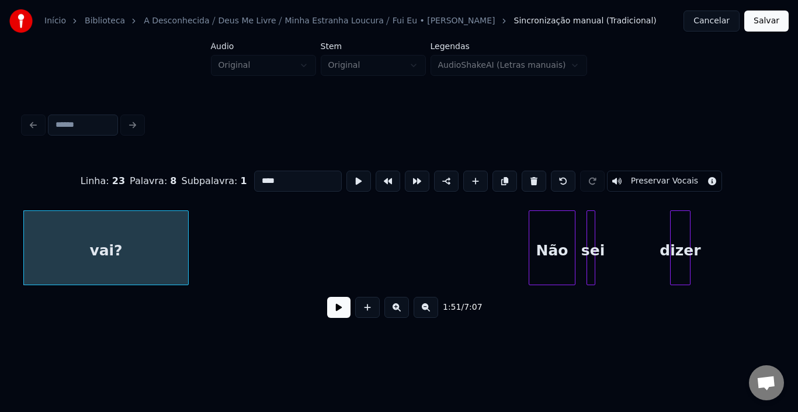
click at [331, 316] on button at bounding box center [338, 307] width 23 height 21
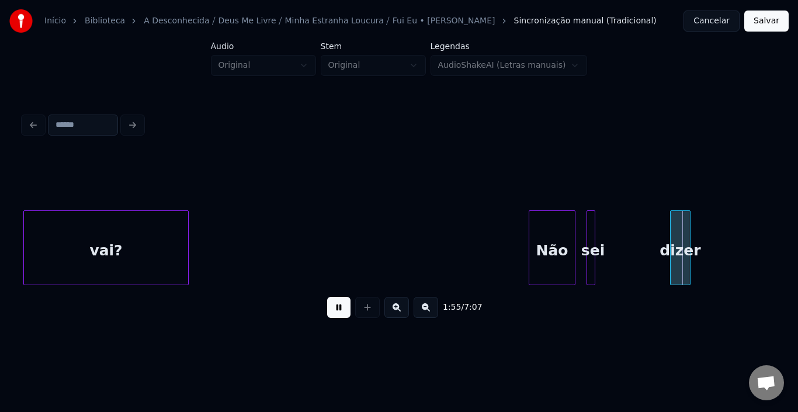
click at [331, 316] on button at bounding box center [338, 307] width 23 height 21
click at [617, 237] on div at bounding box center [615, 248] width 4 height 74
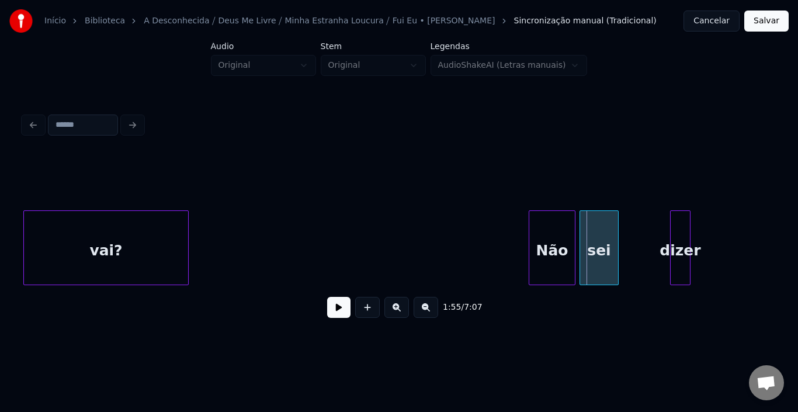
click at [603, 240] on div "sei" at bounding box center [599, 250] width 38 height 79
click at [544, 241] on div "Não" at bounding box center [553, 250] width 46 height 79
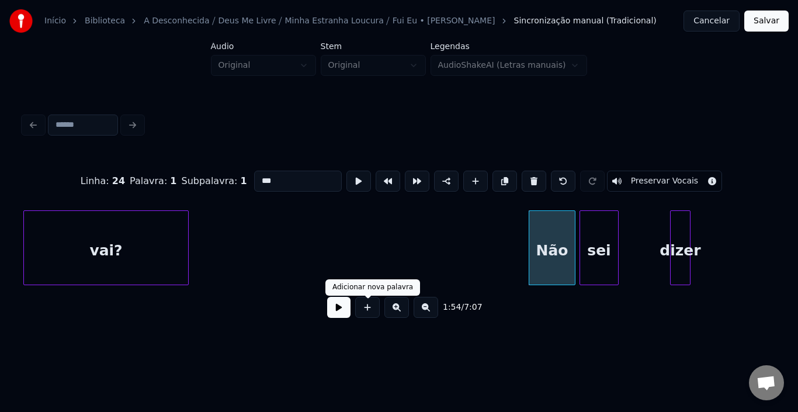
click at [341, 310] on button at bounding box center [338, 307] width 23 height 21
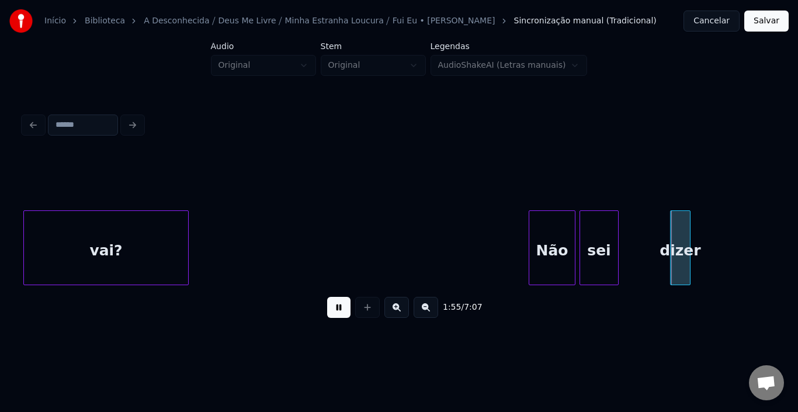
click at [341, 310] on button at bounding box center [338, 307] width 23 height 21
click at [635, 237] on div at bounding box center [634, 248] width 4 height 74
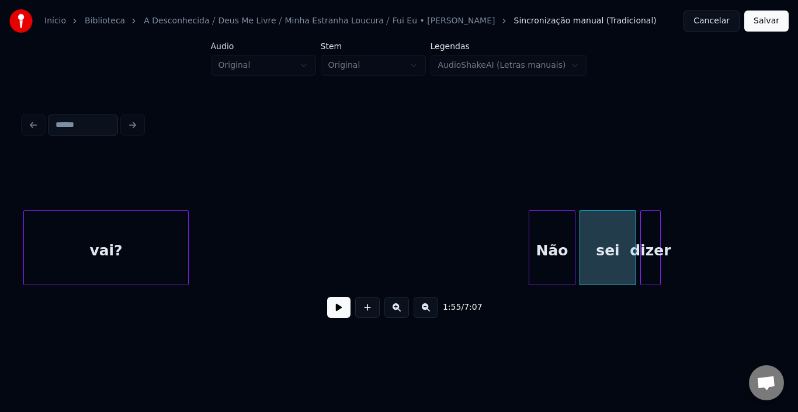
click at [648, 234] on div "dizer" at bounding box center [650, 250] width 19 height 79
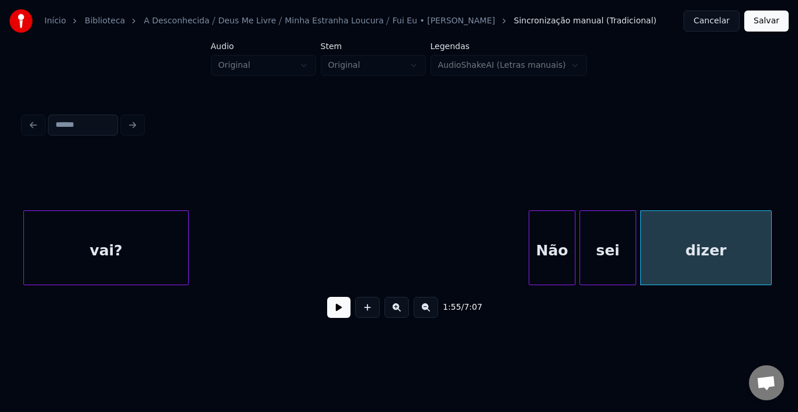
click at [769, 234] on div at bounding box center [770, 248] width 4 height 74
click at [347, 311] on button at bounding box center [338, 307] width 23 height 21
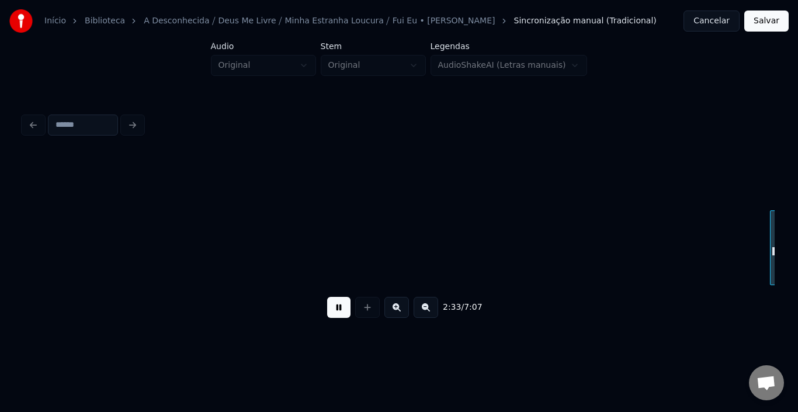
scroll to position [0, 22373]
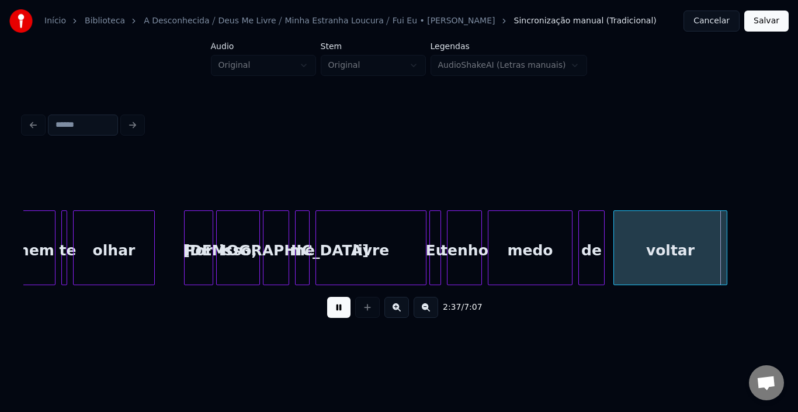
click at [338, 318] on button at bounding box center [338, 307] width 23 height 21
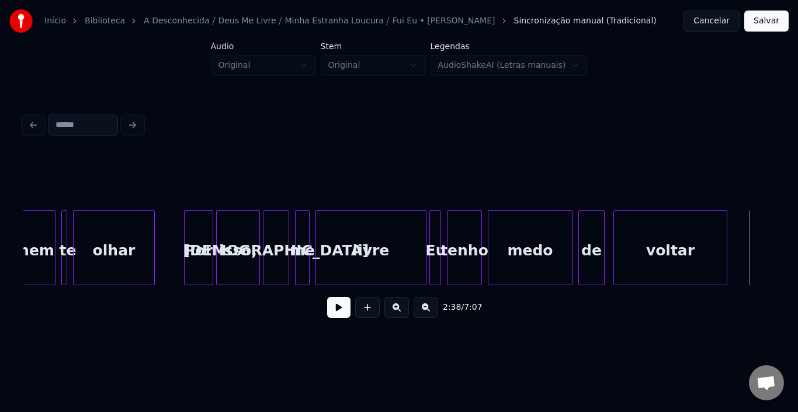
click at [494, 320] on div "2:38 / 7:07" at bounding box center [399, 308] width 733 height 26
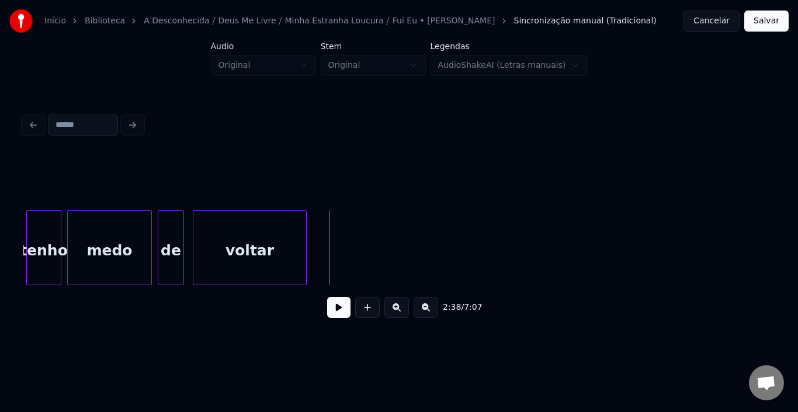
scroll to position [0, 22841]
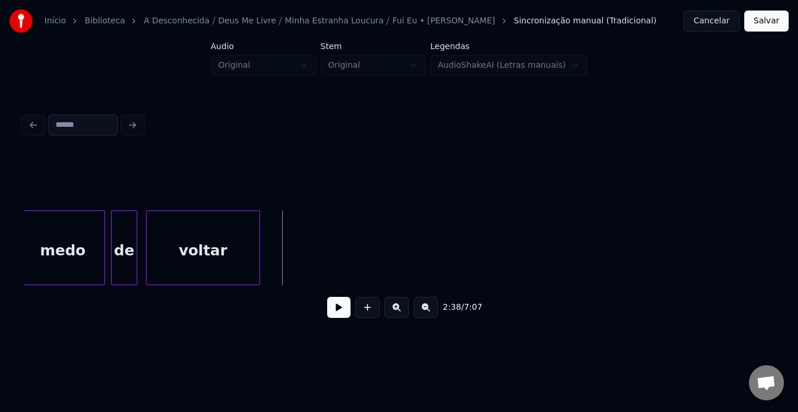
click at [331, 316] on button at bounding box center [338, 307] width 23 height 21
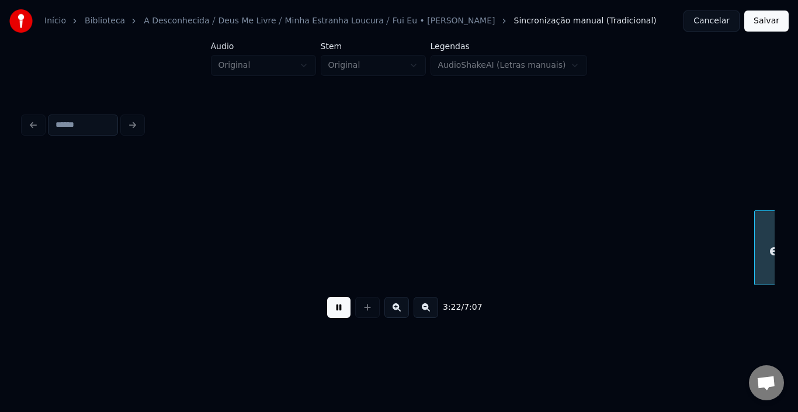
scroll to position [0, 29617]
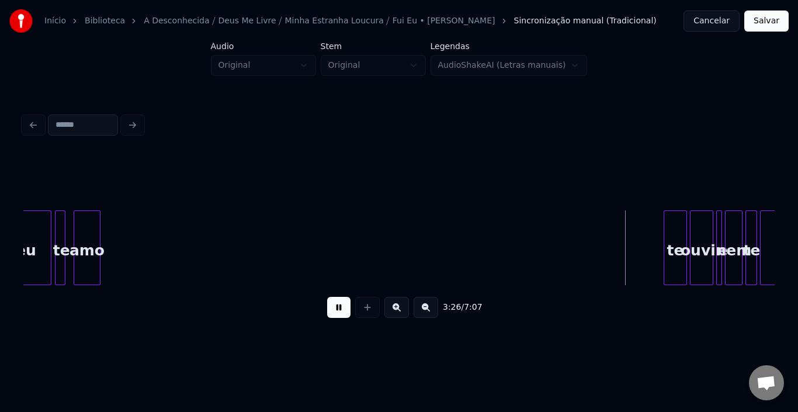
click at [331, 316] on button at bounding box center [338, 307] width 23 height 21
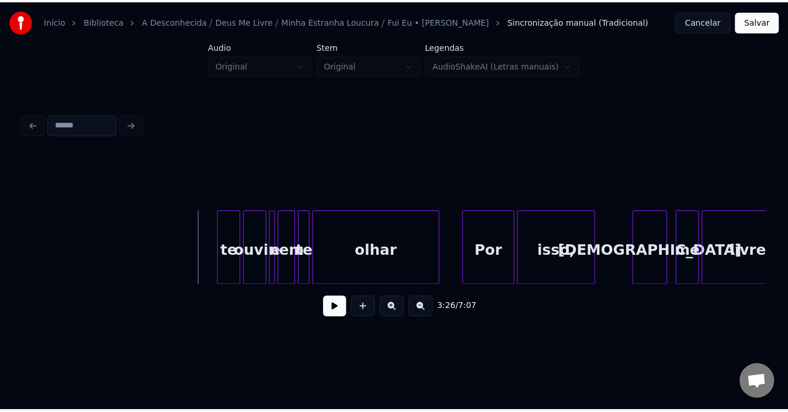
scroll to position [0, 30178]
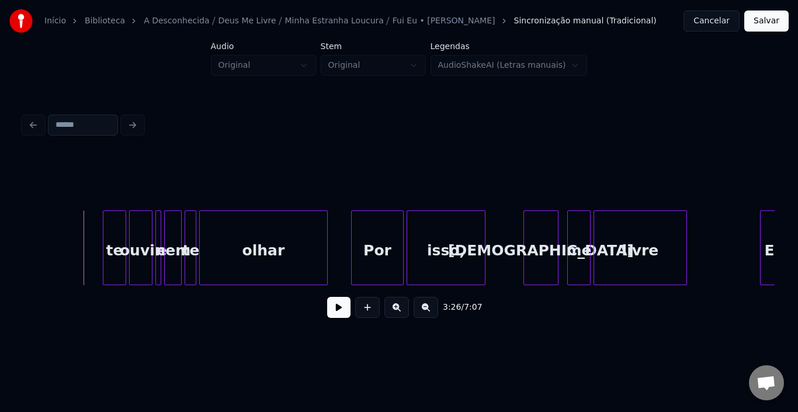
click at [328, 311] on button at bounding box center [338, 307] width 23 height 21
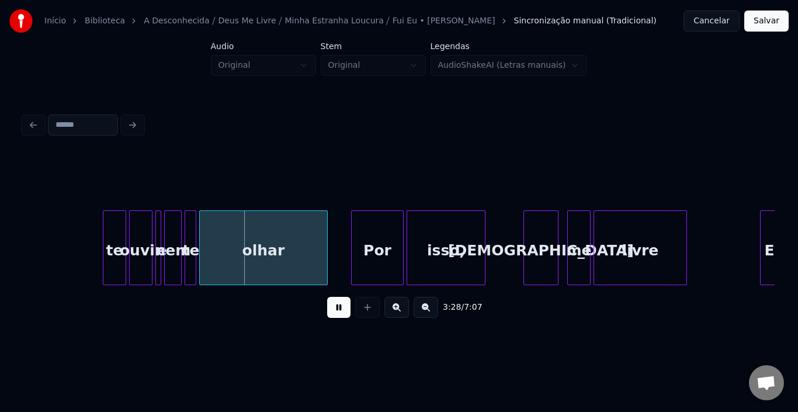
click at [328, 311] on button at bounding box center [338, 307] width 23 height 21
click at [758, 21] on button "Salvar" at bounding box center [767, 21] width 44 height 21
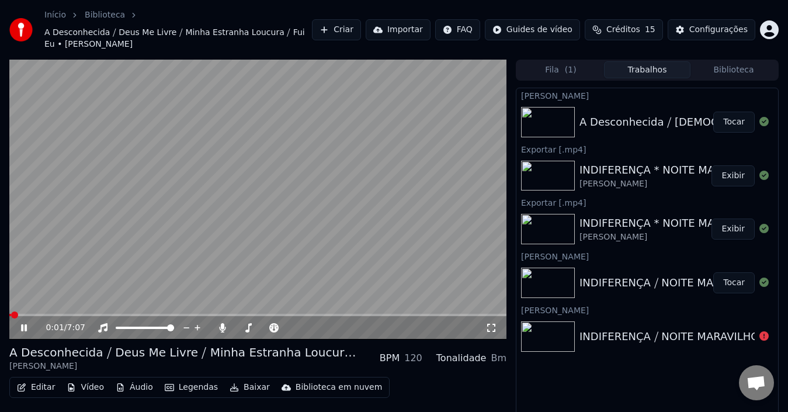
click at [26, 324] on icon at bounding box center [24, 327] width 6 height 7
click at [47, 379] on button "Editar" at bounding box center [35, 387] width 47 height 16
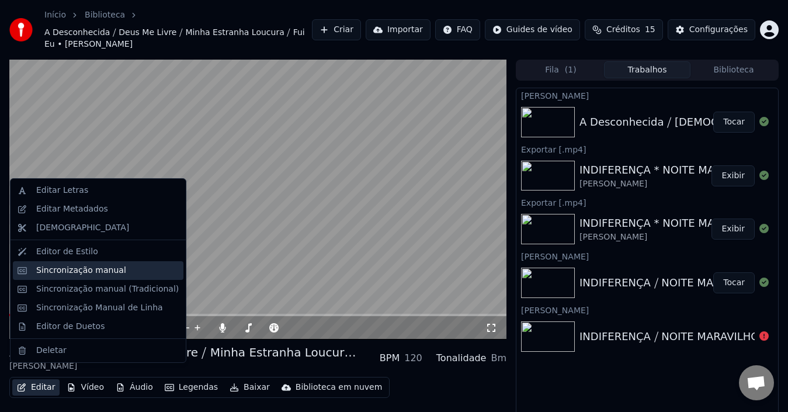
click at [82, 278] on div "Sincronização manual" at bounding box center [98, 270] width 171 height 19
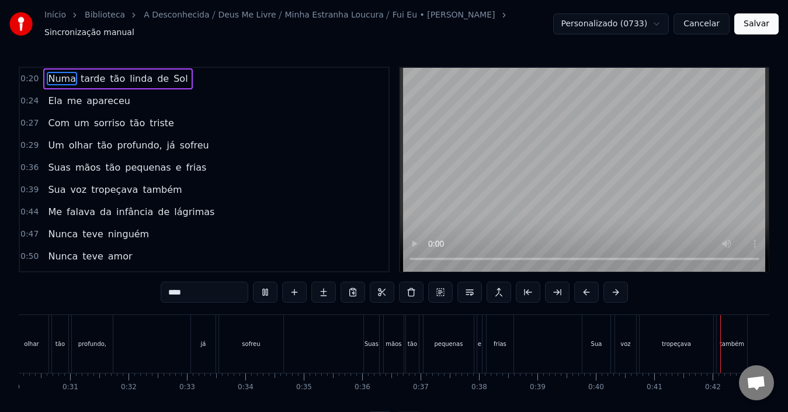
scroll to position [0, 2396]
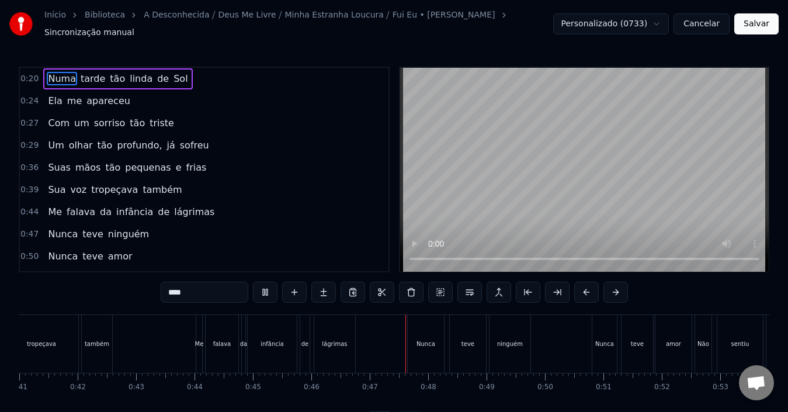
click at [64, 229] on span "Nunca" at bounding box center [63, 233] width 32 height 13
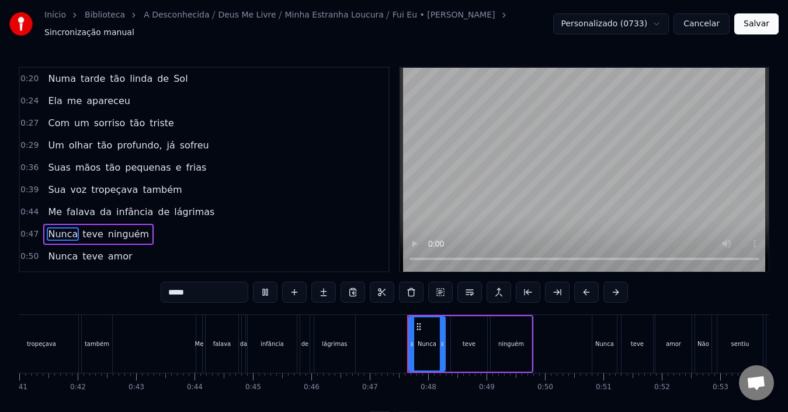
type input "*****"
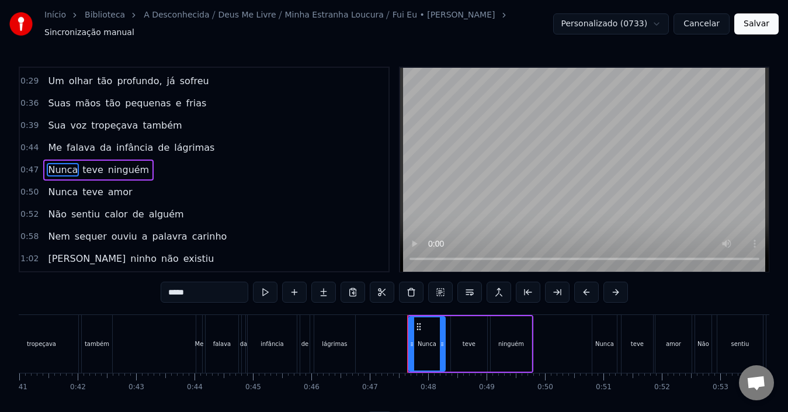
click at [44, 212] on div "Não sentiu calor de alguém" at bounding box center [115, 214] width 145 height 21
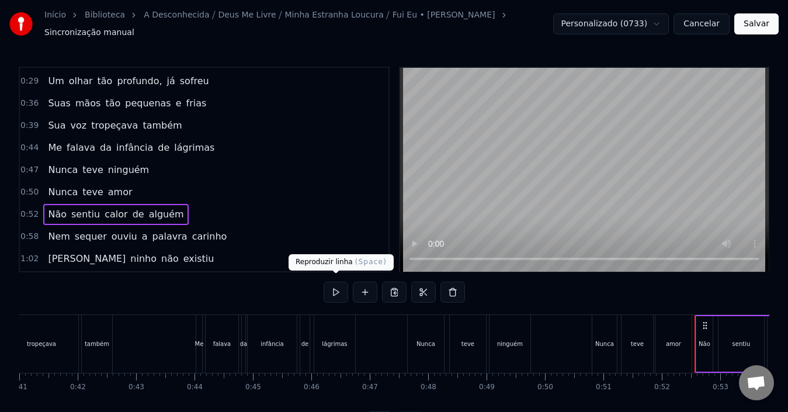
click at [341, 288] on button at bounding box center [336, 292] width 25 height 21
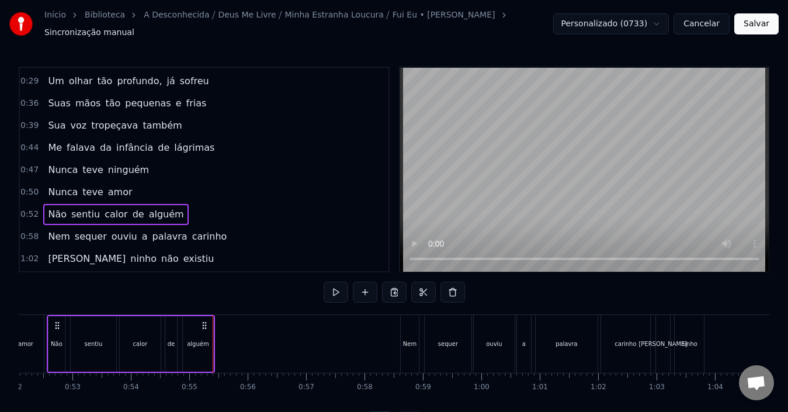
click at [26, 234] on span "0:58" at bounding box center [29, 237] width 18 height 12
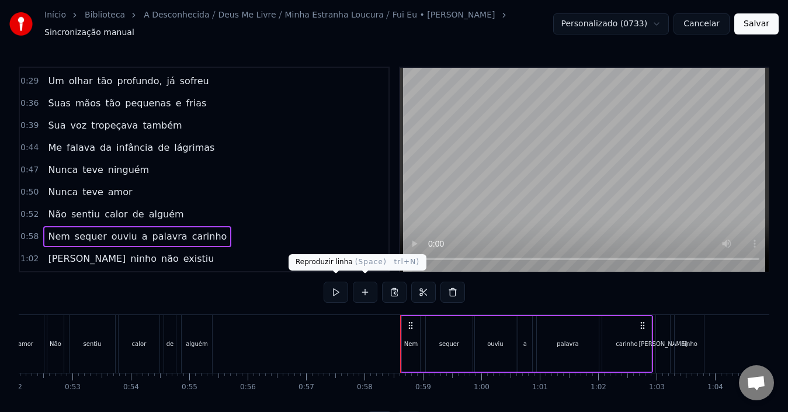
click at [335, 288] on button at bounding box center [336, 292] width 25 height 21
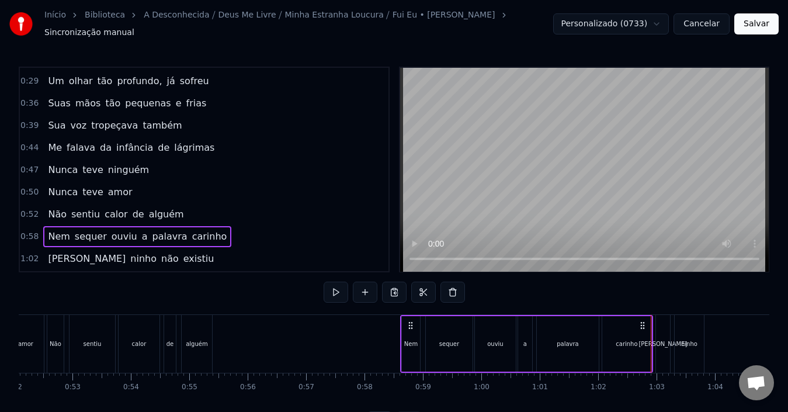
click at [241, 257] on div "1:02 Seu ninho não existiu" at bounding box center [204, 259] width 369 height 22
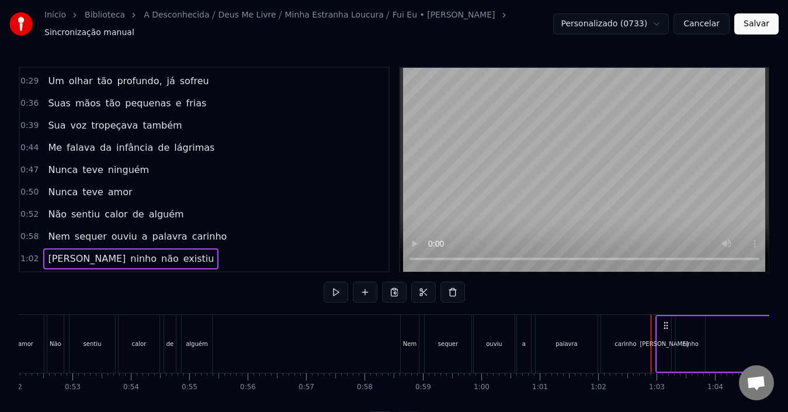
click at [30, 255] on span "1:02" at bounding box center [29, 259] width 18 height 12
click at [338, 287] on button at bounding box center [336, 292] width 25 height 21
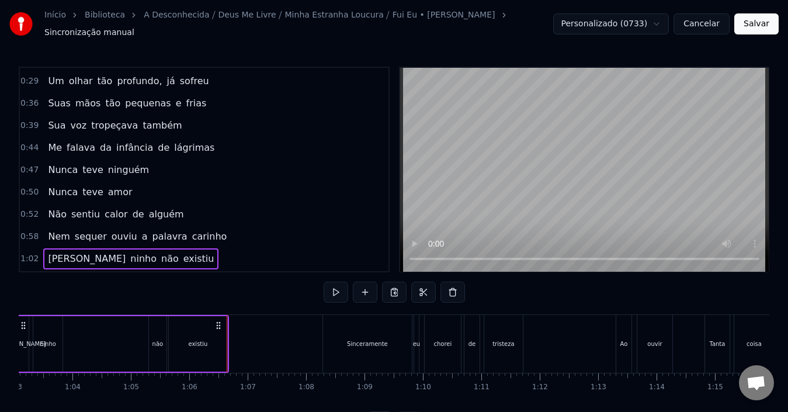
click at [300, 252] on div "1:02 Seu ninho não existiu" at bounding box center [204, 259] width 369 height 22
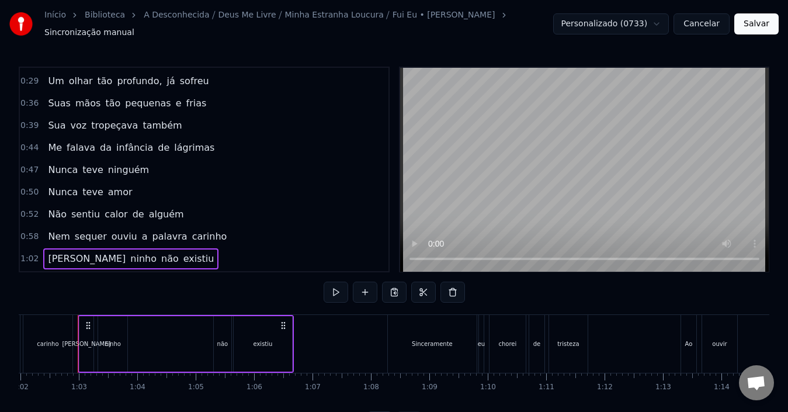
click at [291, 257] on div "1:02 Seu ninho não existiu" at bounding box center [204, 259] width 369 height 22
click at [168, 259] on div "1:02 Seu ninho não existiu" at bounding box center [204, 259] width 369 height 22
click at [273, 285] on div "0:20 Numa tarde tão linda de Sol 0:24 Ela me apareceu 0:27 Com um sorriso tão t…" at bounding box center [394, 250] width 751 height 366
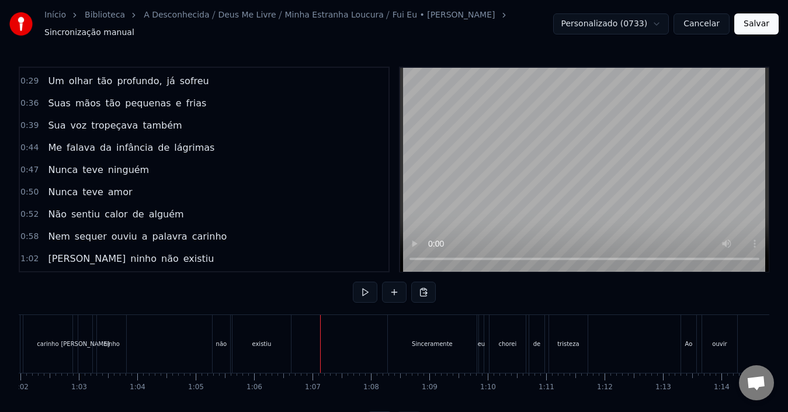
click at [352, 287] on div "0:20 Numa tarde tão linda de Sol 0:24 Ela me apareceu 0:27 Com um sorriso tão t…" at bounding box center [394, 250] width 751 height 366
click at [362, 285] on button at bounding box center [365, 292] width 25 height 21
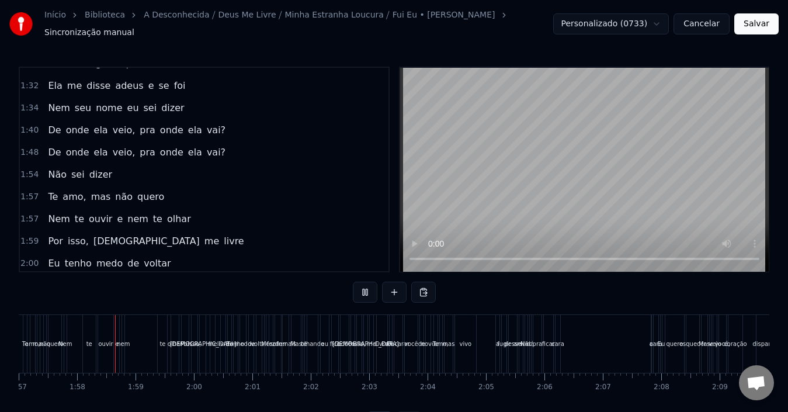
scroll to position [438, 0]
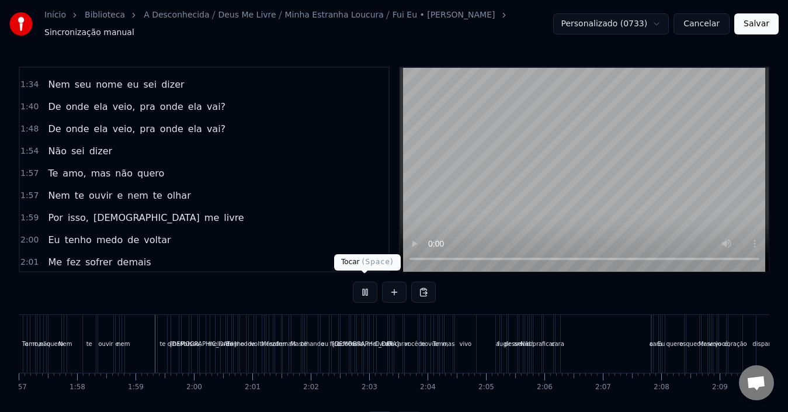
click at [367, 284] on button at bounding box center [365, 292] width 25 height 21
click at [28, 168] on span "1:57" at bounding box center [29, 174] width 18 height 12
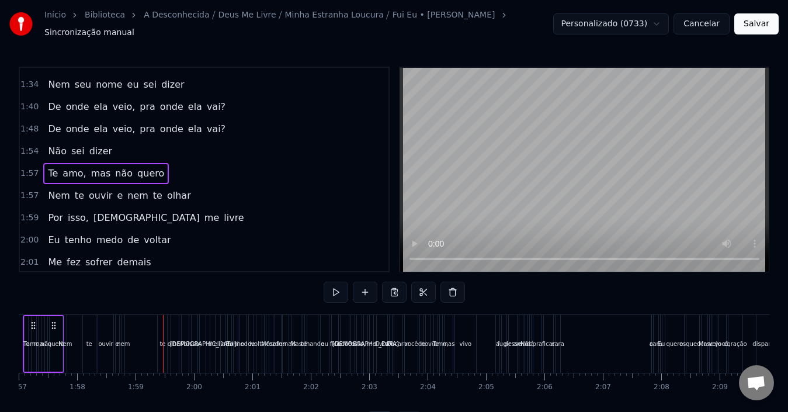
scroll to position [0, 6784]
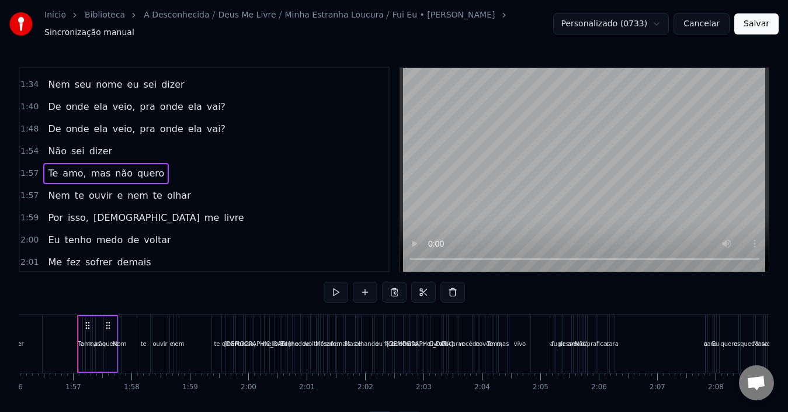
drag, startPoint x: 135, startPoint y: 176, endPoint x: 159, endPoint y: 177, distance: 24.0
click at [159, 177] on div "1:57 Te amo, mas não quero" at bounding box center [204, 173] width 369 height 22
click at [34, 169] on span "1:57" at bounding box center [29, 174] width 18 height 12
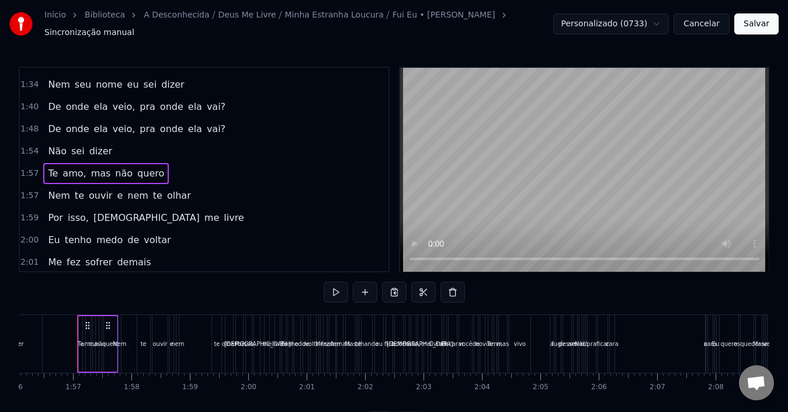
click at [34, 169] on span "1:57" at bounding box center [29, 174] width 18 height 12
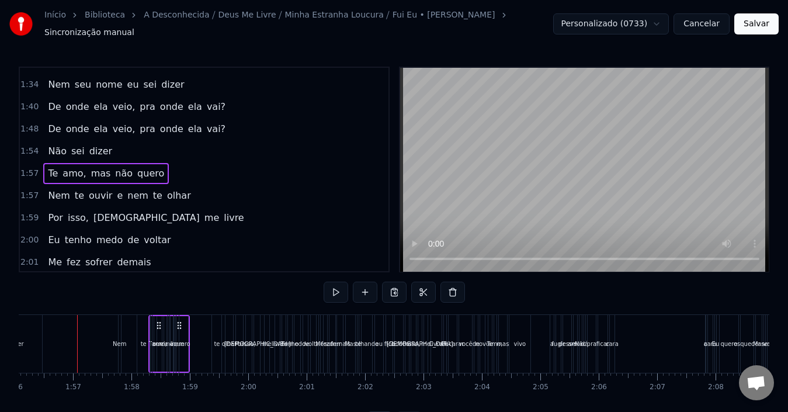
drag, startPoint x: 109, startPoint y: 320, endPoint x: 255, endPoint y: 321, distance: 146.7
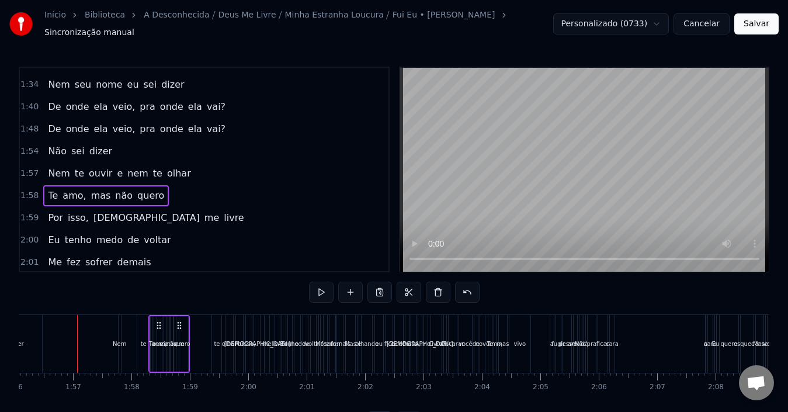
drag, startPoint x: 185, startPoint y: 310, endPoint x: 276, endPoint y: 308, distance: 91.2
click at [276, 308] on div "0:20 Numa tarde tão linda de Sol 0:24 Ela me apareceu 0:27 Com um sorriso tão t…" at bounding box center [394, 250] width 751 height 366
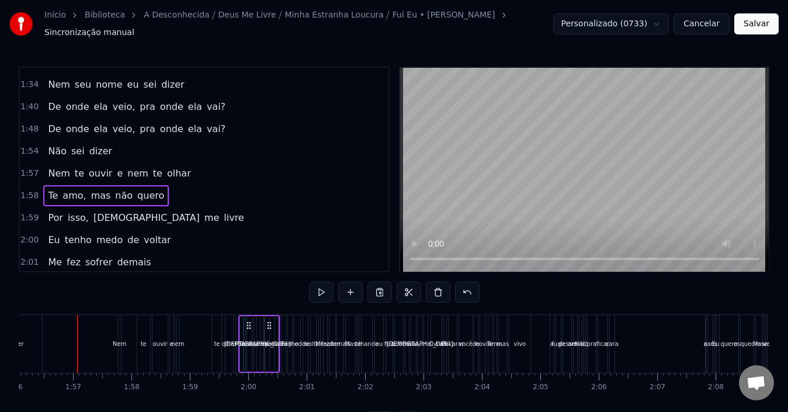
drag, startPoint x: 179, startPoint y: 321, endPoint x: 269, endPoint y: 326, distance: 90.2
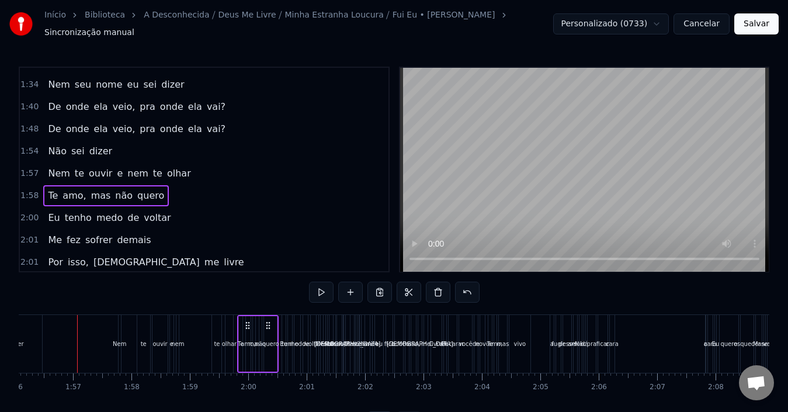
click at [268, 322] on icon at bounding box center [268, 325] width 9 height 9
click at [320, 288] on button at bounding box center [321, 292] width 25 height 21
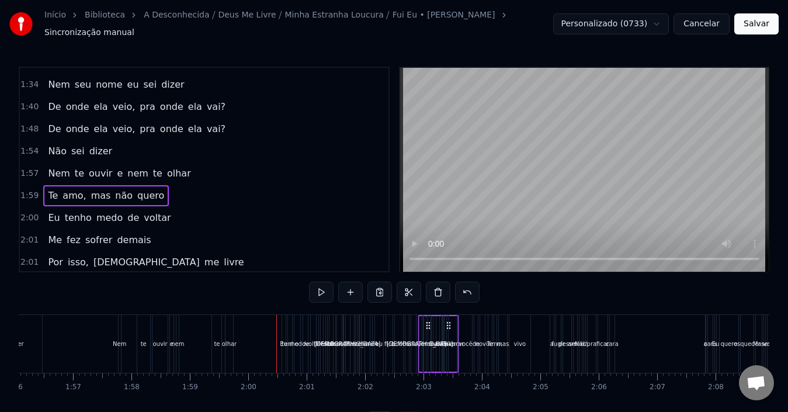
drag, startPoint x: 268, startPoint y: 321, endPoint x: 449, endPoint y: 321, distance: 180.6
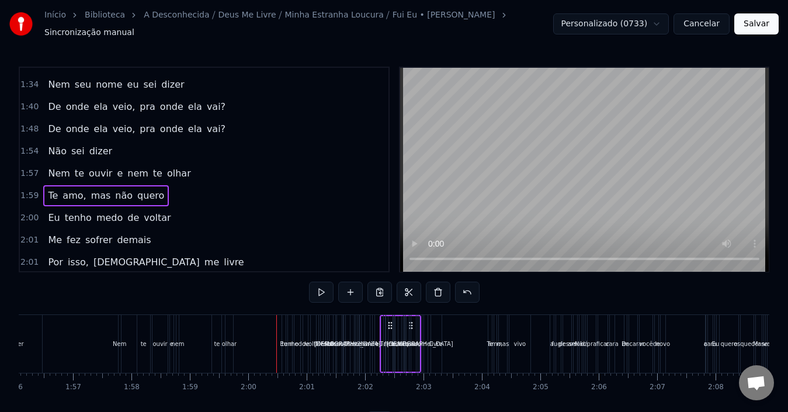
drag, startPoint x: 270, startPoint y: 323, endPoint x: 413, endPoint y: 321, distance: 142.6
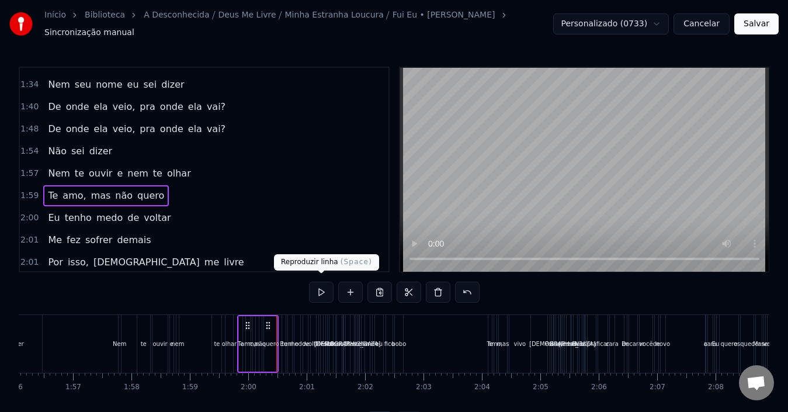
click at [327, 284] on button at bounding box center [321, 292] width 25 height 21
drag, startPoint x: 267, startPoint y: 320, endPoint x: 390, endPoint y: 324, distance: 123.4
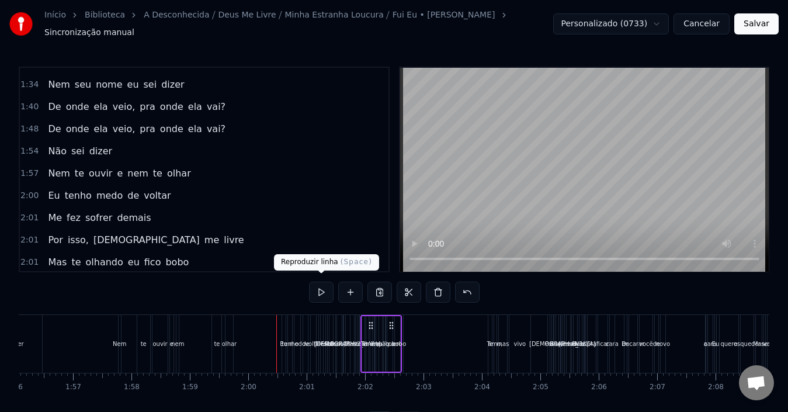
click at [321, 290] on button at bounding box center [321, 292] width 25 height 21
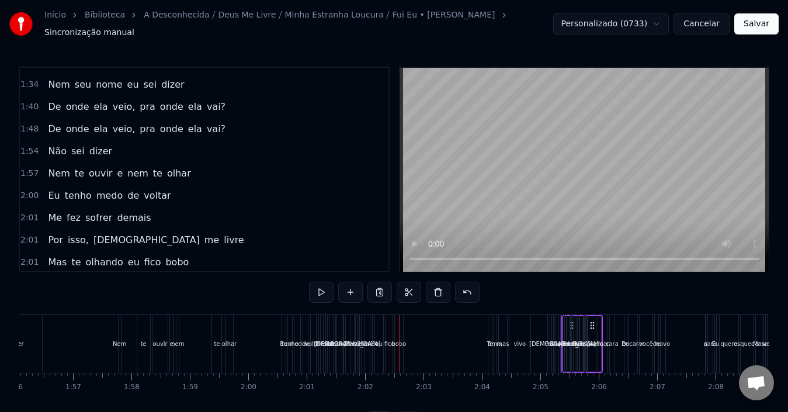
drag, startPoint x: 393, startPoint y: 320, endPoint x: 594, endPoint y: 317, distance: 201.1
drag, startPoint x: 390, startPoint y: 320, endPoint x: 615, endPoint y: 321, distance: 225.0
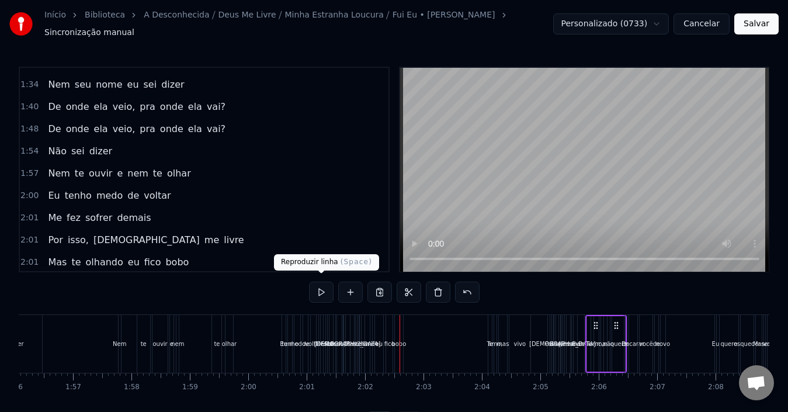
click at [322, 291] on button at bounding box center [321, 292] width 25 height 21
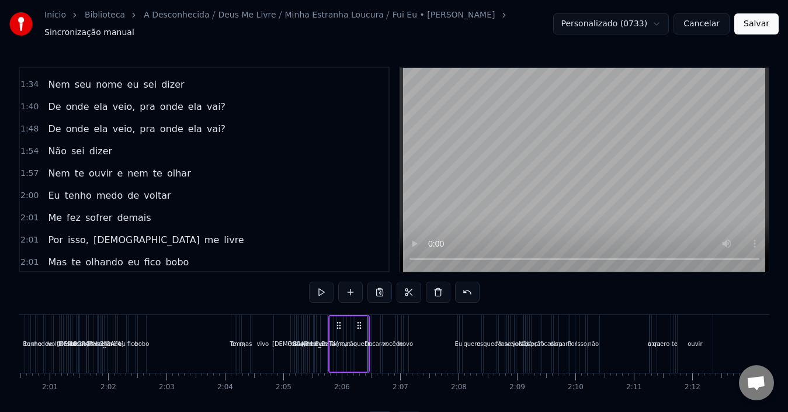
scroll to position [0, 7111]
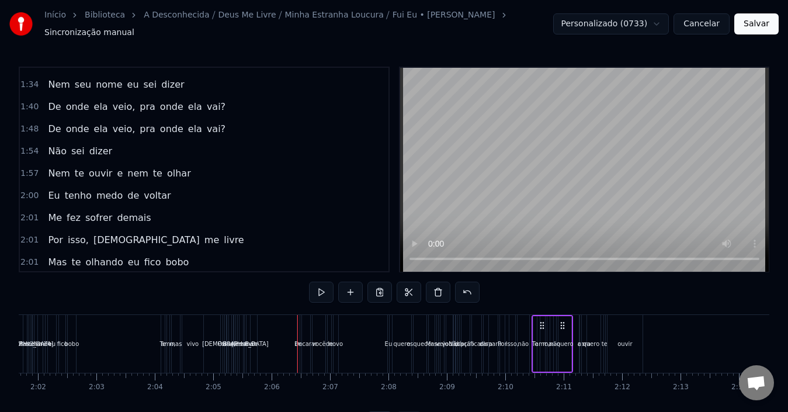
drag, startPoint x: 288, startPoint y: 320, endPoint x: 561, endPoint y: 324, distance: 273.5
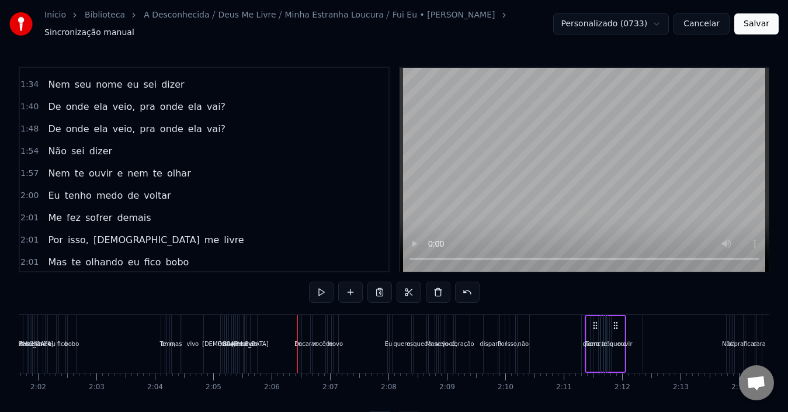
drag, startPoint x: 288, startPoint y: 320, endPoint x: 615, endPoint y: 327, distance: 326.8
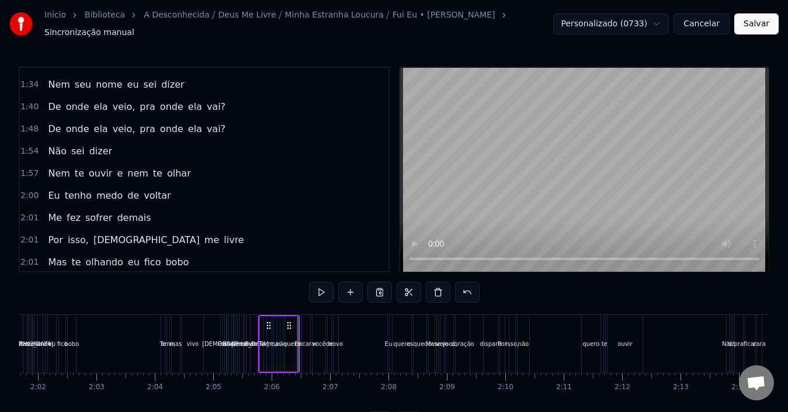
click at [322, 290] on button at bounding box center [321, 292] width 25 height 21
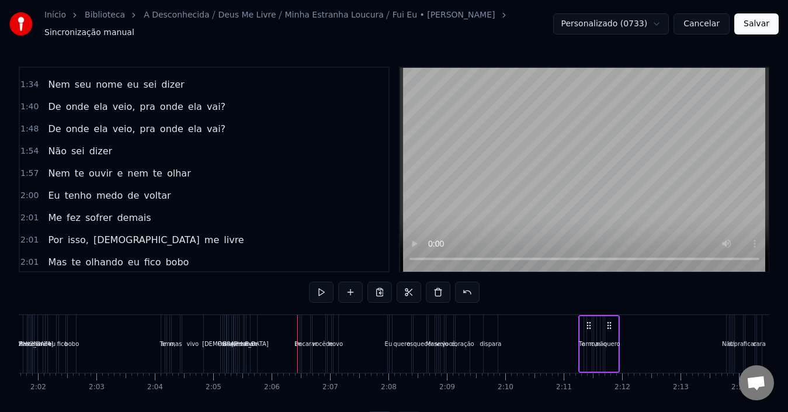
drag, startPoint x: 292, startPoint y: 319, endPoint x: 612, endPoint y: 333, distance: 320.6
click at [319, 290] on button at bounding box center [321, 292] width 25 height 21
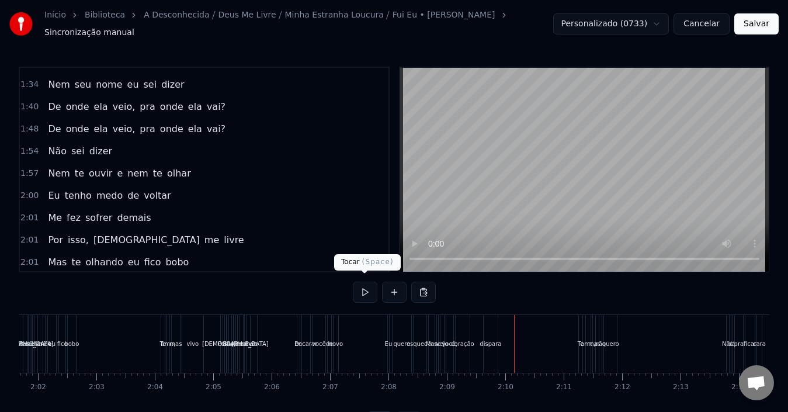
click at [371, 286] on button at bounding box center [365, 292] width 25 height 21
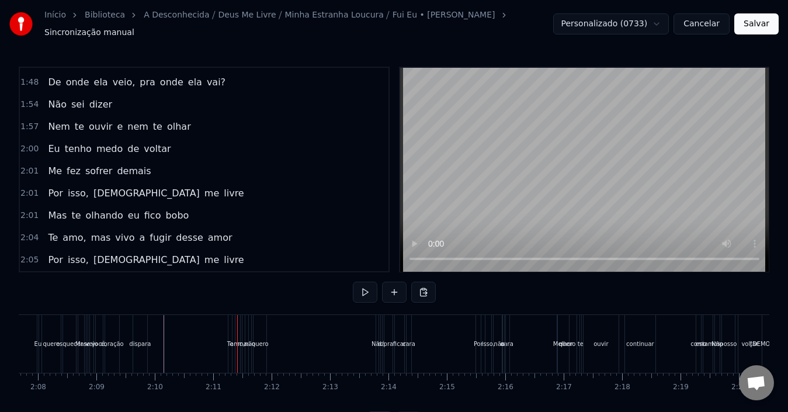
scroll to position [508, 0]
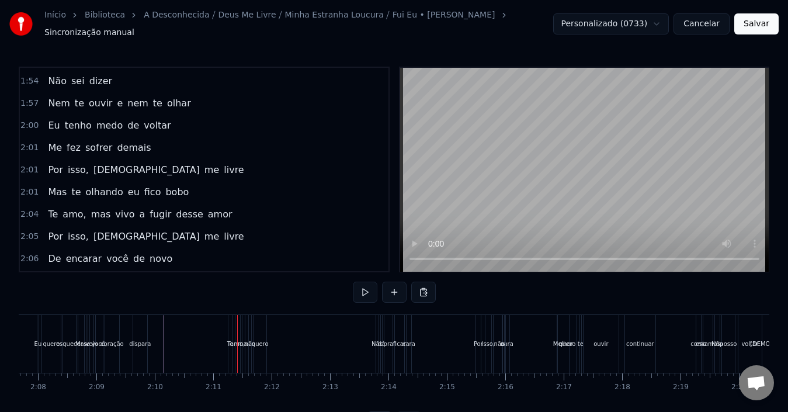
click at [239, 340] on div "mas" at bounding box center [244, 344] width 12 height 9
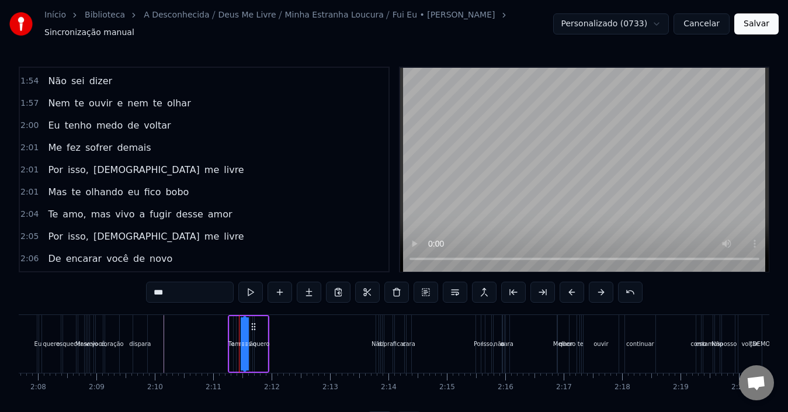
scroll to position [664, 0]
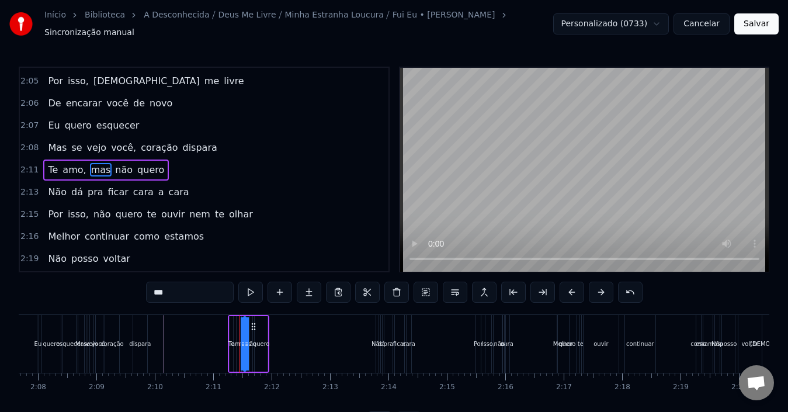
click at [452, 330] on div "Não dá pra ficar cara a cara" at bounding box center [444, 344] width 137 height 58
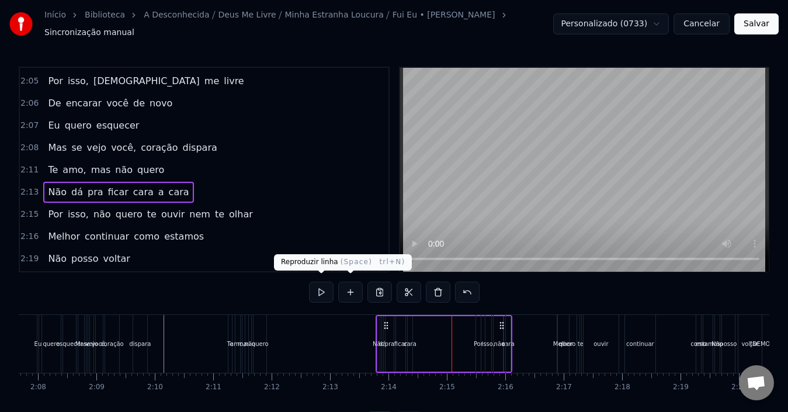
click at [326, 288] on button at bounding box center [321, 292] width 25 height 21
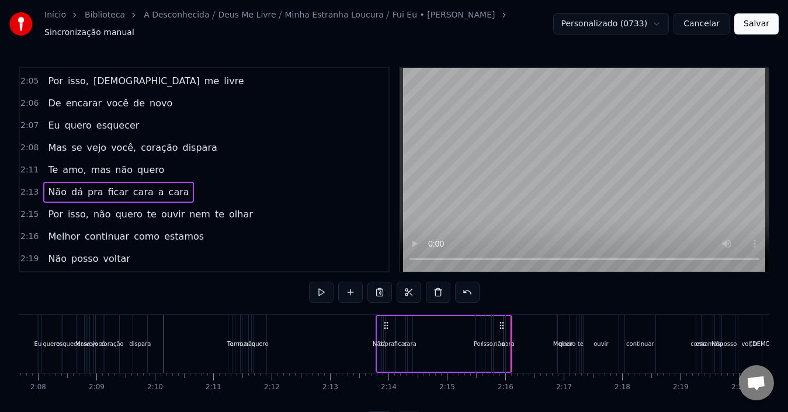
click at [529, 331] on div "Por isso, não quero te ouvir nem te olhar" at bounding box center [679, 344] width 407 height 58
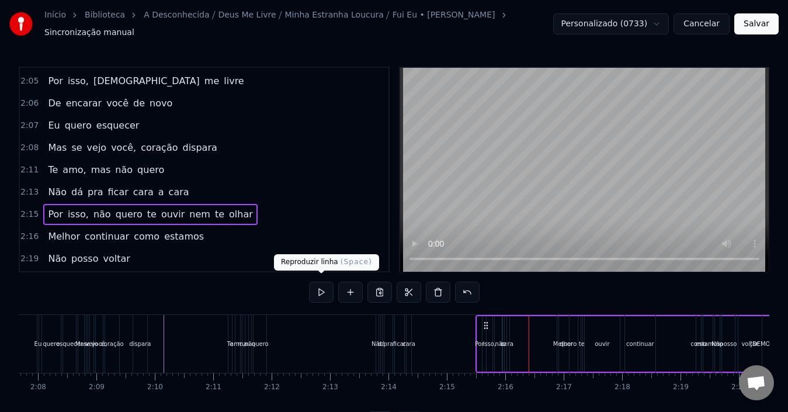
click at [319, 289] on button at bounding box center [321, 292] width 25 height 21
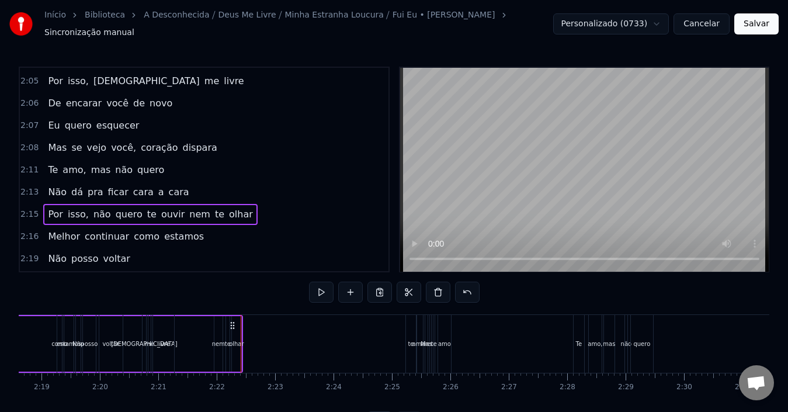
click at [396, 334] on div "[DEMOGRAPHIC_DATA] me livre te amar" at bounding box center [284, 344] width 284 height 58
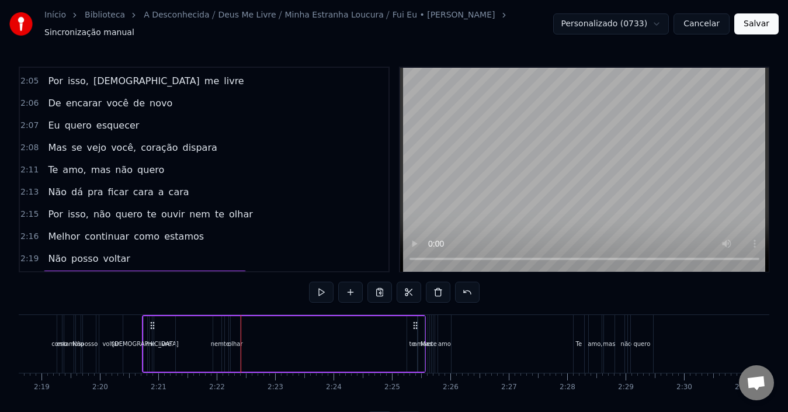
click at [322, 285] on button at bounding box center [321, 292] width 25 height 21
click at [442, 327] on div "amo" at bounding box center [444, 344] width 13 height 58
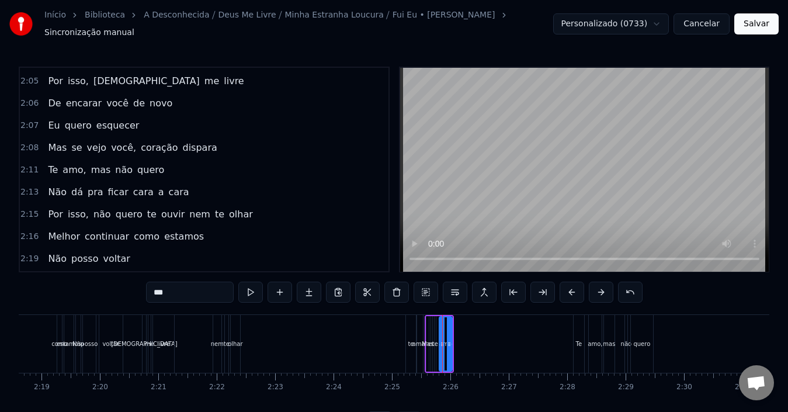
scroll to position [797, 0]
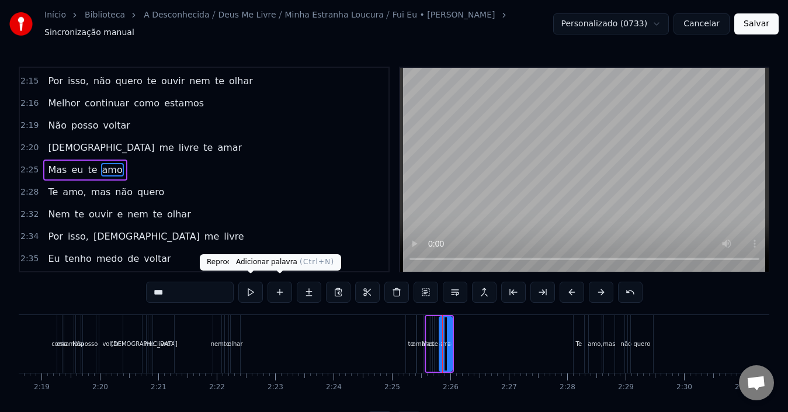
click at [247, 291] on button at bounding box center [250, 292] width 25 height 21
click at [414, 340] on div "amar" at bounding box center [420, 344] width 15 height 9
type input "****"
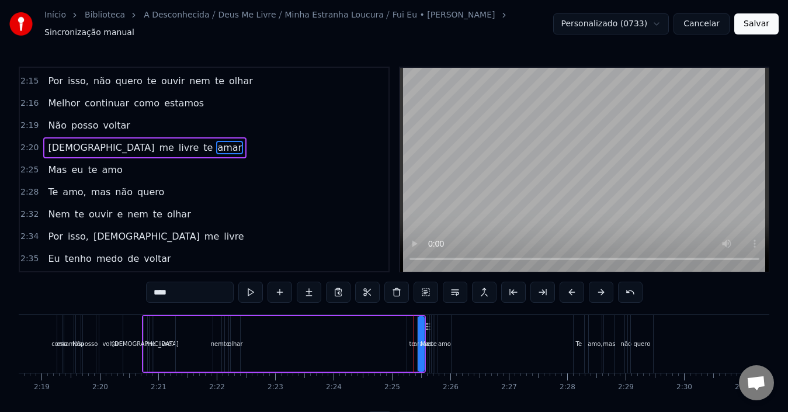
scroll to position [775, 0]
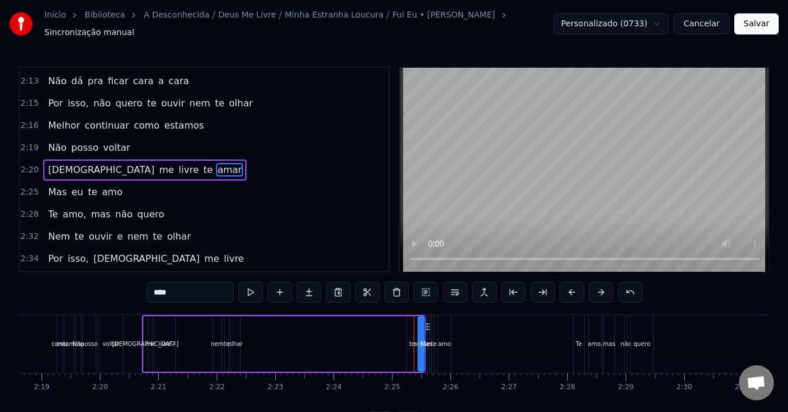
click at [413, 303] on div "0:20 Numa tarde tão linda de Sol 0:24 Ela me apareceu 0:27 Com um sorriso tão t…" at bounding box center [394, 250] width 751 height 366
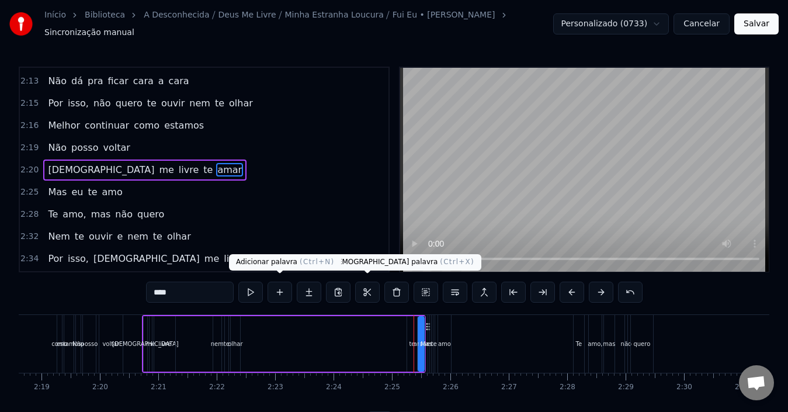
click at [258, 288] on button at bounding box center [250, 292] width 25 height 21
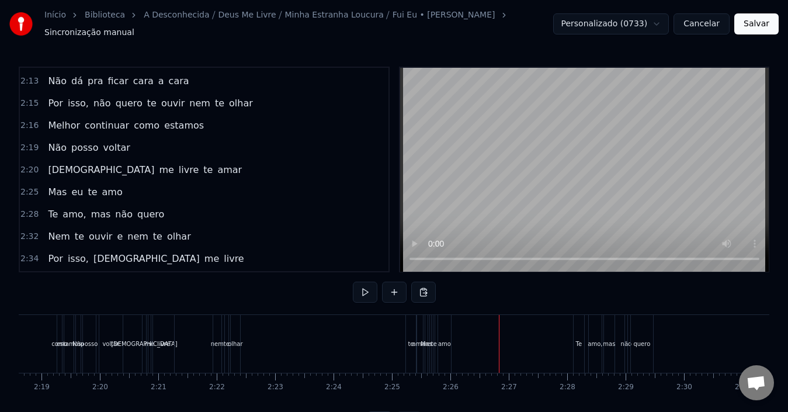
click at [410, 318] on div "te" at bounding box center [411, 344] width 10 height 58
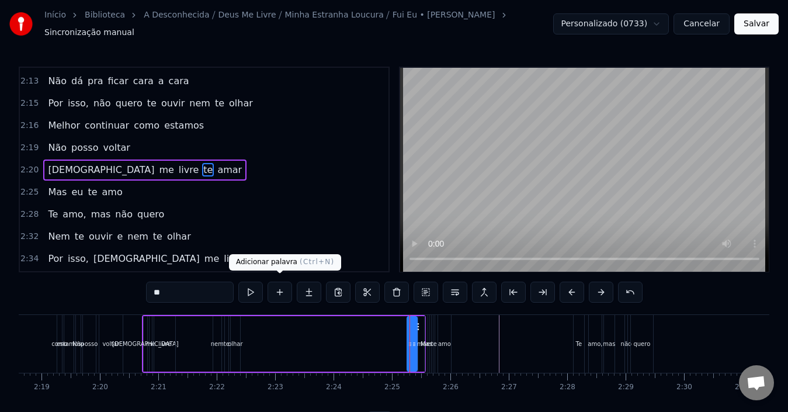
click at [244, 285] on button at bounding box center [250, 292] width 25 height 21
click at [443, 340] on div "amo" at bounding box center [444, 344] width 13 height 9
type input "***"
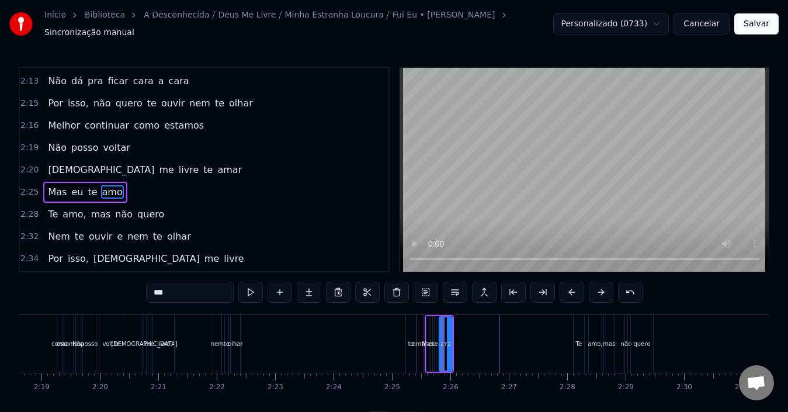
scroll to position [797, 0]
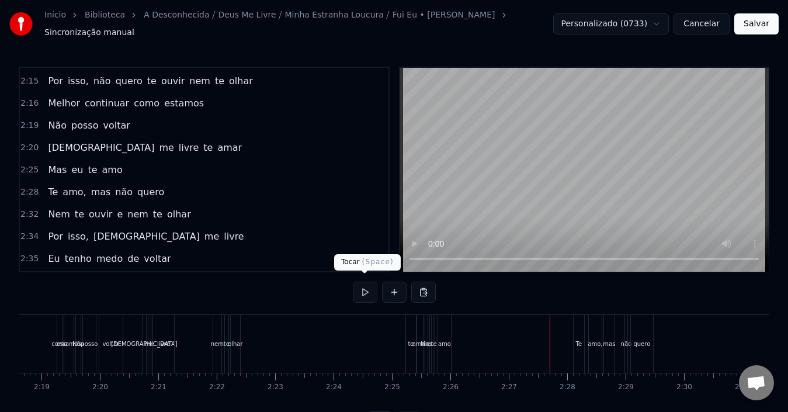
click at [365, 291] on button at bounding box center [365, 292] width 25 height 21
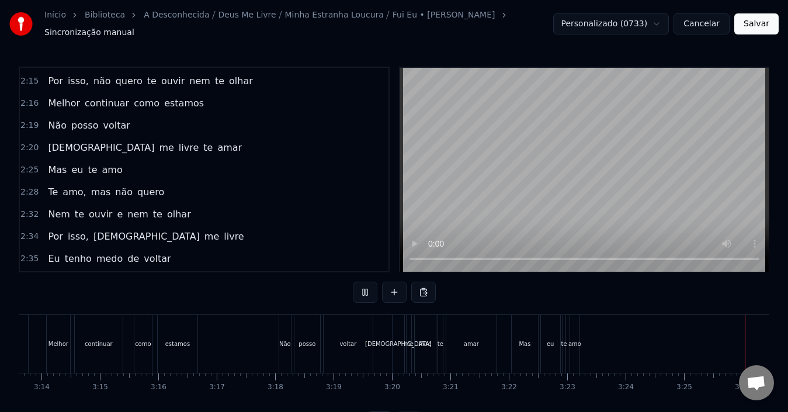
scroll to position [0, 11966]
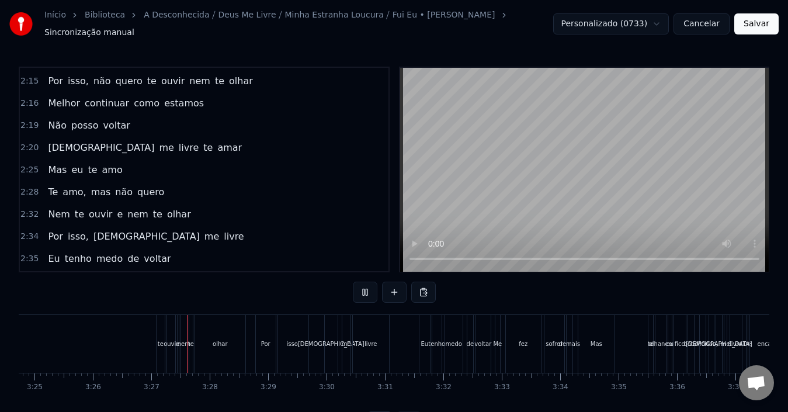
click at [365, 291] on button at bounding box center [365, 292] width 25 height 21
click at [161, 340] on div "te" at bounding box center [161, 344] width 6 height 9
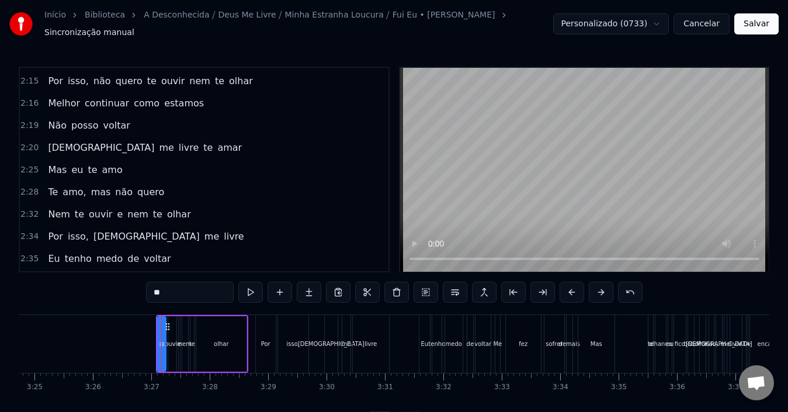
scroll to position [1197, 0]
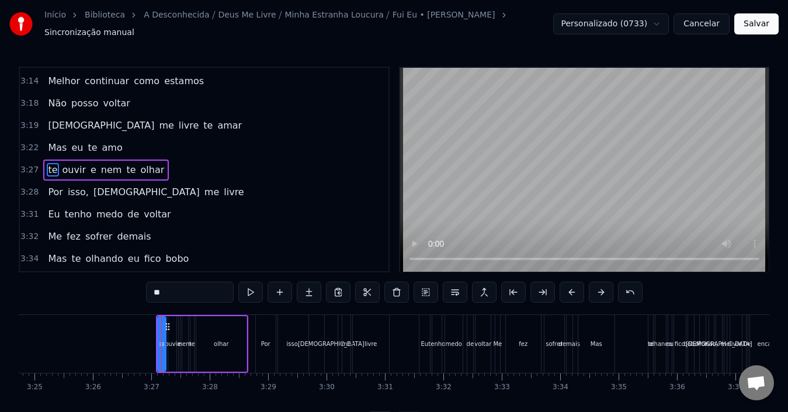
click at [216, 181] on div "3:28 Por isso, [DEMOGRAPHIC_DATA] me livre" at bounding box center [204, 192] width 369 height 22
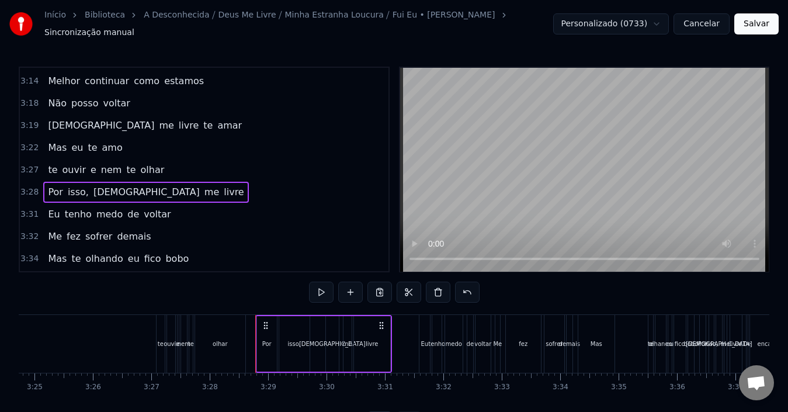
click at [126, 165] on div "te ouvir e nem te olhar" at bounding box center [106, 170] width 126 height 21
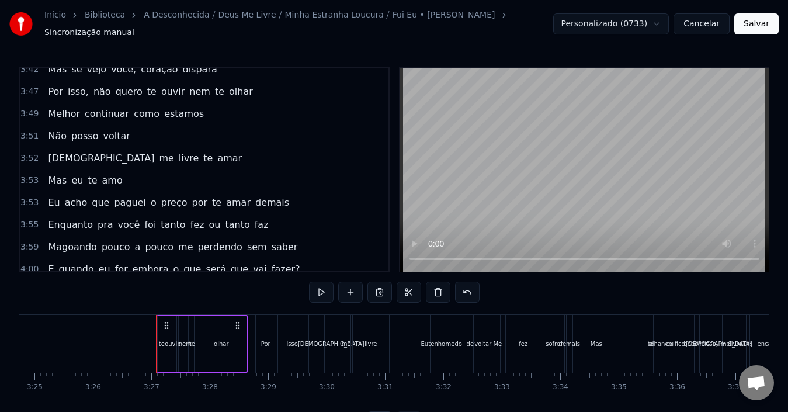
scroll to position [1461, 0]
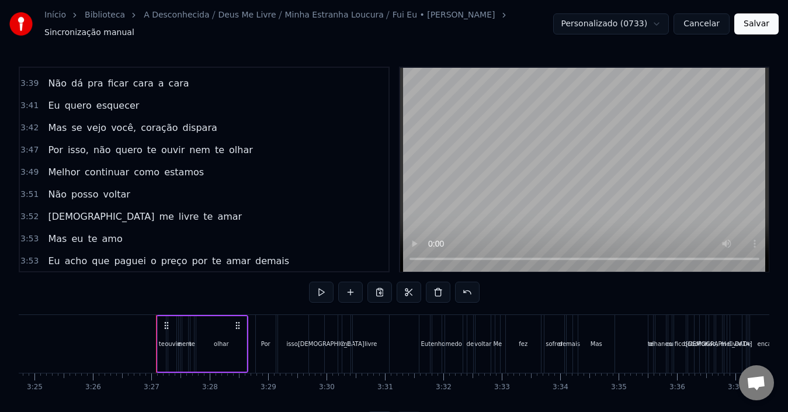
click at [196, 264] on div "Eu acho que paguei o preço por te amar demais" at bounding box center [168, 261] width 251 height 21
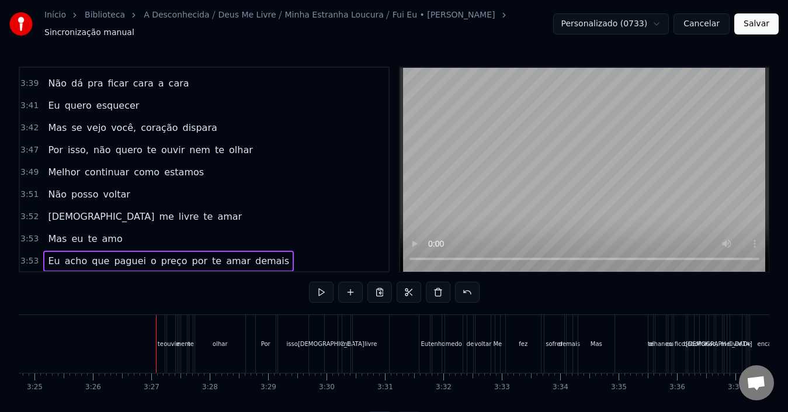
scroll to position [0, 13606]
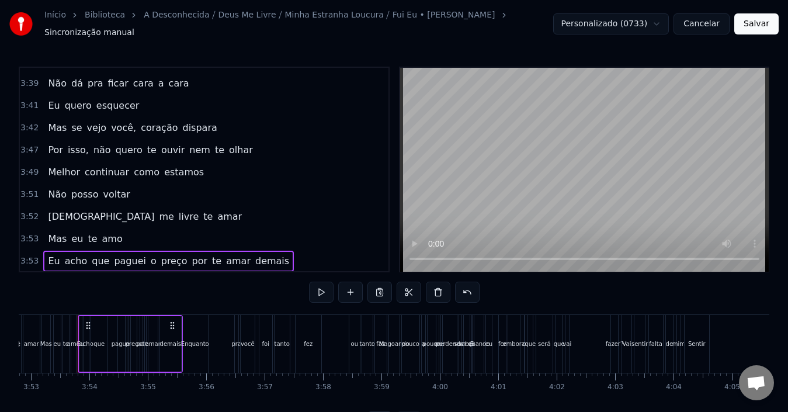
click at [87, 233] on span "te" at bounding box center [92, 238] width 12 height 13
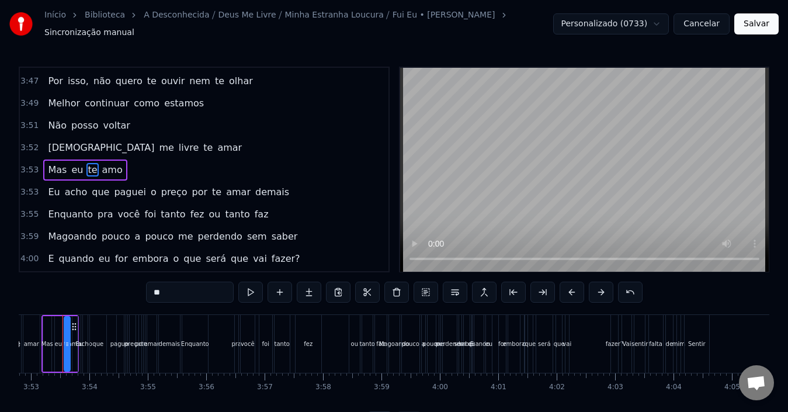
scroll to position [0, 13590]
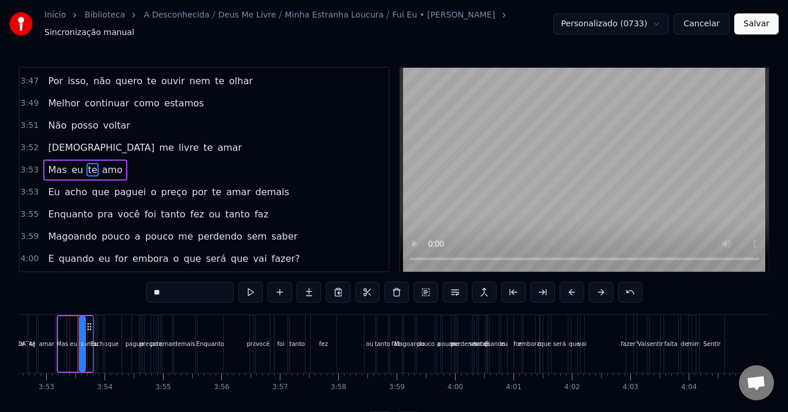
click at [113, 160] on div "Mas eu te amo" at bounding box center [85, 170] width 84 height 21
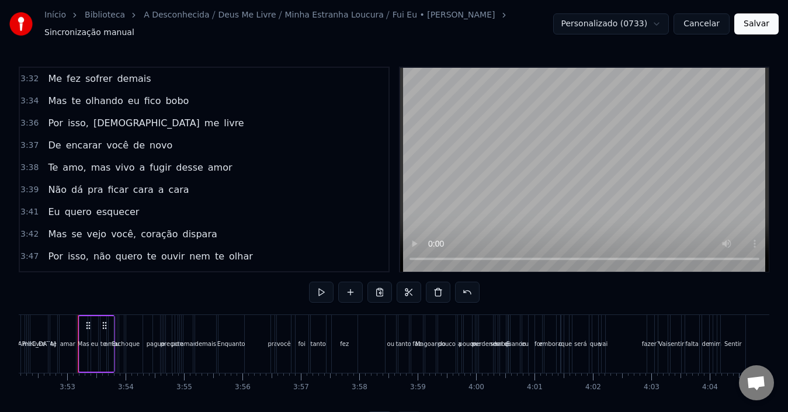
scroll to position [1238, 0]
